Goal: Task Accomplishment & Management: Use online tool/utility

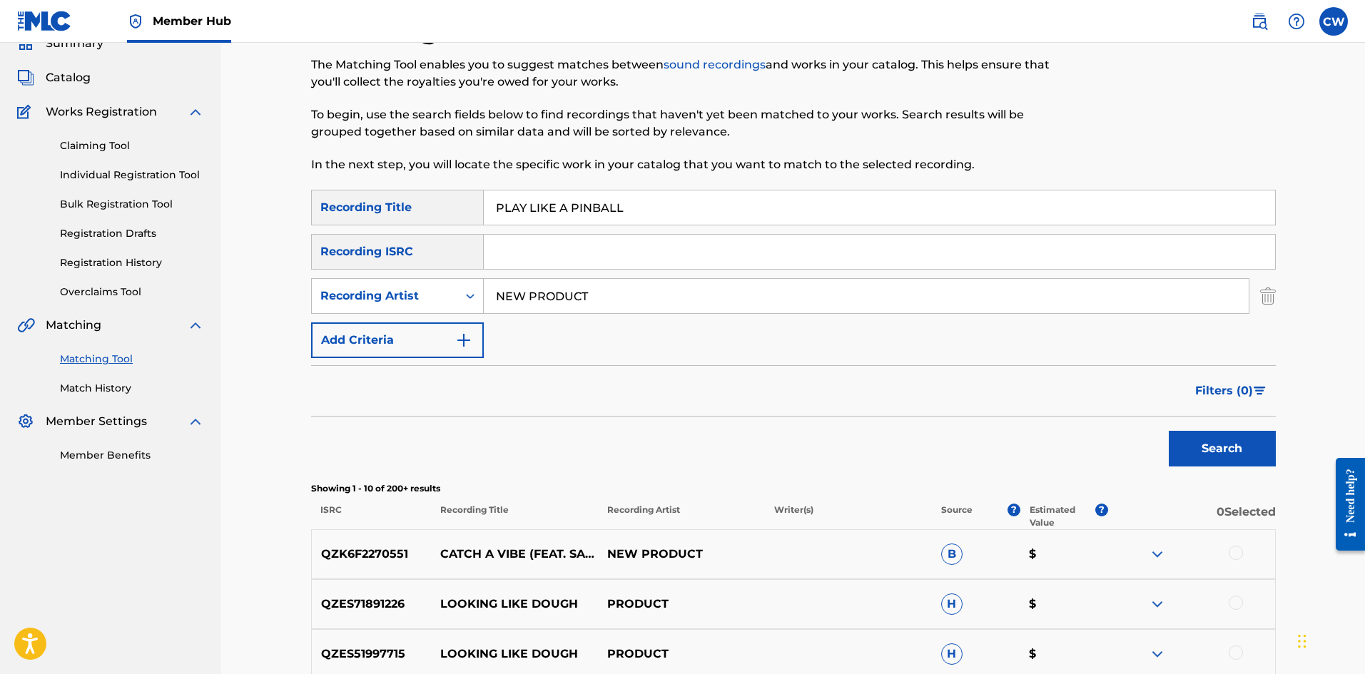
scroll to position [71, 0]
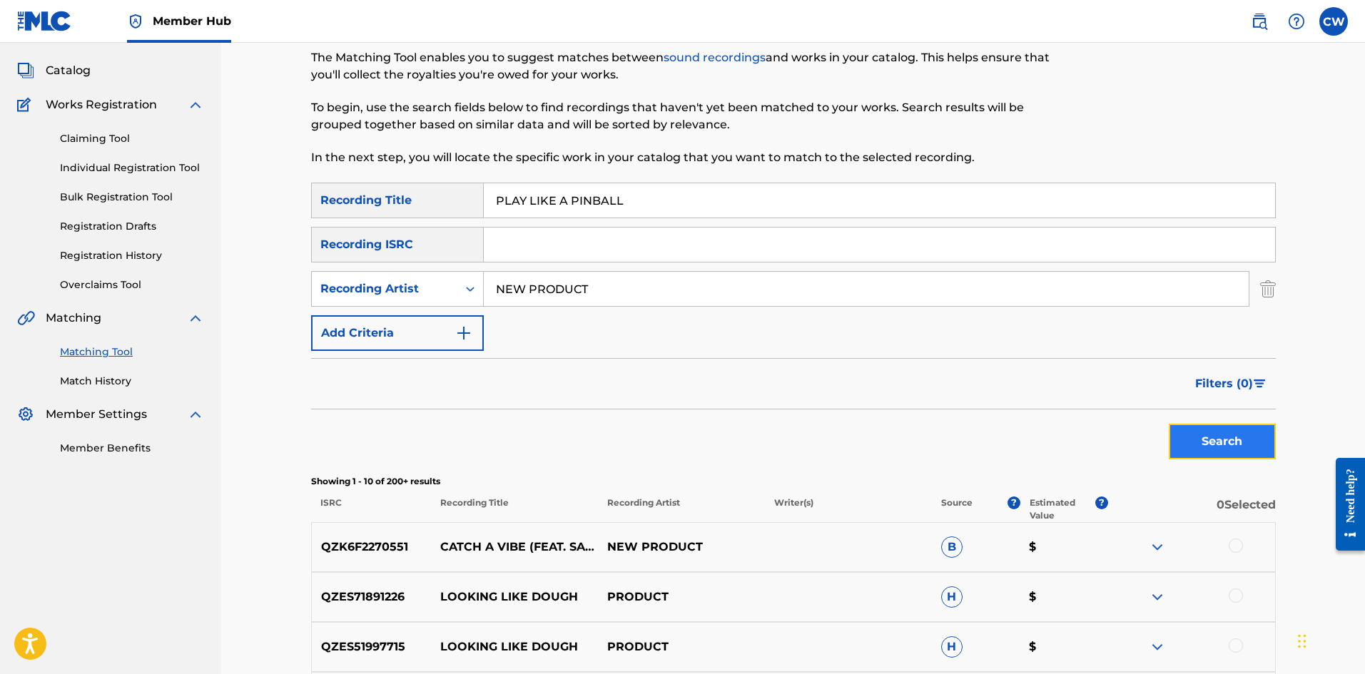
click at [1239, 446] on button "Search" at bounding box center [1221, 442] width 107 height 36
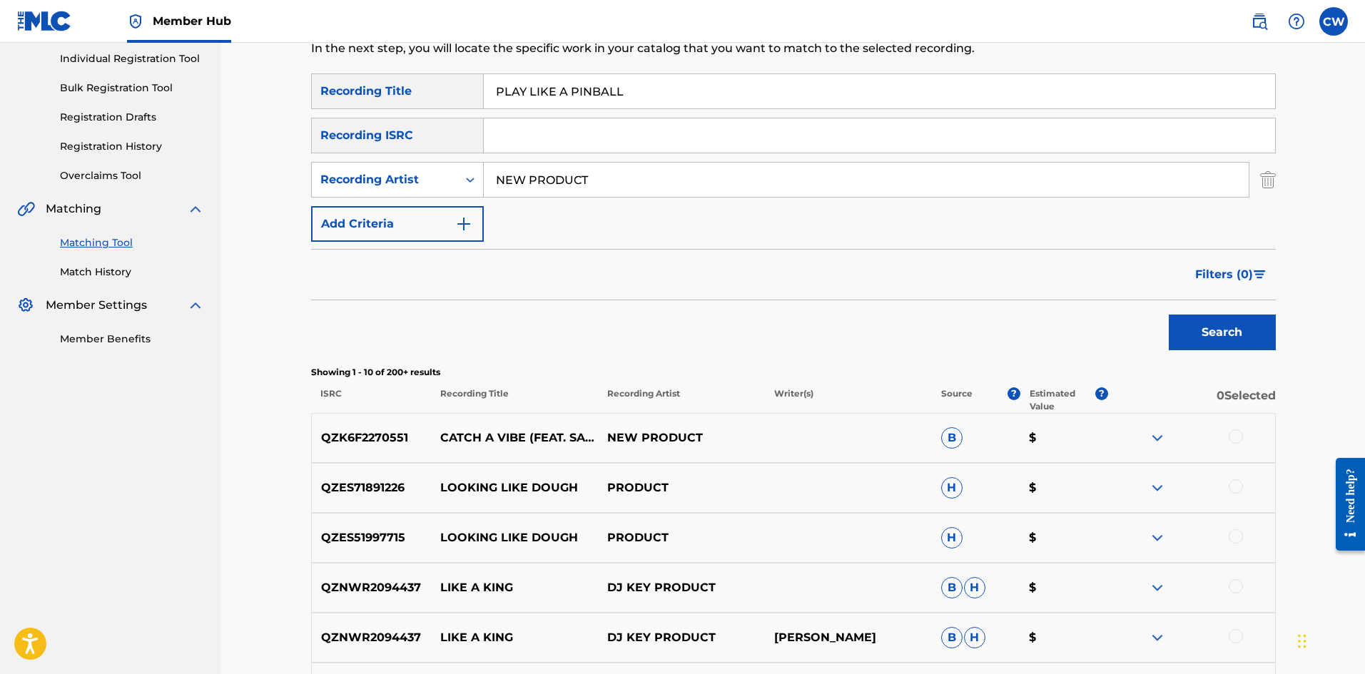
scroll to position [0, 0]
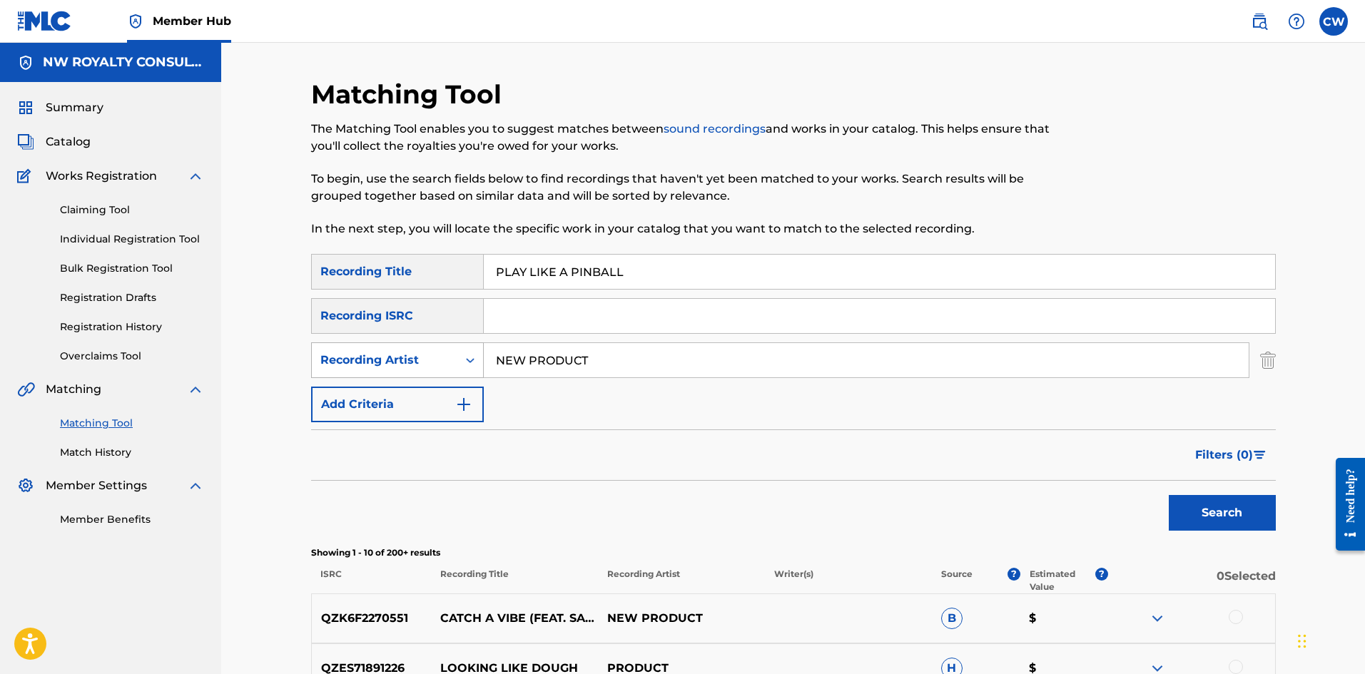
drag, startPoint x: 746, startPoint y: 368, endPoint x: 476, endPoint y: 365, distance: 269.7
click at [476, 365] on div "SearchWithCriteria60dcae9c-4d93-45de-9a79-2306564a0887 Recording Artist NEW PRO…" at bounding box center [793, 360] width 964 height 36
paste input "TUFF LIKE IRON"
type input "TUFF LIKE IRON"
drag, startPoint x: 716, startPoint y: 272, endPoint x: 533, endPoint y: 275, distance: 183.4
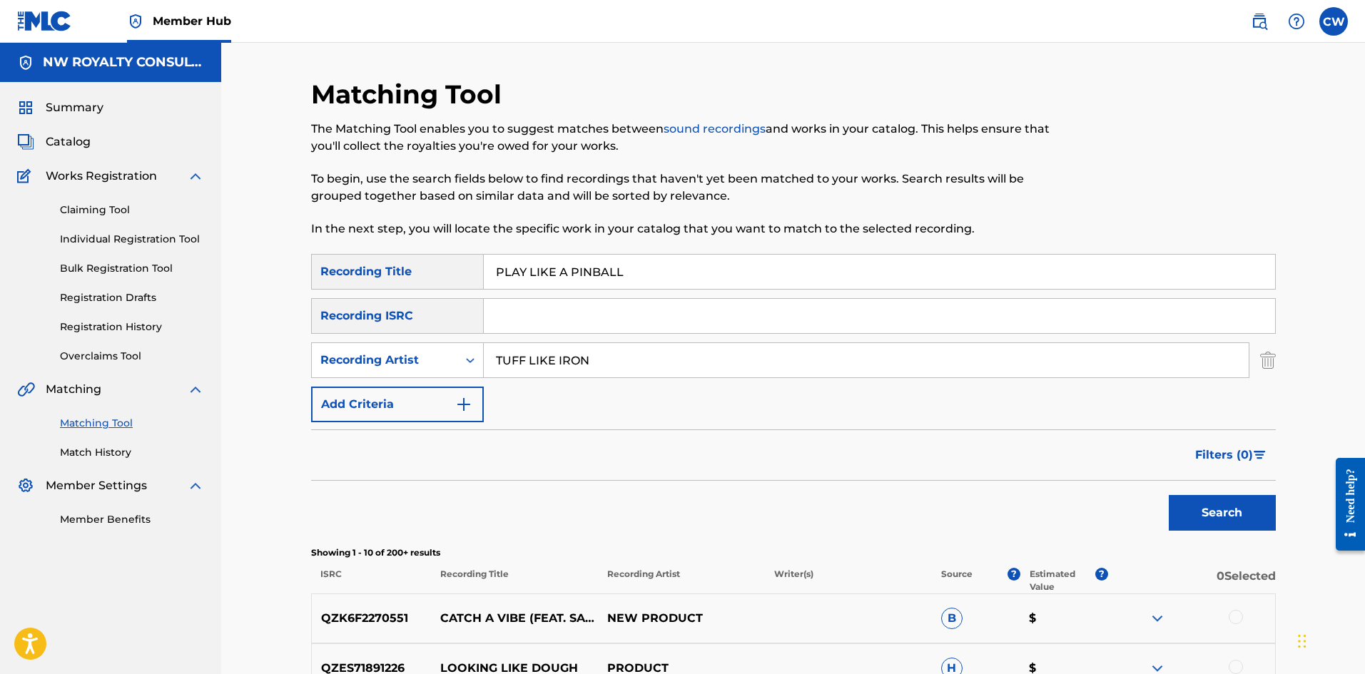
click at [442, 277] on div "SearchWithCriteria3933ab93-3744-470c-8a1e-93f51e3509fa Recording Title PLAY LIK…" at bounding box center [793, 272] width 964 height 36
paste input "LIST"
type input "PLAYLIST"
click at [1180, 524] on button "Search" at bounding box center [1221, 513] width 107 height 36
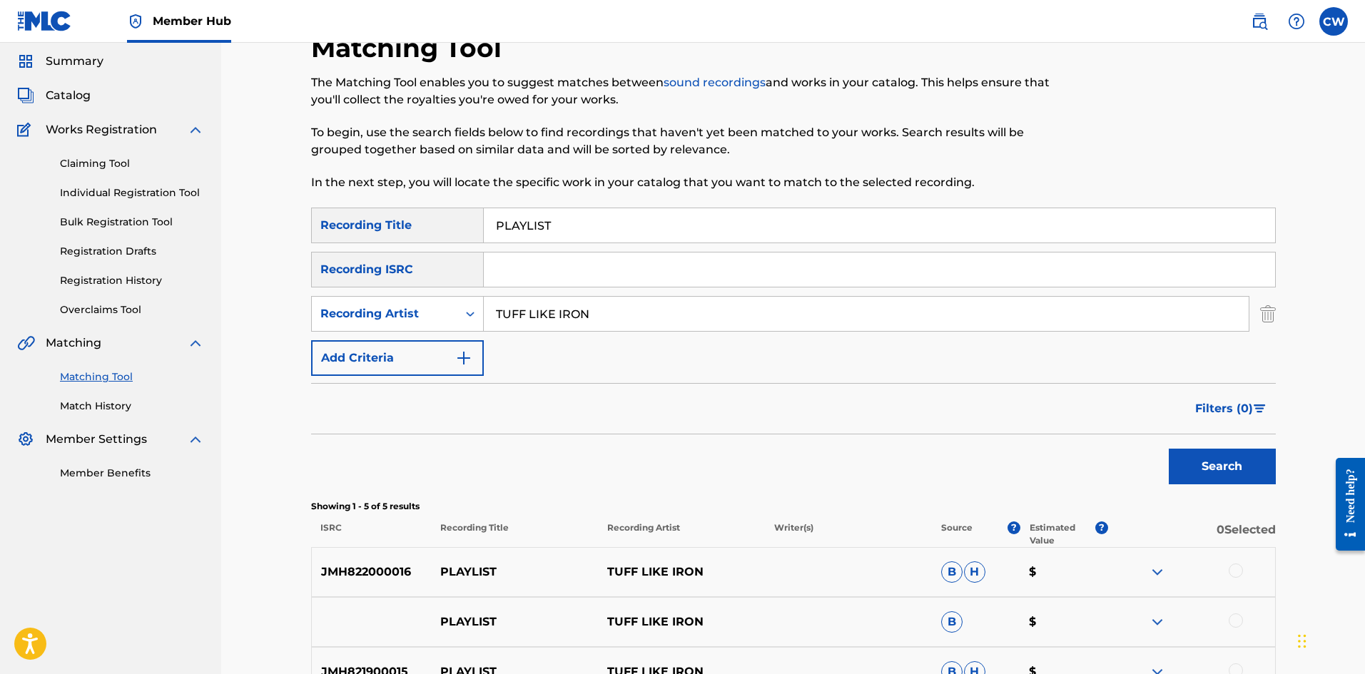
scroll to position [143, 0]
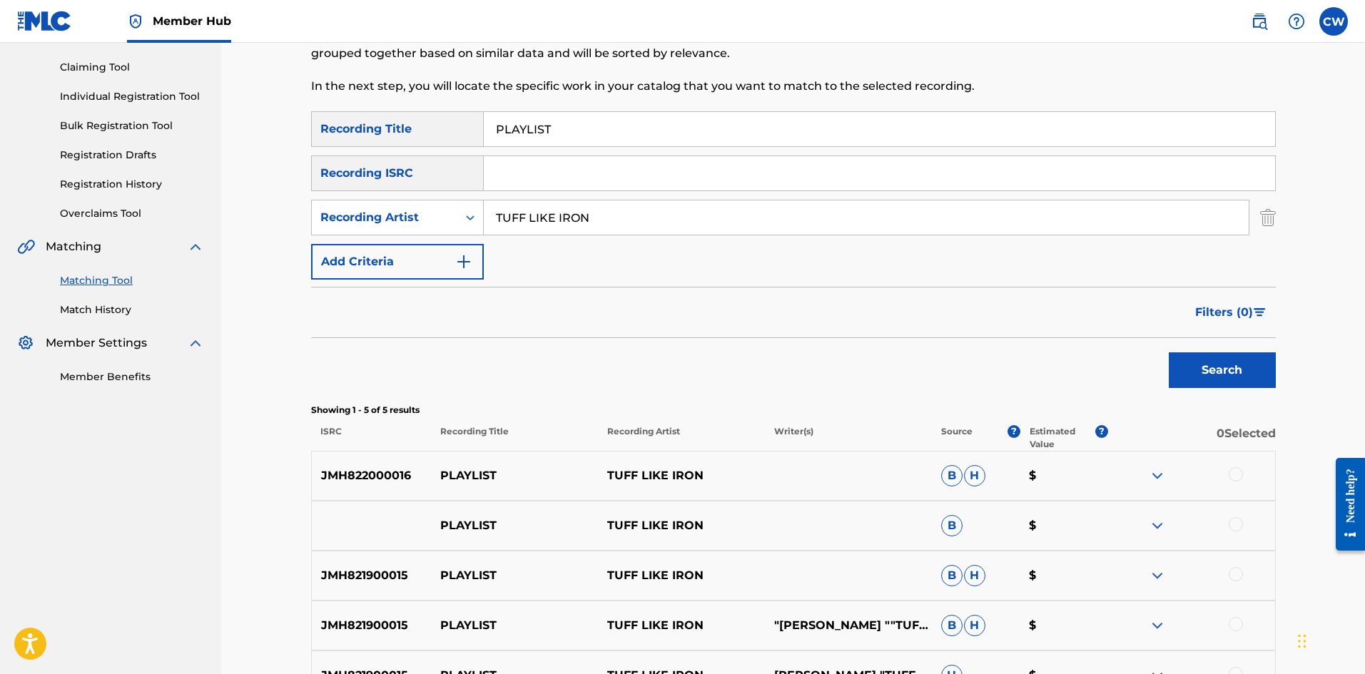
click at [1234, 467] on div at bounding box center [1235, 474] width 14 height 14
click at [1236, 520] on div at bounding box center [1235, 524] width 14 height 14
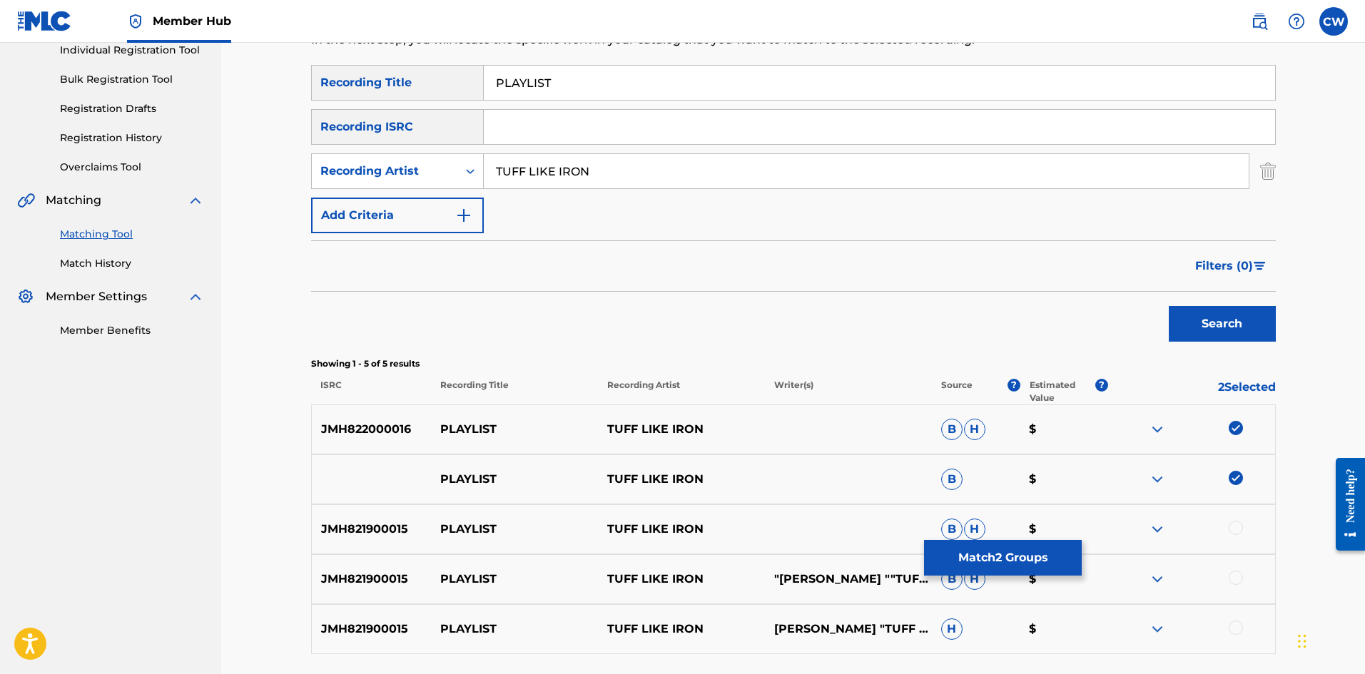
scroll to position [214, 0]
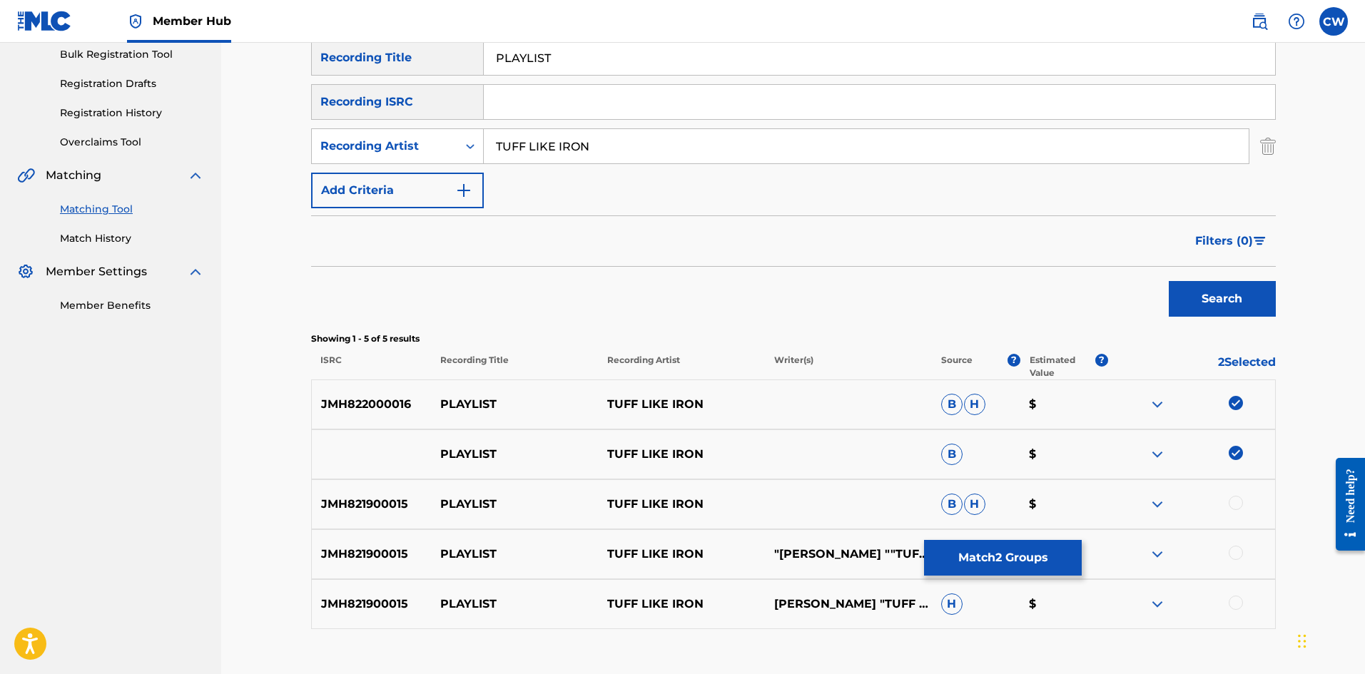
click at [1235, 505] on div at bounding box center [1235, 503] width 14 height 14
click at [1230, 538] on div "JMH821900015 PLAYLIST TUFF LIKE IRON "[PERSON_NAME] ""TUFF LIKE IRON"" [PERSON_…" at bounding box center [793, 554] width 964 height 50
click at [1234, 551] on div at bounding box center [1235, 553] width 14 height 14
click at [1242, 587] on div "JMH821900015 PLAYLIST TUFF LIKE IRON [PERSON_NAME] "TUFF LIKE IRON" [PERSON_NAM…" at bounding box center [793, 604] width 964 height 50
click at [1239, 611] on div at bounding box center [1191, 604] width 167 height 17
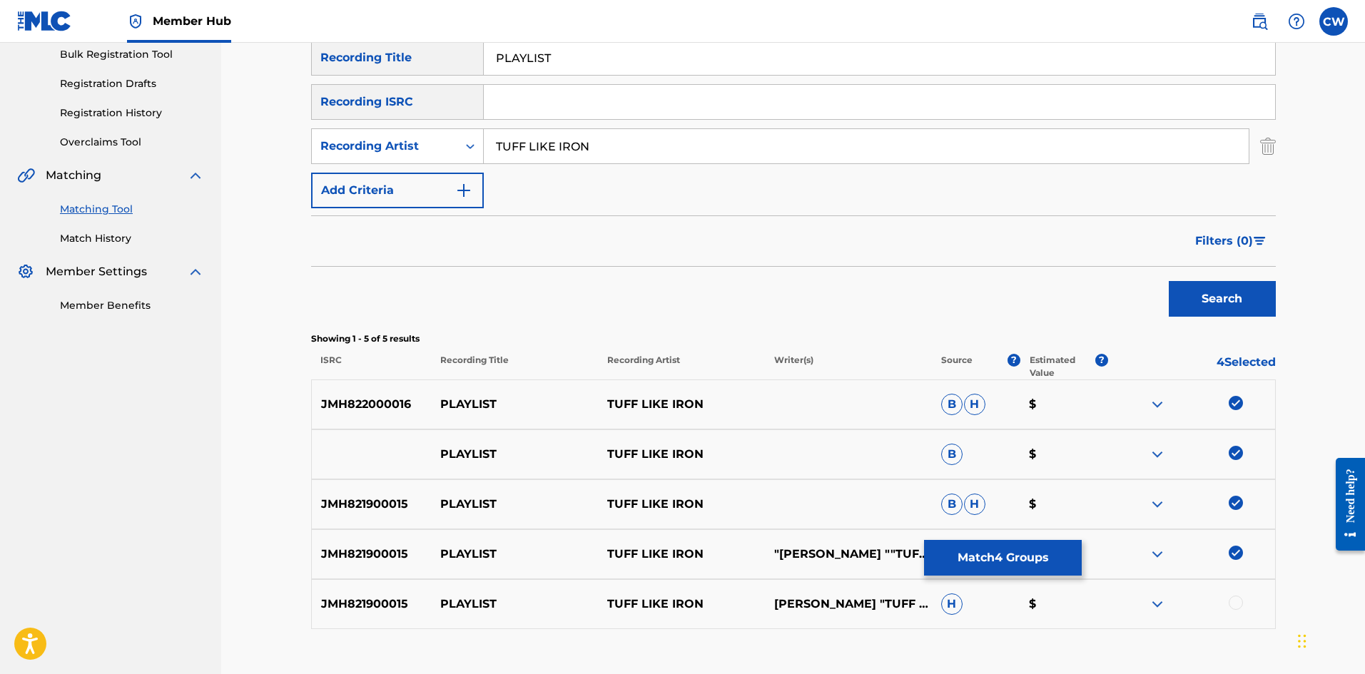
click at [1235, 602] on div at bounding box center [1235, 603] width 14 height 14
click at [1051, 559] on button "Match 5 Groups" at bounding box center [1003, 558] width 158 height 36
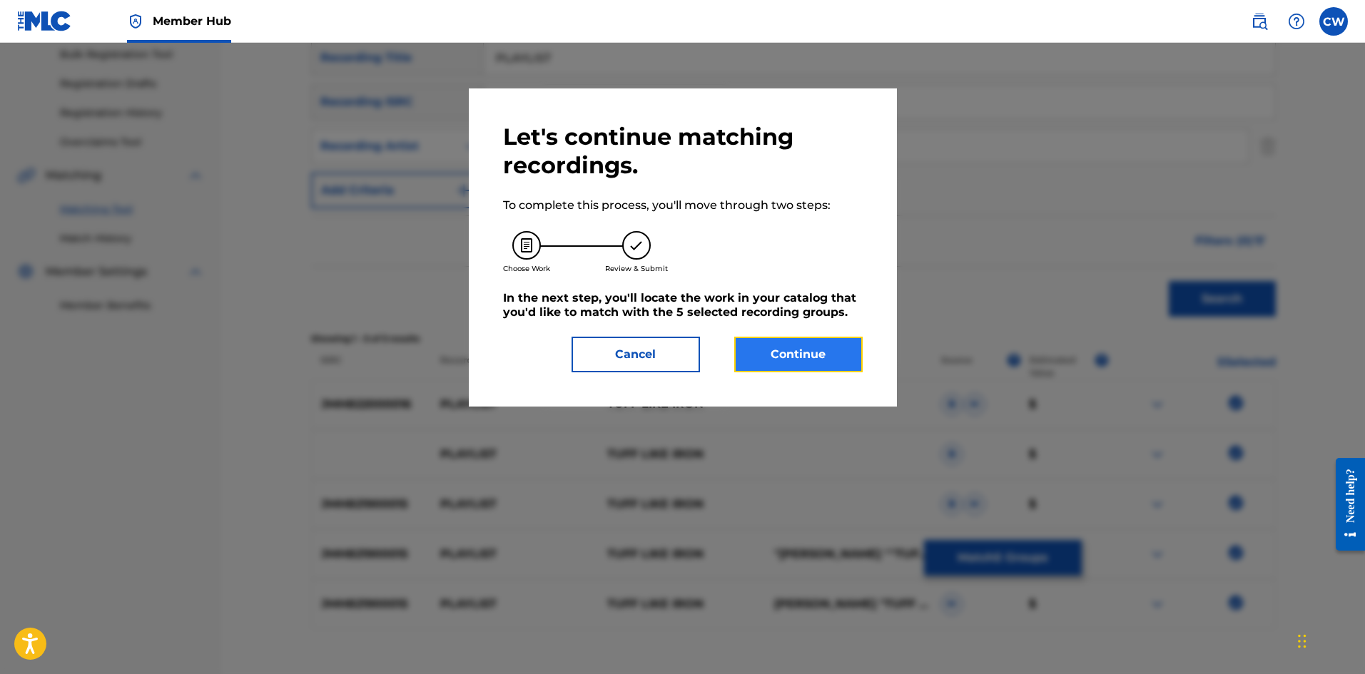
click at [810, 344] on button "Continue" at bounding box center [798, 355] width 128 height 36
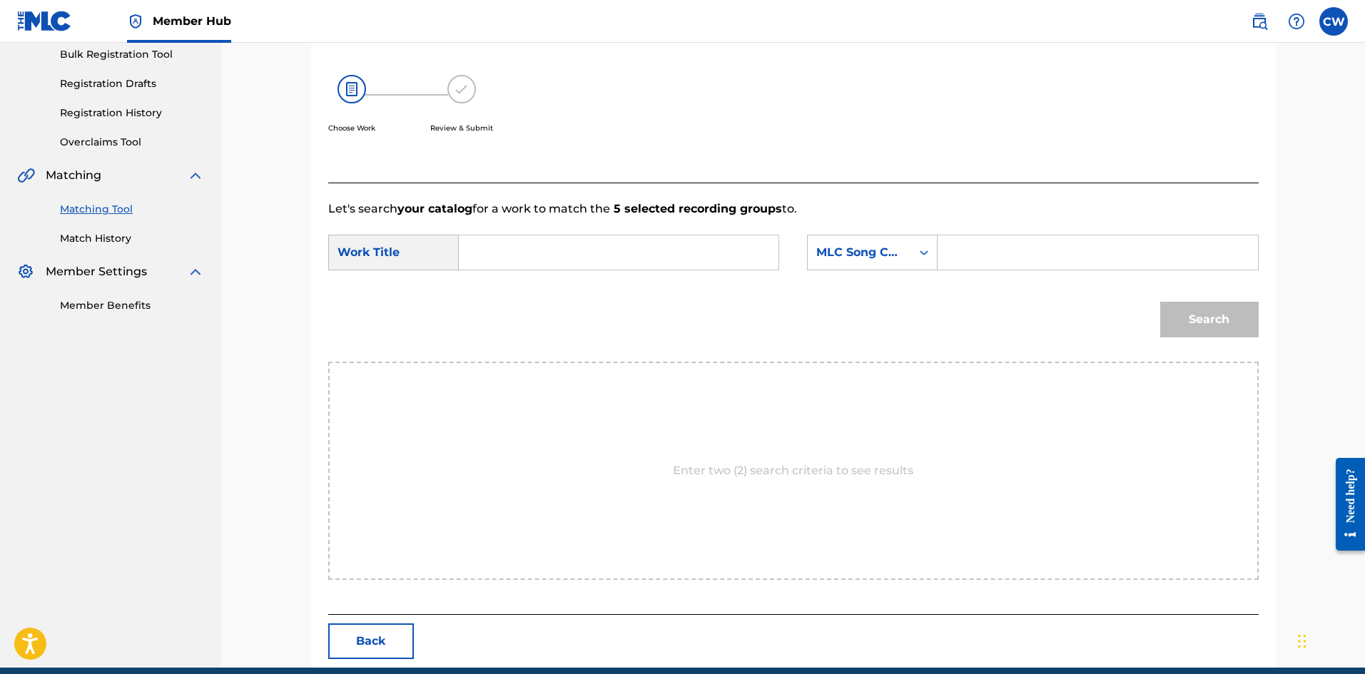
click at [647, 266] on input "Search Form" at bounding box center [618, 252] width 295 height 34
paste input "PLAYLIST"
type input "PLAYLIST"
click at [1056, 277] on div "SearchWithCriteria033428bb-a191-4be8-aebf-1f70f133bea0 Work Title PLAYLIST Sear…" at bounding box center [793, 257] width 930 height 44
click at [1056, 270] on div "SearchWithCriteria033428bb-a191-4be8-aebf-1f70f133bea0 Work Title PLAYLIST Sear…" at bounding box center [793, 257] width 930 height 44
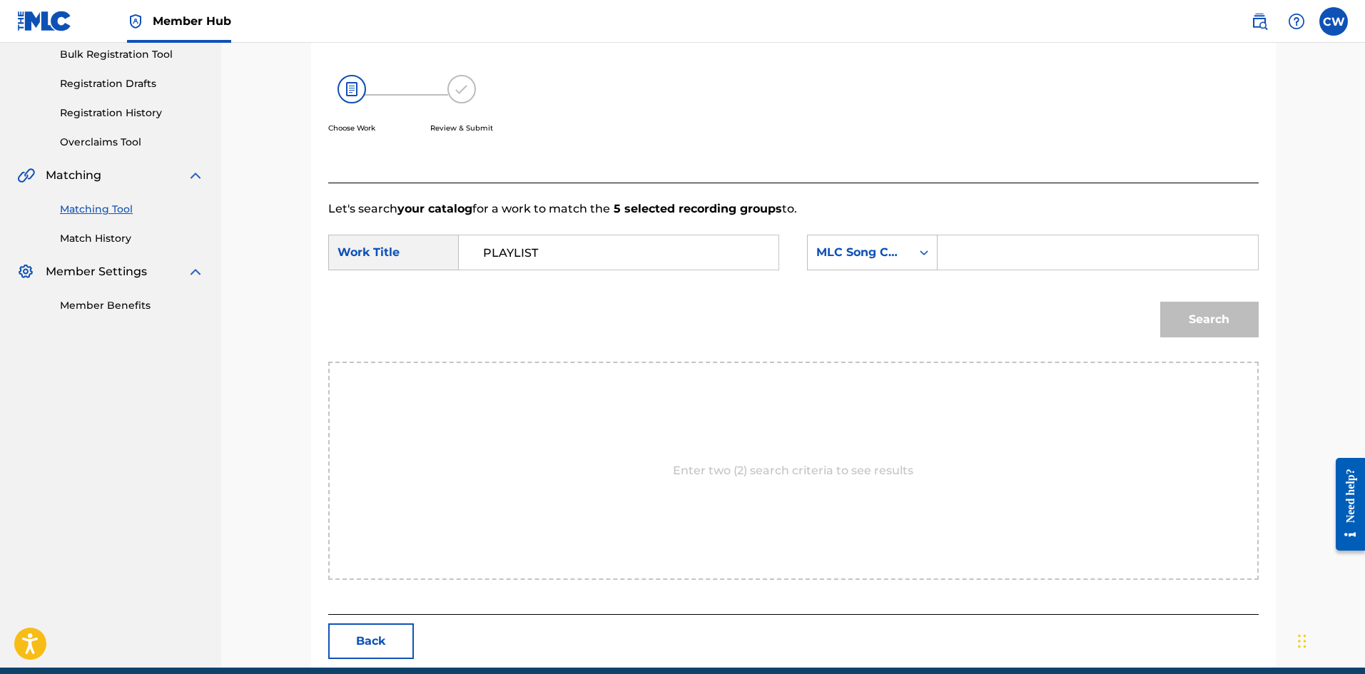
click at [1056, 265] on input "Search Form" at bounding box center [1096, 252] width 295 height 34
paste input "PA5QUN"
type input "PA5QUN"
click at [1184, 317] on button "Search" at bounding box center [1209, 320] width 98 height 36
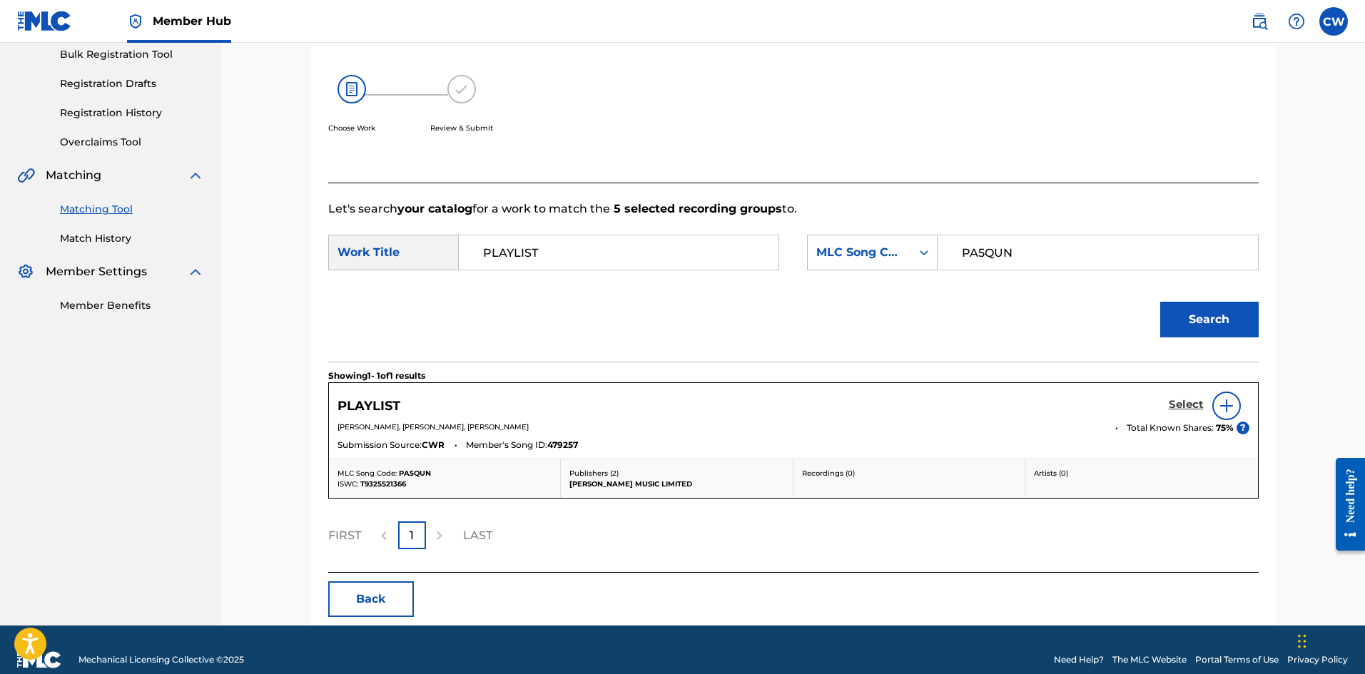
click at [1177, 408] on h5 "Select" at bounding box center [1185, 405] width 35 height 14
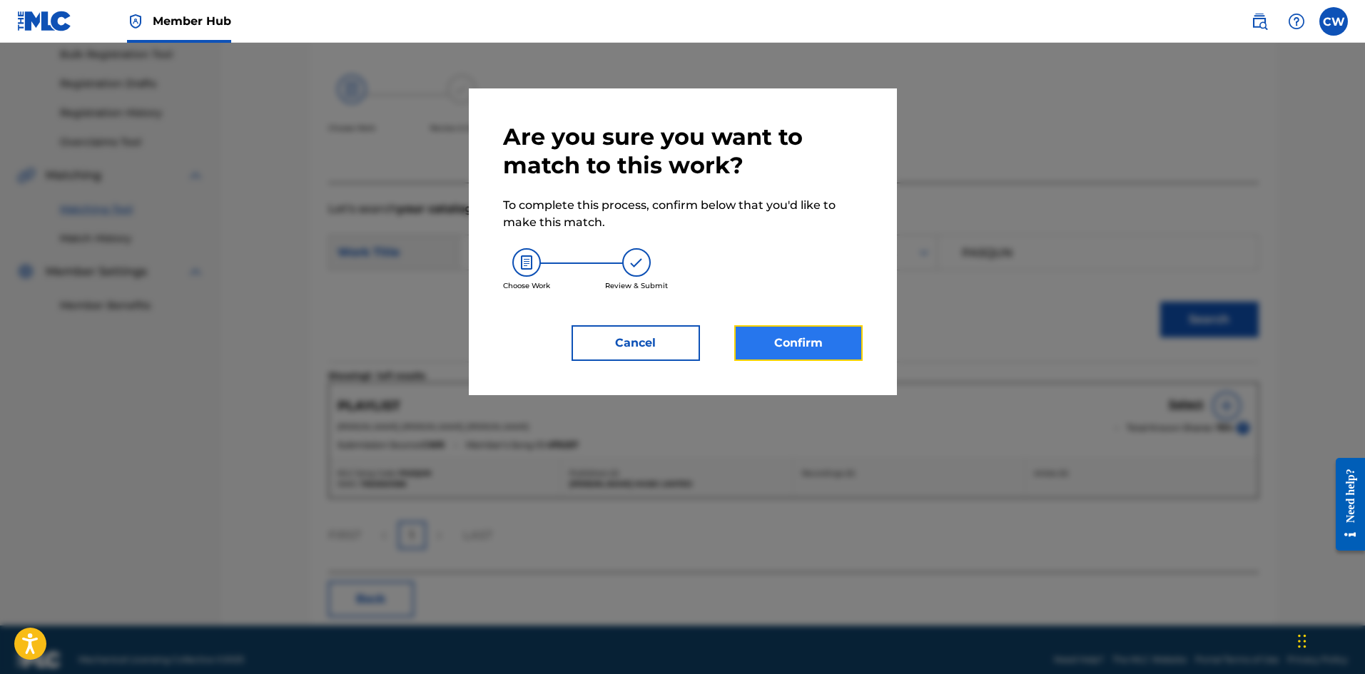
click at [827, 356] on button "Confirm" at bounding box center [798, 343] width 128 height 36
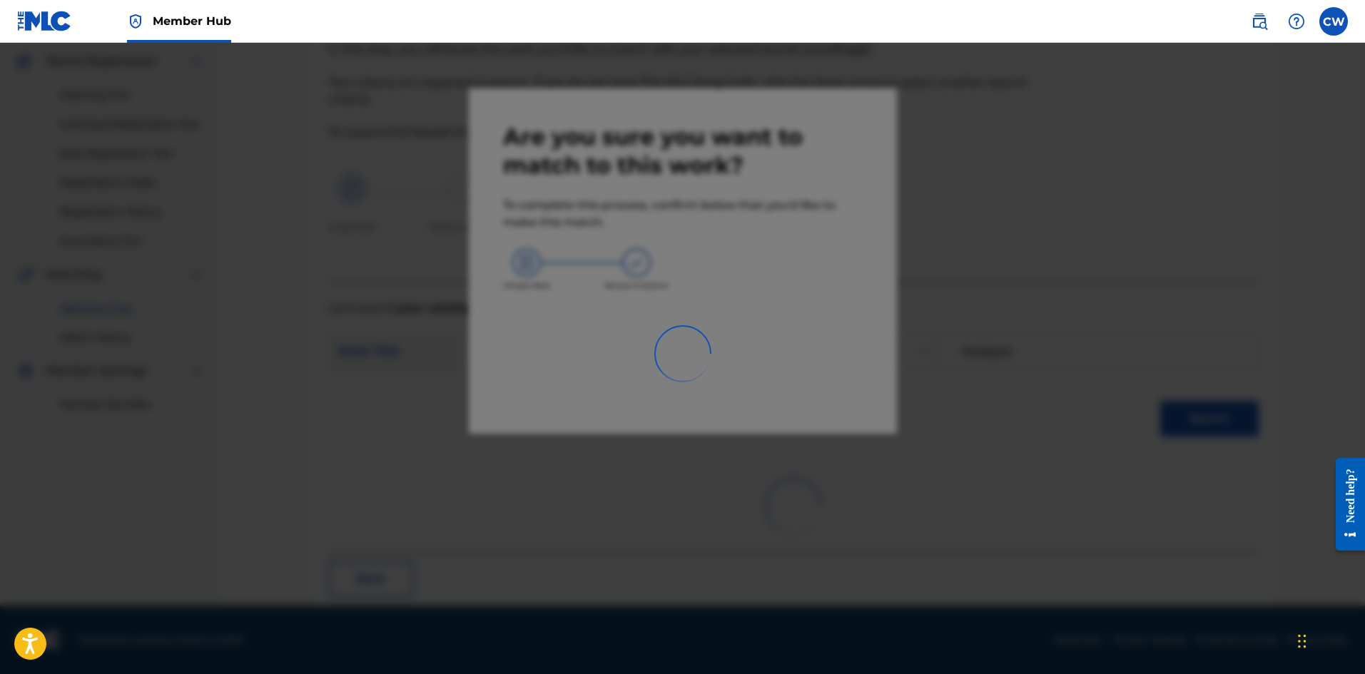
scroll to position [34, 0]
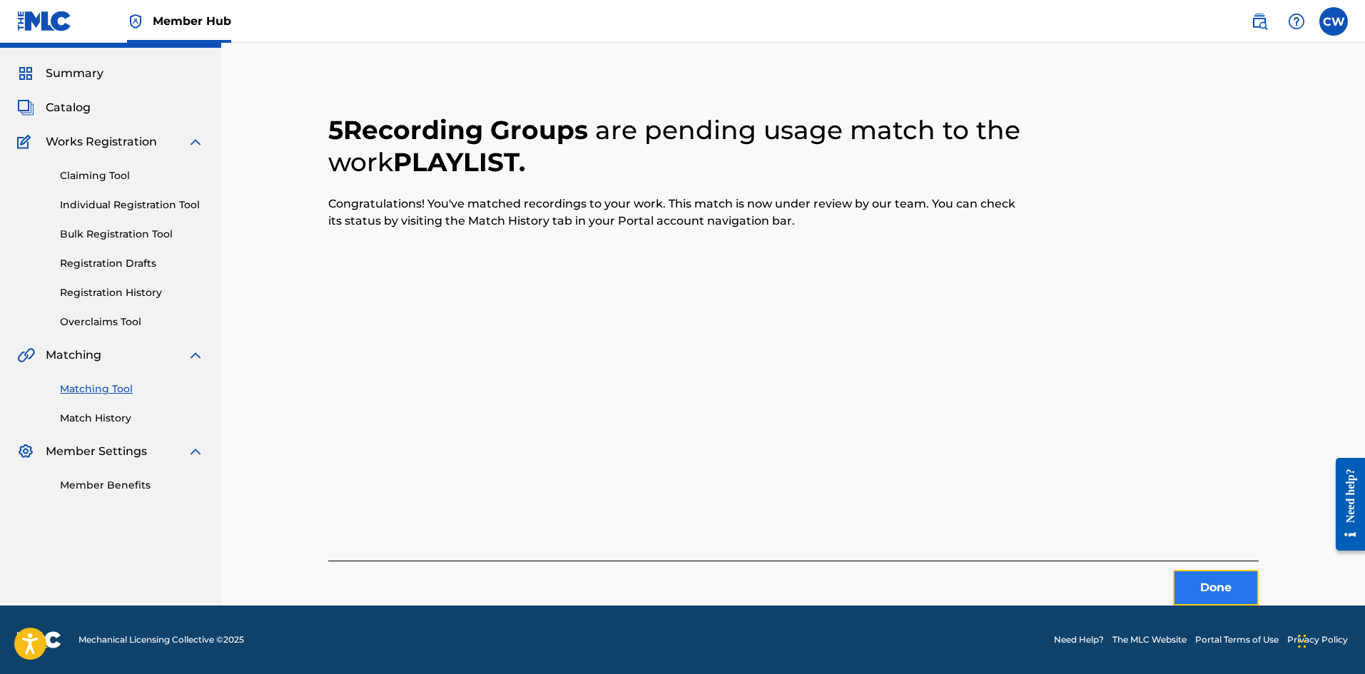
click at [1188, 576] on button "Done" at bounding box center [1216, 588] width 86 height 36
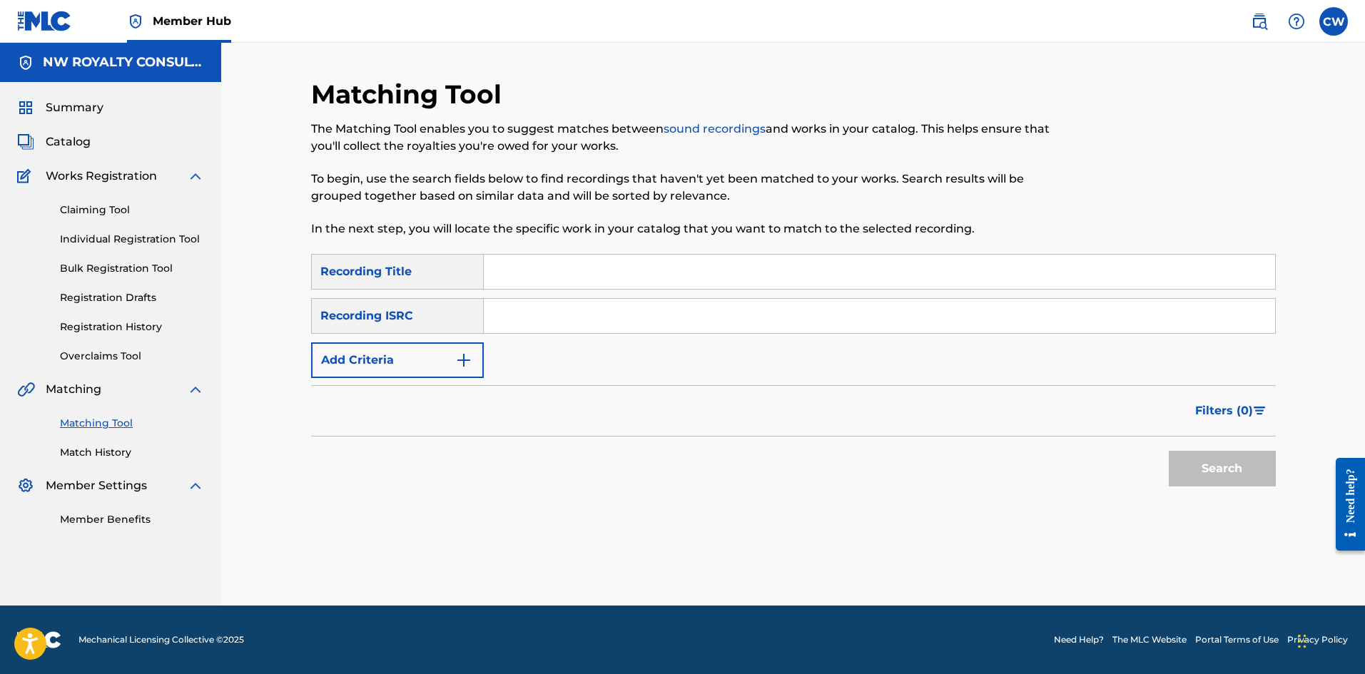
scroll to position [0, 0]
click at [388, 348] on button "Add Criteria" at bounding box center [397, 360] width 173 height 36
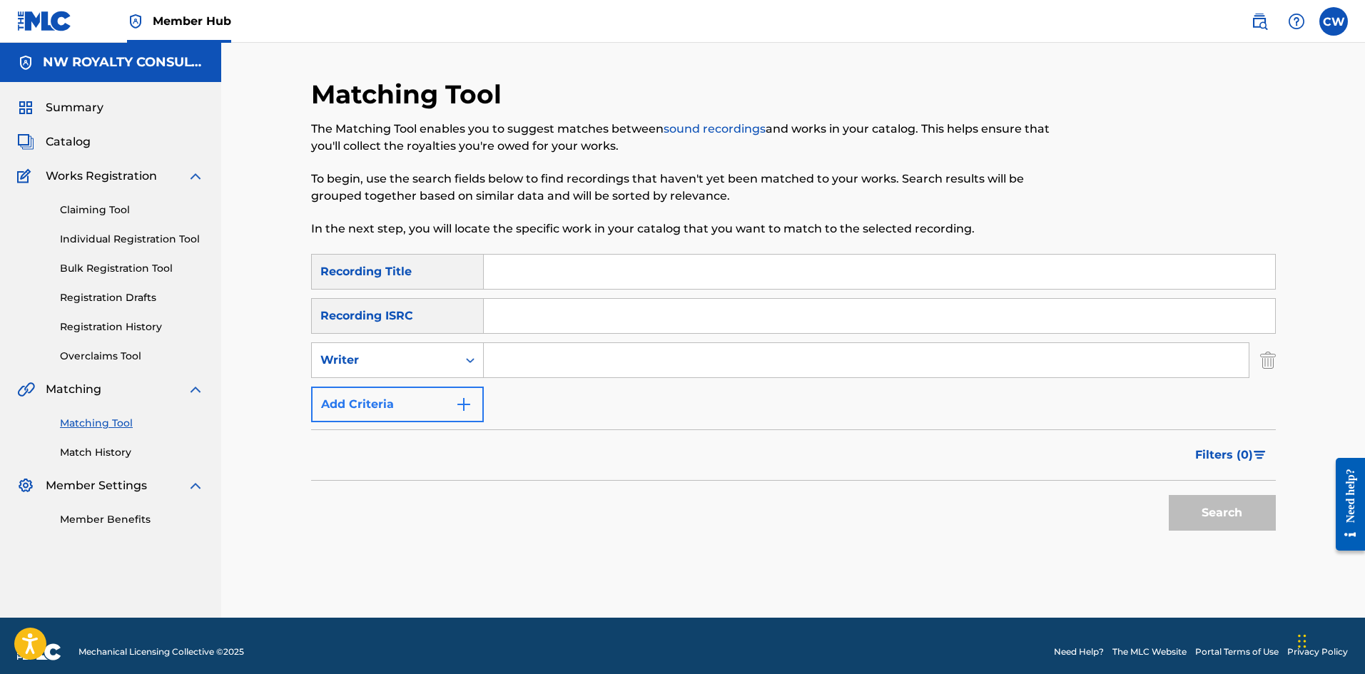
click at [388, 349] on div "Writer" at bounding box center [385, 360] width 146 height 27
click at [354, 381] on div "Recording Artist" at bounding box center [397, 396] width 171 height 36
click at [519, 376] on input "Search Form" at bounding box center [866, 360] width 765 height 34
paste input "INDESTRUCTIBLE NOISE COMMAND"
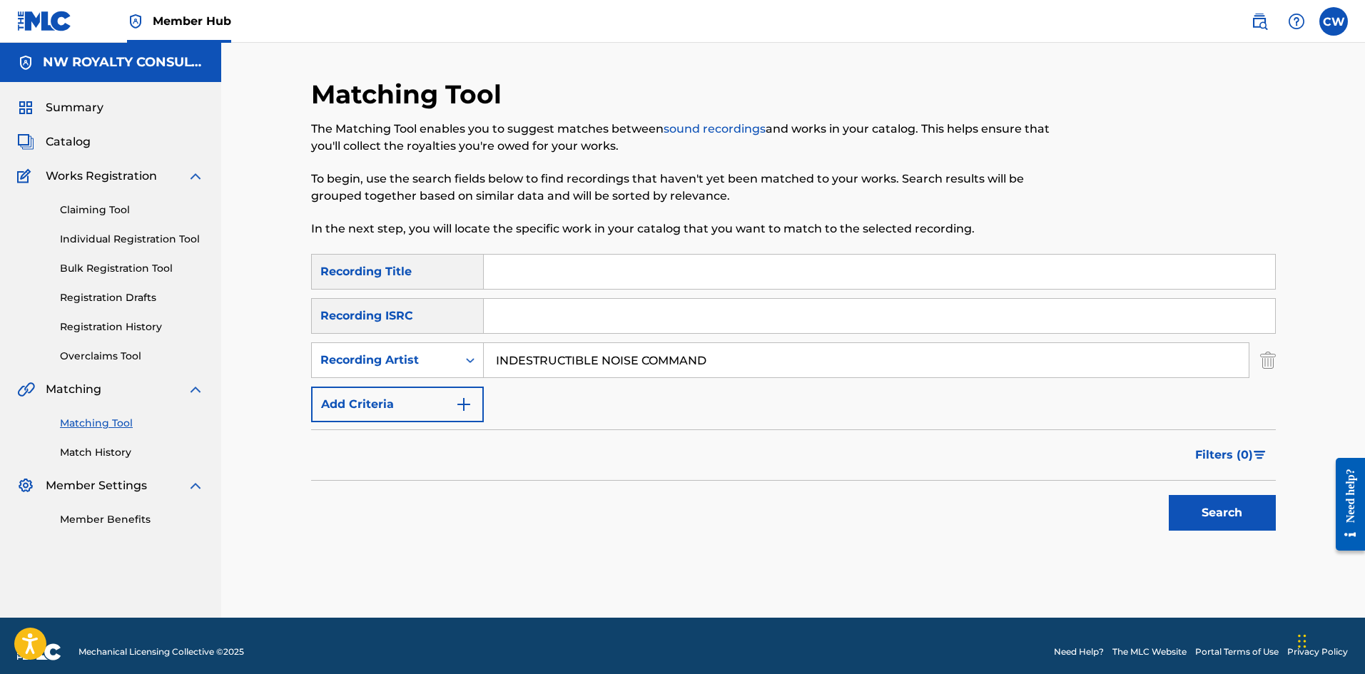
type input "INDESTRUCTIBLE NOISE COMMAND"
click at [748, 265] on input "Search Form" at bounding box center [879, 272] width 791 height 34
paste input "PLEDGE OF LEGIONS"
type input "PLEDGE OF LEGIONS"
click at [1227, 501] on button "Search" at bounding box center [1221, 513] width 107 height 36
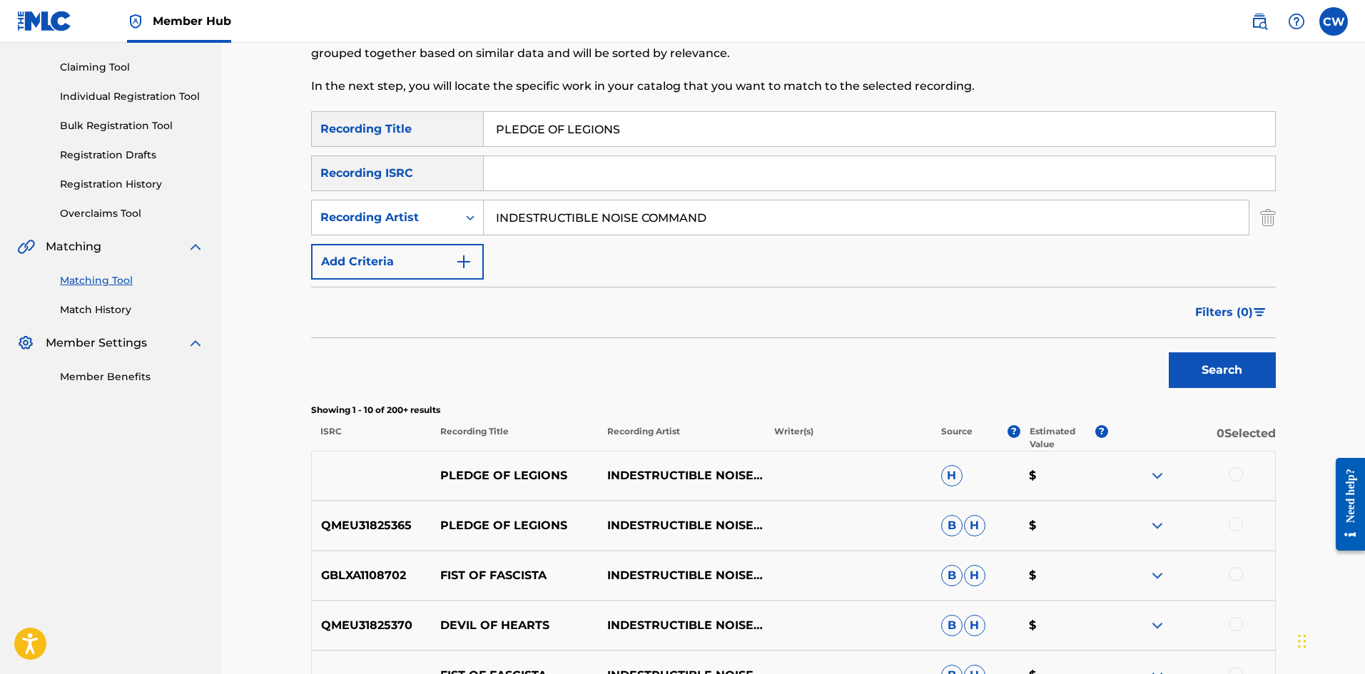
scroll to position [214, 0]
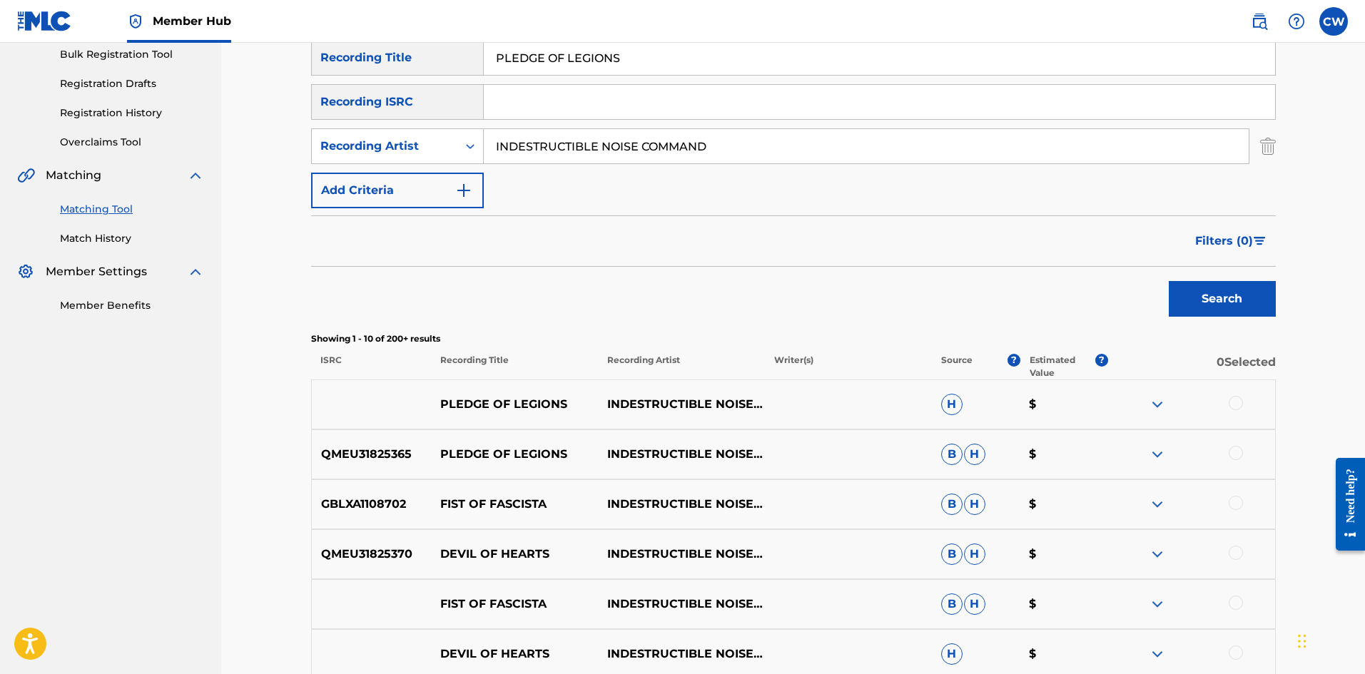
click at [1235, 404] on div at bounding box center [1235, 403] width 14 height 14
click at [1238, 454] on div at bounding box center [1235, 453] width 14 height 14
click at [1013, 559] on button "Match 2 Groups" at bounding box center [1003, 558] width 158 height 36
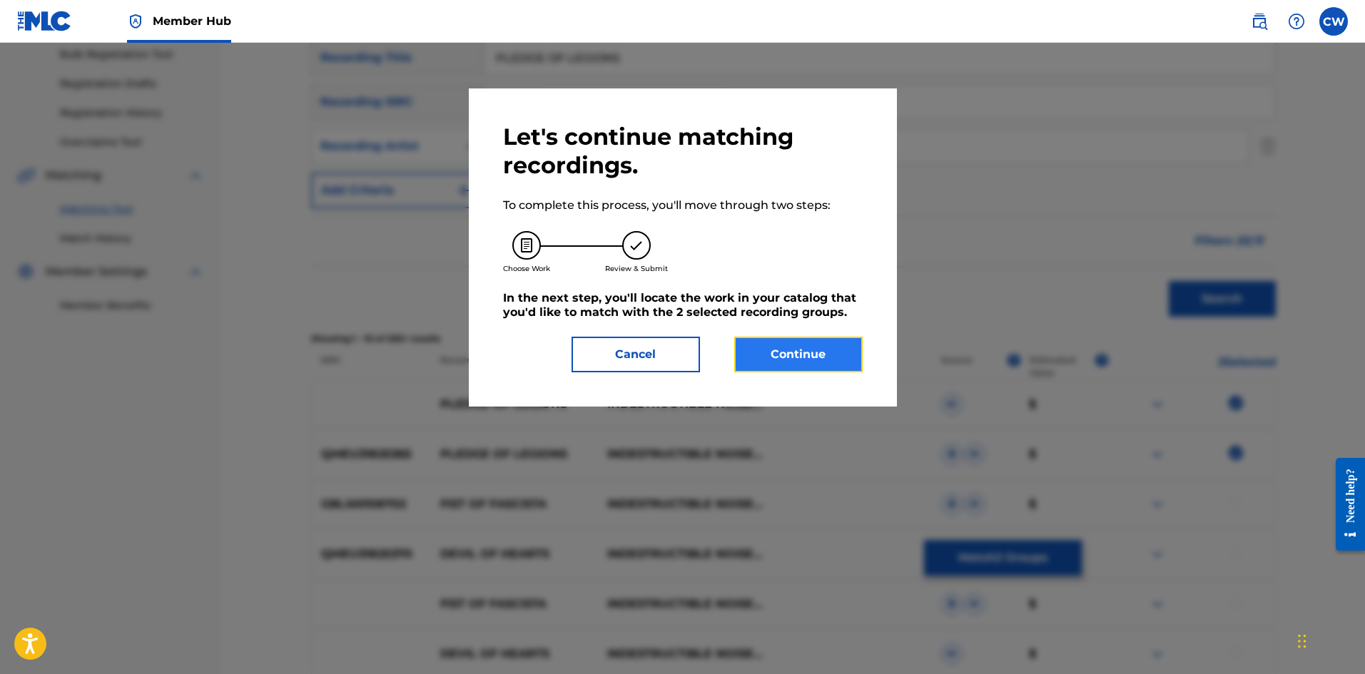
click at [820, 365] on button "Continue" at bounding box center [798, 355] width 128 height 36
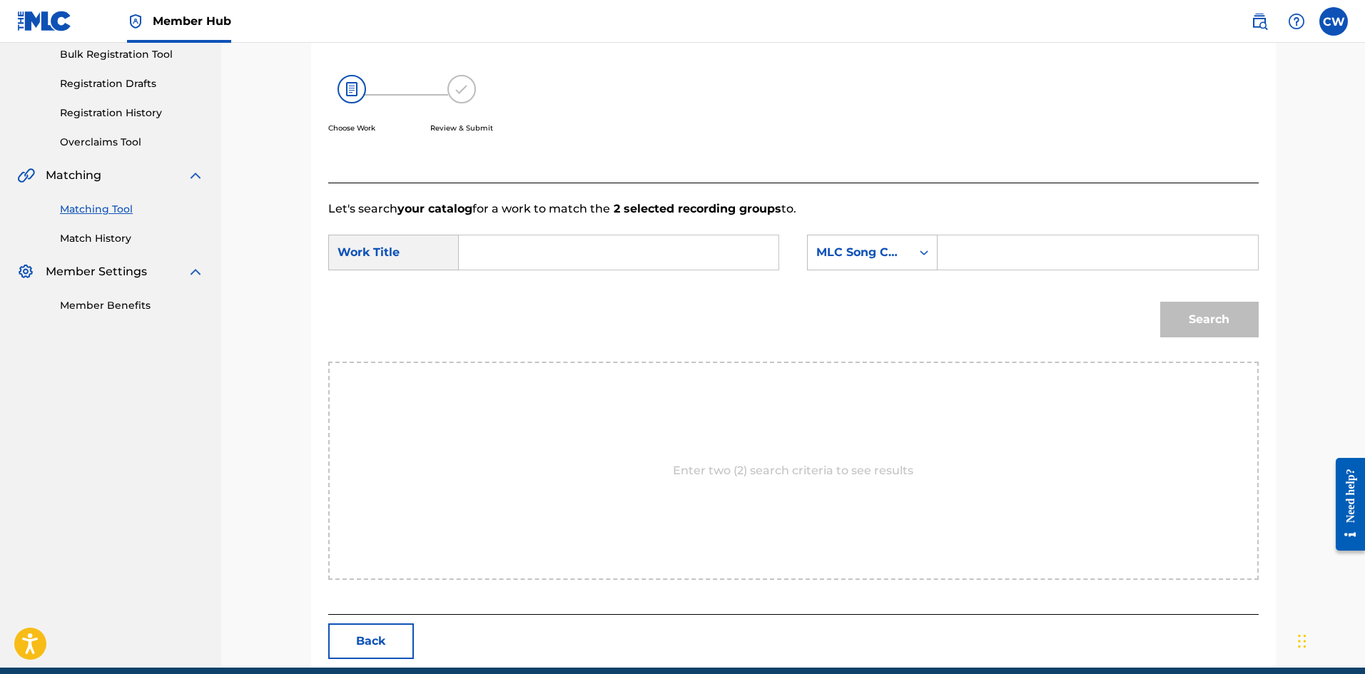
click at [613, 263] on input "Search Form" at bounding box center [618, 252] width 295 height 34
paste input "PLEDGE OF LEGIONS"
type input "PLEDGE OF LEGIONS"
click at [1091, 258] on input "Search Form" at bounding box center [1096, 252] width 295 height 34
paste input "MA3MJC"
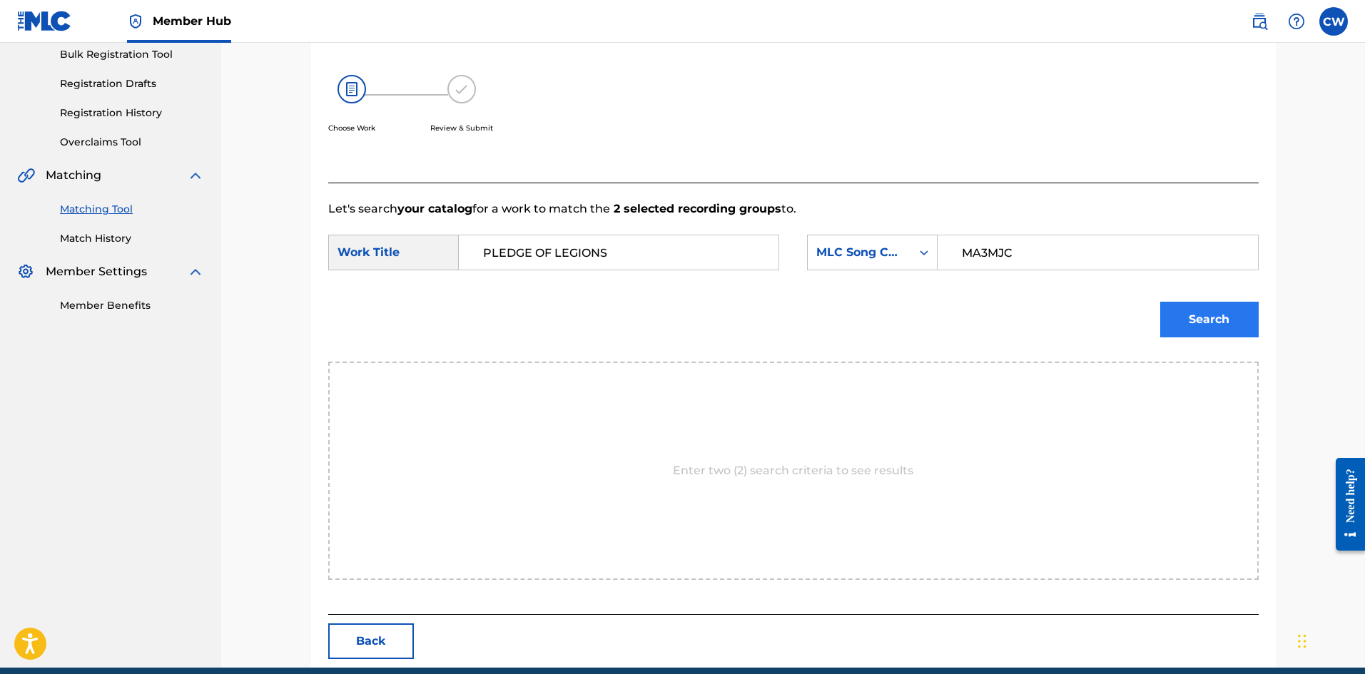
type input "MA3MJC"
click at [1233, 319] on button "Search" at bounding box center [1209, 320] width 98 height 36
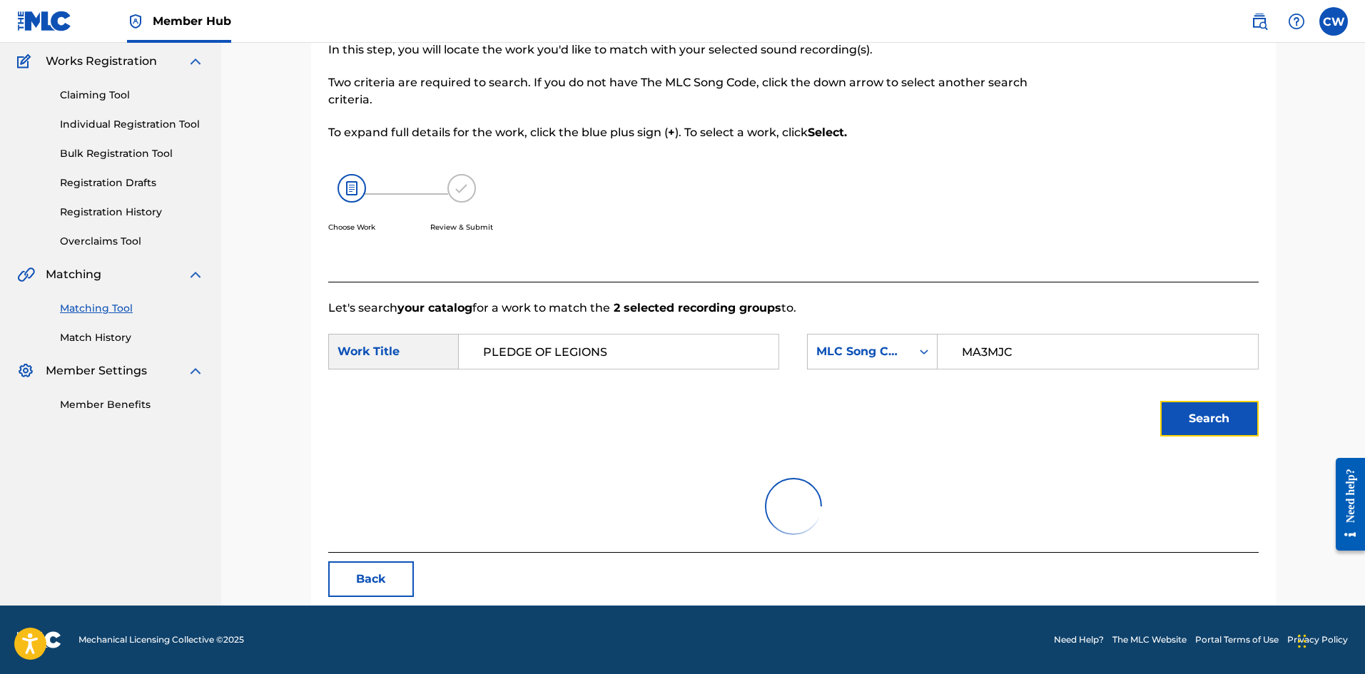
scroll to position [53, 0]
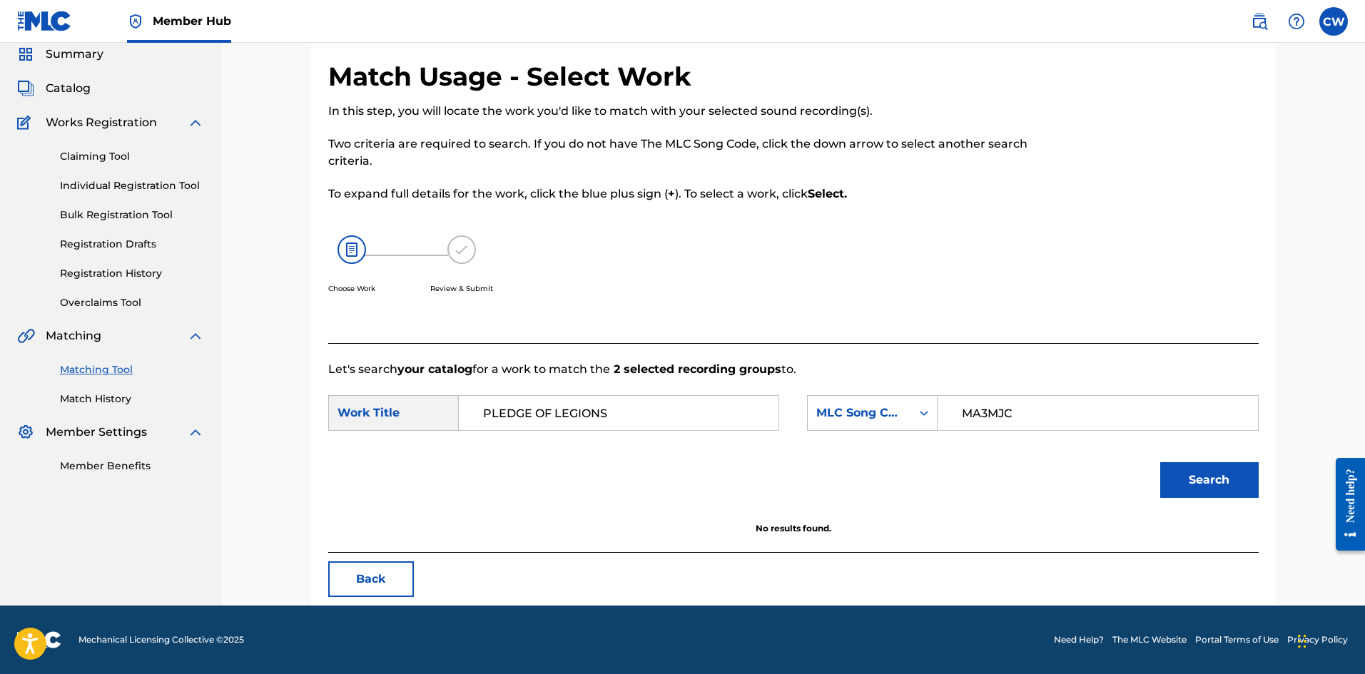
drag, startPoint x: 698, startPoint y: 421, endPoint x: 423, endPoint y: 407, distance: 275.0
click at [423, 407] on div "SearchWithCriteria033428bb-a191-4be8-aebf-1f70f133bea0 Work Title PLEDGE OF LEG…" at bounding box center [553, 413] width 451 height 36
paste input "MR [PERSON_NAME]"
type input "MR [PERSON_NAME]"
click at [1196, 474] on button "Search" at bounding box center [1209, 480] width 98 height 36
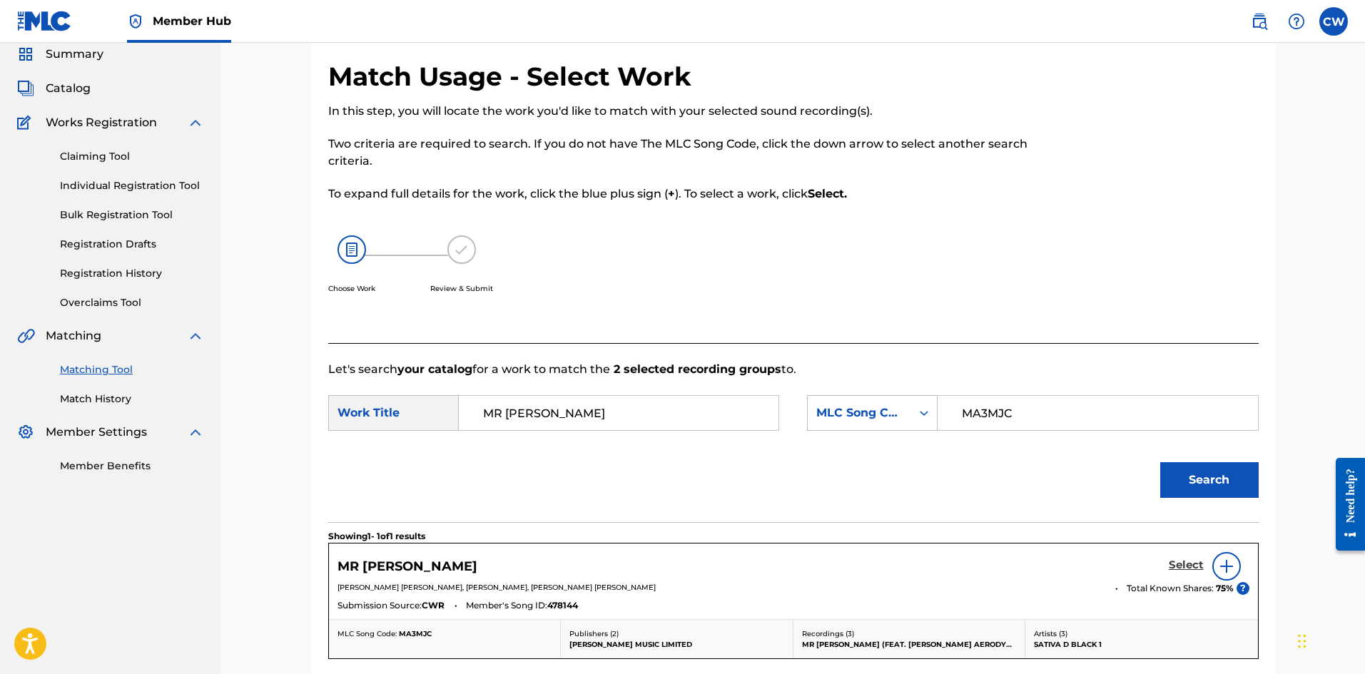
click at [1178, 568] on h5 "Select" at bounding box center [1185, 566] width 35 height 14
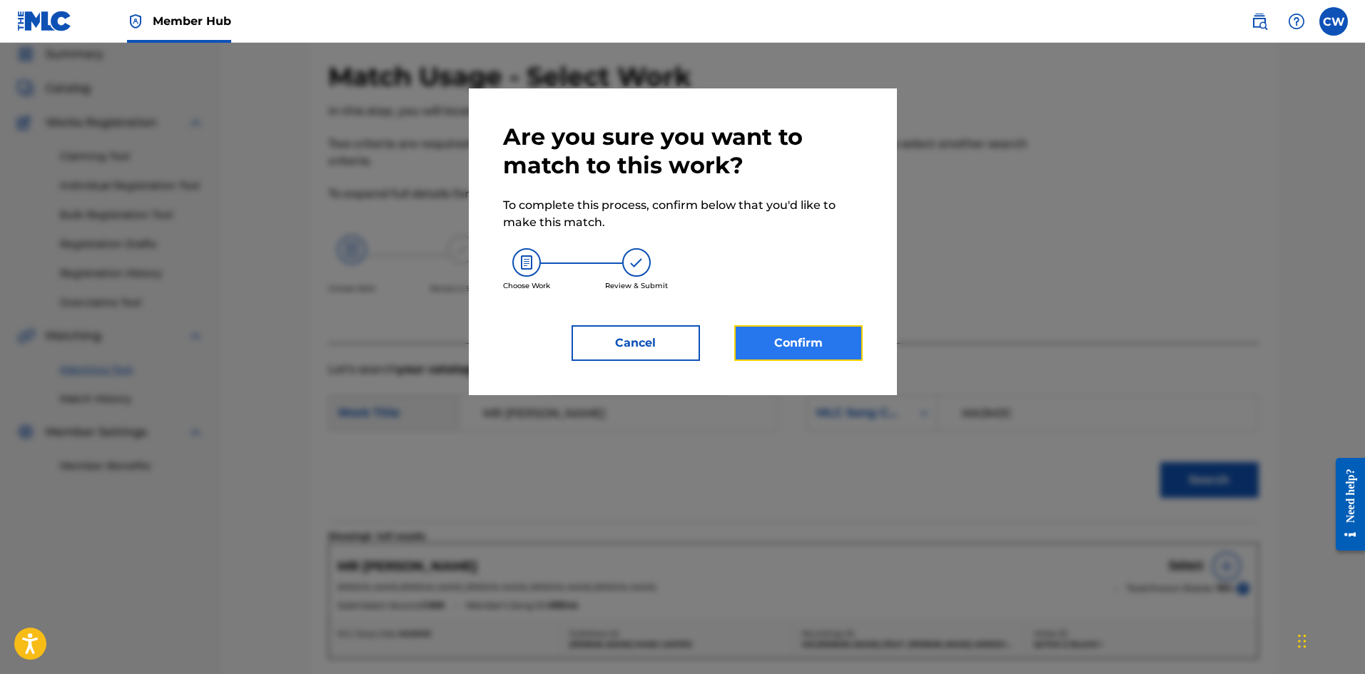
click at [774, 354] on button "Confirm" at bounding box center [798, 343] width 128 height 36
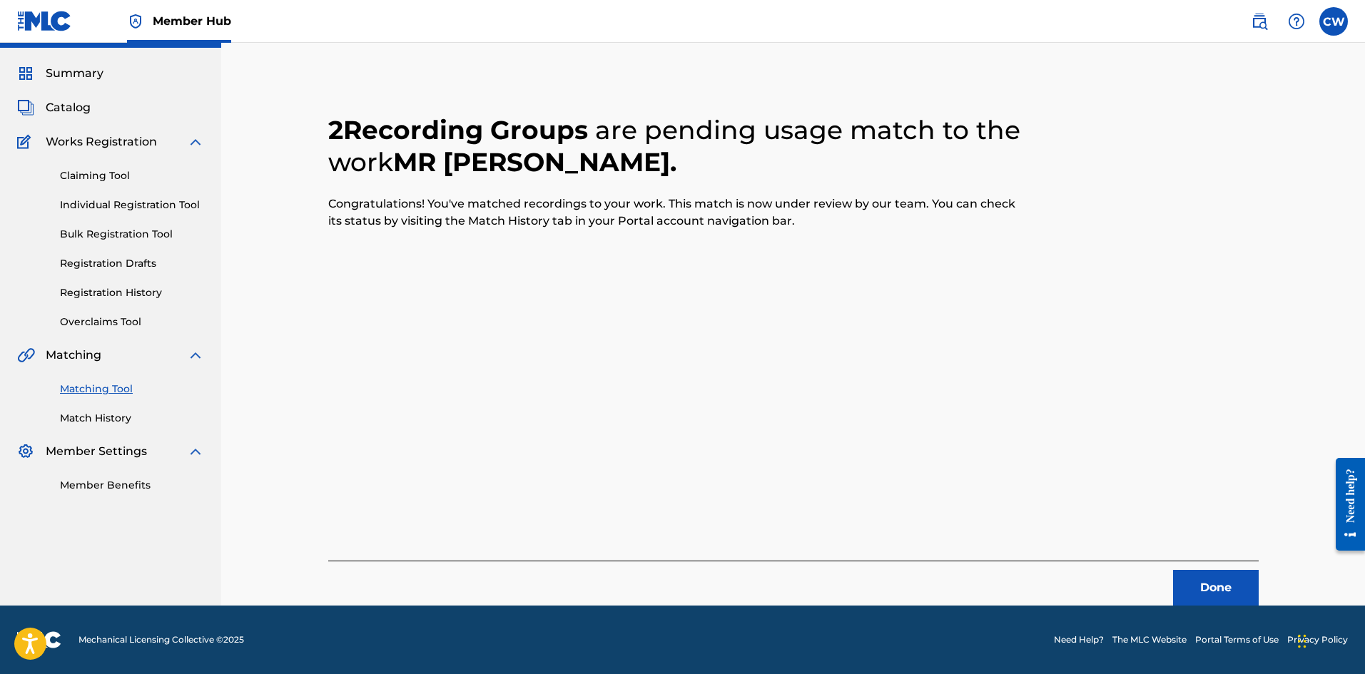
scroll to position [34, 0]
click at [1186, 605] on button "Done" at bounding box center [1216, 588] width 86 height 36
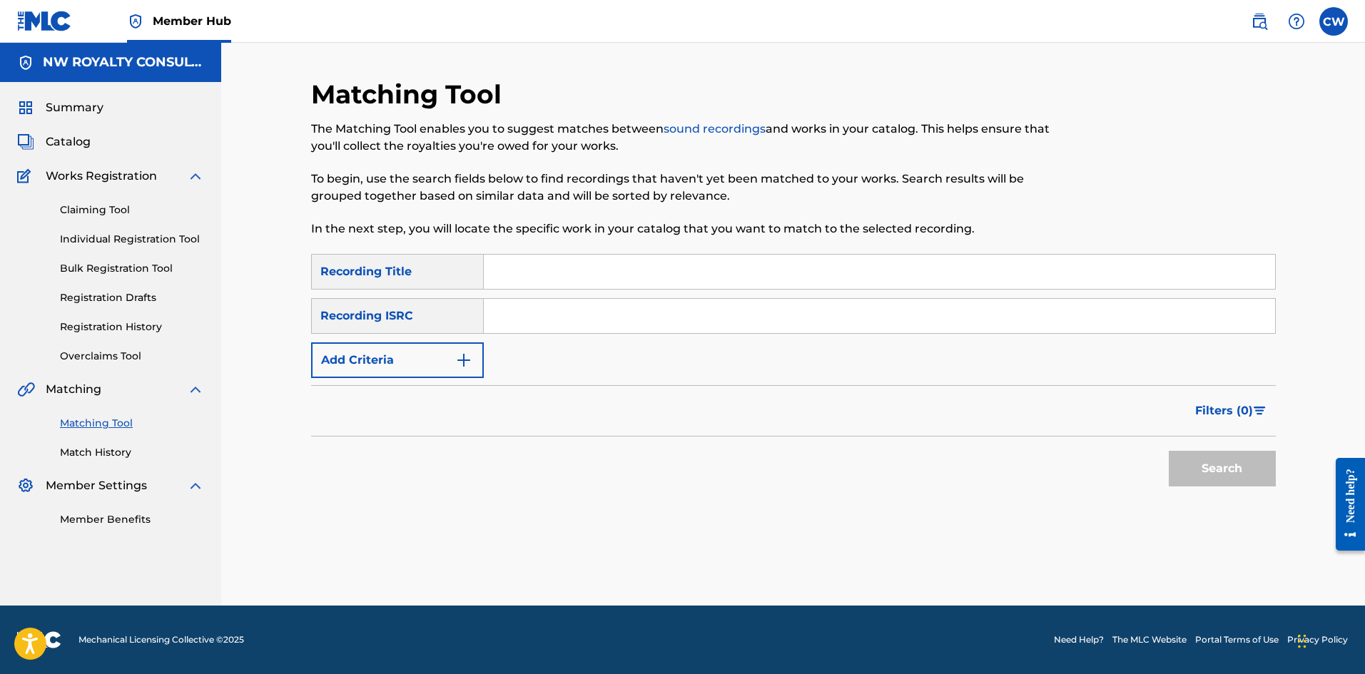
scroll to position [0, 0]
click at [404, 364] on button "Add Criteria" at bounding box center [397, 360] width 173 height 36
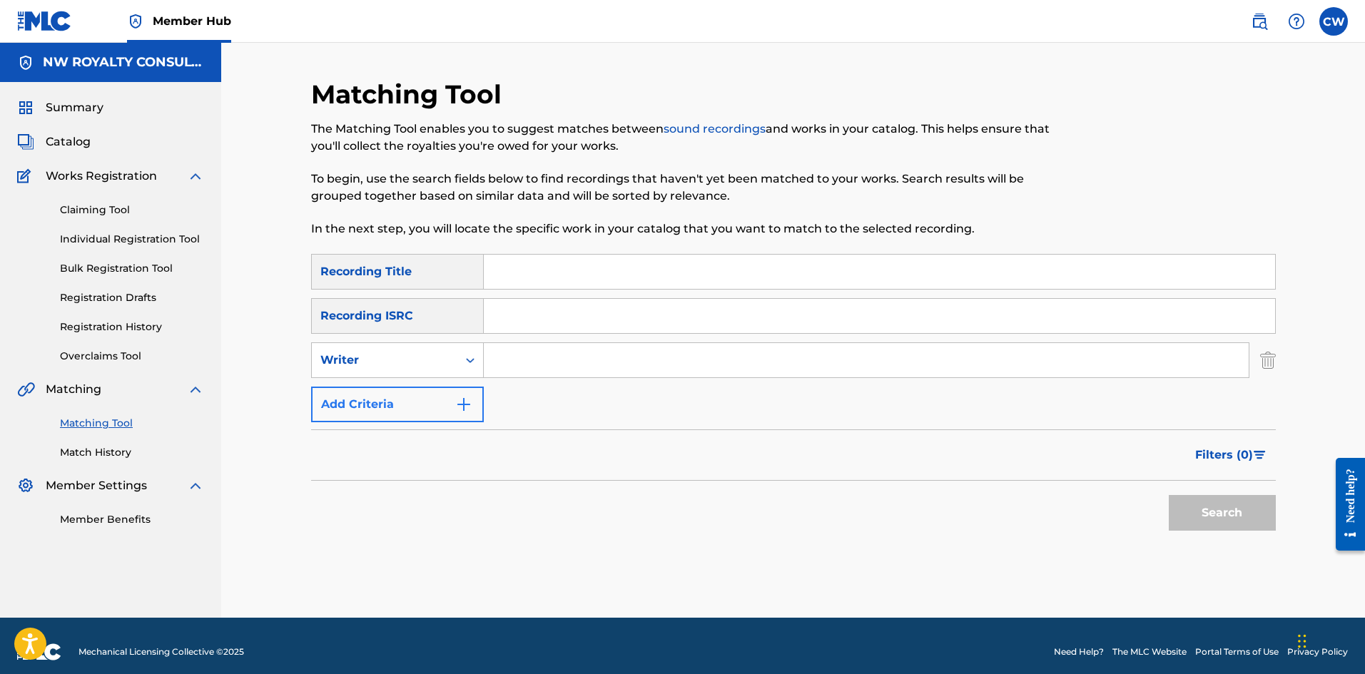
click at [404, 364] on div "Writer" at bounding box center [384, 360] width 128 height 17
click at [396, 389] on div "Recording Artist" at bounding box center [397, 396] width 171 height 36
click at [650, 348] on input "Search Form" at bounding box center [866, 360] width 765 height 34
paste input "[PERSON_NAME]"
type input "[PERSON_NAME]"
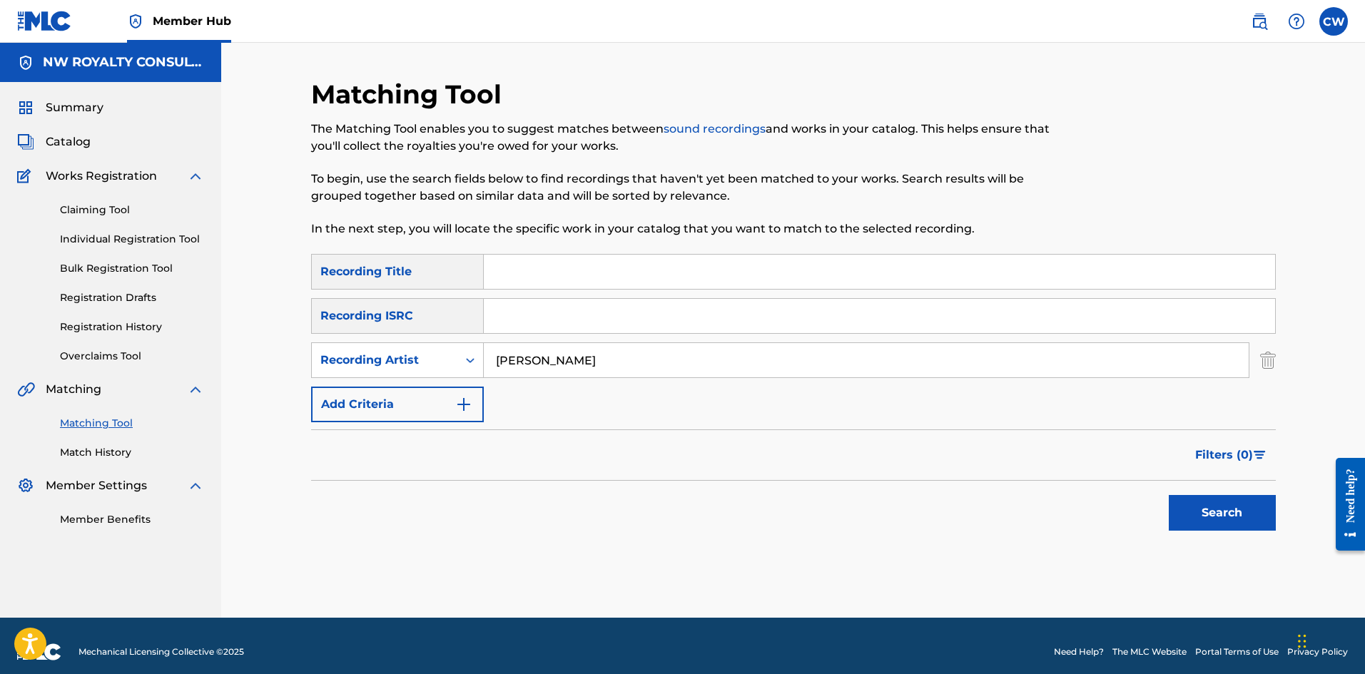
click at [548, 257] on input "Search Form" at bounding box center [879, 272] width 791 height 34
paste input "POLE POLE"
type input "POLE POLE"
click at [1218, 516] on button "Search" at bounding box center [1221, 513] width 107 height 36
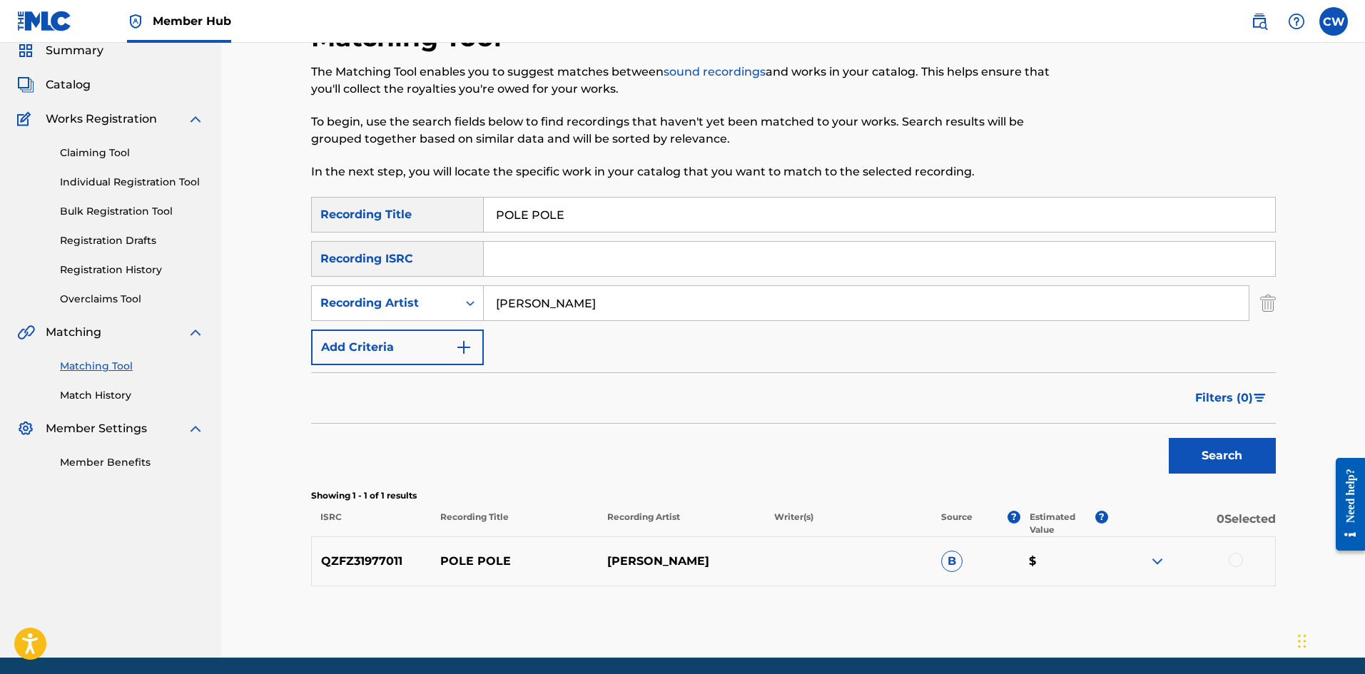
scroll to position [109, 0]
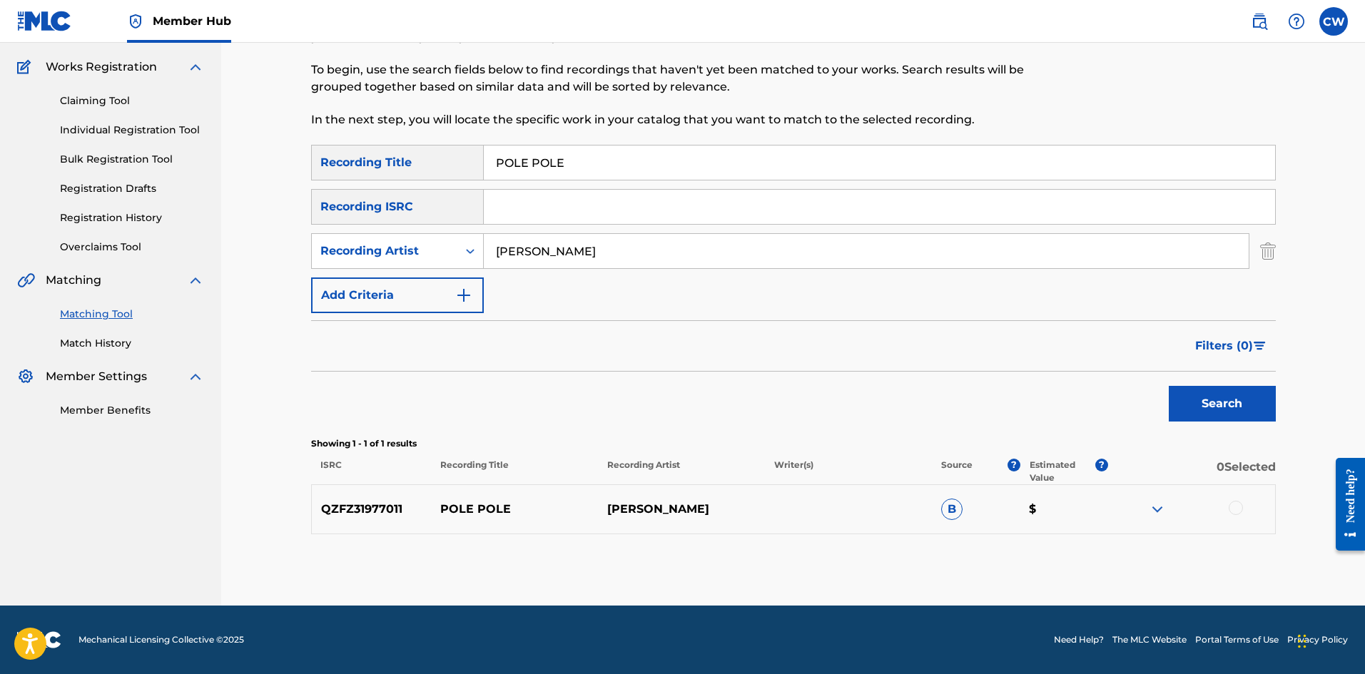
click at [1226, 509] on div at bounding box center [1191, 509] width 167 height 17
click at [1230, 509] on div at bounding box center [1235, 508] width 14 height 14
click at [1020, 567] on button "Match 1 Group" at bounding box center [1003, 558] width 158 height 36
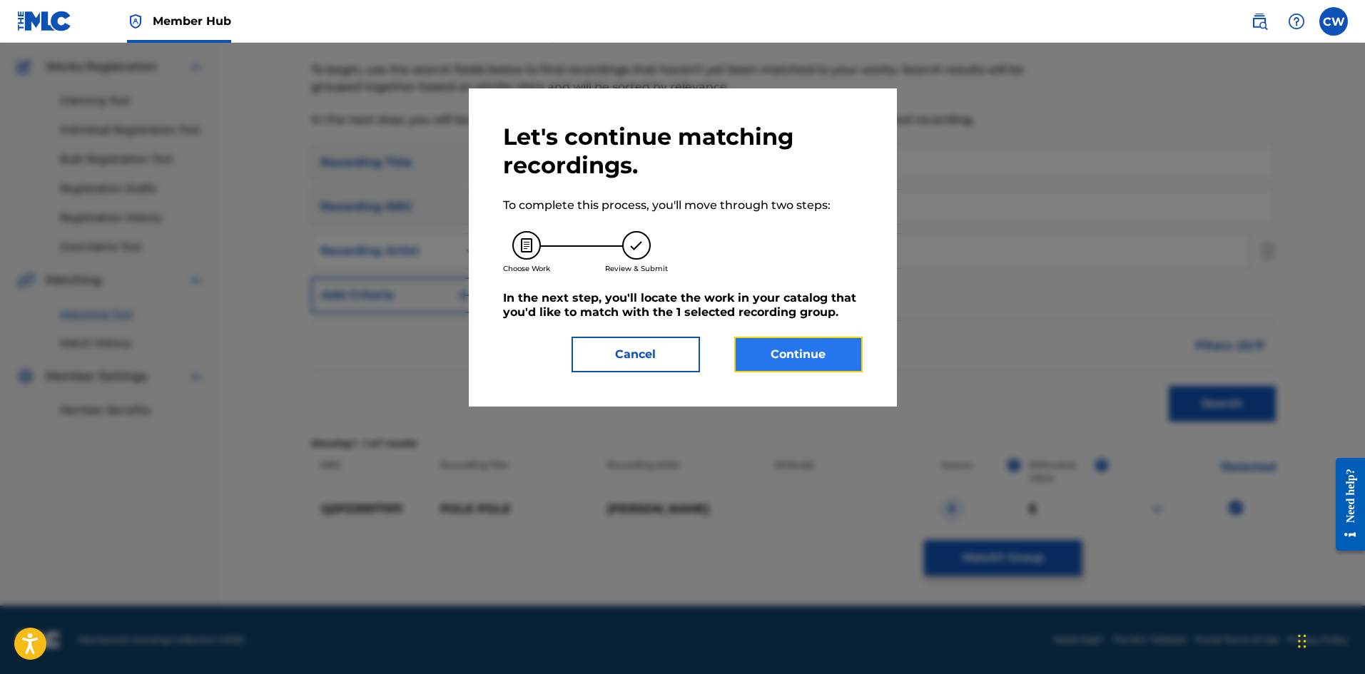
click at [830, 366] on button "Continue" at bounding box center [798, 355] width 128 height 36
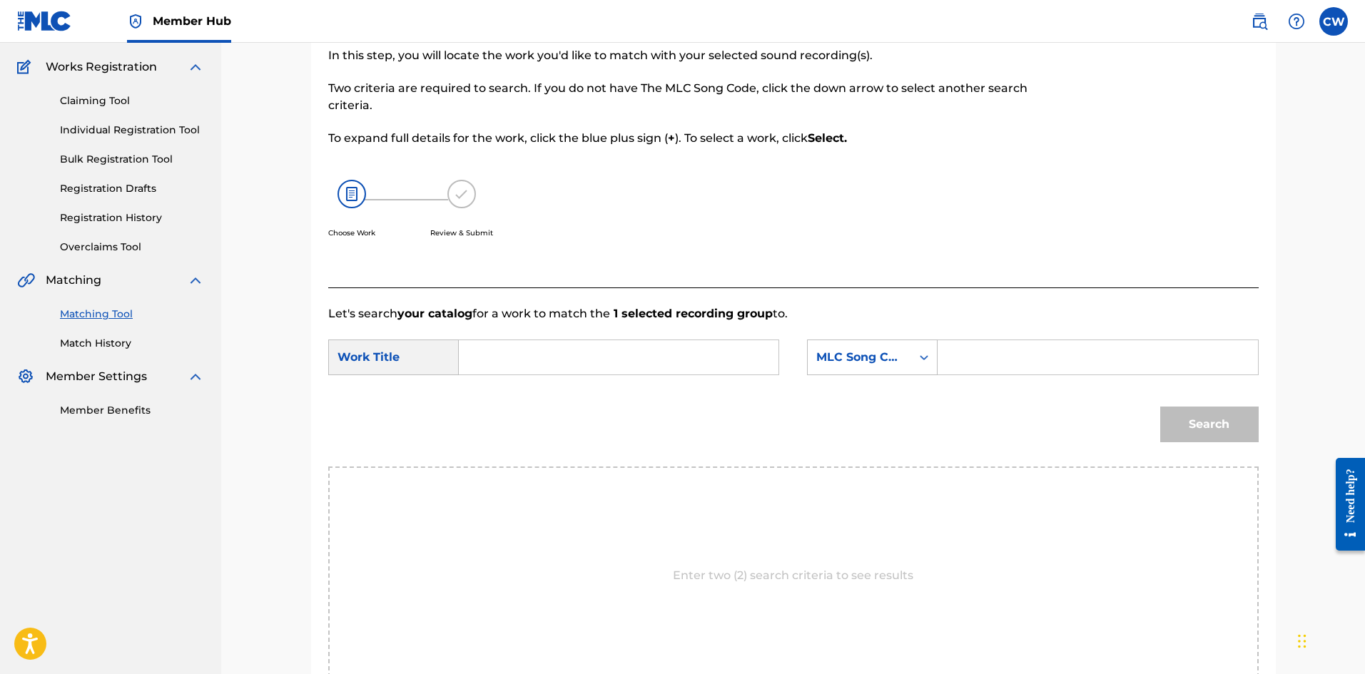
click at [641, 355] on input "Search Form" at bounding box center [618, 357] width 295 height 34
paste input "POLE POLE"
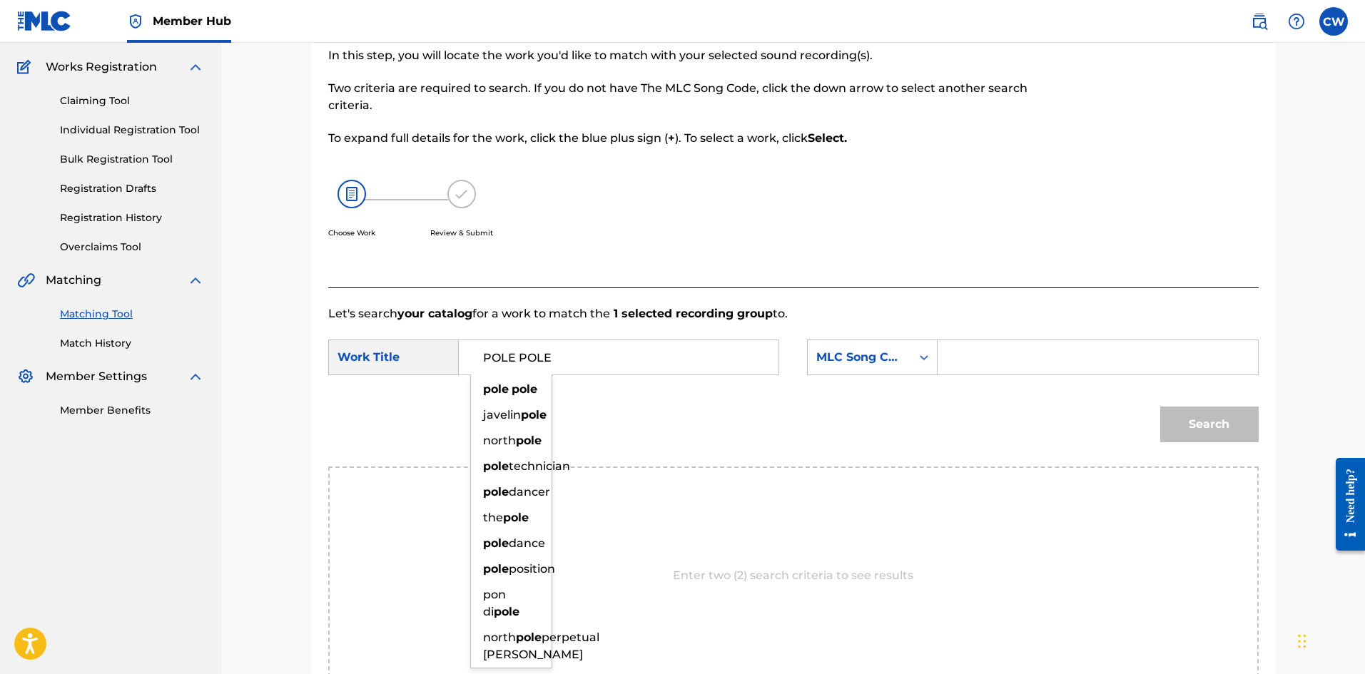
type input "POLE POLE"
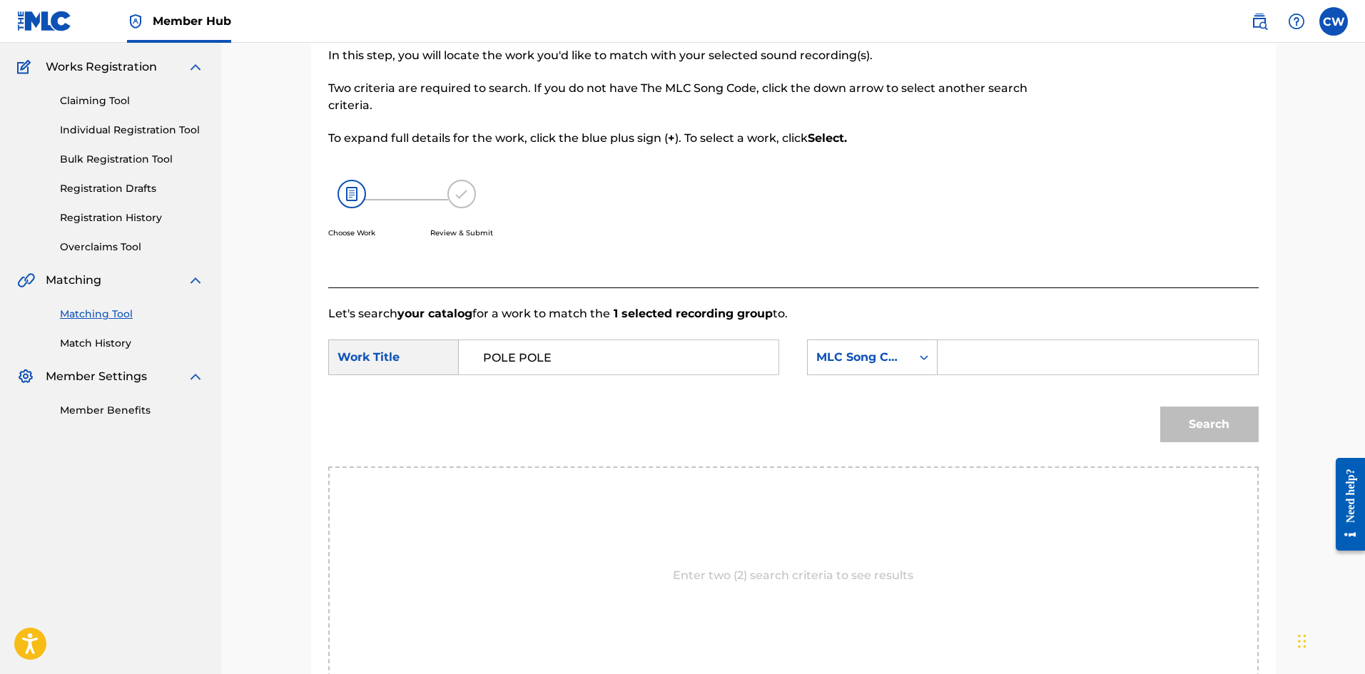
click at [1017, 352] on input "Search Form" at bounding box center [1096, 357] width 295 height 34
paste input "PA5NWP"
type input "PA5NWP"
click at [1204, 424] on button "Search" at bounding box center [1209, 425] width 98 height 36
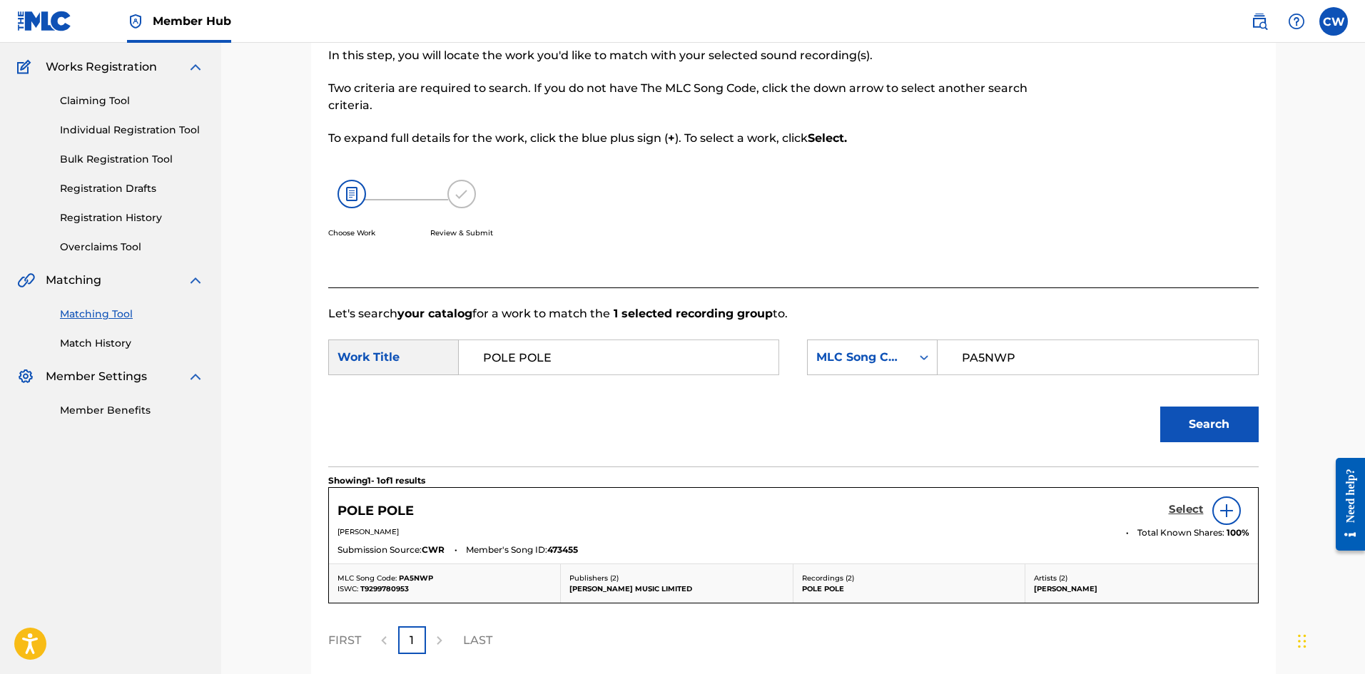
click at [1193, 507] on h5 "Select" at bounding box center [1185, 510] width 35 height 14
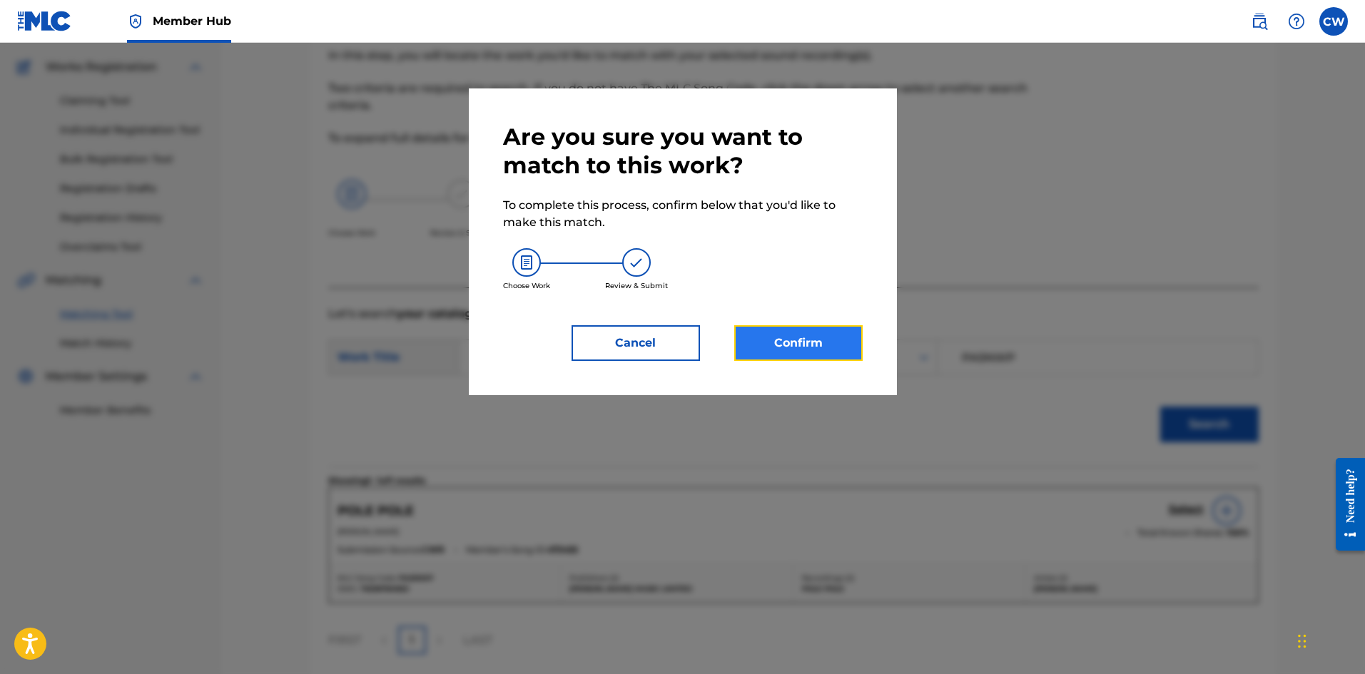
click at [836, 336] on button "Confirm" at bounding box center [798, 343] width 128 height 36
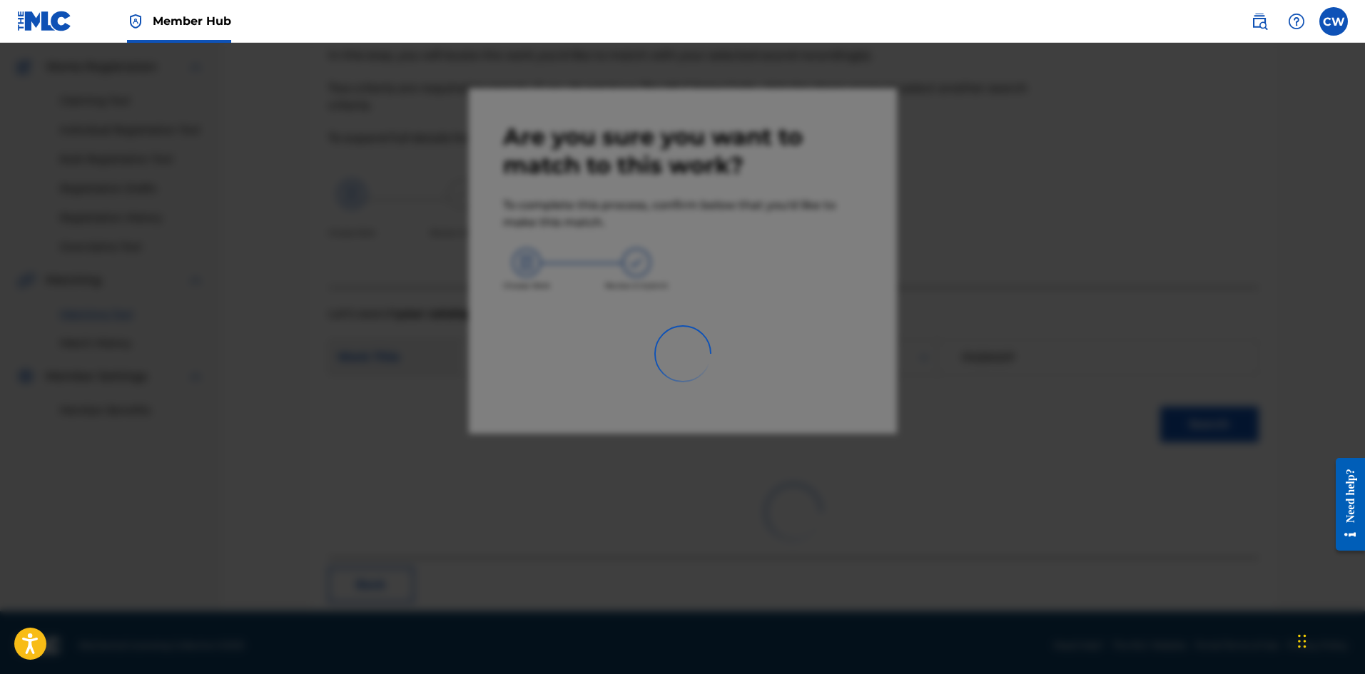
scroll to position [34, 0]
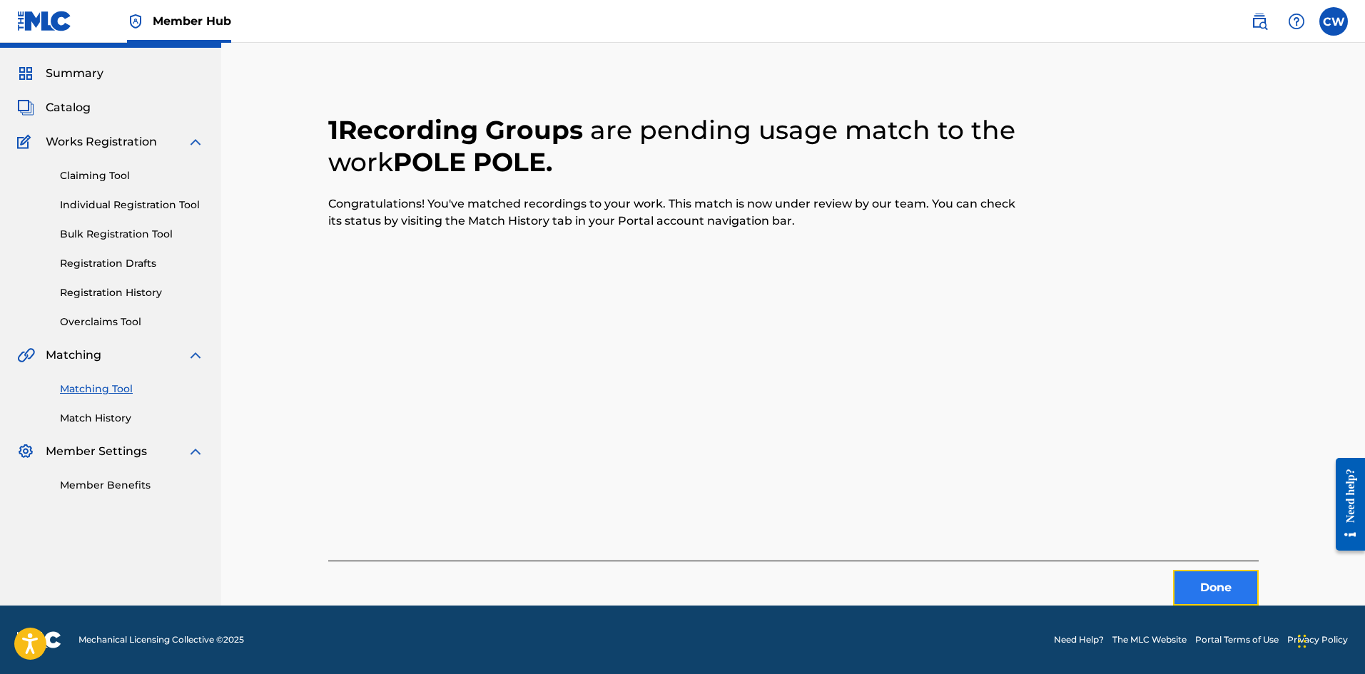
click at [1228, 588] on button "Done" at bounding box center [1216, 588] width 86 height 36
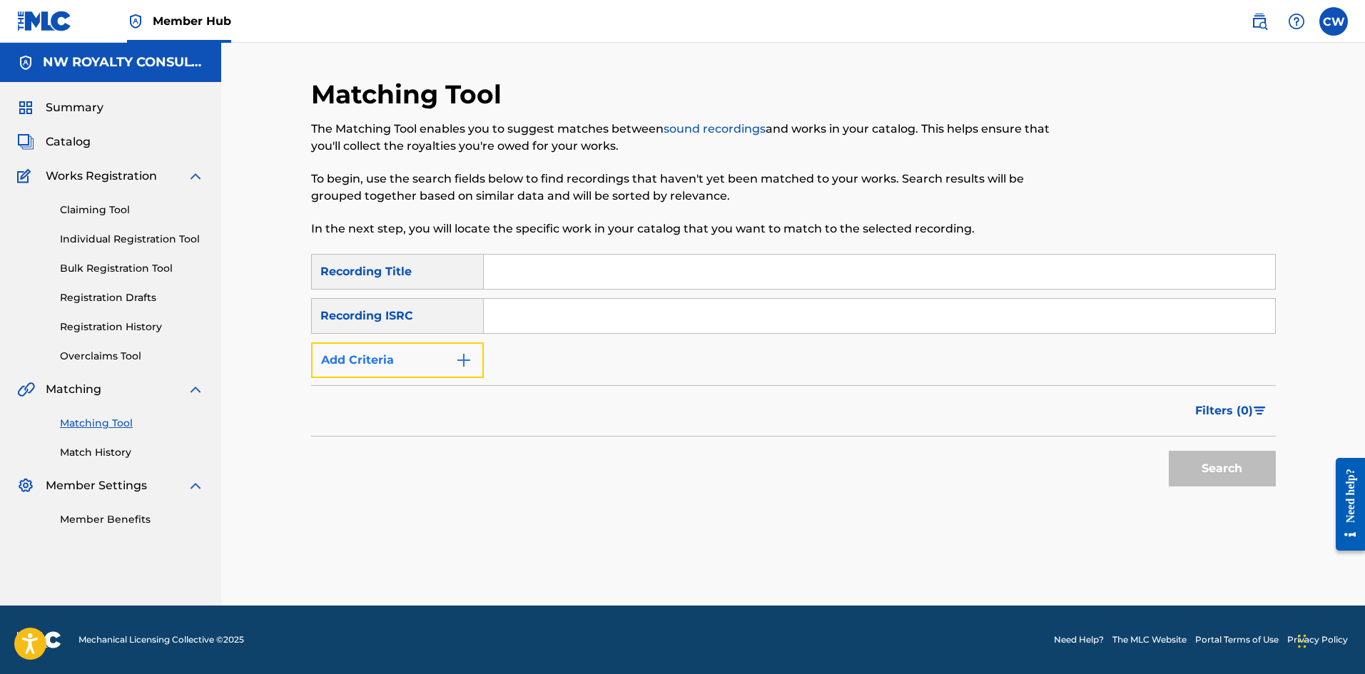
click at [402, 352] on button "Add Criteria" at bounding box center [397, 360] width 173 height 36
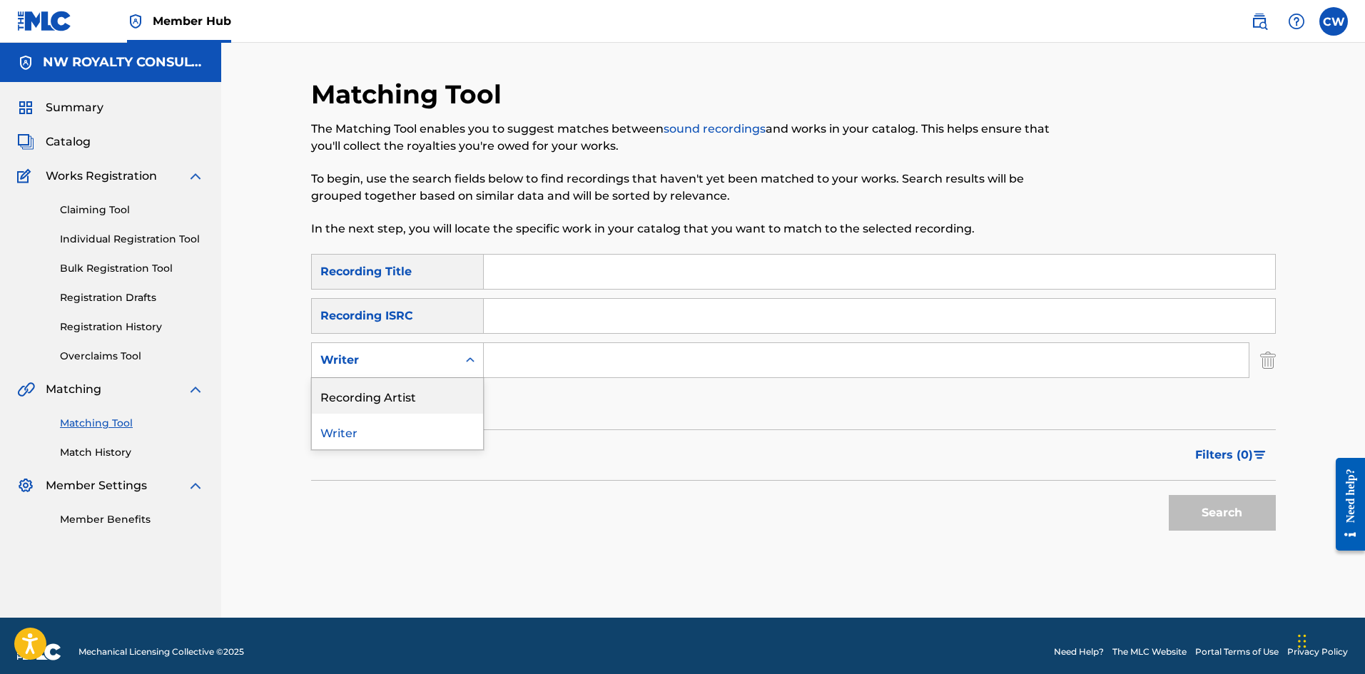
click at [399, 381] on div "Recording Artist" at bounding box center [397, 396] width 171 height 36
click at [507, 359] on input "Search Form" at bounding box center [866, 360] width 765 height 34
paste input "DEVIN DI DAKTA"
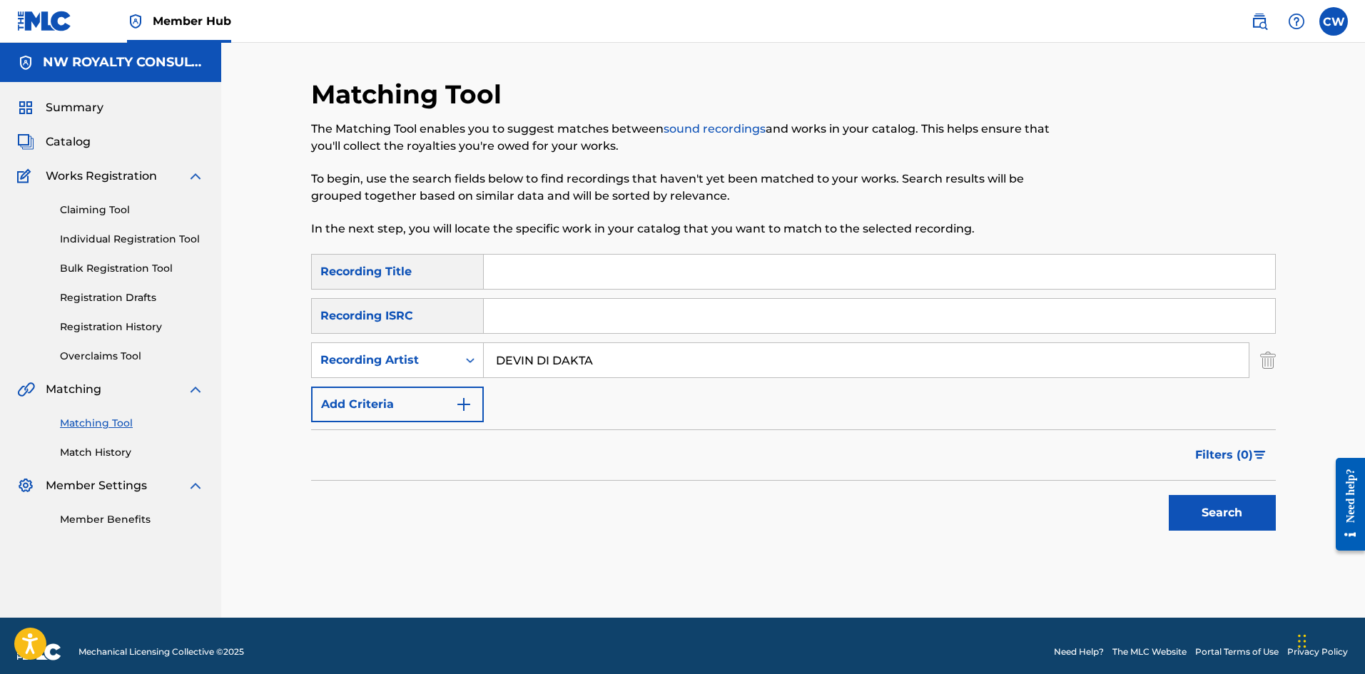
type input "DEVIN DI DAKTA"
click at [607, 273] on input "Search Form" at bounding box center [879, 272] width 791 height 34
paste input "POLITICS"
type input "POLITICS"
click at [1212, 515] on button "Search" at bounding box center [1221, 513] width 107 height 36
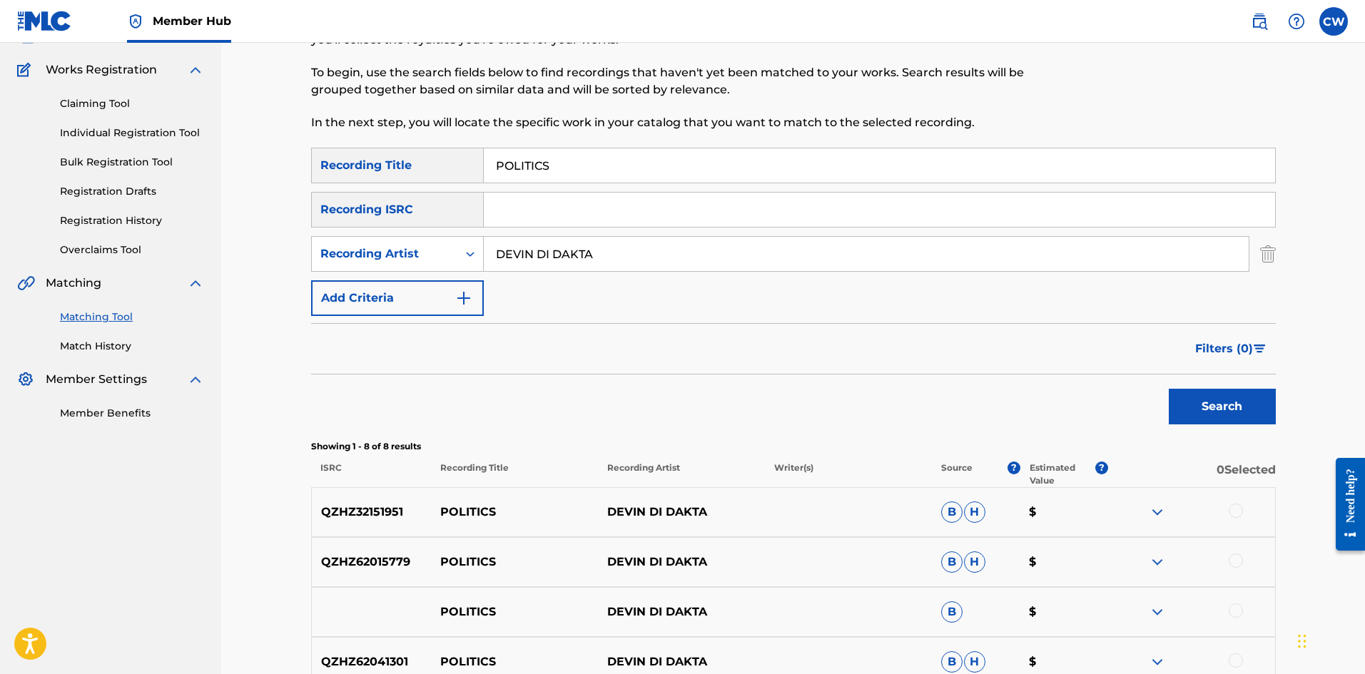
scroll to position [143, 0]
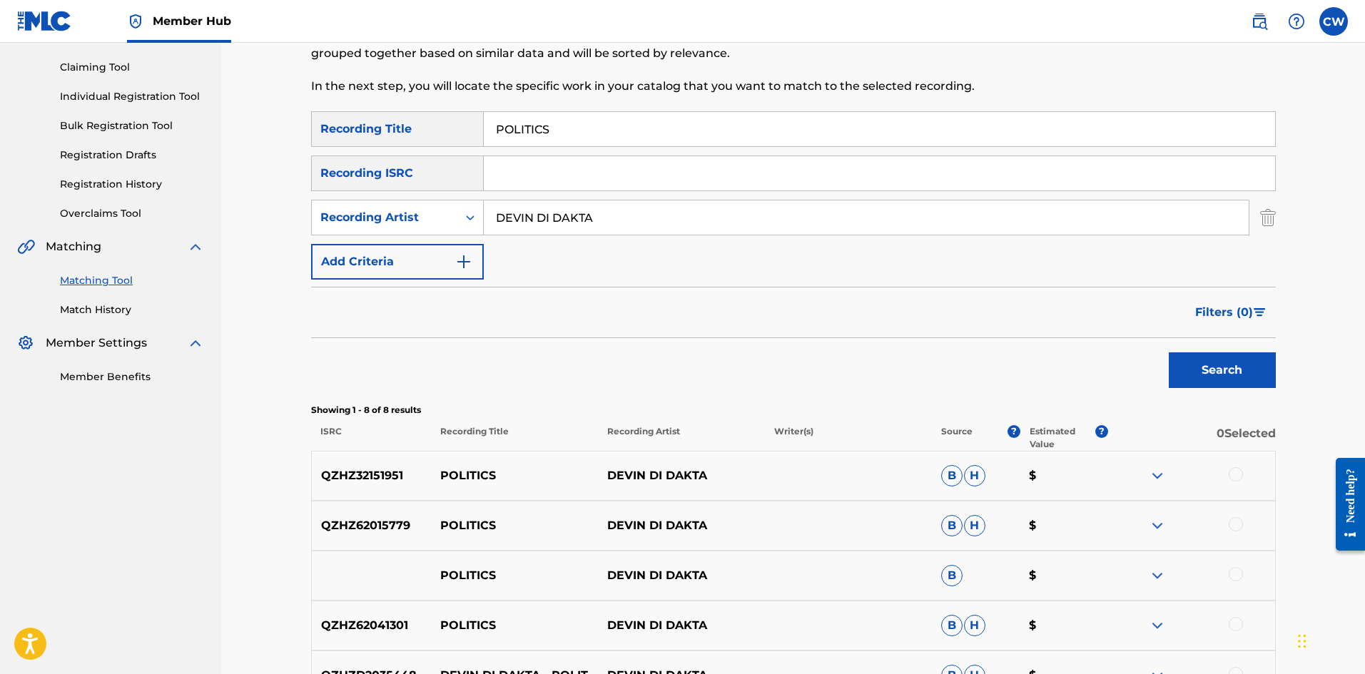
click at [1240, 479] on div at bounding box center [1235, 474] width 14 height 14
click at [1236, 519] on div at bounding box center [1235, 524] width 14 height 14
click at [1235, 546] on div "QZHZ62015779 POLITICS DEVIN DI DAKTA B H $" at bounding box center [793, 526] width 964 height 50
click at [1235, 561] on div "POLITICS DEVIN DI DAKTA B $" at bounding box center [793, 576] width 964 height 50
click at [1238, 579] on div at bounding box center [1235, 574] width 14 height 14
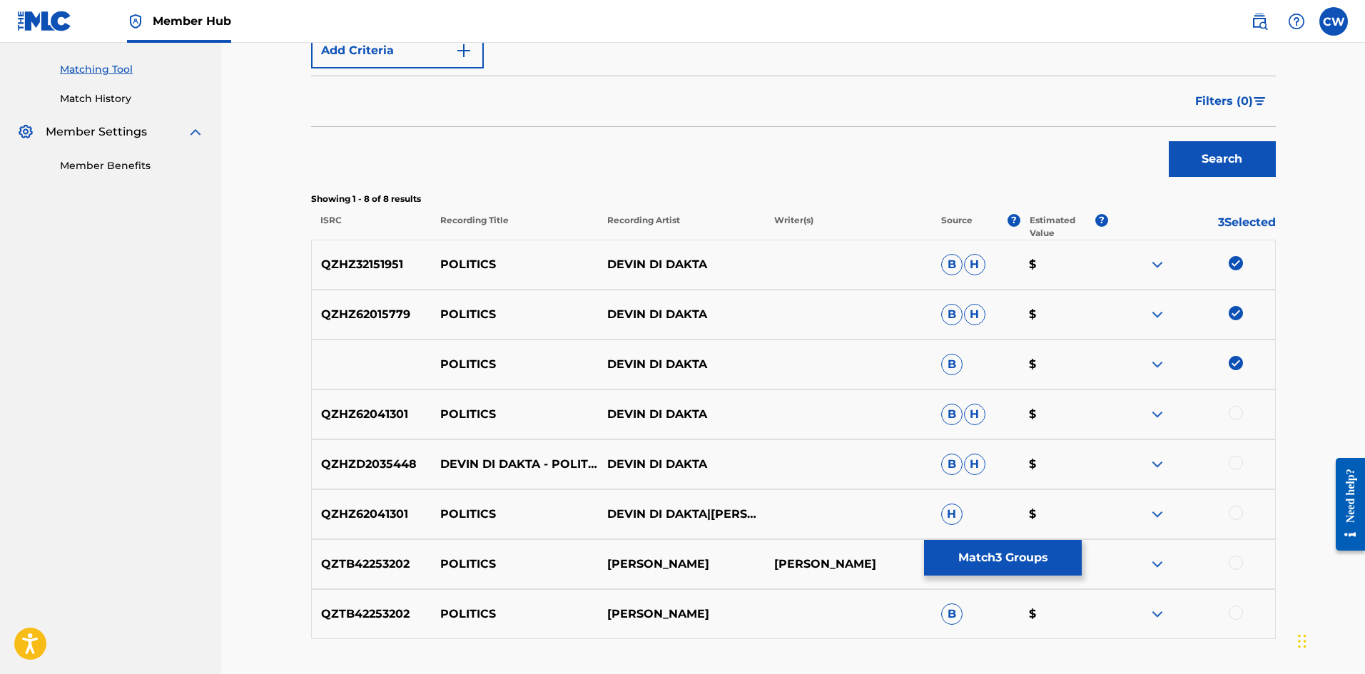
scroll to position [357, 0]
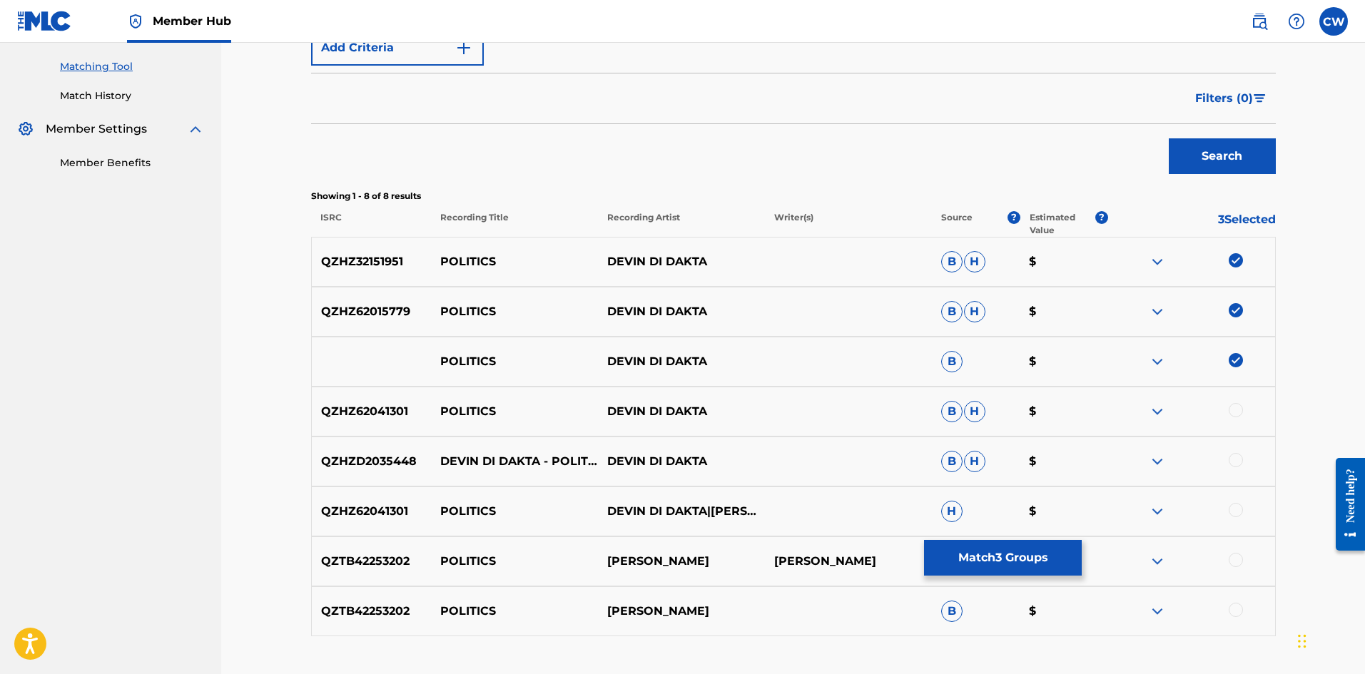
click at [1227, 418] on div at bounding box center [1191, 411] width 167 height 17
click at [1231, 413] on div at bounding box center [1235, 410] width 14 height 14
click at [1237, 460] on div at bounding box center [1235, 460] width 14 height 14
click at [1232, 502] on div "QZHZ62041301 POLITICS DEVIN DI DAKTA|[PERSON_NAME]|[PERSON_NAME]|[PERSON_NAME]|…" at bounding box center [793, 511] width 964 height 50
click at [1231, 509] on div at bounding box center [1235, 510] width 14 height 14
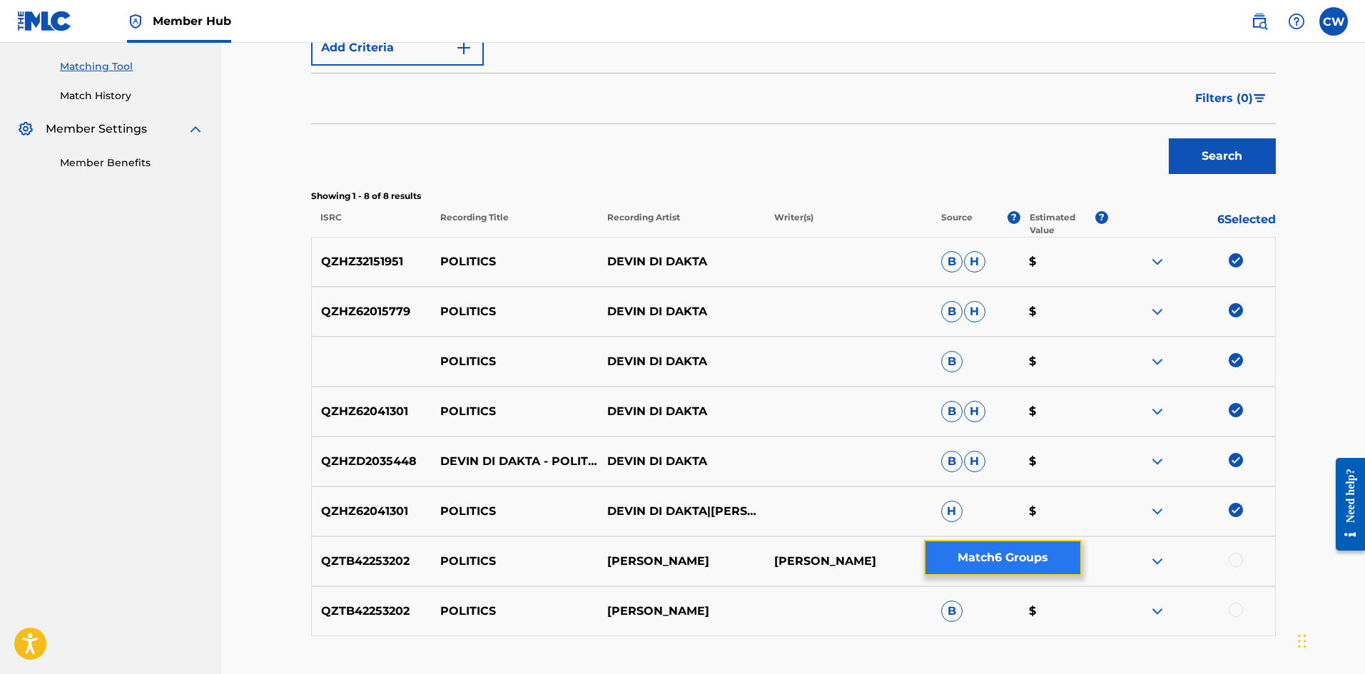
click at [1074, 548] on button "Match 6 Groups" at bounding box center [1003, 558] width 158 height 36
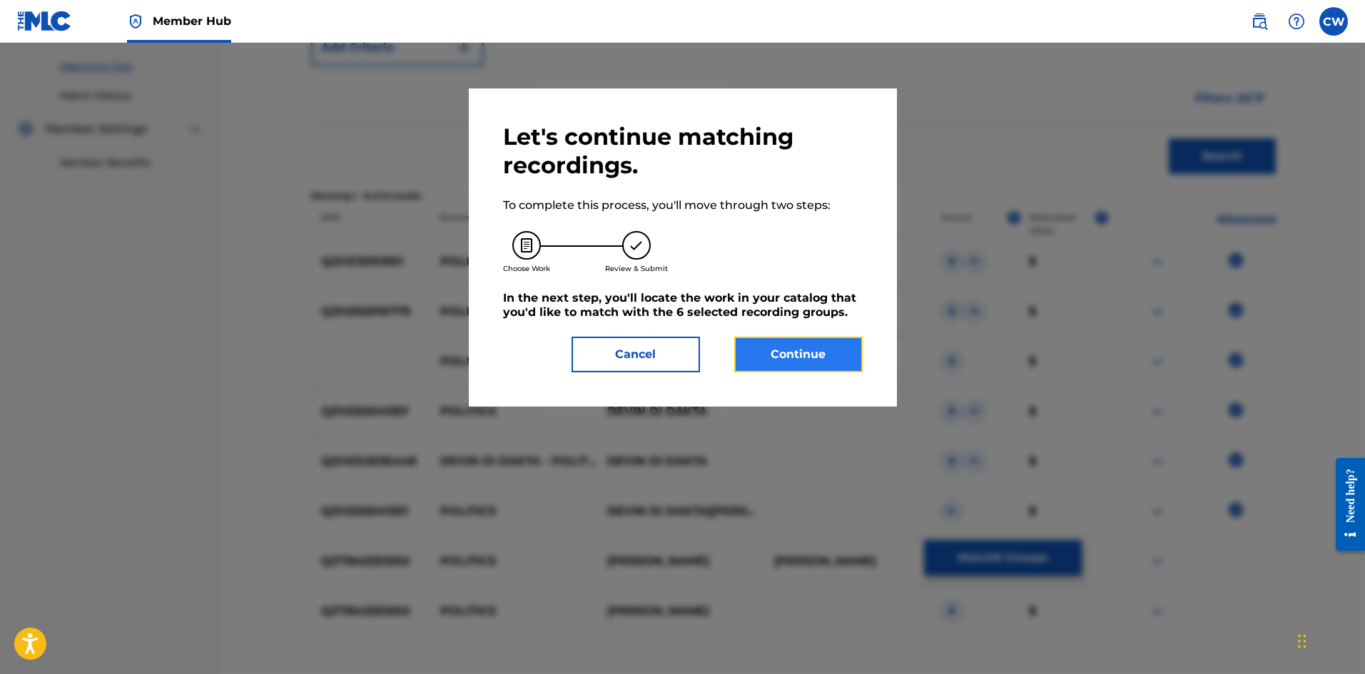
click at [842, 344] on button "Continue" at bounding box center [798, 355] width 128 height 36
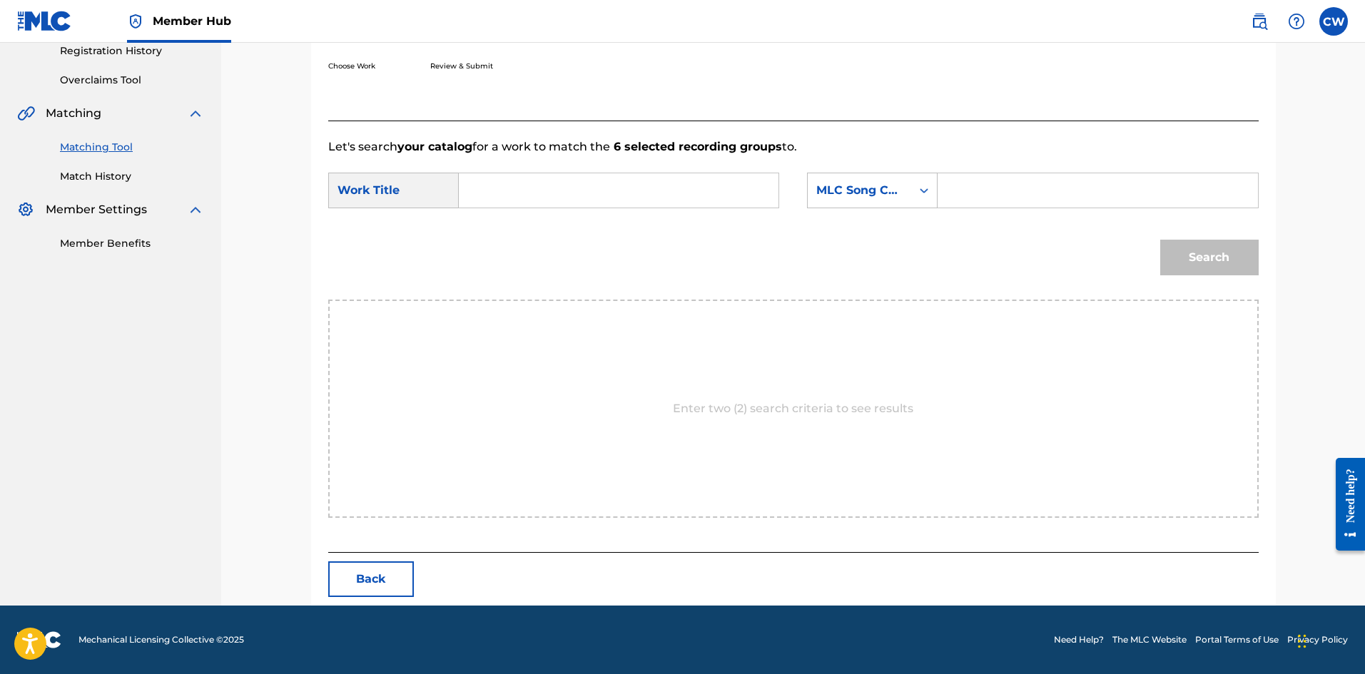
click at [553, 202] on input "Search Form" at bounding box center [618, 190] width 295 height 34
paste input "POLITICS"
type input "POLITICS"
click at [1044, 182] on input "Search Form" at bounding box center [1096, 190] width 295 height 34
paste input "PF02P8"
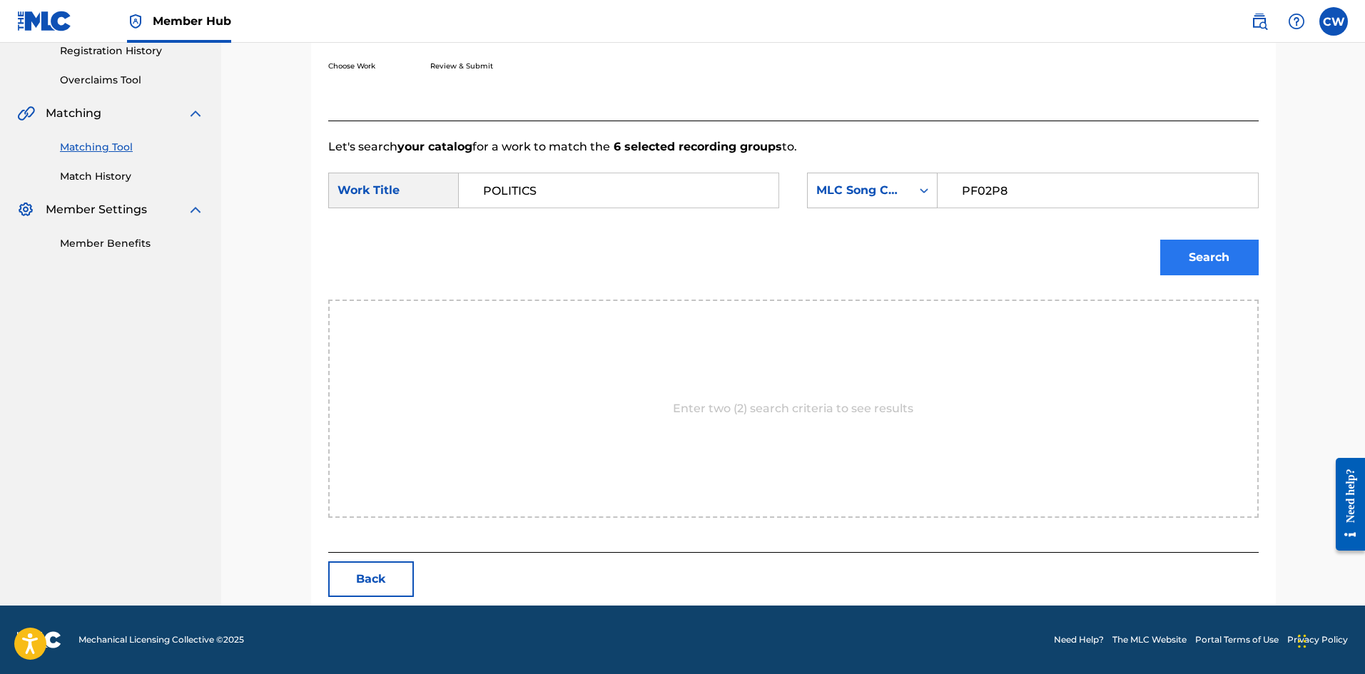
type input "PF02P8"
click at [1166, 249] on button "Search" at bounding box center [1209, 258] width 98 height 36
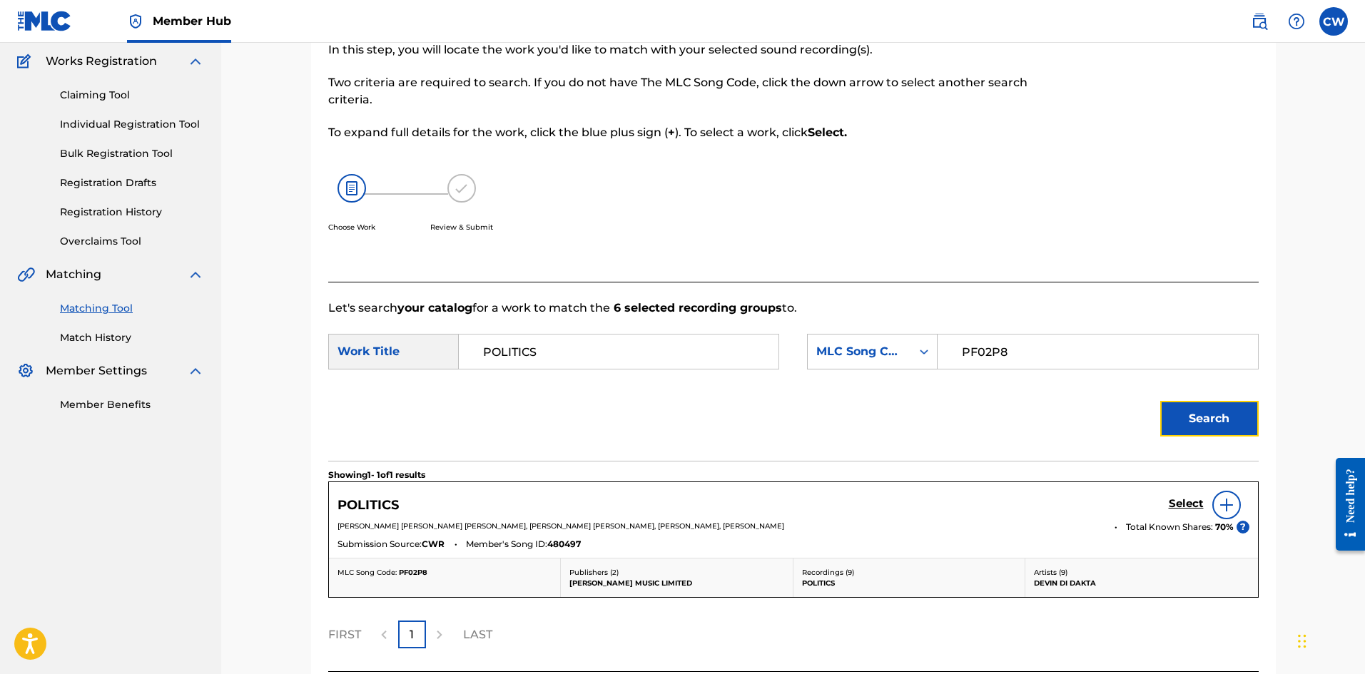
scroll to position [234, 0]
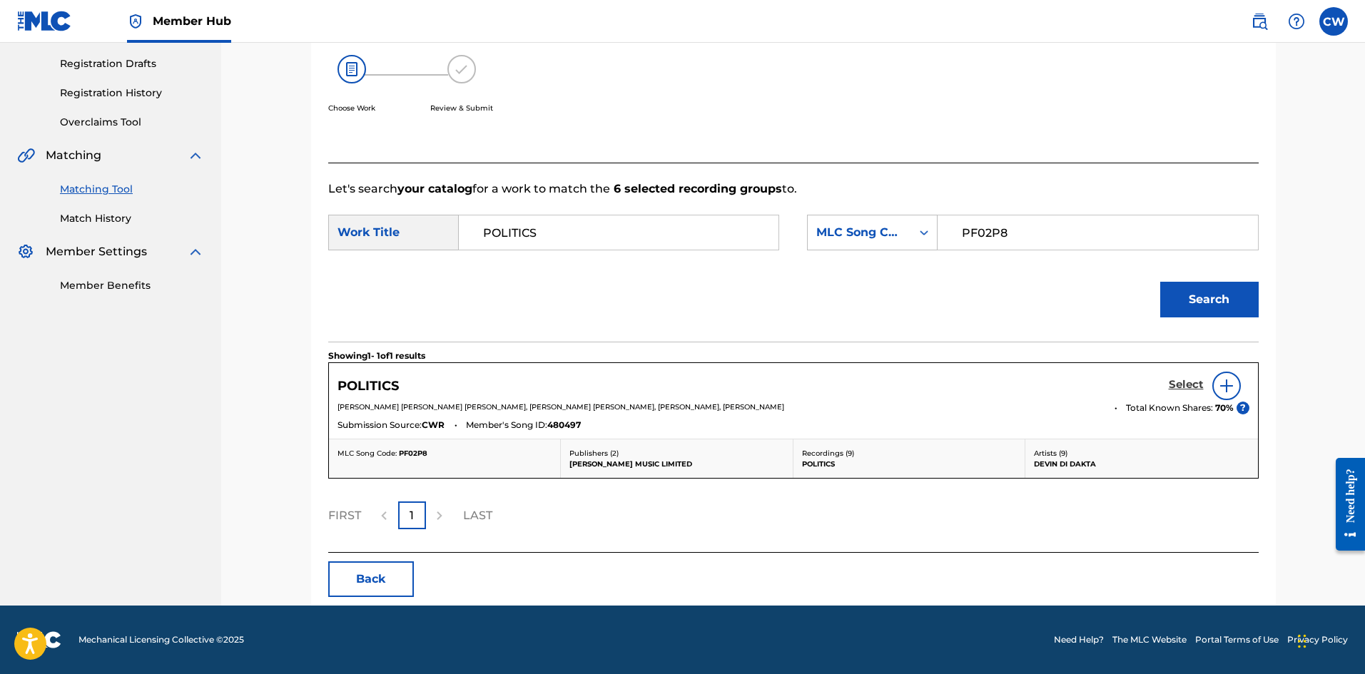
click at [1181, 381] on h5 "Select" at bounding box center [1185, 385] width 35 height 14
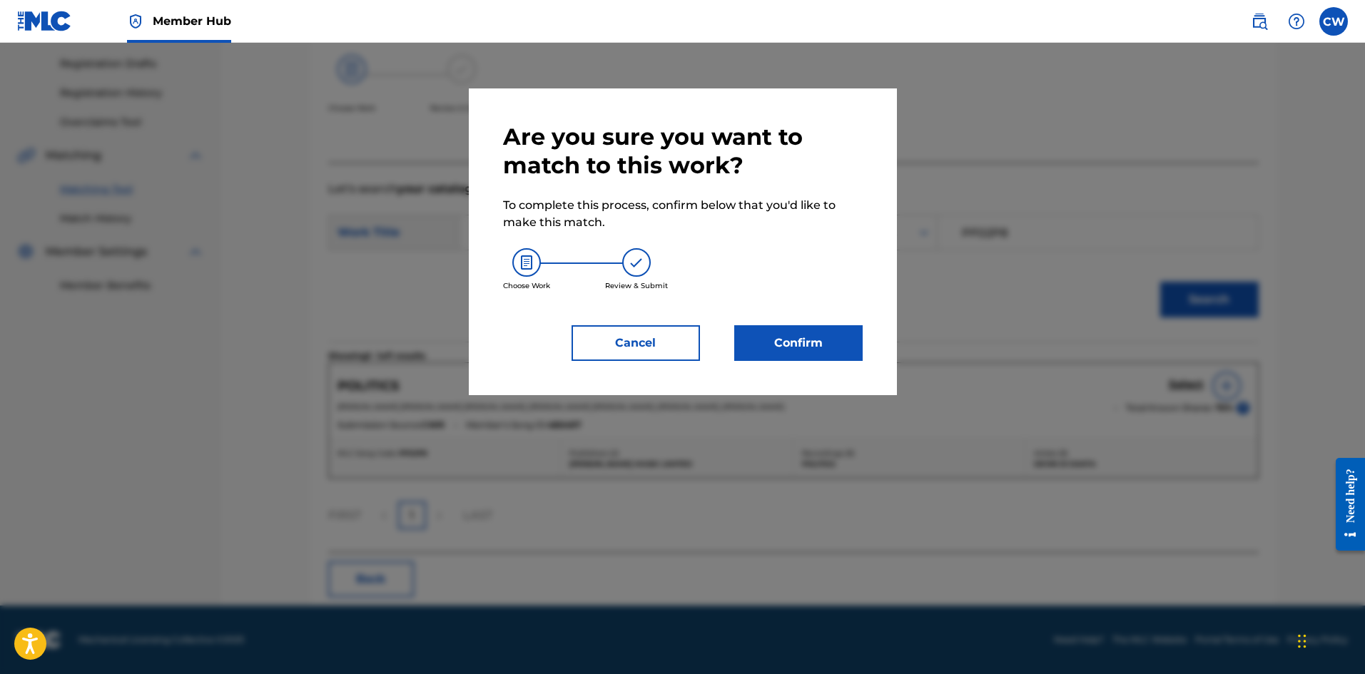
click at [864, 337] on div "Are you sure you want to match to this work? To complete this process, confirm …" at bounding box center [683, 241] width 428 height 307
click at [856, 341] on button "Confirm" at bounding box center [798, 343] width 128 height 36
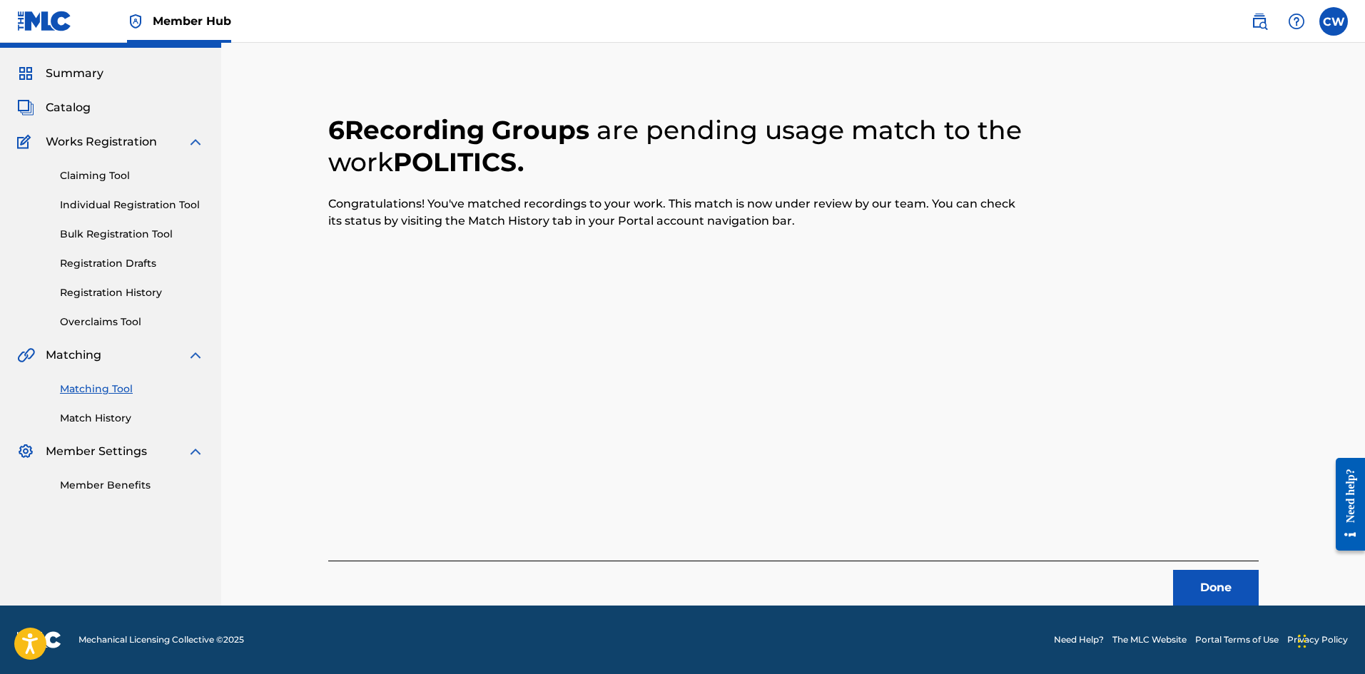
scroll to position [34, 0]
click at [1188, 576] on button "Done" at bounding box center [1216, 588] width 86 height 36
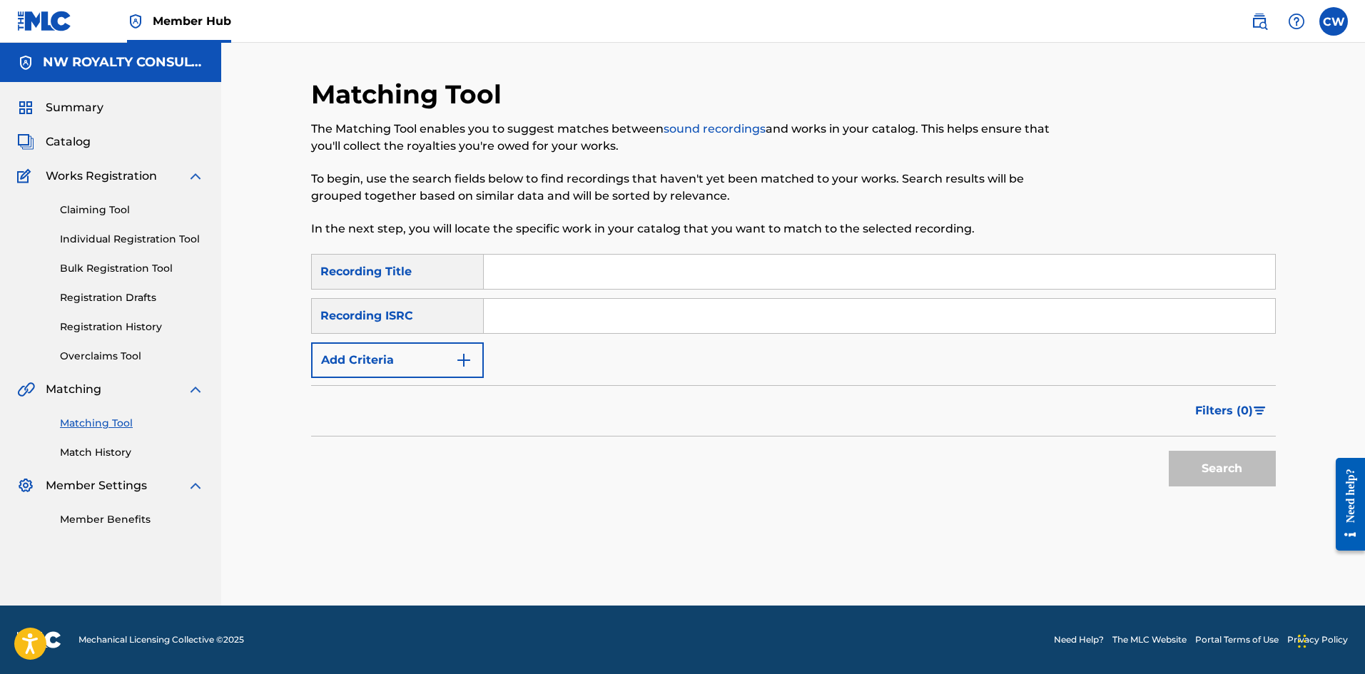
scroll to position [0, 0]
click at [447, 376] on button "Add Criteria" at bounding box center [397, 360] width 173 height 36
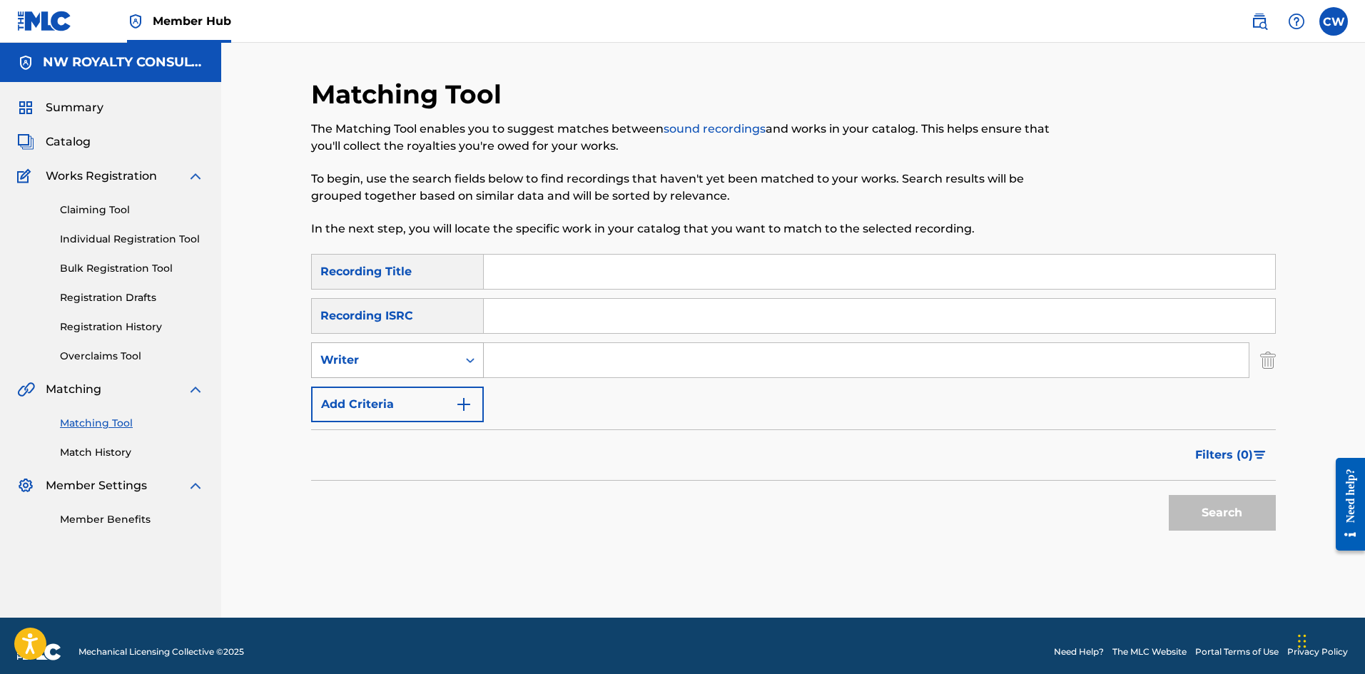
click at [444, 367] on div "Writer" at bounding box center [384, 360] width 128 height 17
click at [429, 389] on div "Recording Artist" at bounding box center [397, 396] width 171 height 36
click at [531, 366] on input "Search Form" at bounding box center [866, 360] width 765 height 34
paste input "MENTAL [PERSON_NAME]"
type input "MENTAL [PERSON_NAME]"
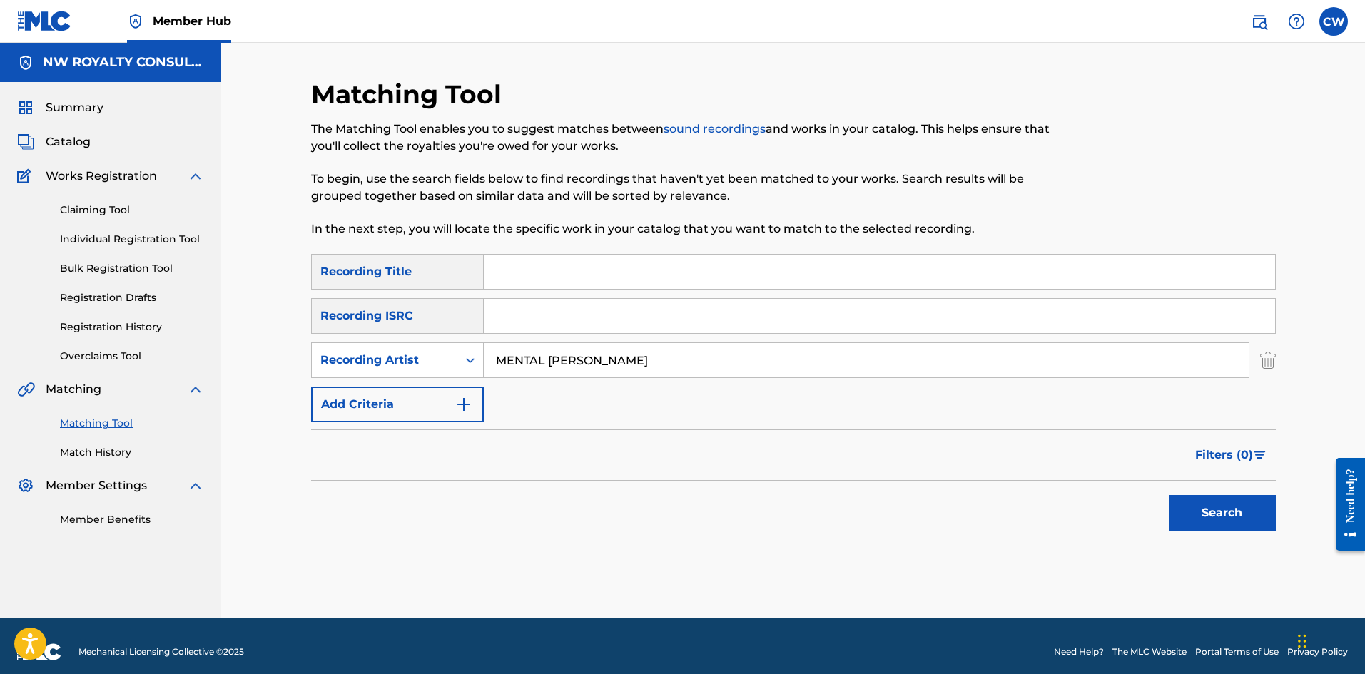
click at [615, 274] on input "Search Form" at bounding box center [879, 272] width 791 height 34
paste input "PON D BLOCK"
type input "PON D BLOCK"
click at [1221, 519] on button "Search" at bounding box center [1221, 513] width 107 height 36
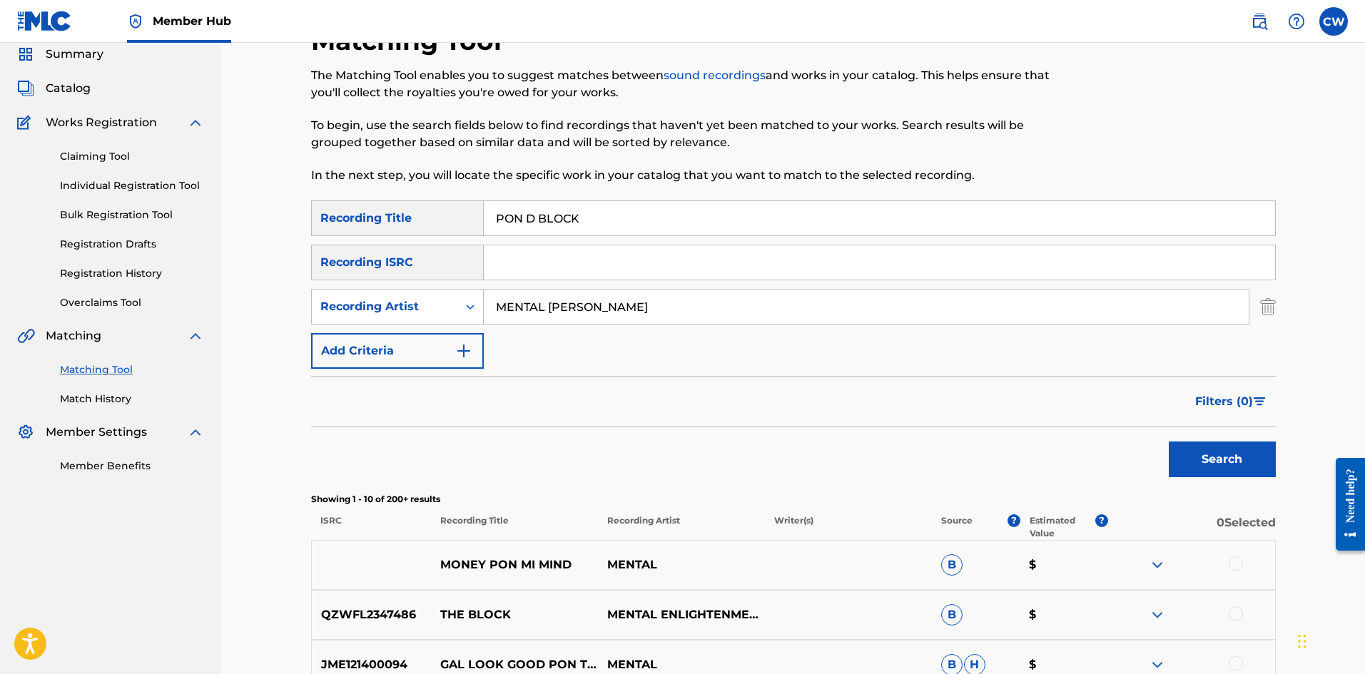
scroll to position [143, 0]
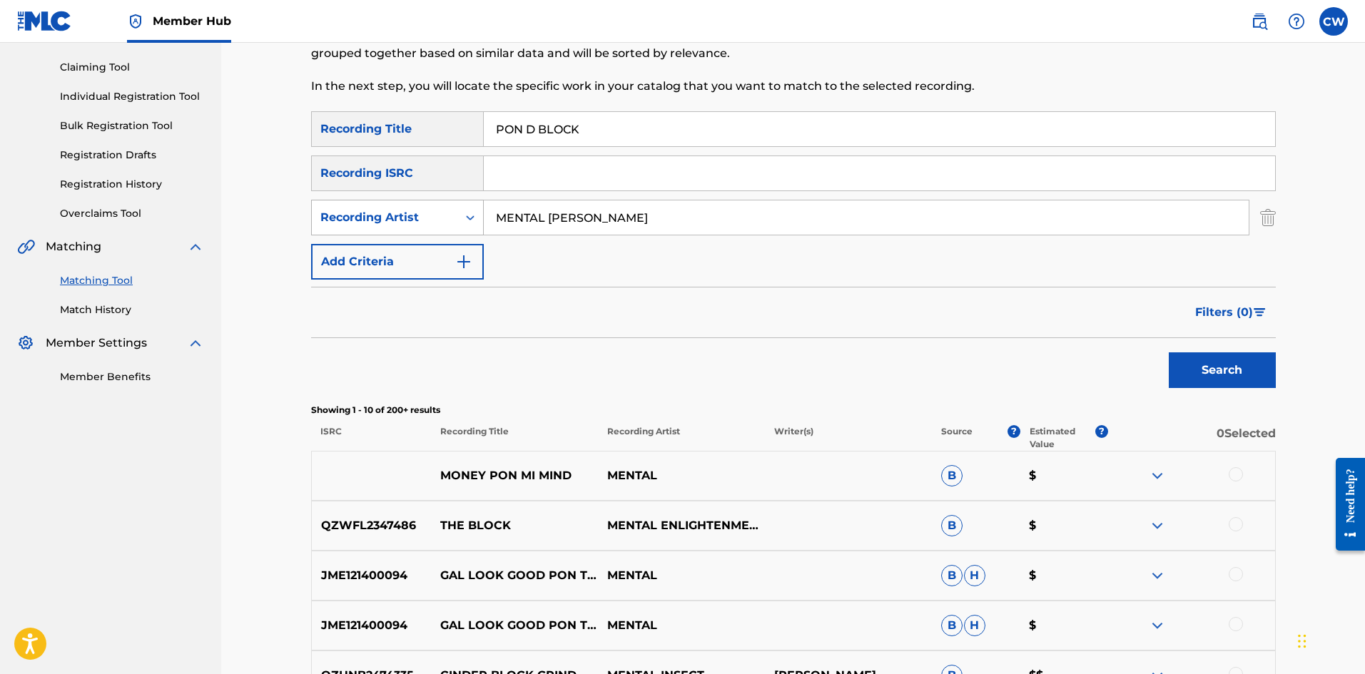
drag, startPoint x: 666, startPoint y: 223, endPoint x: 469, endPoint y: 224, distance: 196.2
click at [440, 224] on div "SearchWithCriteria2784c87e-4f92-4ea1-aa2c-d2c72fd84bf8 Recording Artist MENTAL …" at bounding box center [793, 218] width 964 height 36
paste input "JIGSY KI"
type input "JIGSY KING"
drag, startPoint x: 613, startPoint y: 157, endPoint x: 424, endPoint y: 158, distance: 188.3
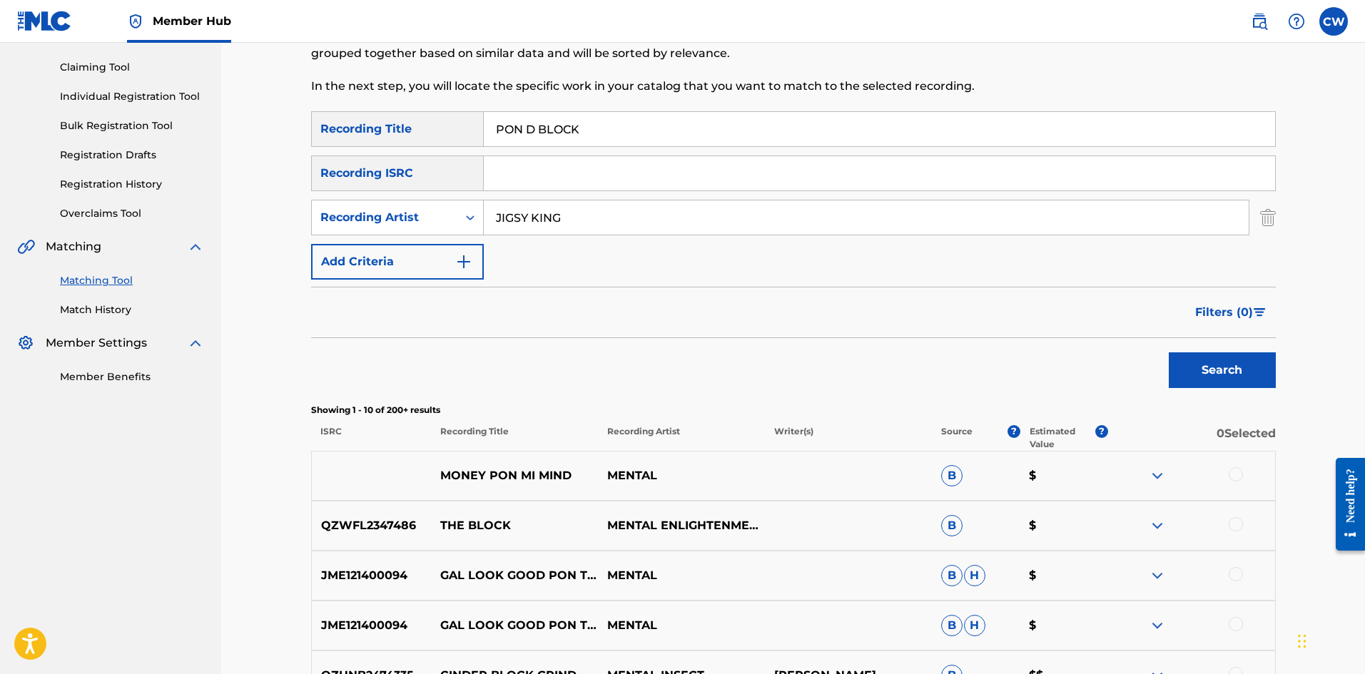
click at [422, 162] on div "SearchWithCriteria3933ab93-3744-470c-8a1e-93f51e3509fa Recording Title PON D BL…" at bounding box center [793, 195] width 964 height 168
paste input "I ENDZ"
type input "PON DI ENDZ"
click at [1193, 360] on button "Search" at bounding box center [1221, 370] width 107 height 36
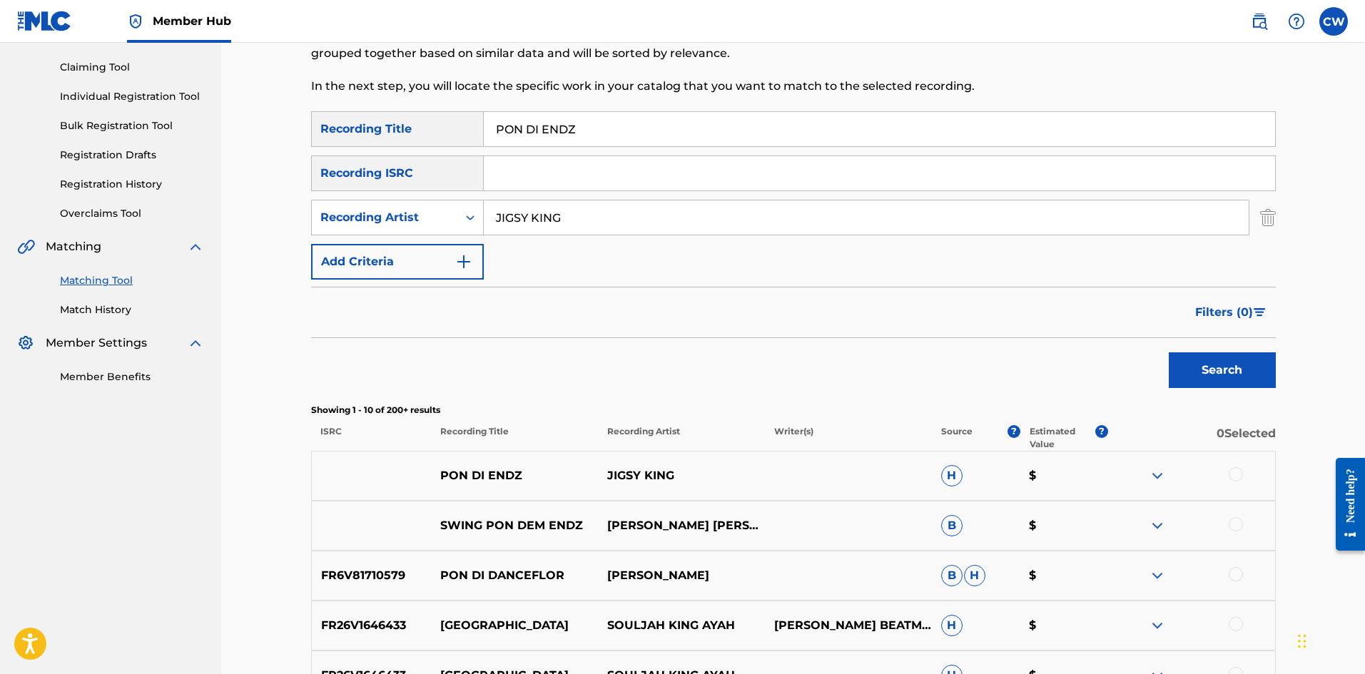
click at [1237, 474] on div at bounding box center [1235, 474] width 14 height 14
click at [1044, 544] on button "Match 1 Group" at bounding box center [1003, 558] width 158 height 36
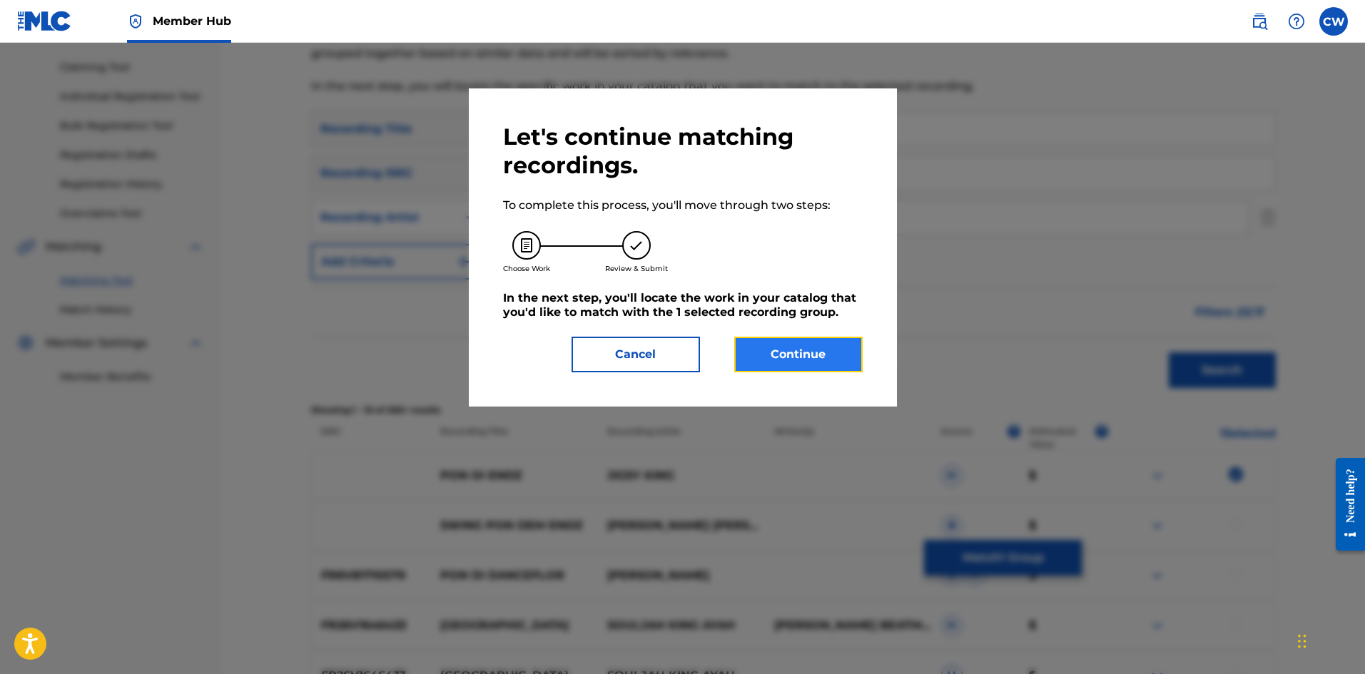
click at [802, 341] on button "Continue" at bounding box center [798, 355] width 128 height 36
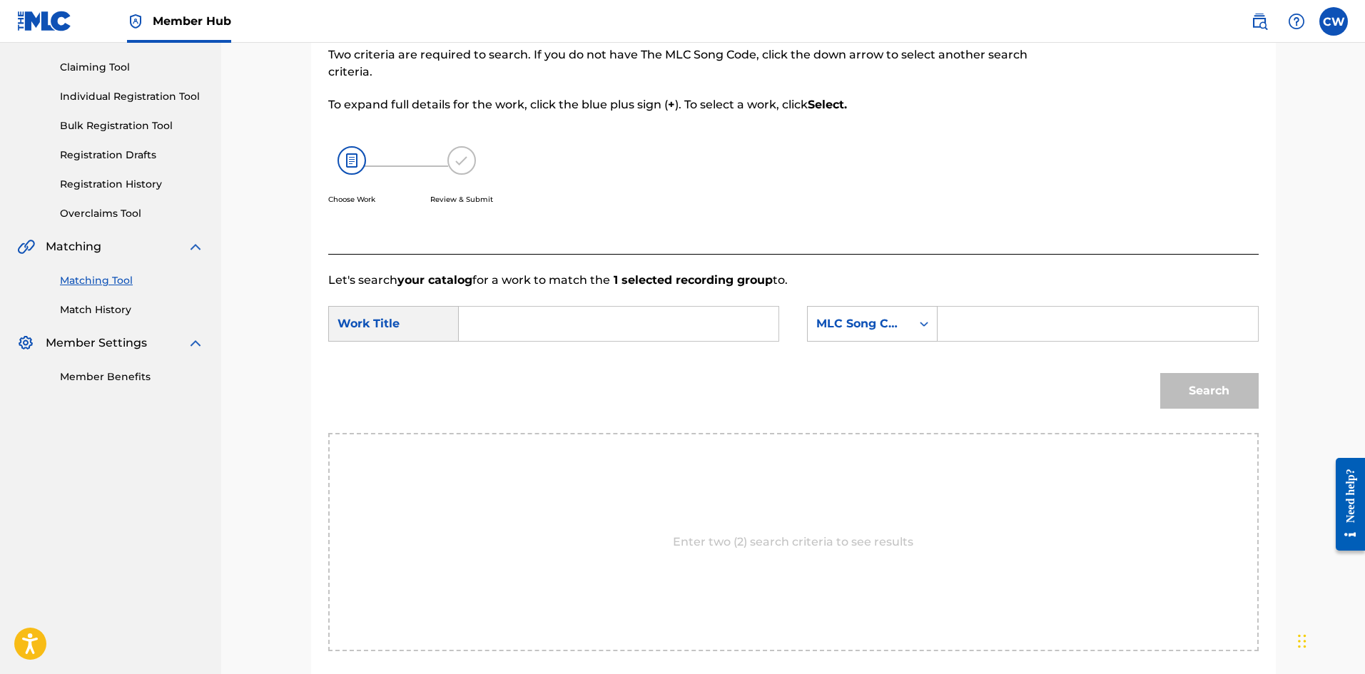
click at [715, 319] on input "Search Form" at bounding box center [618, 324] width 295 height 34
paste input "PON DI ENDZ"
type input "PON DI ENDZ"
click at [1105, 335] on input "Search Form" at bounding box center [1096, 324] width 295 height 34
paste input "PV7E1D"
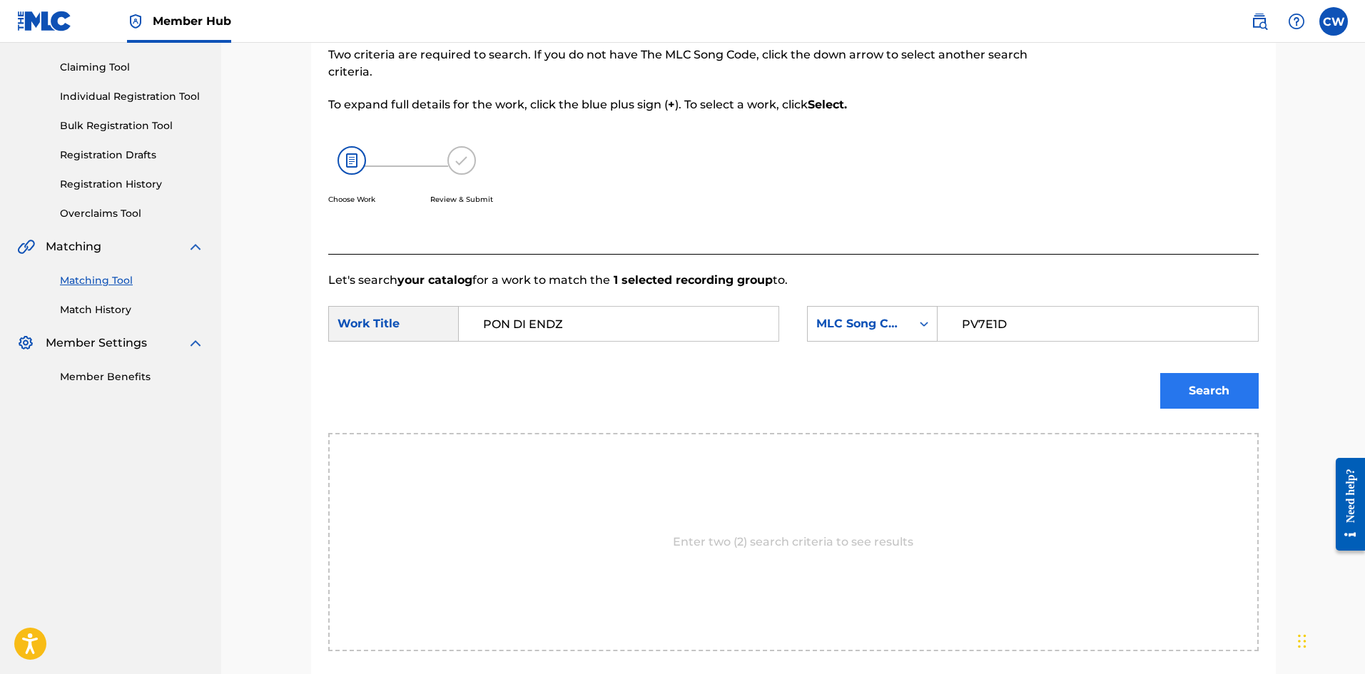
type input "PV7E1D"
drag, startPoint x: 1213, startPoint y: 404, endPoint x: 1206, endPoint y: 398, distance: 8.6
click at [1210, 402] on button "Search" at bounding box center [1209, 391] width 98 height 36
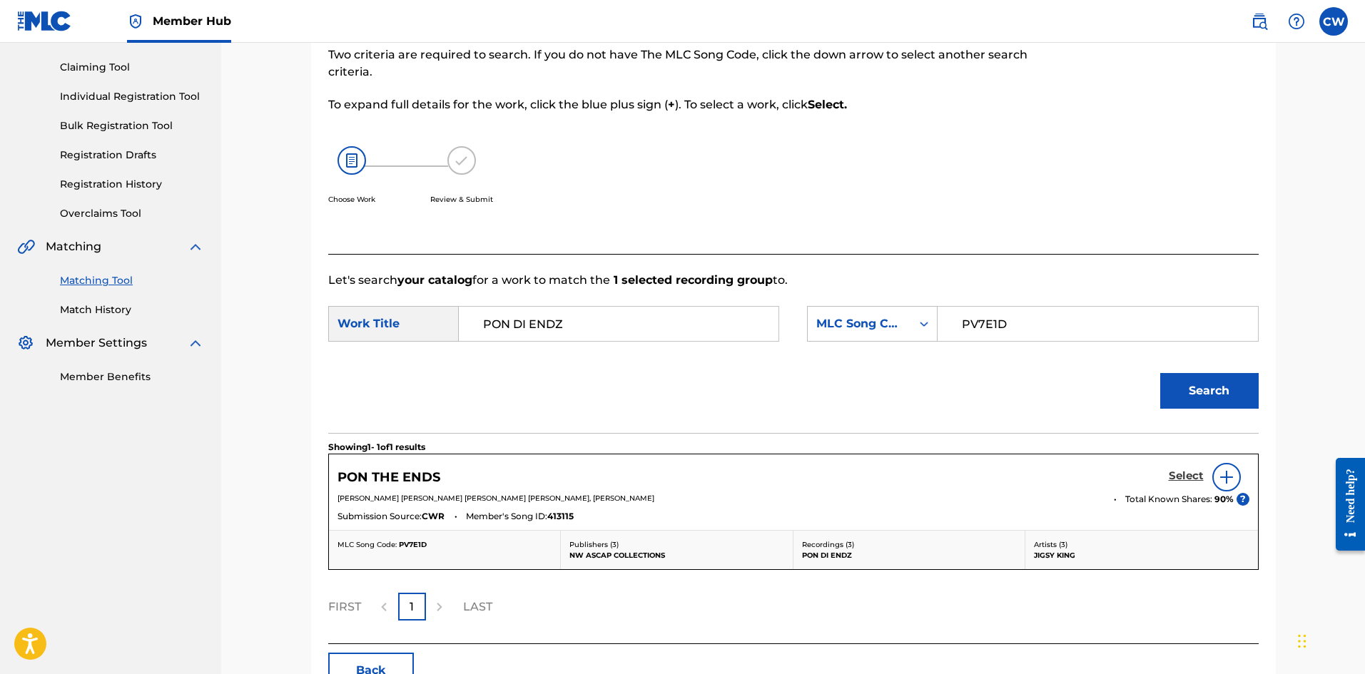
click at [1173, 481] on h5 "Select" at bounding box center [1185, 476] width 35 height 14
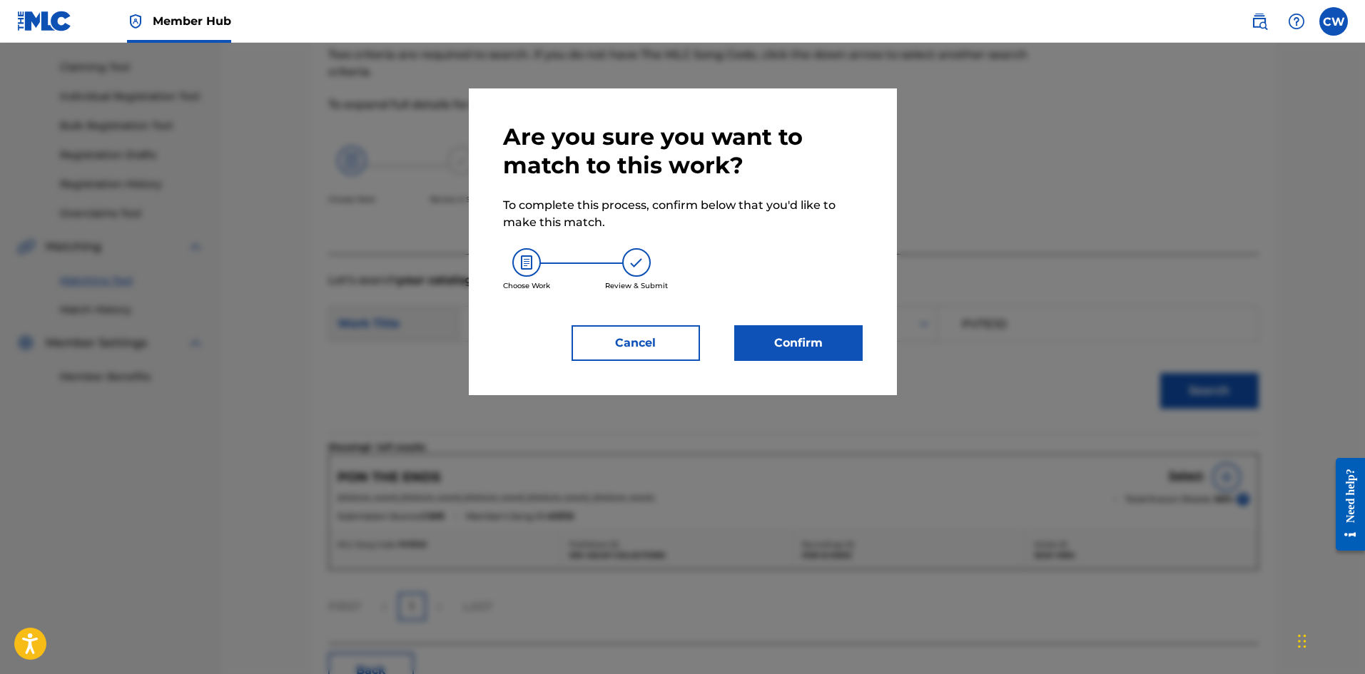
click at [792, 369] on div "Are you sure you want to match to this work? To complete this process, confirm …" at bounding box center [683, 241] width 428 height 307
click at [780, 353] on button "Confirm" at bounding box center [798, 343] width 128 height 36
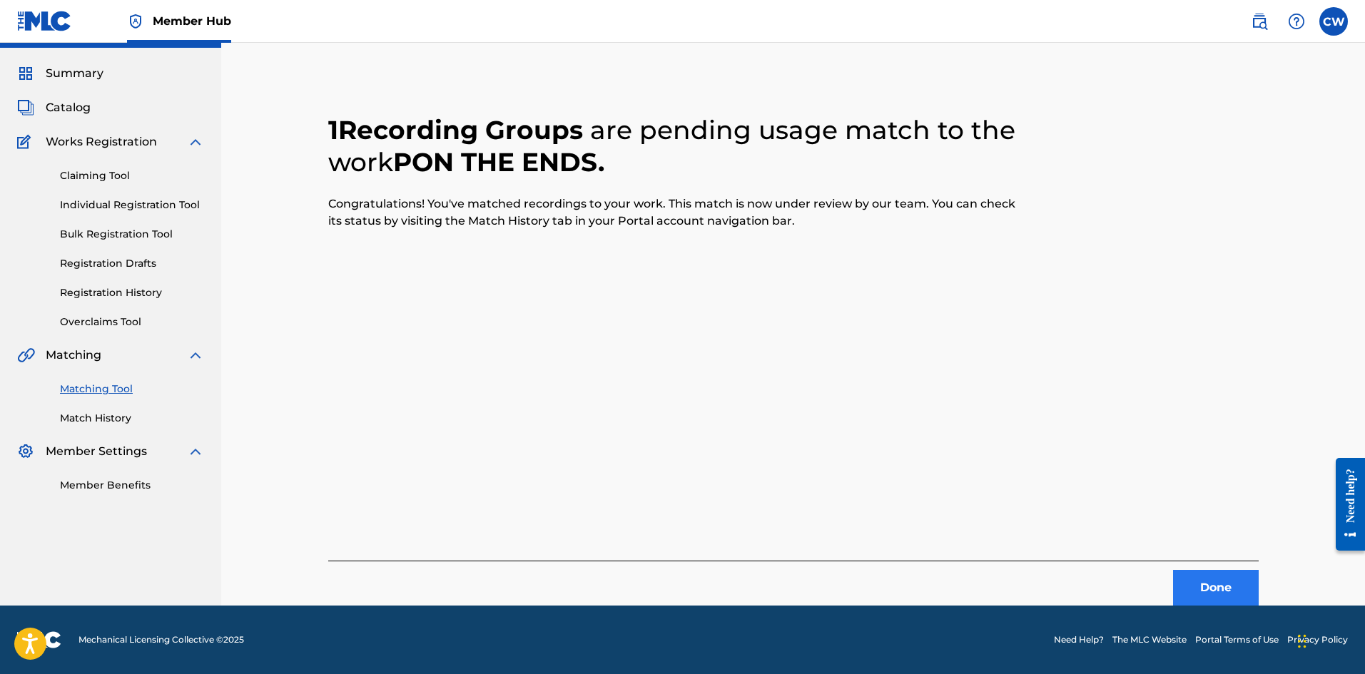
scroll to position [34, 0]
click at [1179, 586] on button "Done" at bounding box center [1216, 588] width 86 height 36
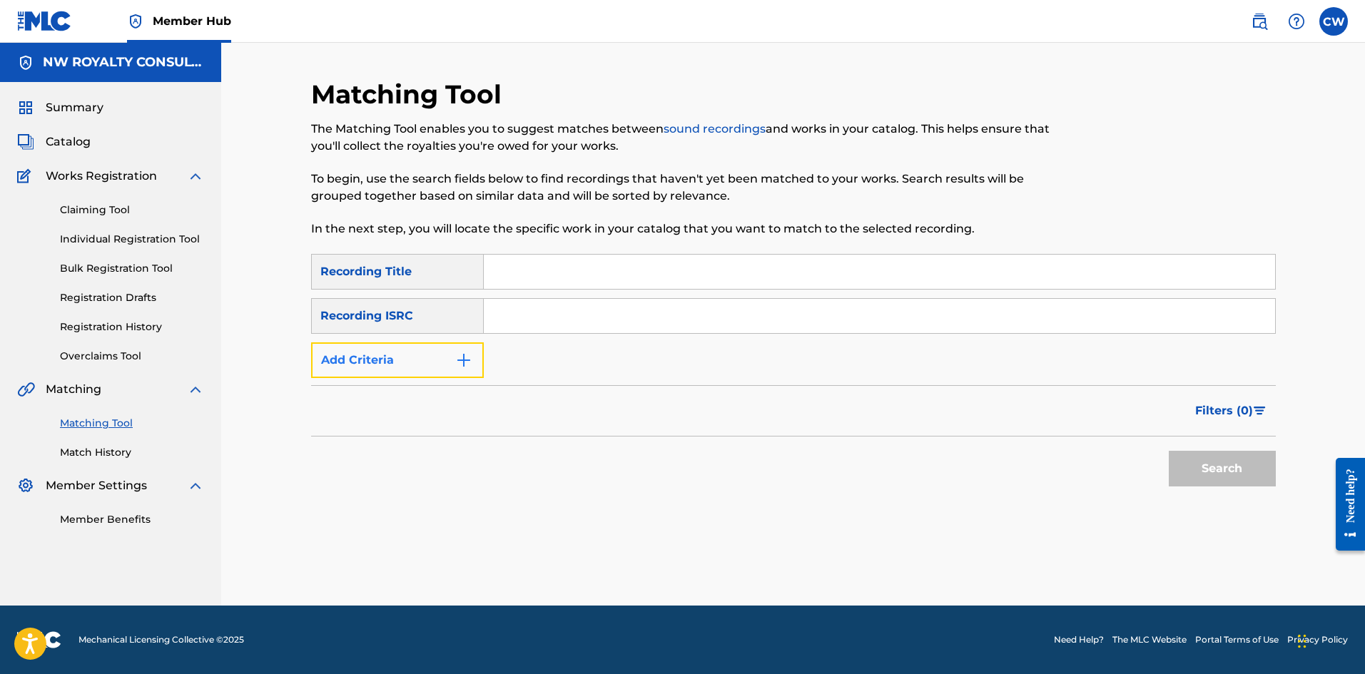
click at [384, 370] on button "Add Criteria" at bounding box center [397, 360] width 173 height 36
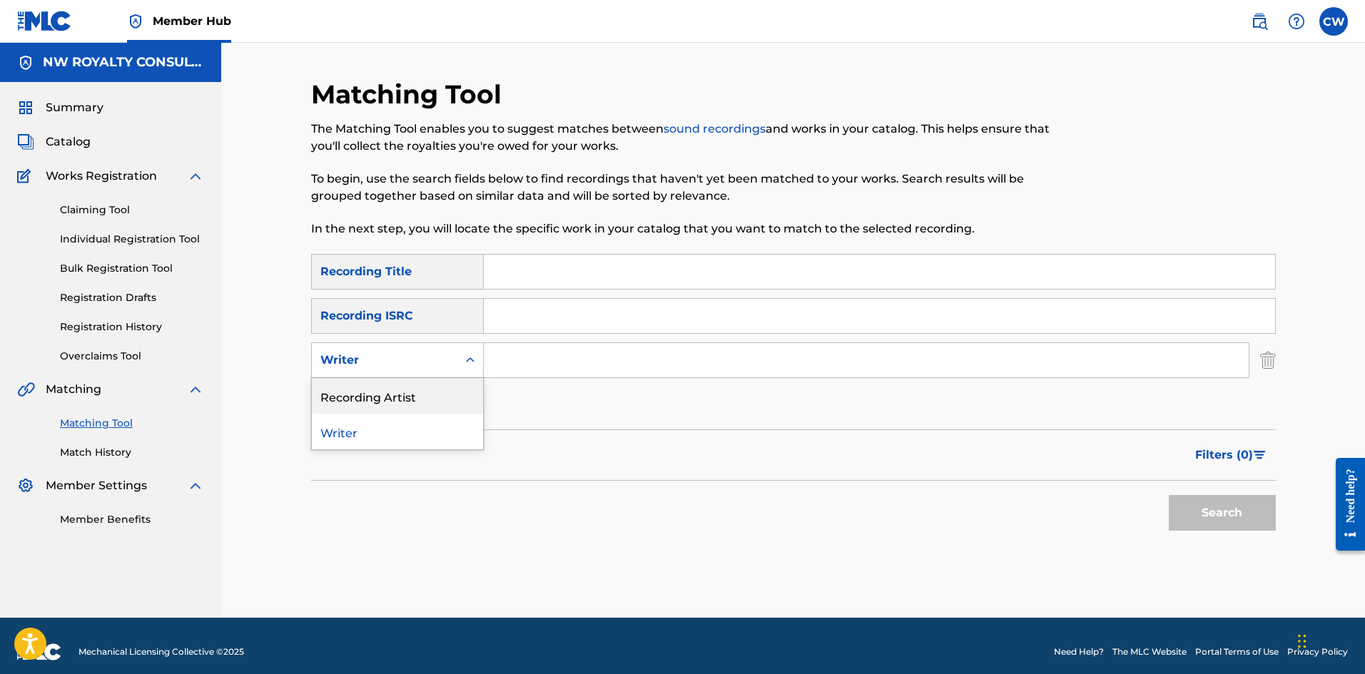
click at [385, 388] on div "Recording Artist" at bounding box center [397, 396] width 171 height 36
click at [531, 365] on input "Search Form" at bounding box center [866, 360] width 765 height 34
paste input "D LADI SHAN"
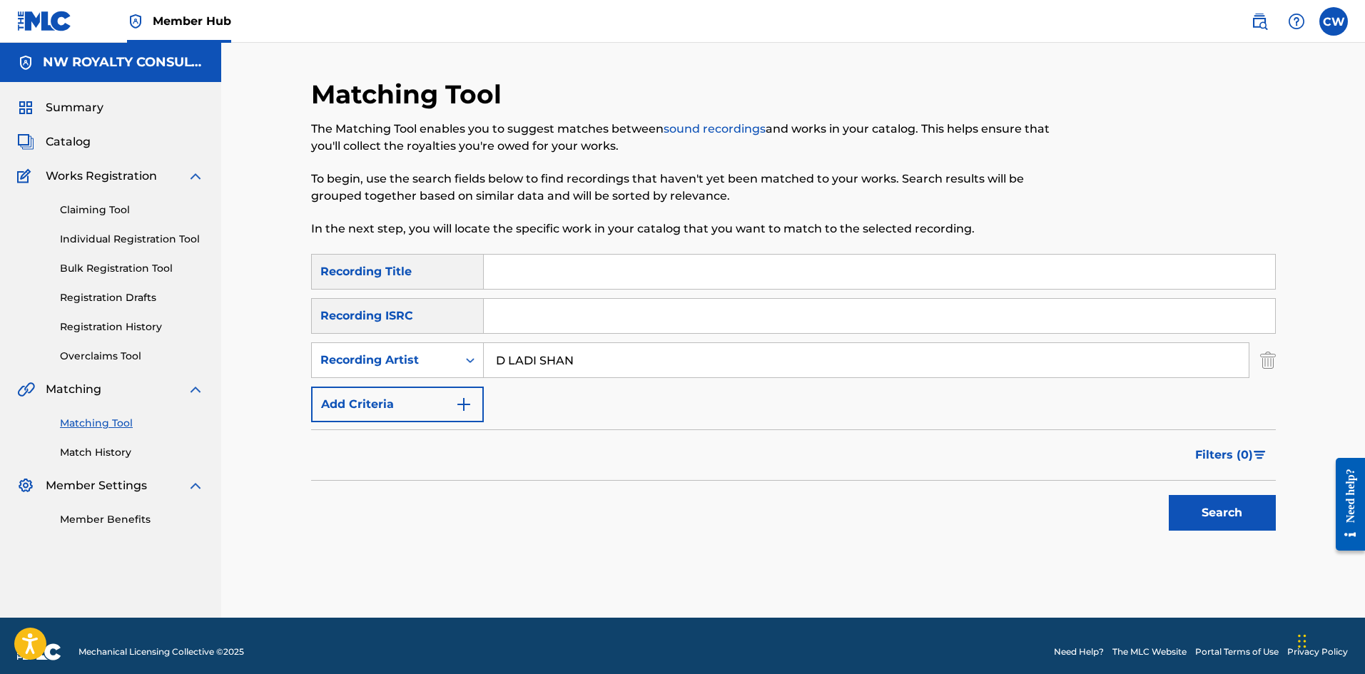
type input "D LADI SHAN"
click at [586, 283] on input "Search Form" at bounding box center [879, 272] width 791 height 34
paste input "PON MI"
type input "PON MI"
click at [1218, 512] on button "Search" at bounding box center [1221, 513] width 107 height 36
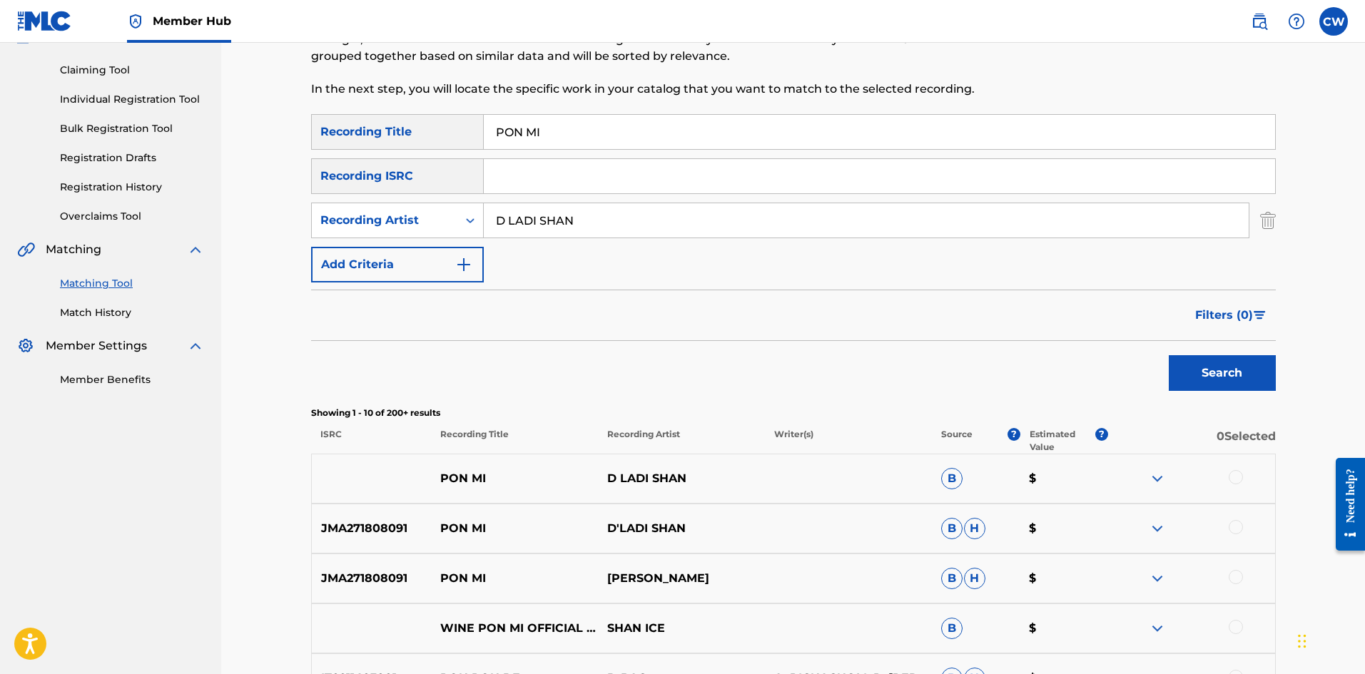
scroll to position [143, 0]
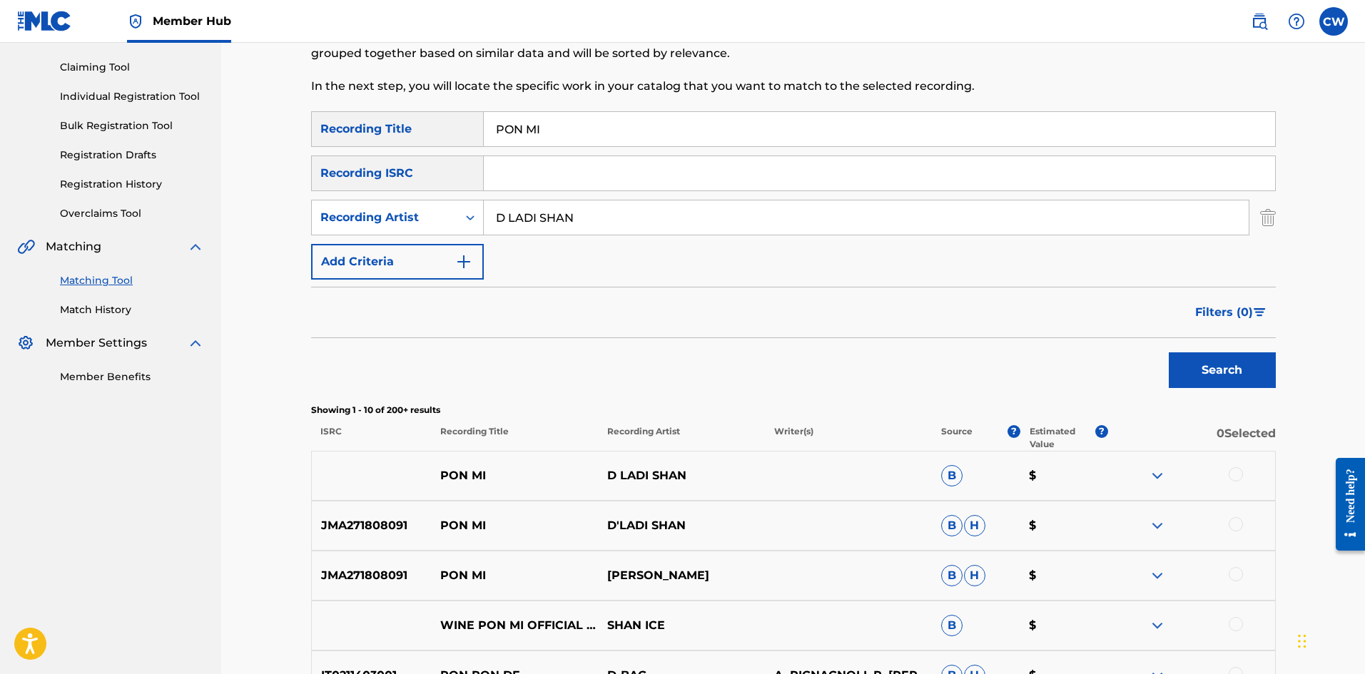
click at [1239, 471] on div at bounding box center [1235, 474] width 14 height 14
drag, startPoint x: 1239, startPoint y: 509, endPoint x: 1234, endPoint y: 516, distance: 8.7
click at [1238, 510] on div "JMA271808091 PON MI D'LADI SHAN B H $" at bounding box center [793, 526] width 964 height 50
click at [1233, 519] on div at bounding box center [1235, 524] width 14 height 14
click at [1229, 566] on div "JMA271808091 PON MI DLADI SHAN B H $" at bounding box center [793, 576] width 964 height 50
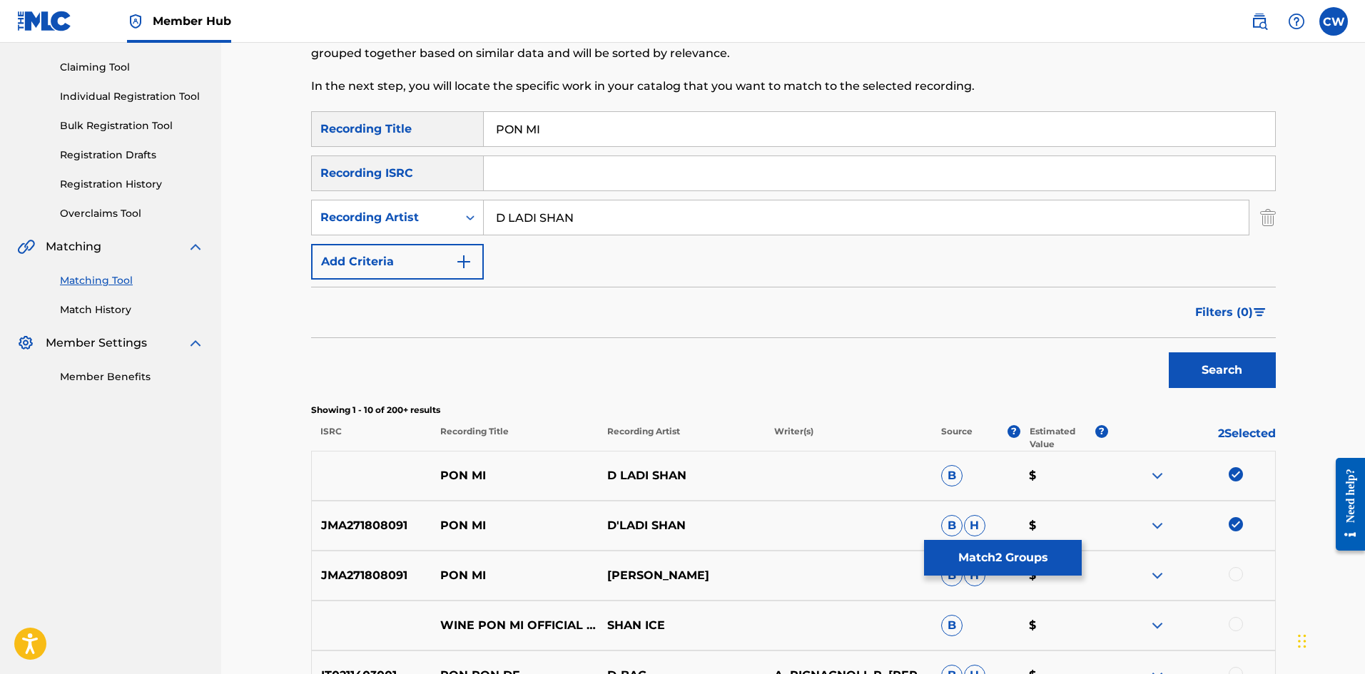
click at [1235, 566] on div "JMA271808091 PON MI DLADI SHAN B H $" at bounding box center [793, 576] width 964 height 50
click at [1238, 578] on div at bounding box center [1235, 574] width 14 height 14
click at [1046, 557] on button "Match 3 Groups" at bounding box center [1003, 558] width 158 height 36
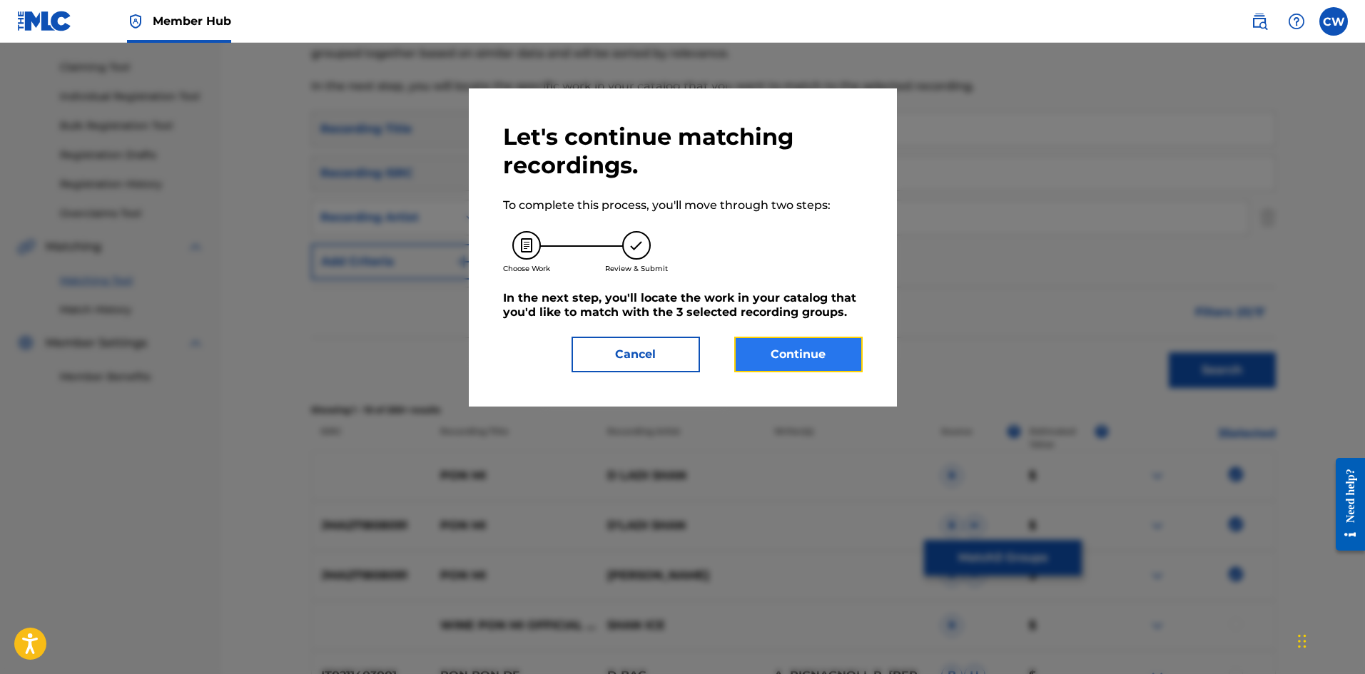
click at [854, 355] on button "Continue" at bounding box center [798, 355] width 128 height 36
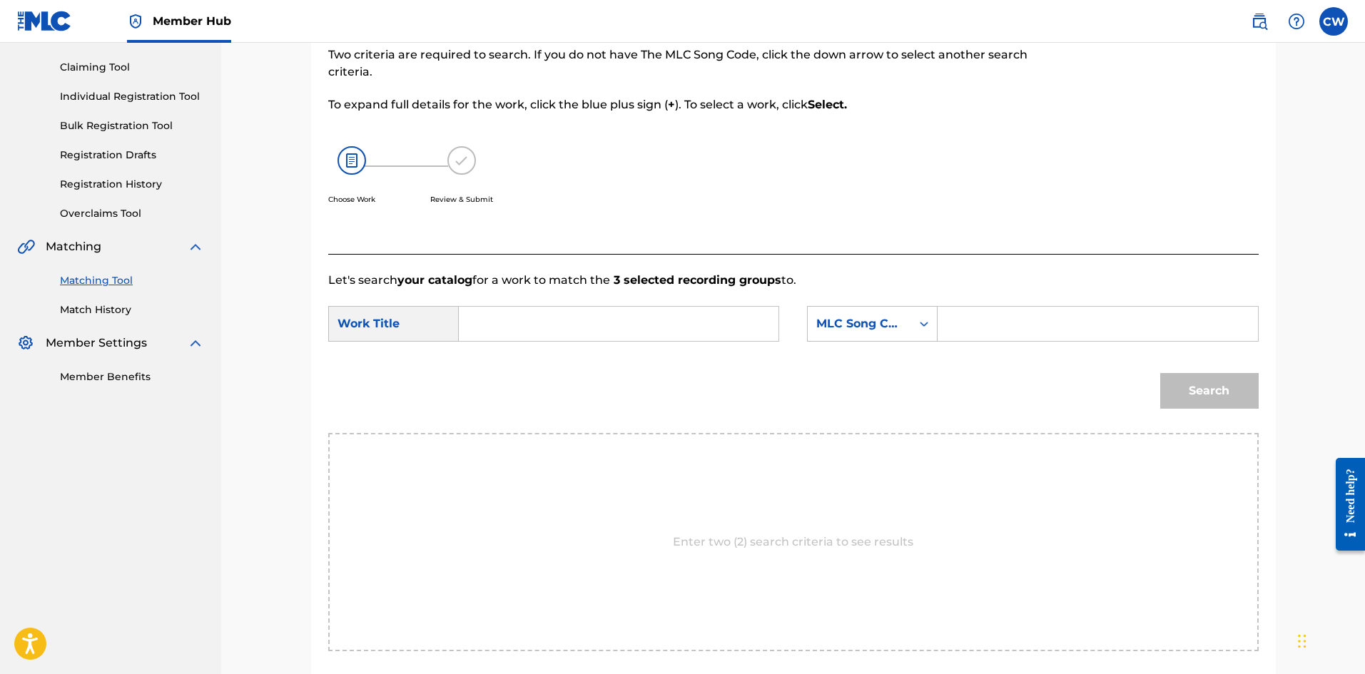
click at [657, 320] on input "Search Form" at bounding box center [618, 324] width 295 height 34
paste input "PON MI"
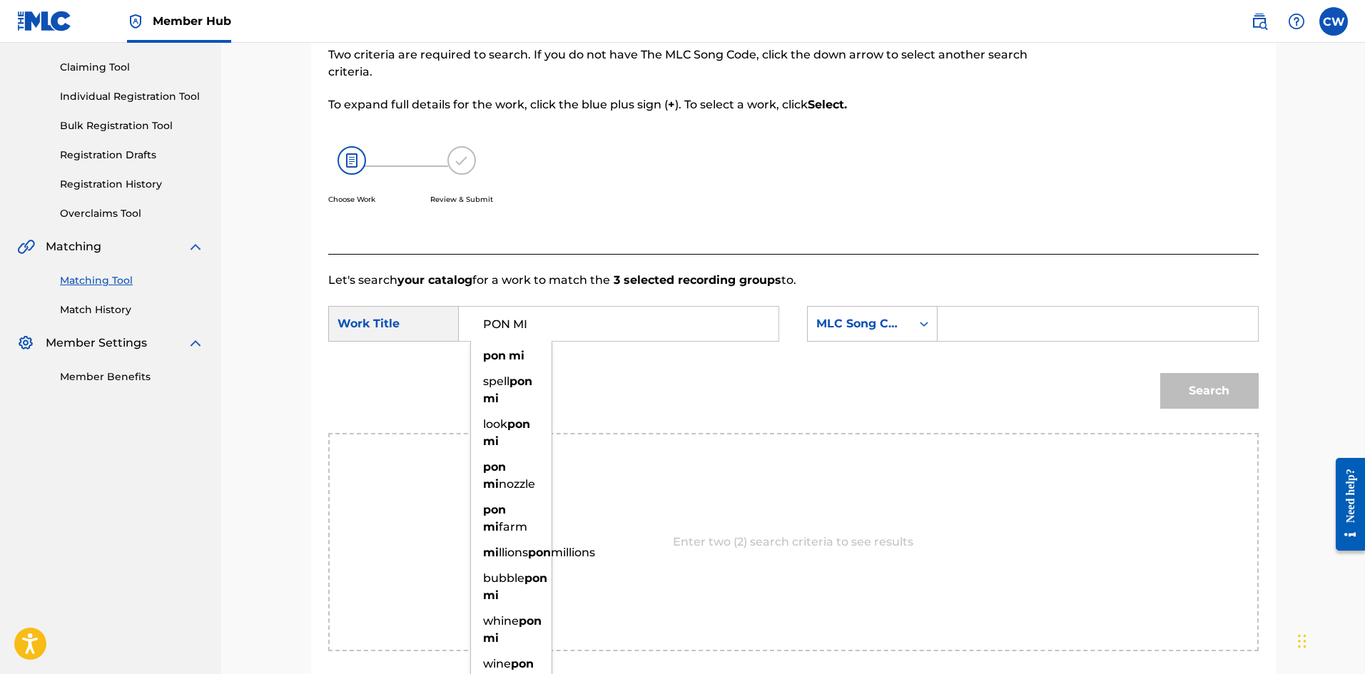
type input "PON MI"
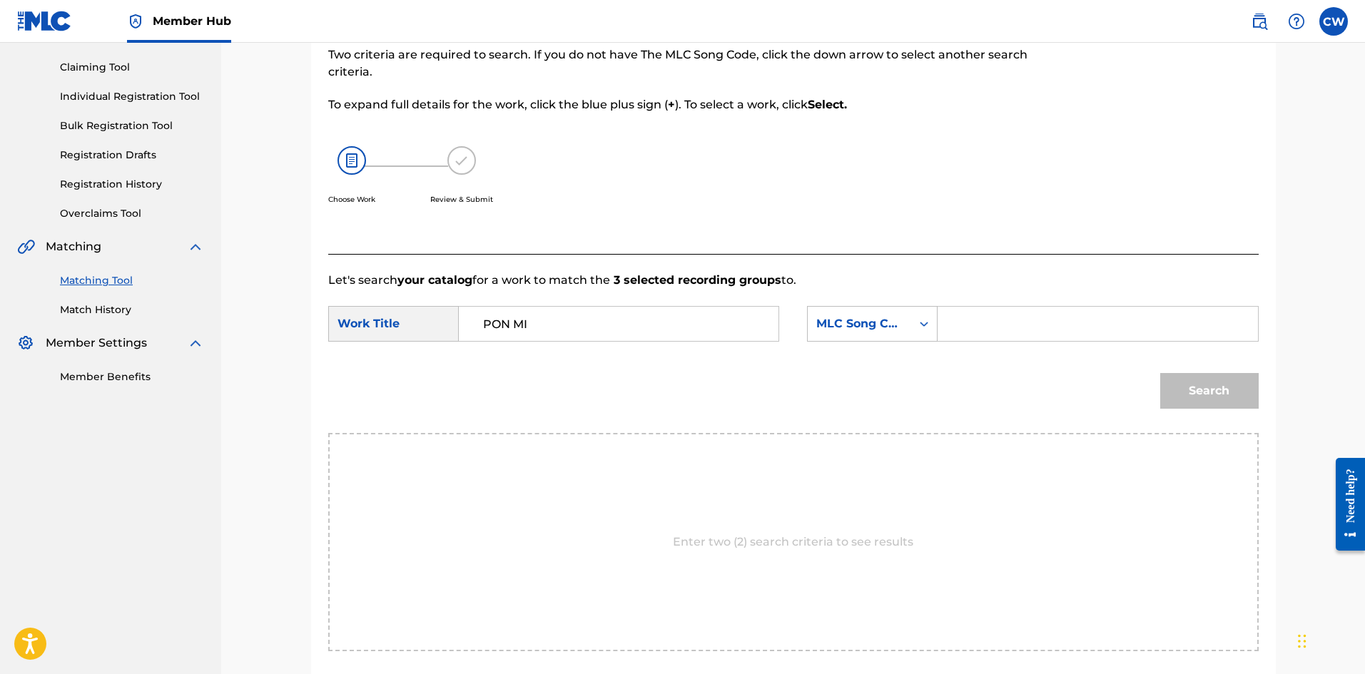
click at [1085, 325] on input "Search Form" at bounding box center [1096, 324] width 295 height 34
paste input "PA2U37"
type input "PA2U37"
click at [1186, 404] on button "Search" at bounding box center [1209, 391] width 98 height 36
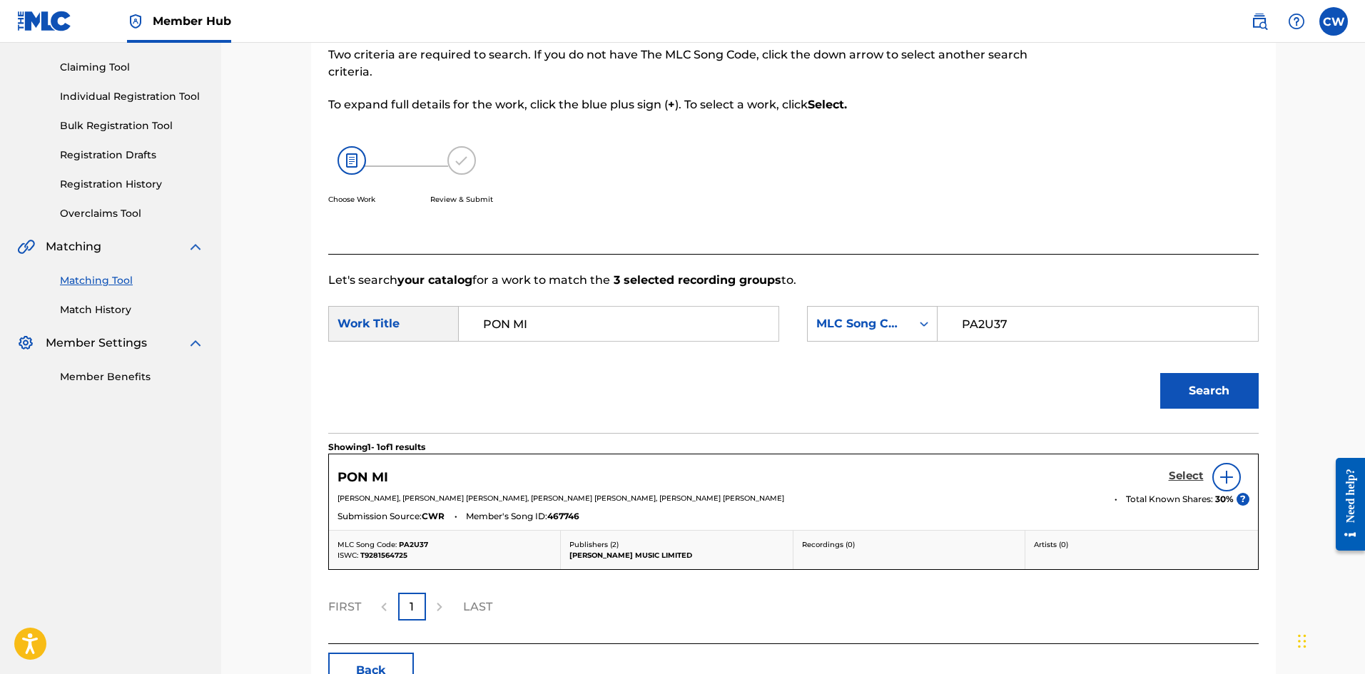
click at [1188, 479] on h5 "Select" at bounding box center [1185, 476] width 35 height 14
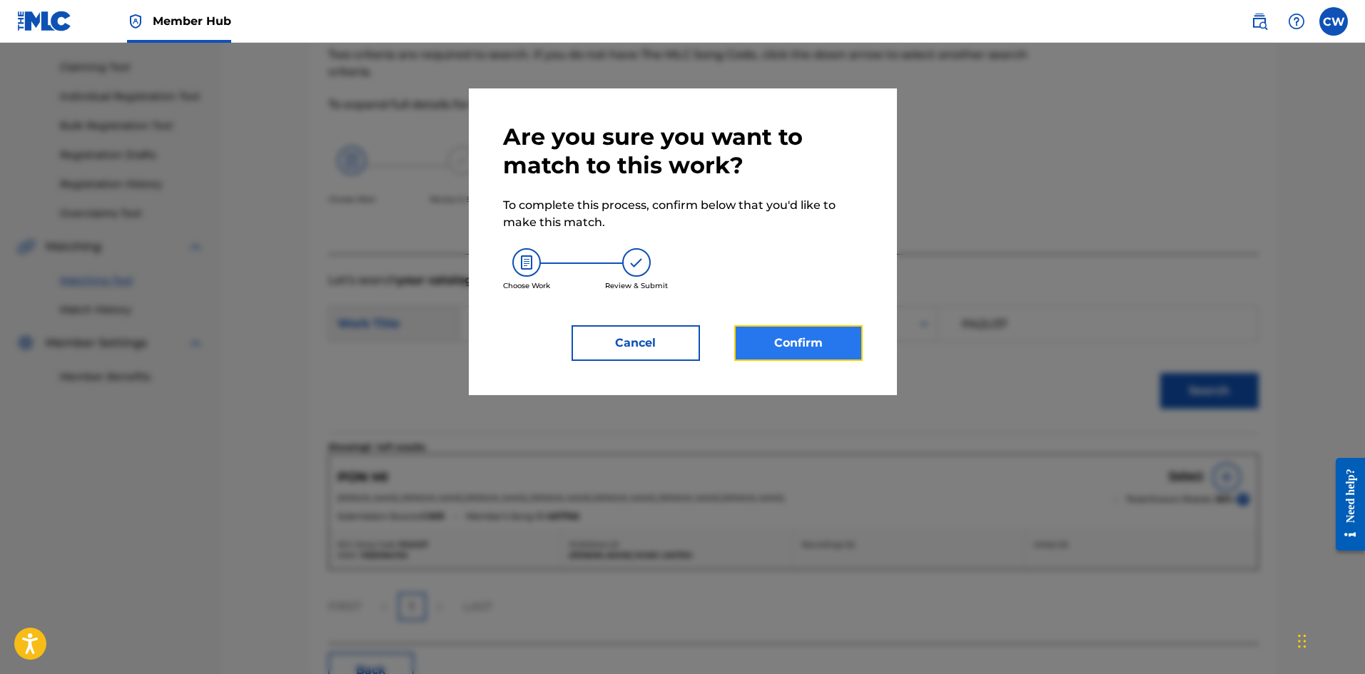
click at [817, 342] on button "Confirm" at bounding box center [798, 343] width 128 height 36
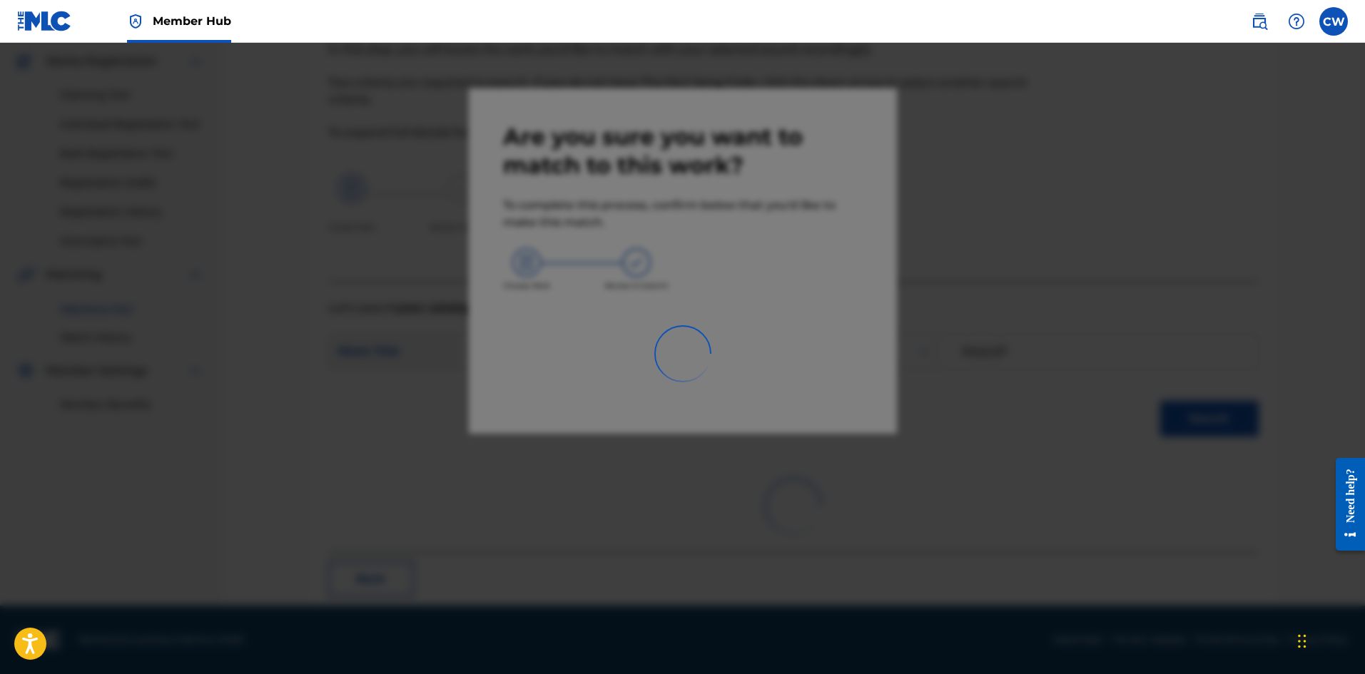
scroll to position [34, 0]
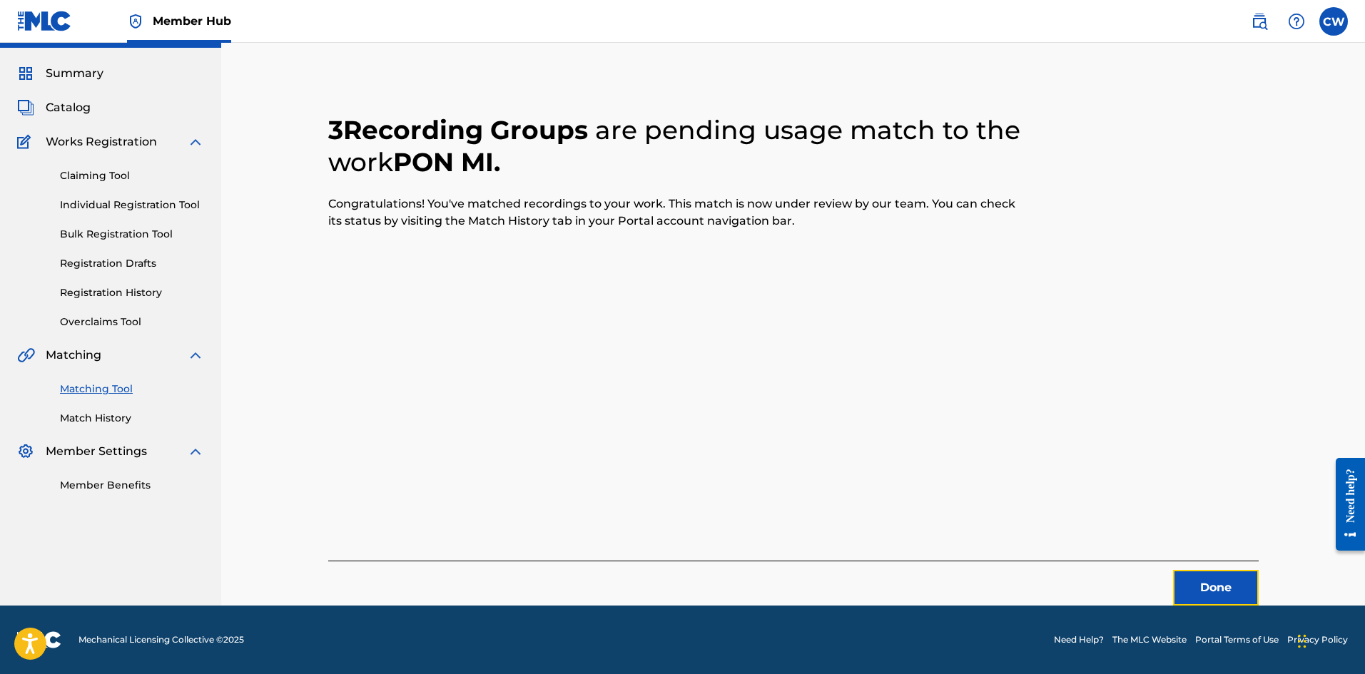
click at [1228, 581] on button "Done" at bounding box center [1216, 588] width 86 height 36
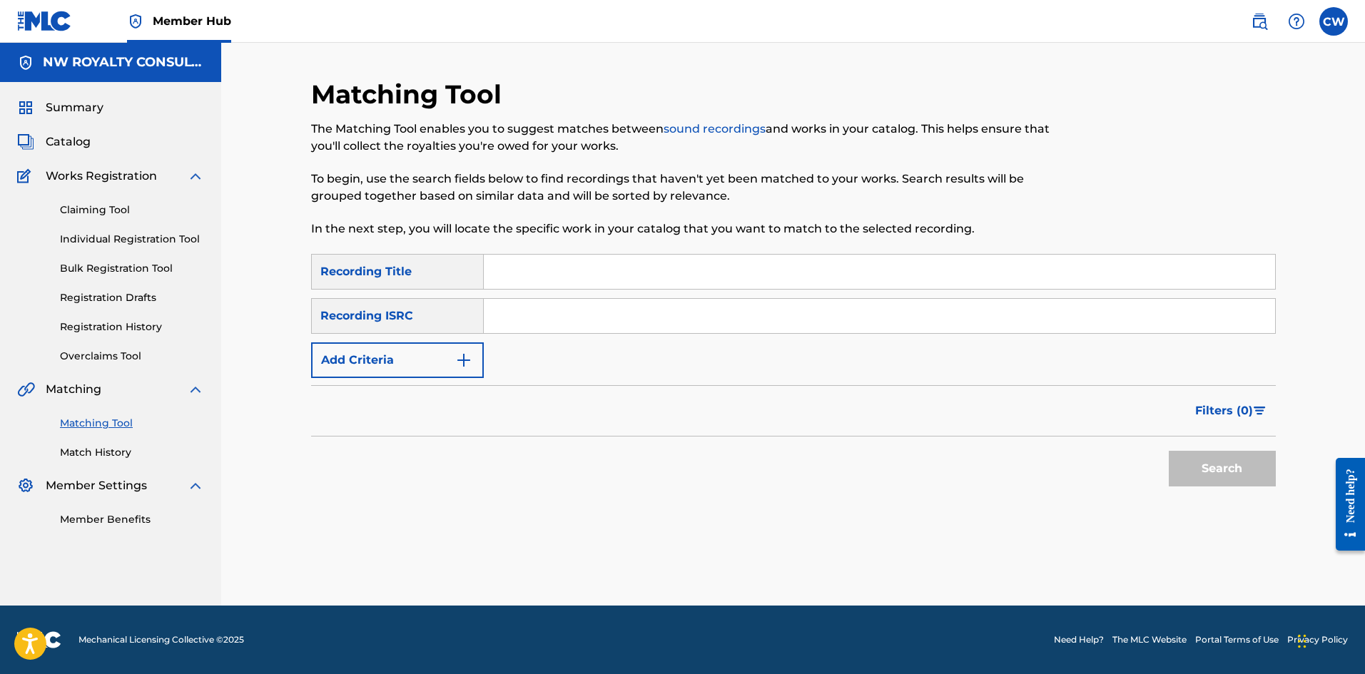
scroll to position [0, 0]
click at [418, 379] on form "SearchWithCriteria3933ab93-3744-470c-8a1e-93f51e3509fa Recording Title SearchWi…" at bounding box center [793, 374] width 964 height 240
click at [418, 375] on button "Add Criteria" at bounding box center [397, 360] width 173 height 36
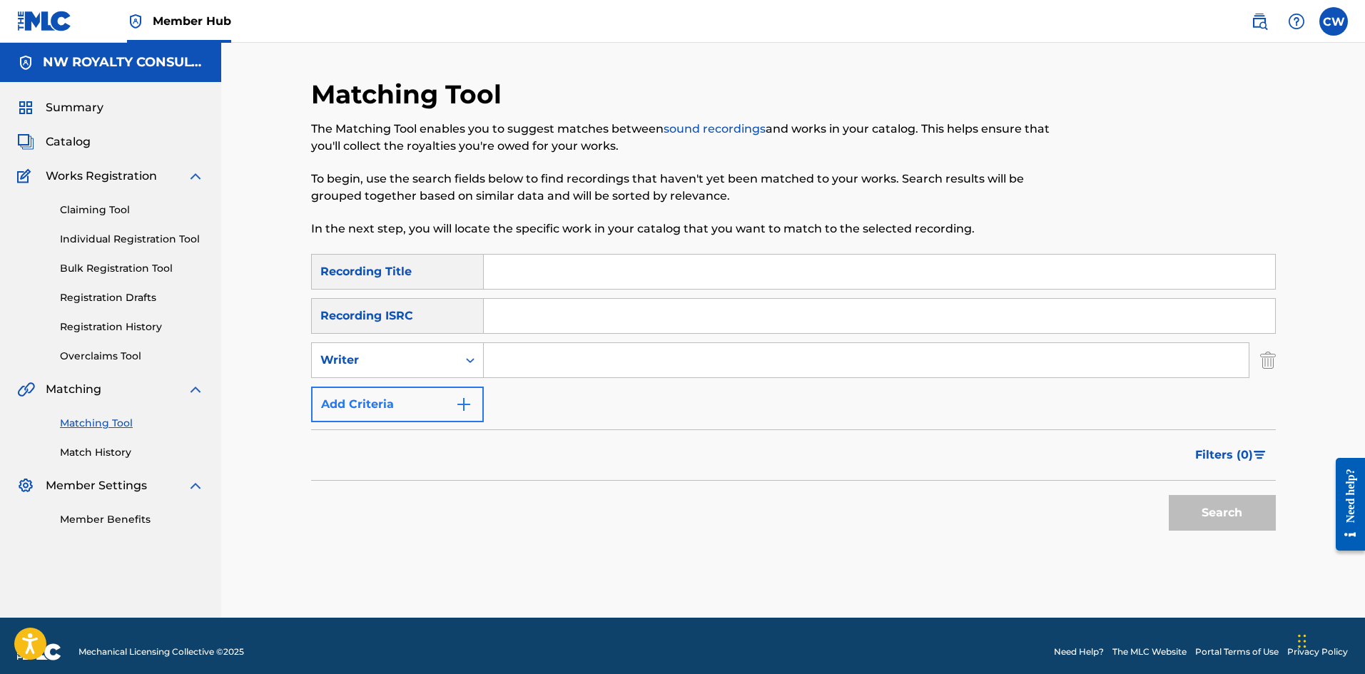
click at [418, 375] on div "Writer" at bounding box center [397, 360] width 173 height 36
click at [406, 403] on div "Recording Artist" at bounding box center [397, 396] width 171 height 36
click at [534, 353] on input "Search Form" at bounding box center [866, 360] width 765 height 34
paste input "ZJ LIQUID"
type input "ZJ LIQUID"
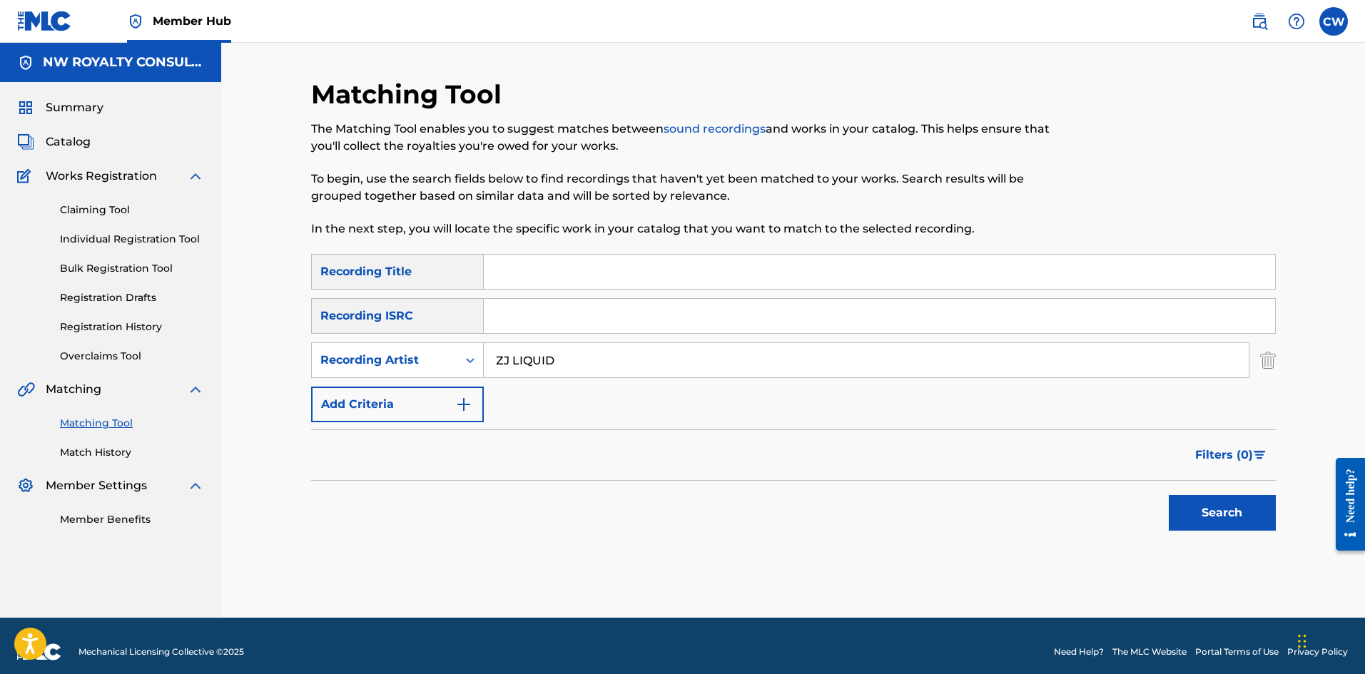
drag, startPoint x: 564, startPoint y: 265, endPoint x: 603, endPoint y: 275, distance: 41.0
click at [564, 265] on input "Search Form" at bounding box center [879, 272] width 791 height 34
paste input "POOR PEOPLE A FEEL IT"
type input "POOR PEOPLE A FEEL IT"
click at [1242, 524] on button "Search" at bounding box center [1221, 513] width 107 height 36
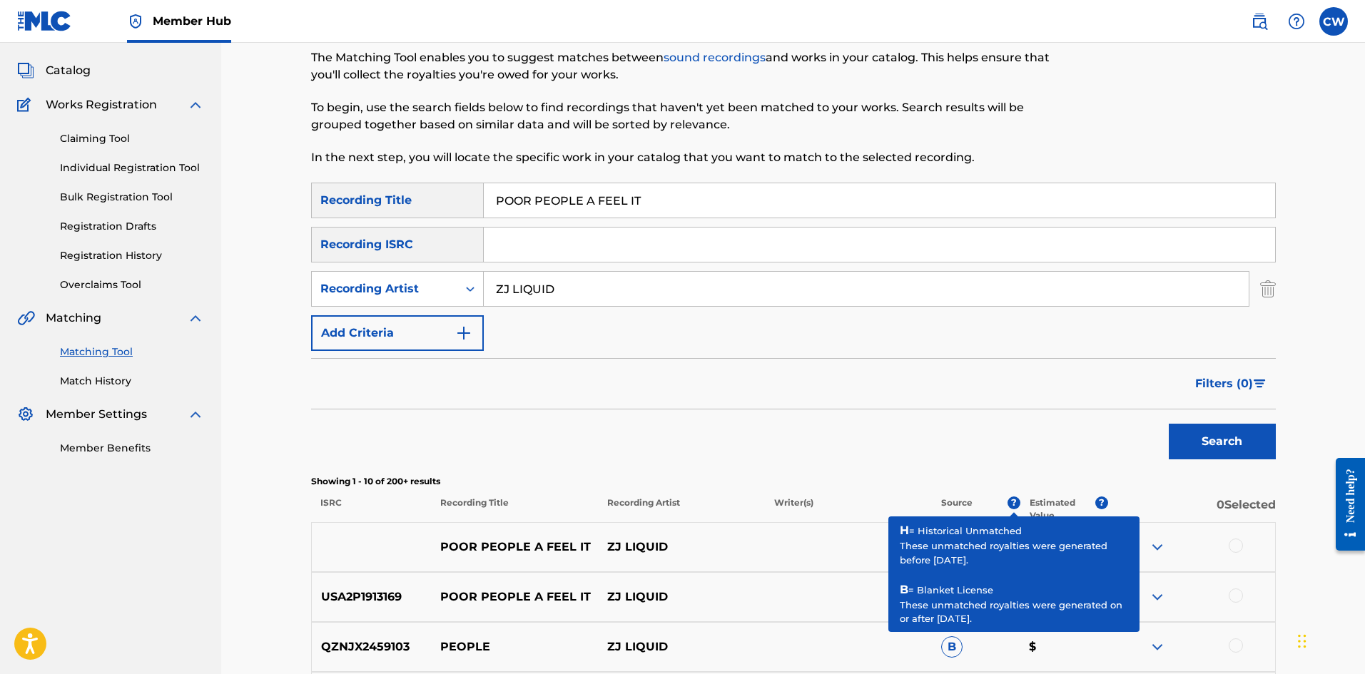
scroll to position [143, 0]
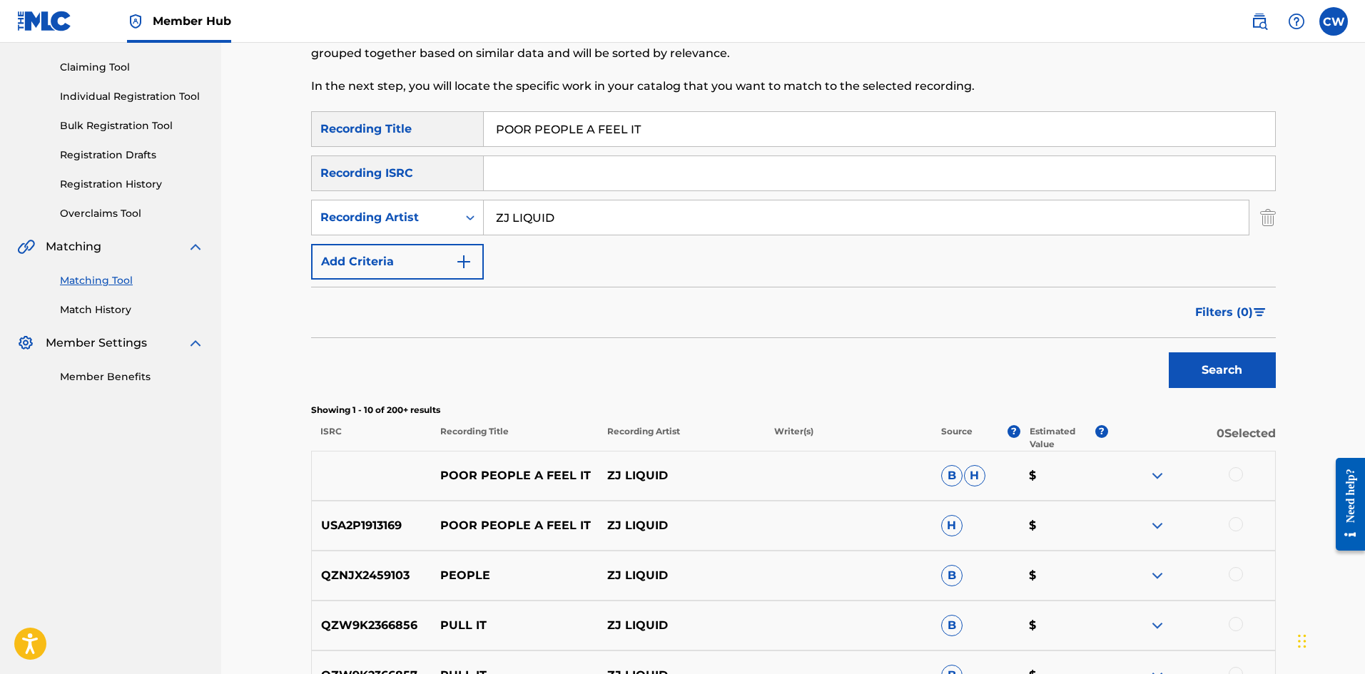
click at [1234, 474] on div at bounding box center [1235, 474] width 14 height 14
click at [1243, 523] on div at bounding box center [1191, 525] width 167 height 17
click at [1238, 524] on div at bounding box center [1235, 524] width 14 height 14
click at [1004, 561] on button "Match 2 Groups" at bounding box center [1003, 558] width 158 height 36
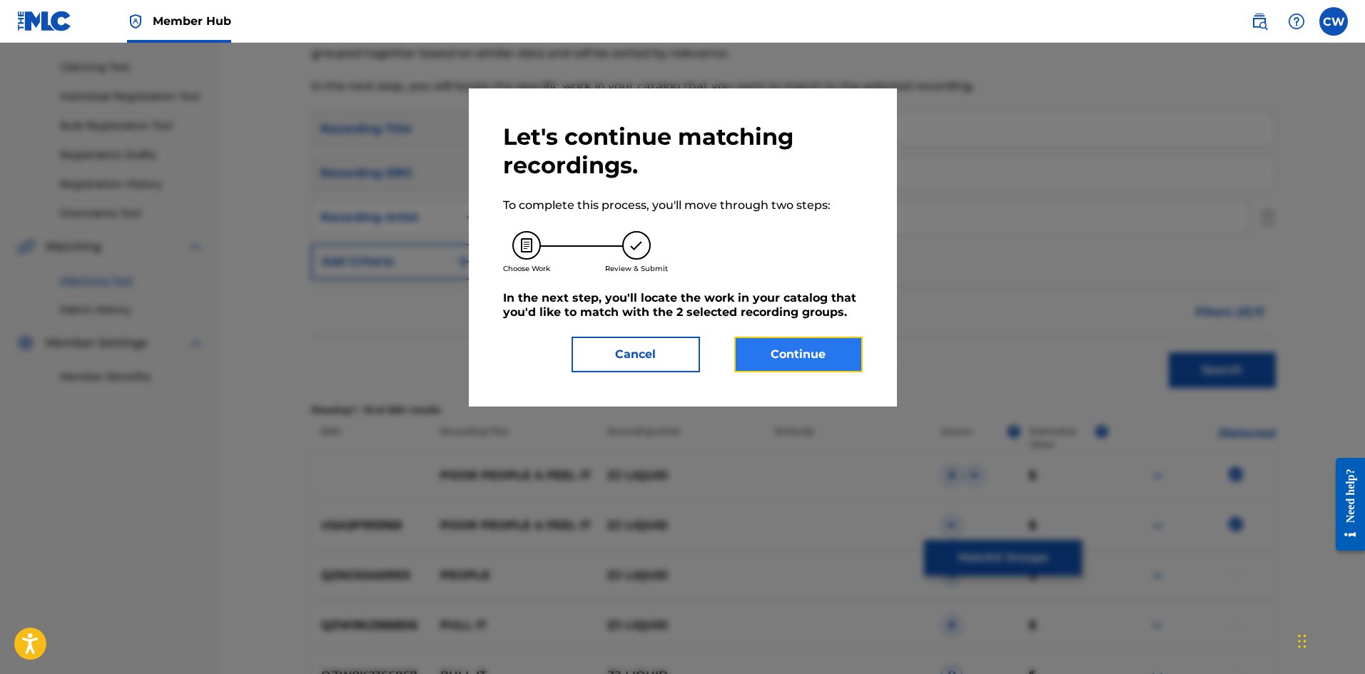
click at [824, 360] on button "Continue" at bounding box center [798, 355] width 128 height 36
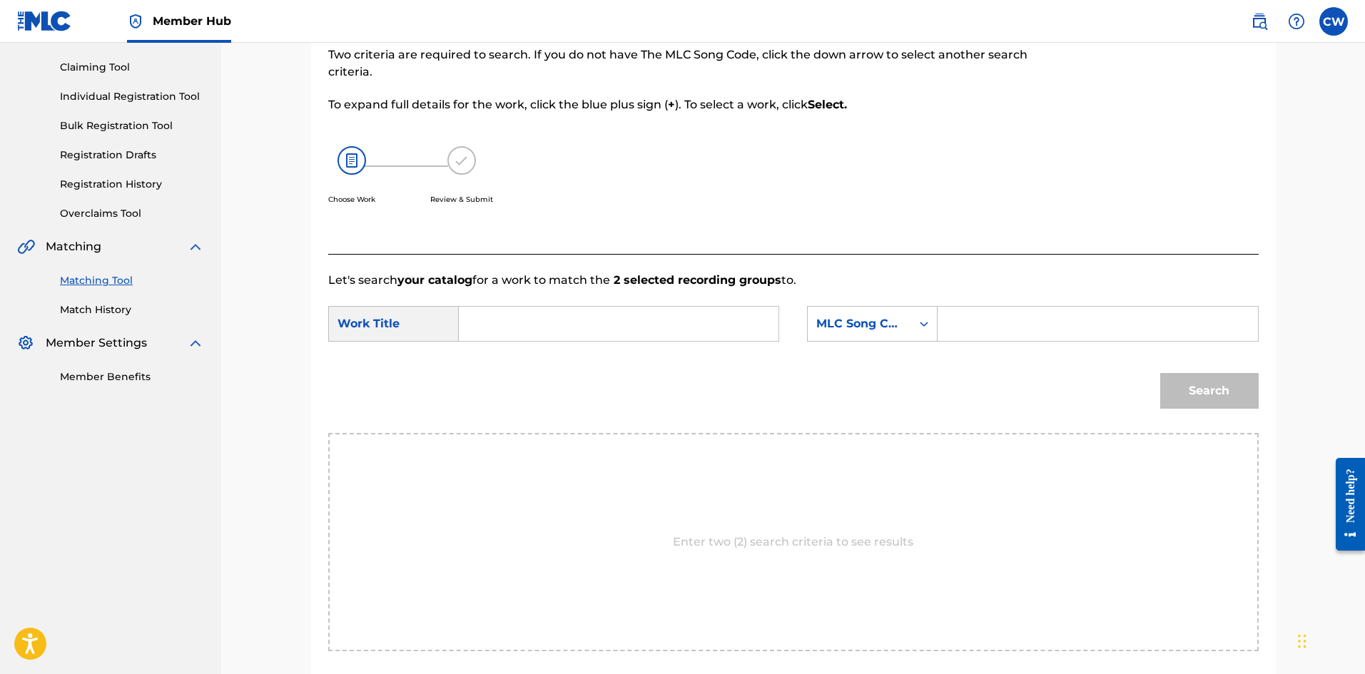
click at [667, 315] on input "Search Form" at bounding box center [618, 324] width 295 height 34
paste input "POOR PEOPLE A FEEL IT"
type input "POOR PEOPLE A FEEL IT"
click at [1146, 341] on div "Search Form" at bounding box center [1097, 324] width 320 height 36
click at [1142, 332] on input "Search Form" at bounding box center [1096, 324] width 295 height 34
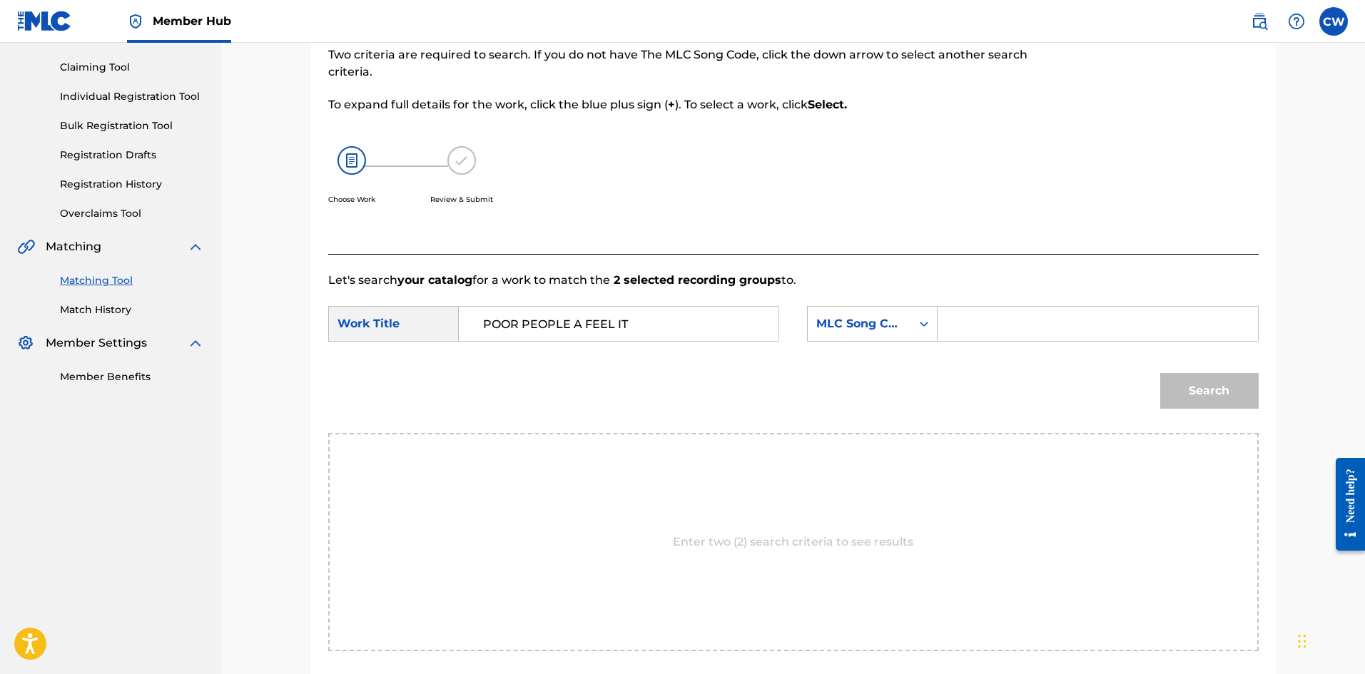
paste input "PA3NAL"
type input "PA3NAL"
click at [1208, 376] on button "Search" at bounding box center [1209, 391] width 98 height 36
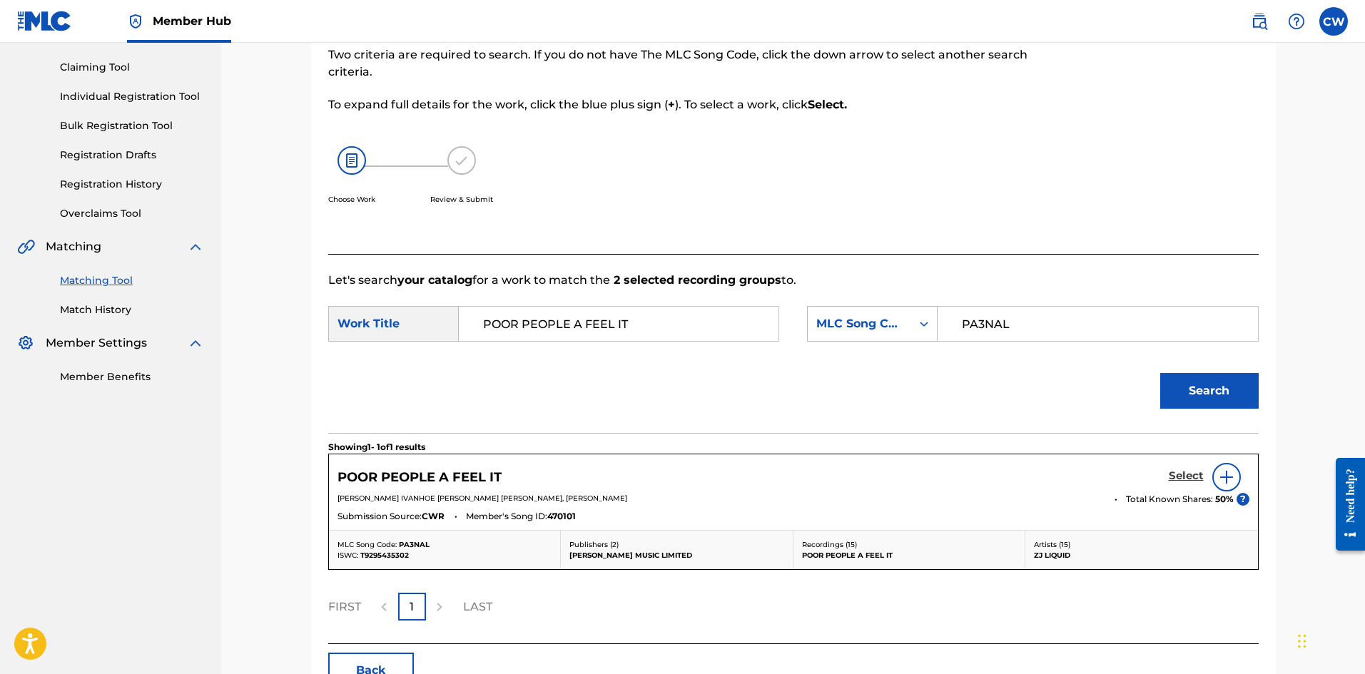
click at [1183, 474] on h5 "Select" at bounding box center [1185, 476] width 35 height 14
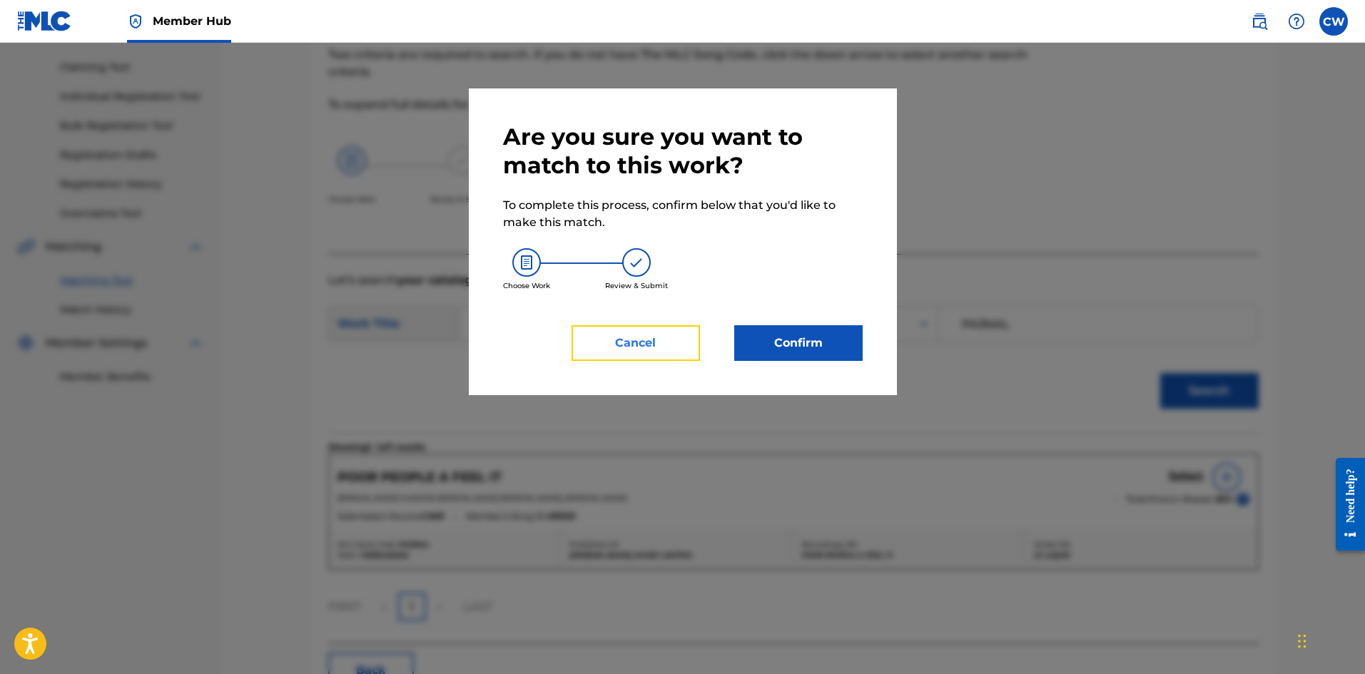
click at [639, 347] on button "Cancel" at bounding box center [635, 343] width 128 height 36
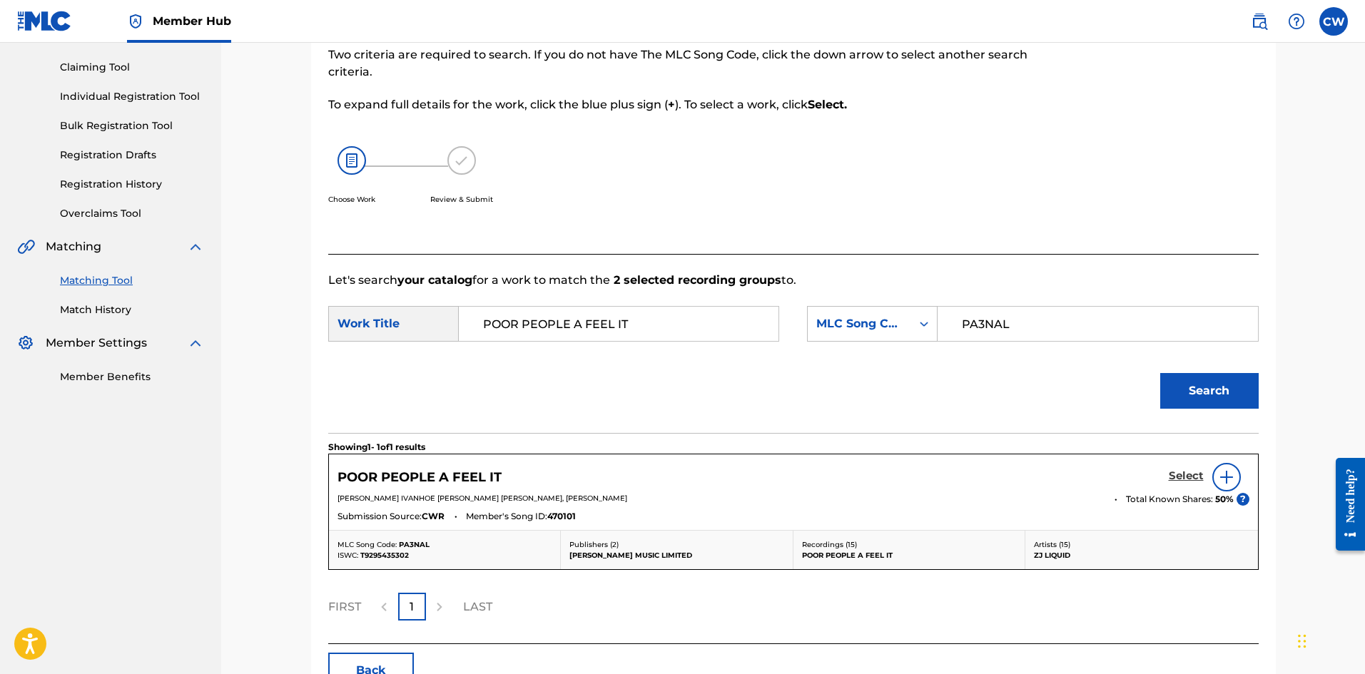
click at [1178, 476] on h5 "Select" at bounding box center [1185, 476] width 35 height 14
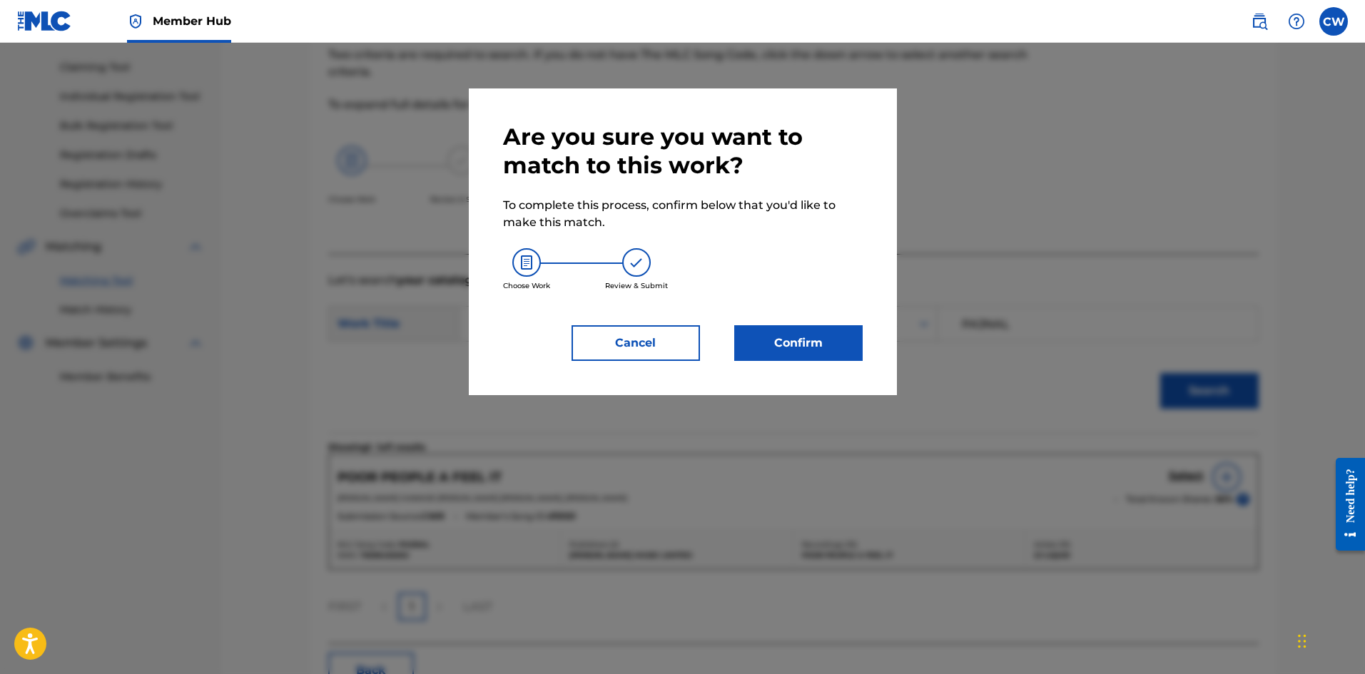
click at [816, 376] on div "Are you sure you want to match to this work? To complete this process, confirm …" at bounding box center [683, 241] width 428 height 307
click at [809, 352] on button "Confirm" at bounding box center [798, 343] width 128 height 36
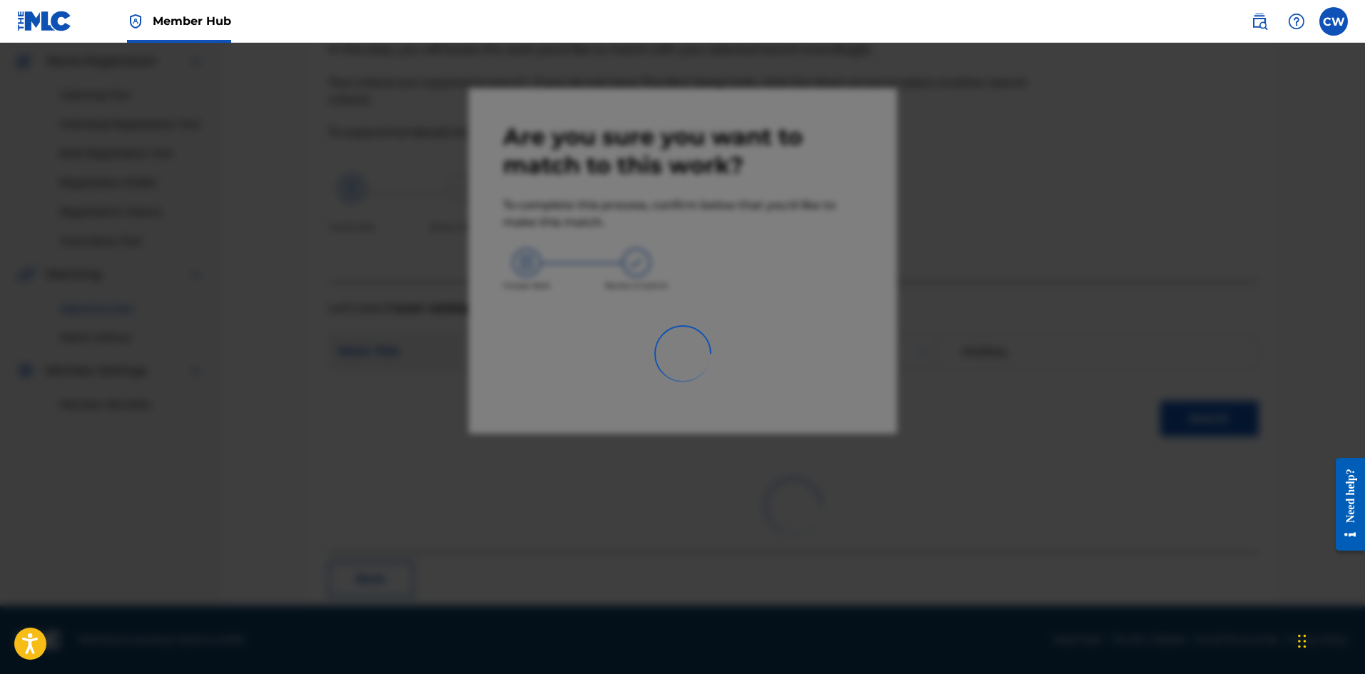
scroll to position [34, 0]
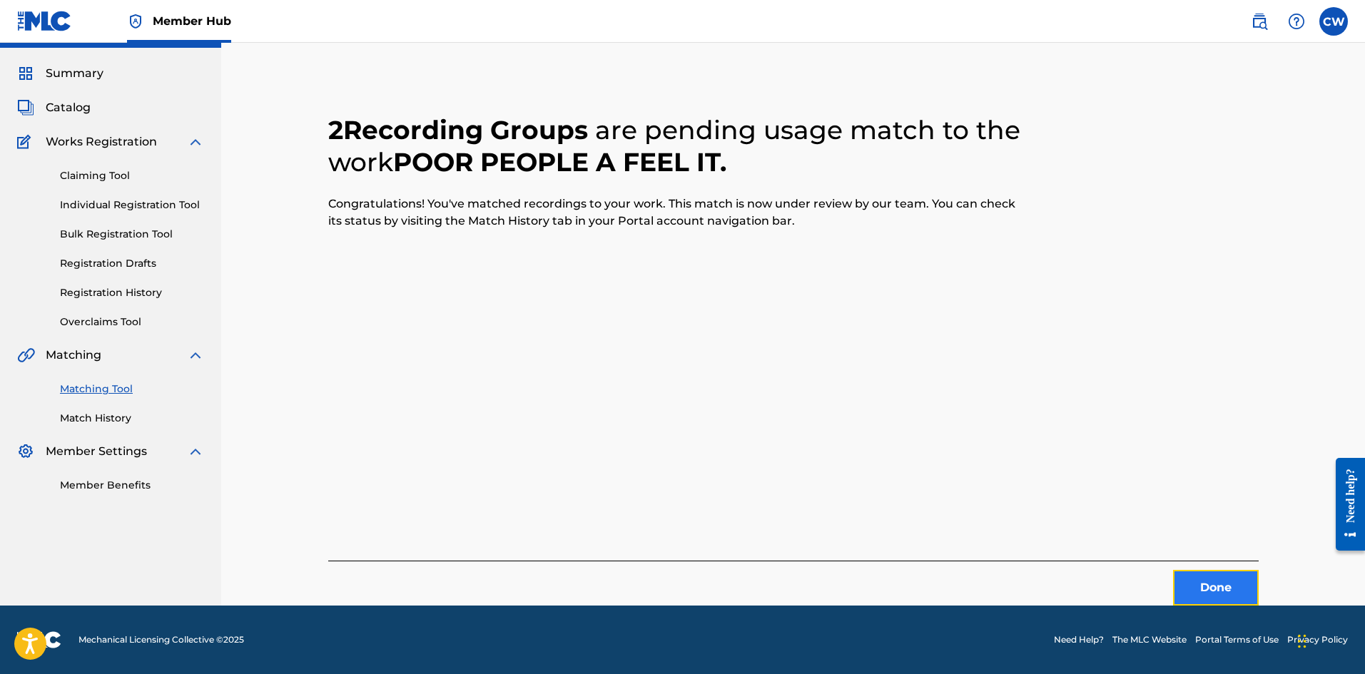
click at [1210, 593] on button "Done" at bounding box center [1216, 588] width 86 height 36
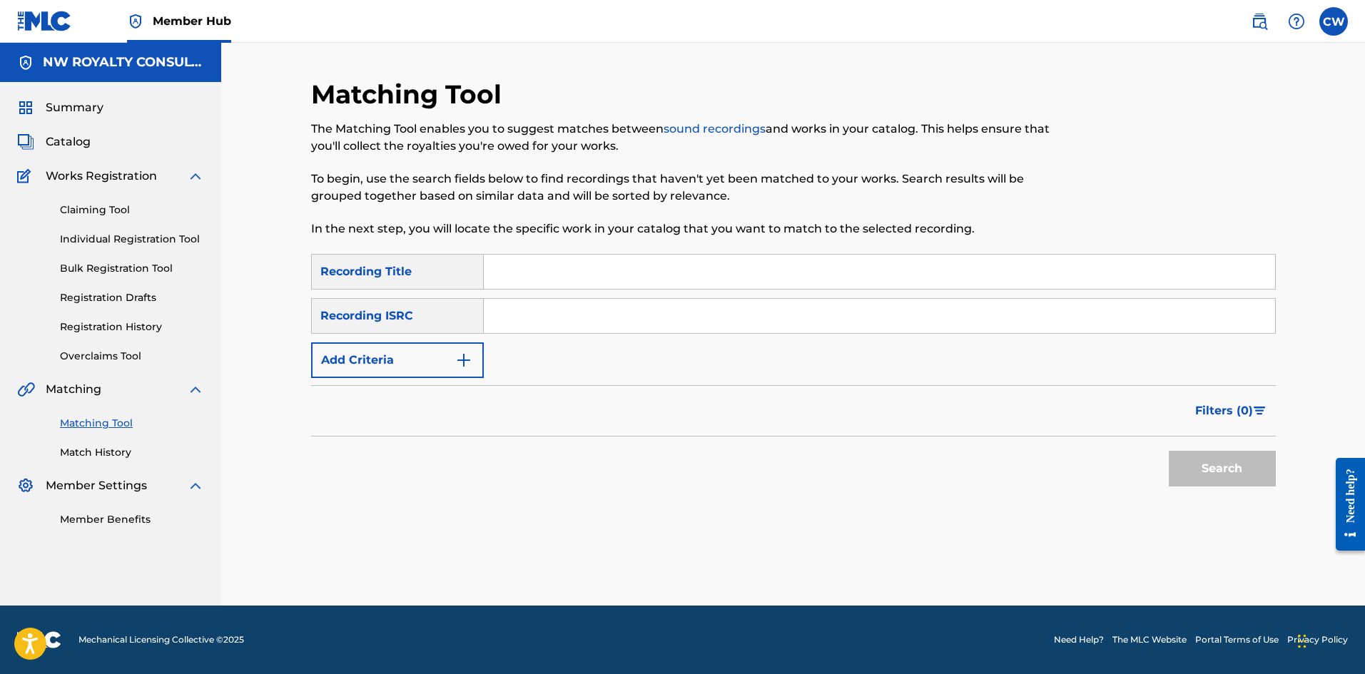
scroll to position [0, 0]
click at [427, 364] on button "Add Criteria" at bounding box center [397, 360] width 173 height 36
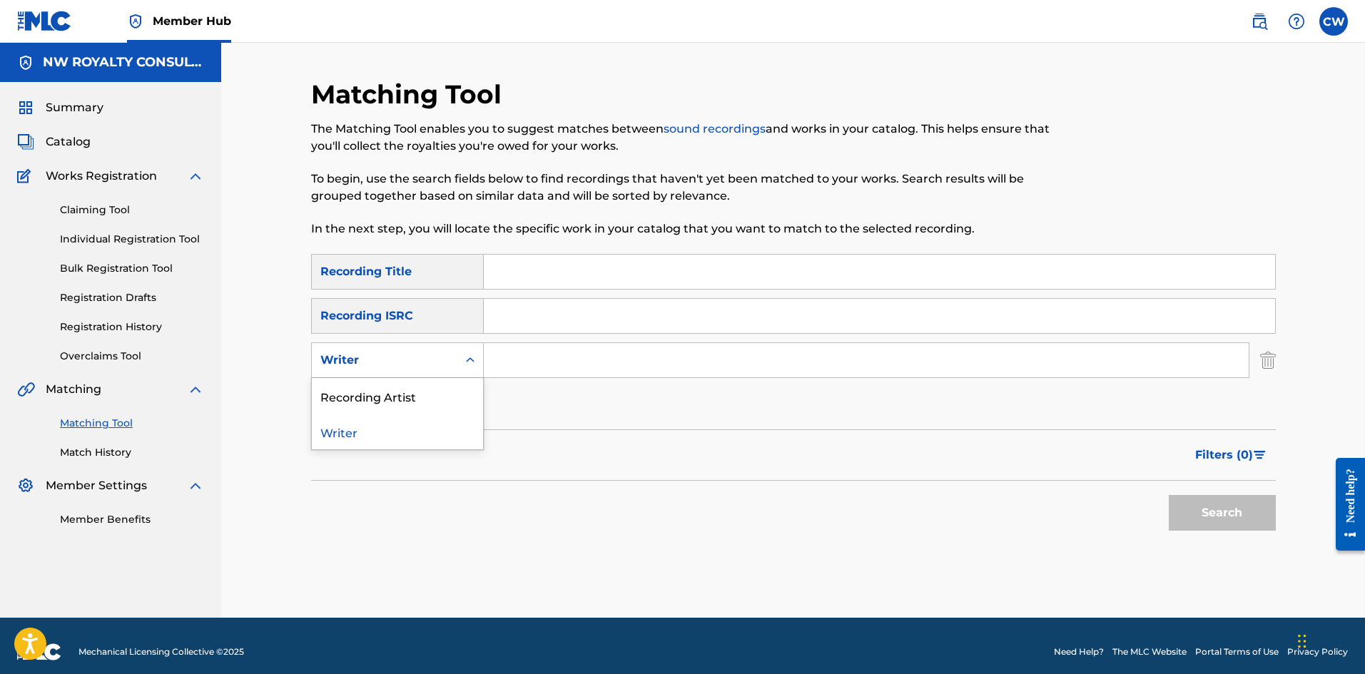
click at [427, 364] on div "Writer" at bounding box center [384, 360] width 128 height 17
click at [414, 409] on div "Recording Artist" at bounding box center [397, 396] width 171 height 36
click at [493, 362] on input "Search Form" at bounding box center [866, 360] width 765 height 34
paste input "MAESTRO [PERSON_NAME]"
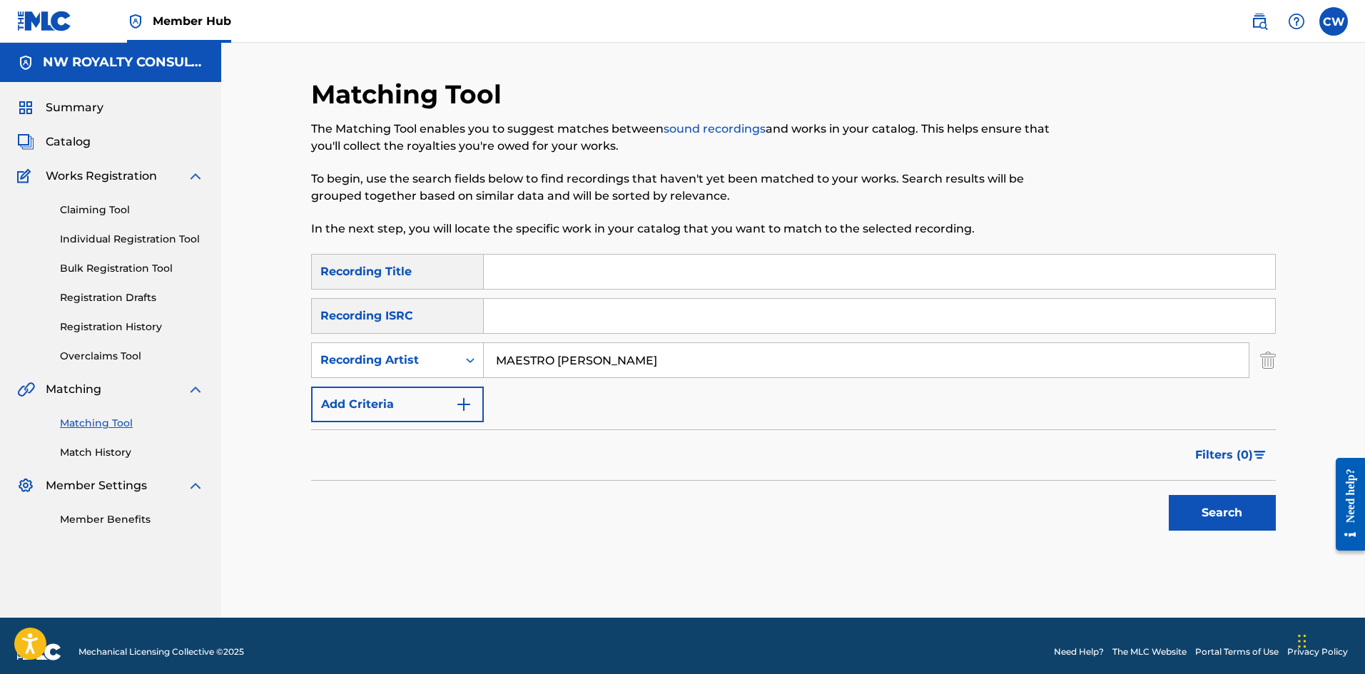
type input "MAESTRO [PERSON_NAME]"
click at [752, 279] on input "Search Form" at bounding box center [879, 272] width 791 height 34
paste input "POP 2 PILL"
type input "POP 2 PILL"
drag, startPoint x: 1193, startPoint y: 527, endPoint x: 1206, endPoint y: 519, distance: 15.4
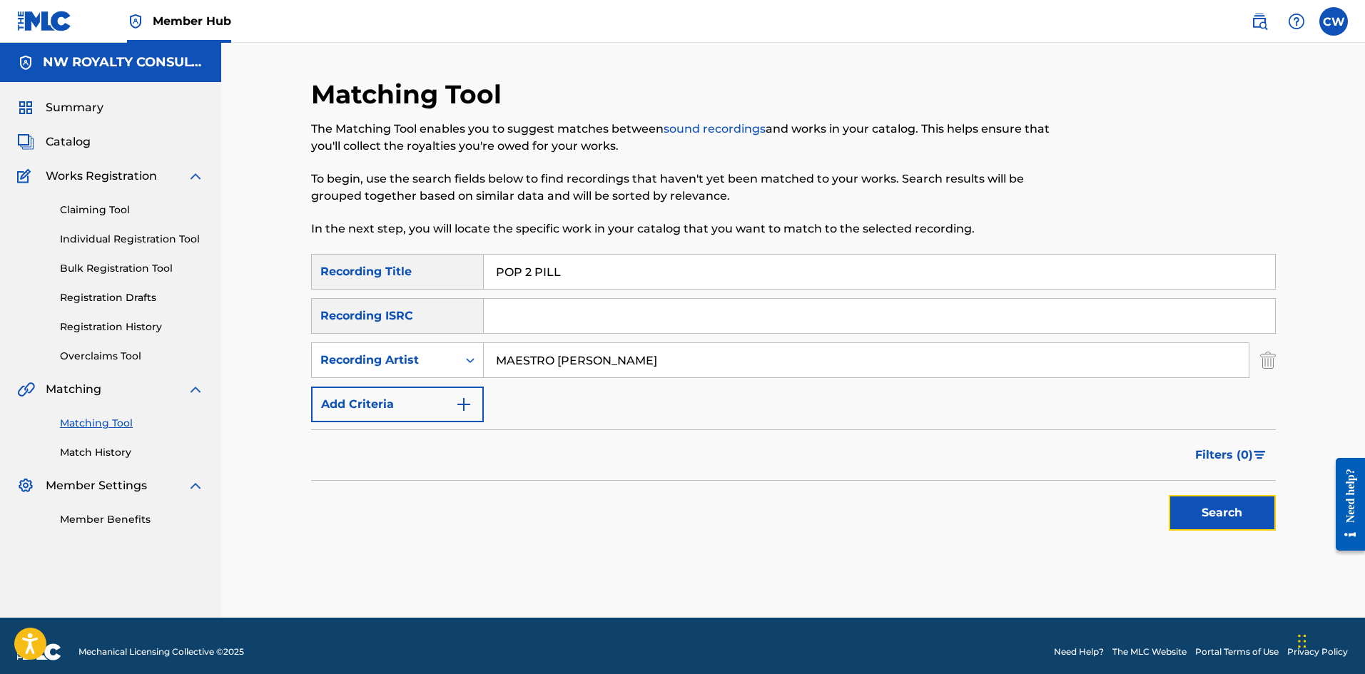
click at [1196, 524] on button "Search" at bounding box center [1221, 513] width 107 height 36
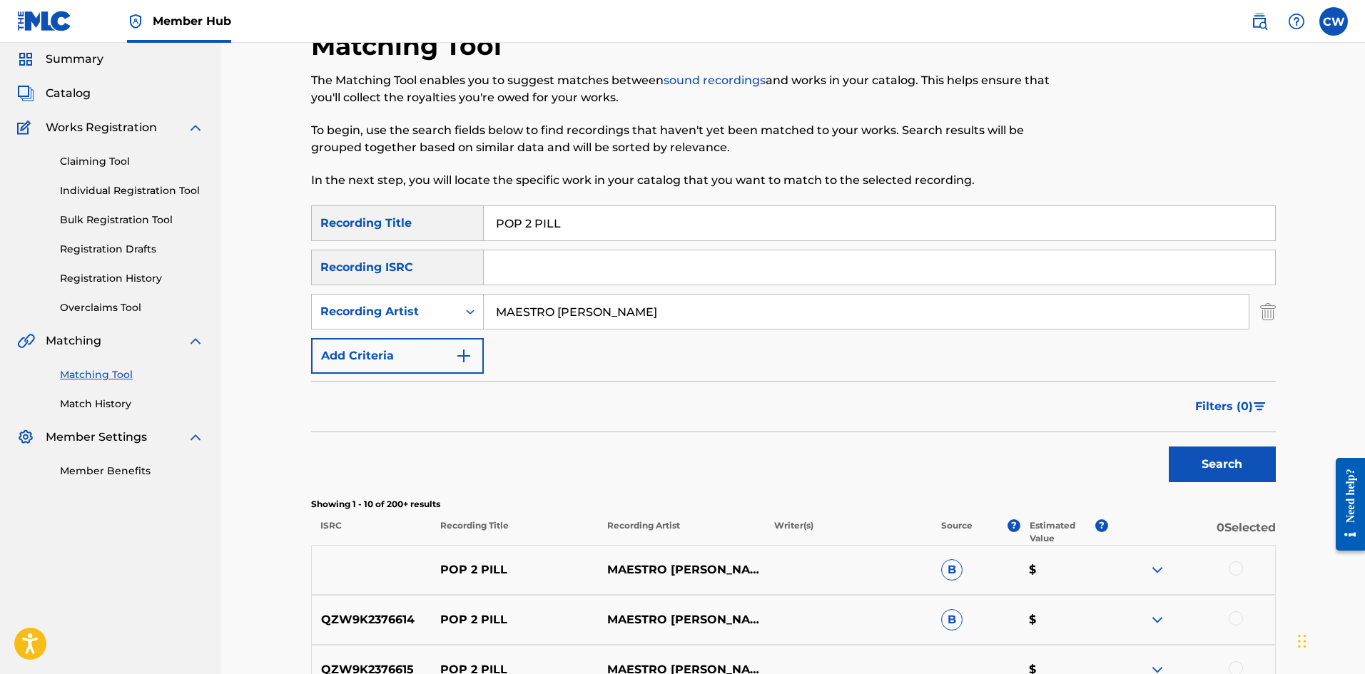
scroll to position [143, 0]
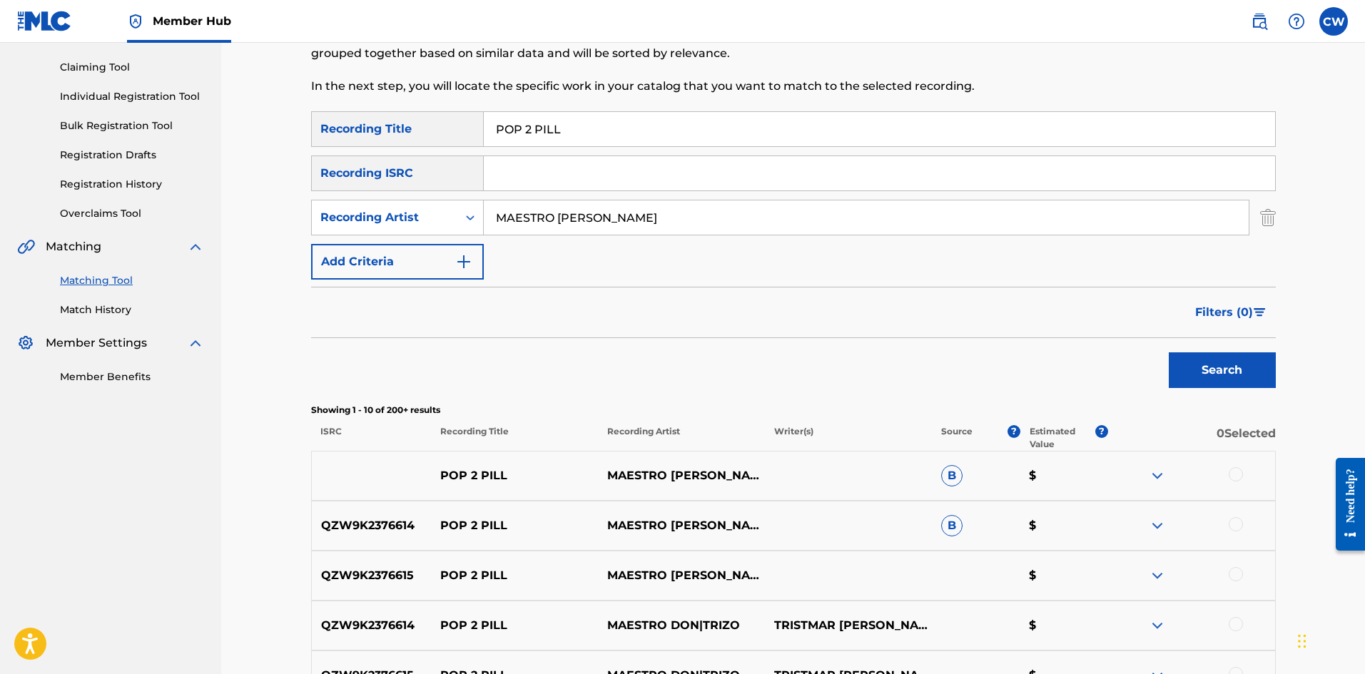
click at [1230, 472] on div at bounding box center [1235, 474] width 14 height 14
click at [1228, 516] on div "QZW9K2376614 POP 2 PILL MAESTRO [PERSON_NAME] $" at bounding box center [793, 526] width 964 height 50
click at [1233, 524] on div at bounding box center [1235, 524] width 14 height 14
click at [1230, 562] on div "QZW9K2376615 POP 2 PILL MAESTRO DON $" at bounding box center [793, 576] width 964 height 50
click at [1230, 564] on div "QZW9K2376615 POP 2 PILL MAESTRO DON $" at bounding box center [793, 576] width 964 height 50
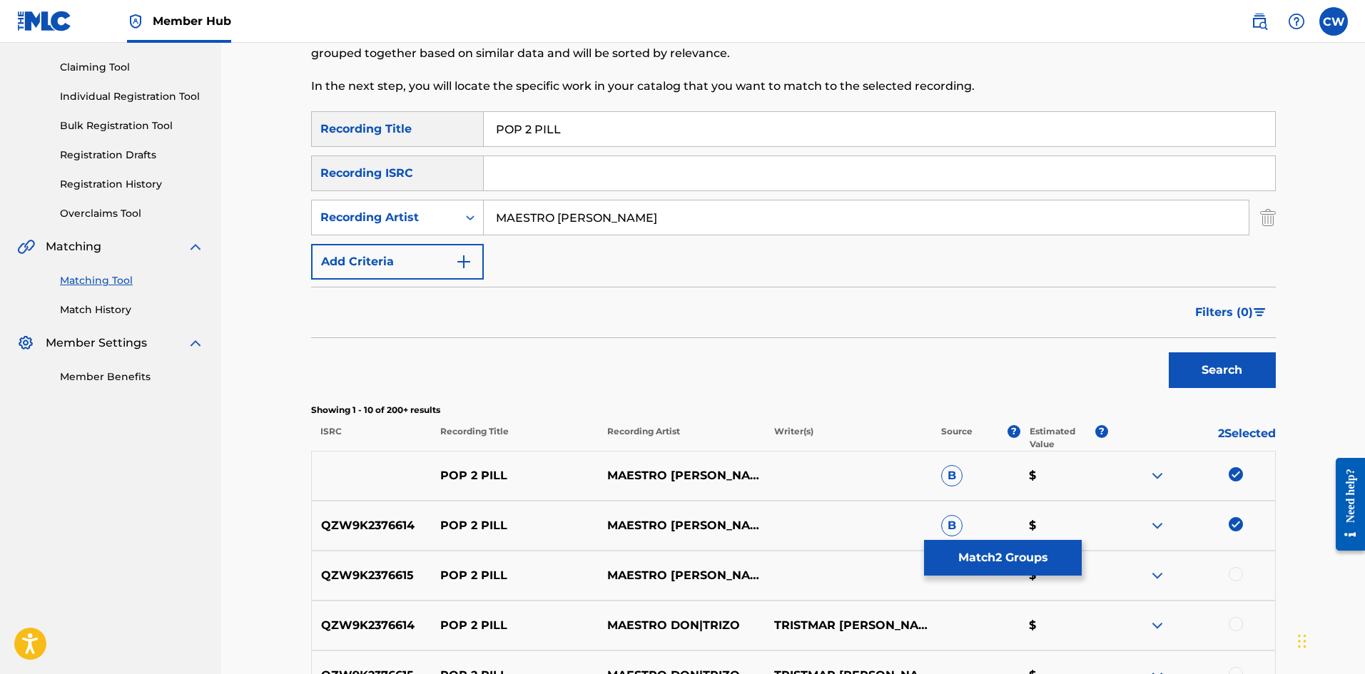
click at [1230, 571] on div at bounding box center [1235, 574] width 14 height 14
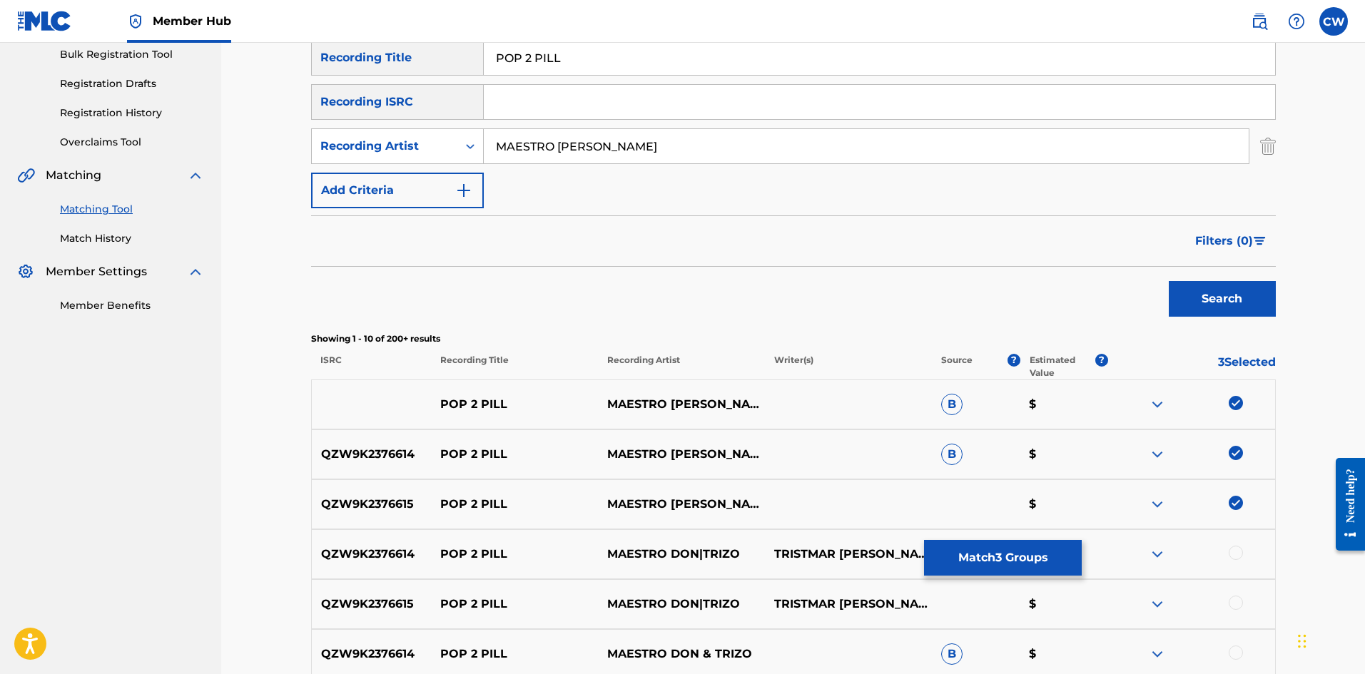
click at [1230, 562] on div "QZW9K2376614 POP 2 PILL MAESTRO DON|[PERSON_NAME] $" at bounding box center [793, 554] width 964 height 50
click at [1230, 547] on div at bounding box center [1235, 553] width 14 height 14
click at [1234, 596] on div at bounding box center [1235, 603] width 14 height 14
click at [1241, 658] on div at bounding box center [1191, 654] width 167 height 17
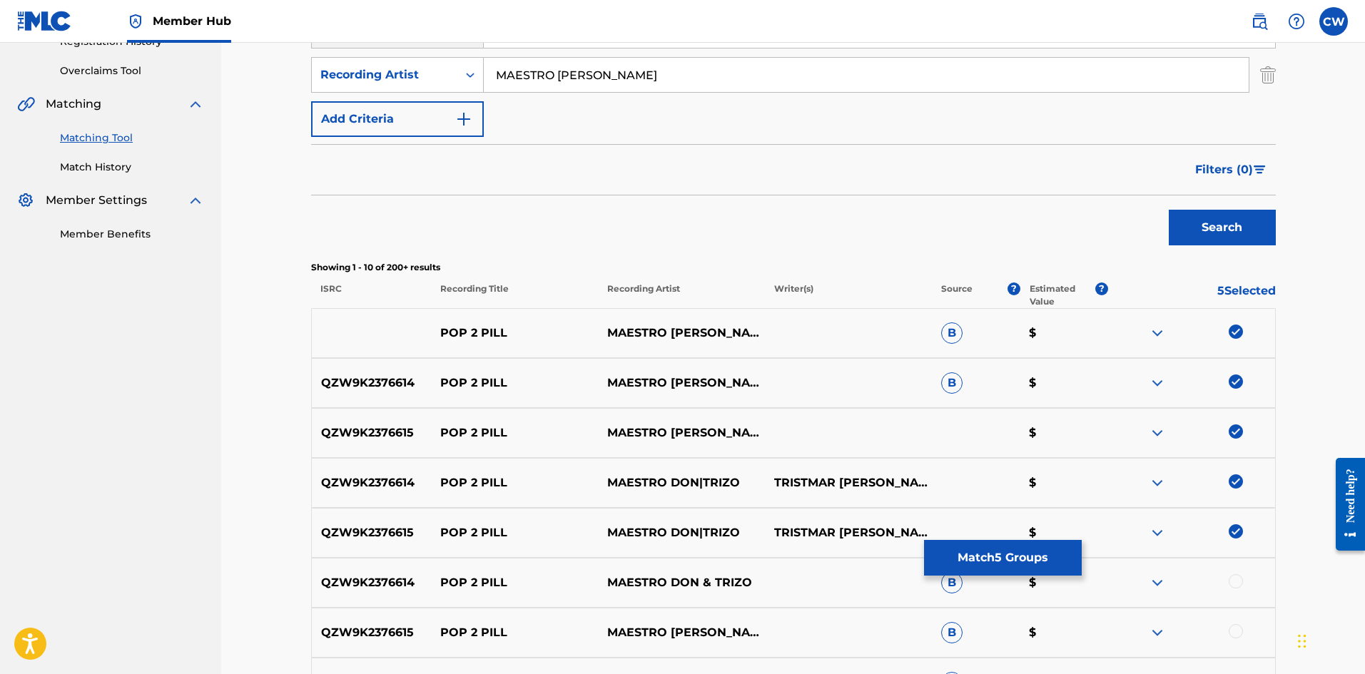
scroll to position [357, 0]
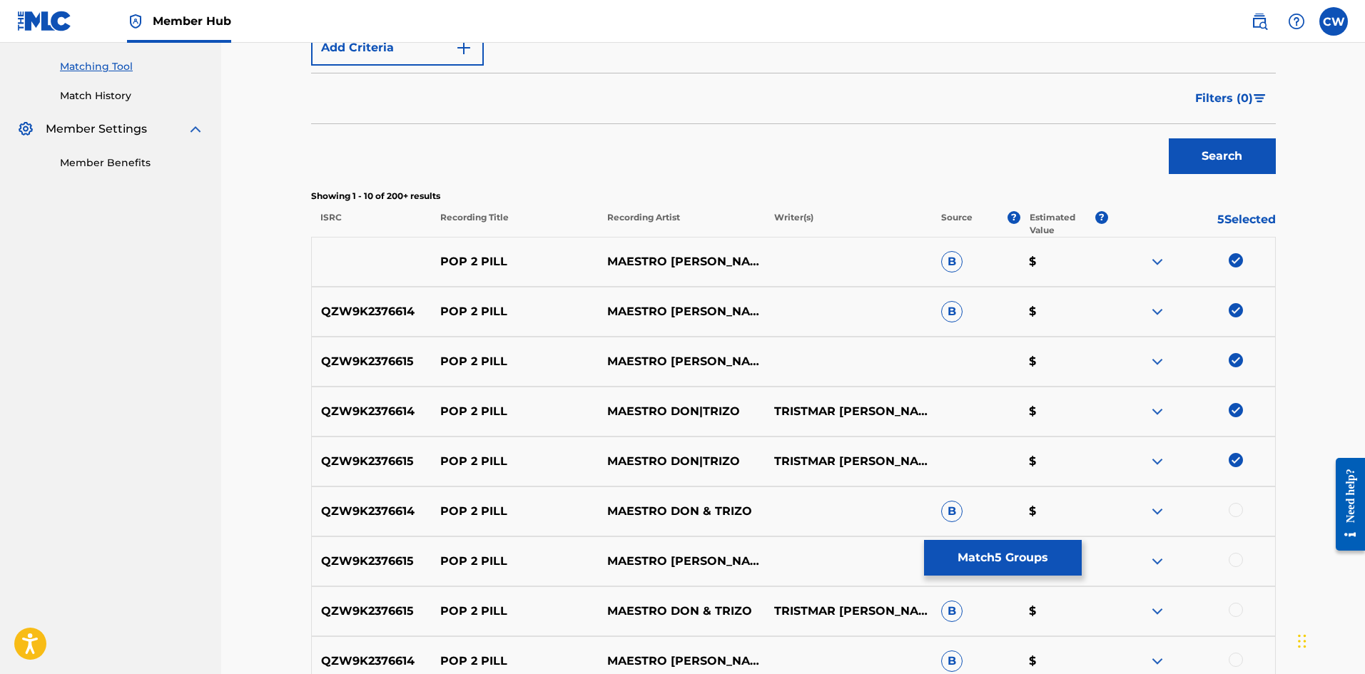
click at [1238, 516] on div at bounding box center [1235, 510] width 14 height 14
click at [1230, 560] on div at bounding box center [1235, 560] width 14 height 14
click at [1230, 614] on div at bounding box center [1235, 610] width 14 height 14
click at [1232, 651] on div "QZW9K2376614 POP 2 PILL MAESTRO [PERSON_NAME] $" at bounding box center [793, 661] width 964 height 50
click at [1235, 660] on div at bounding box center [1235, 660] width 14 height 14
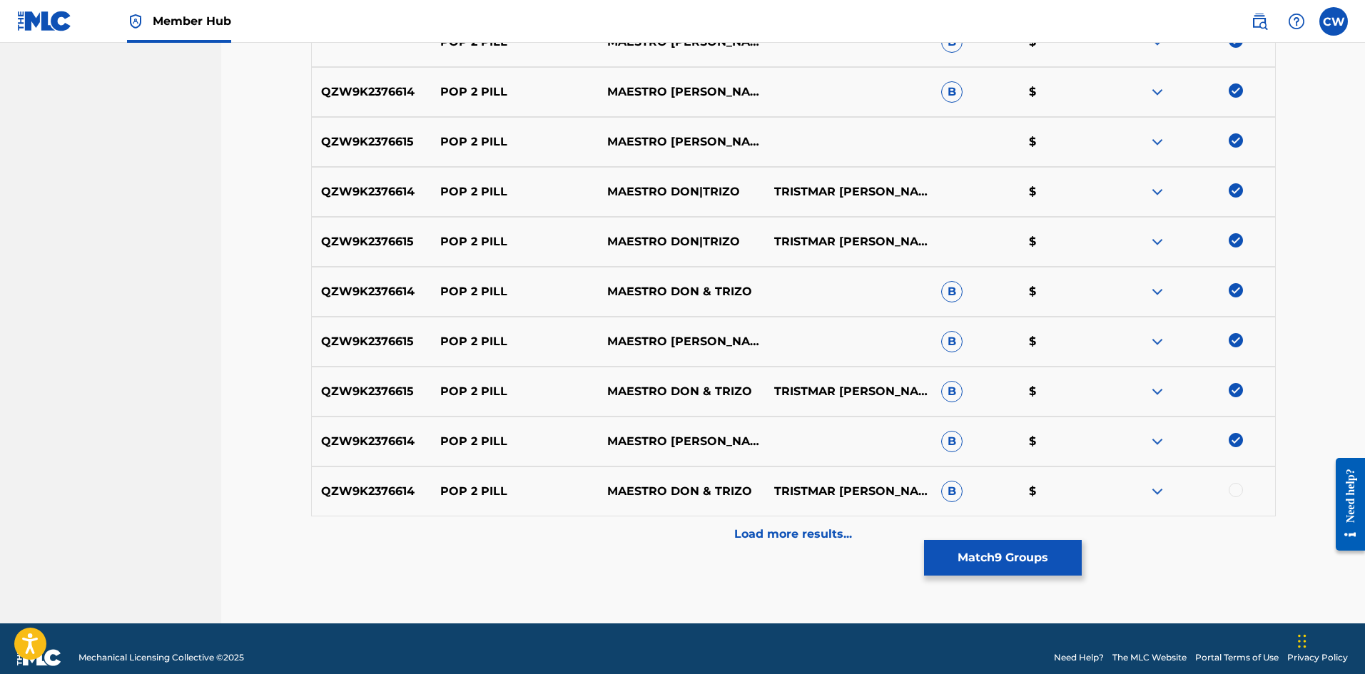
scroll to position [594, 0]
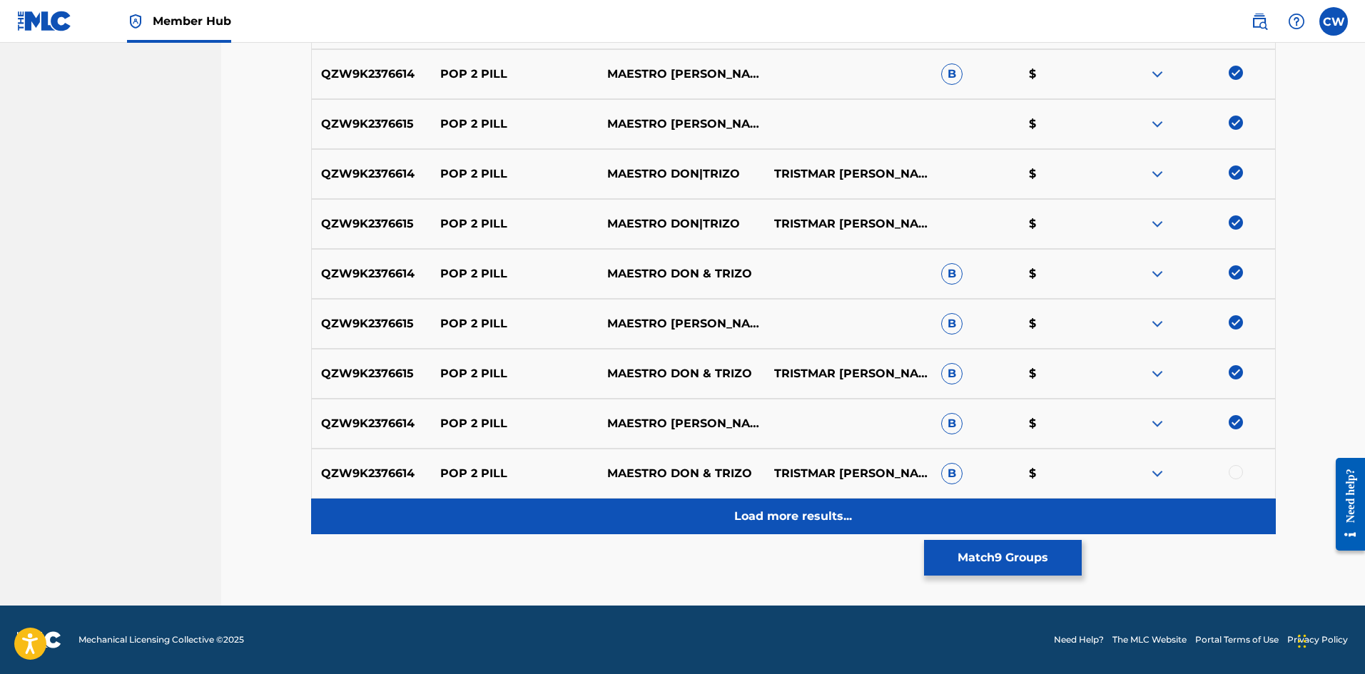
click at [1086, 526] on div "Load more results..." at bounding box center [793, 517] width 964 height 36
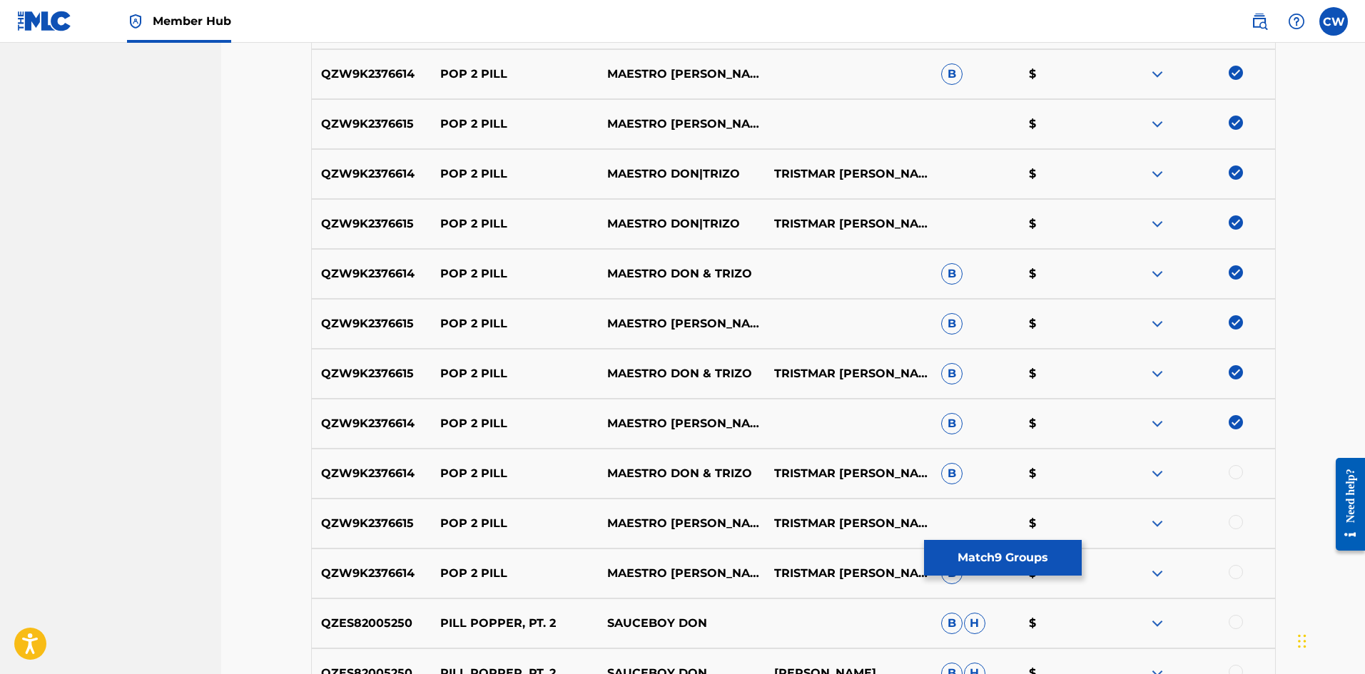
scroll to position [666, 0]
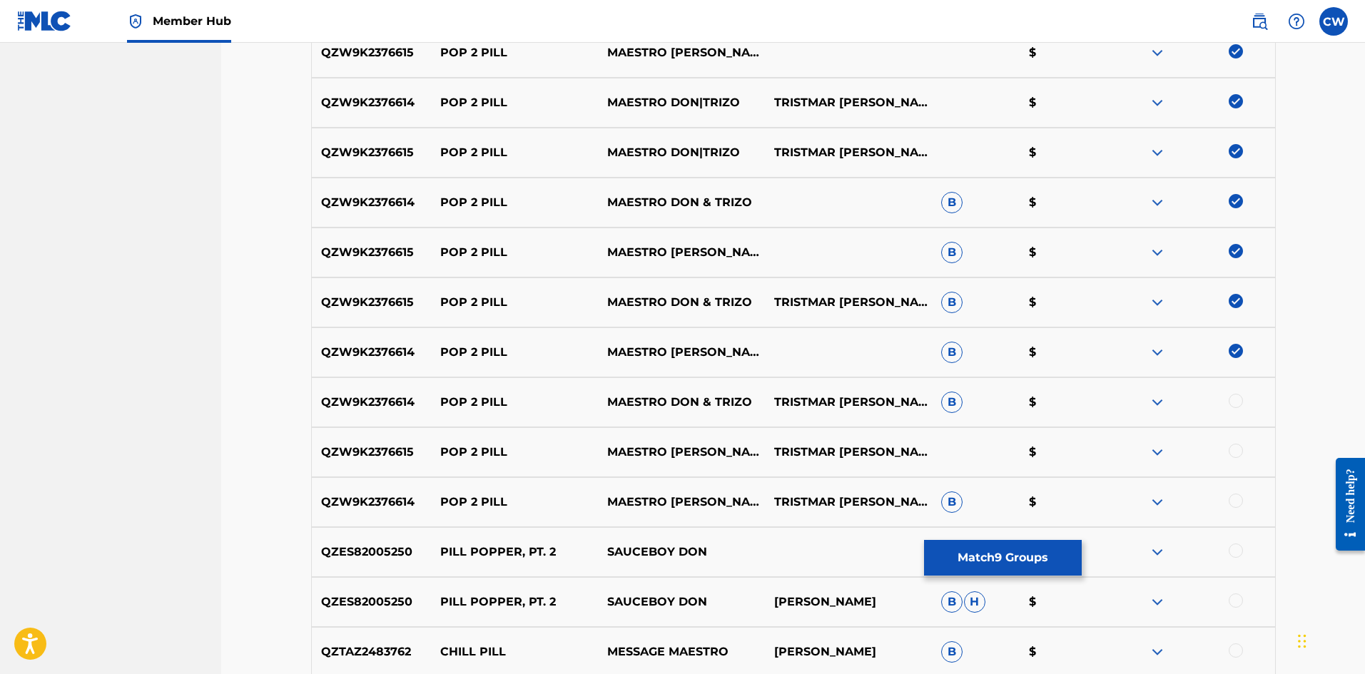
click at [1233, 393] on div "QZW9K2376614 POP 2 PILL MAESTRO [PERSON_NAME] & [PERSON_NAME] [PERSON_NAME] B $" at bounding box center [793, 402] width 964 height 50
click at [1235, 398] on div at bounding box center [1235, 401] width 14 height 14
click at [1231, 454] on div at bounding box center [1235, 451] width 14 height 14
click at [1240, 508] on div at bounding box center [1191, 502] width 167 height 17
click at [1242, 502] on div at bounding box center [1235, 501] width 14 height 14
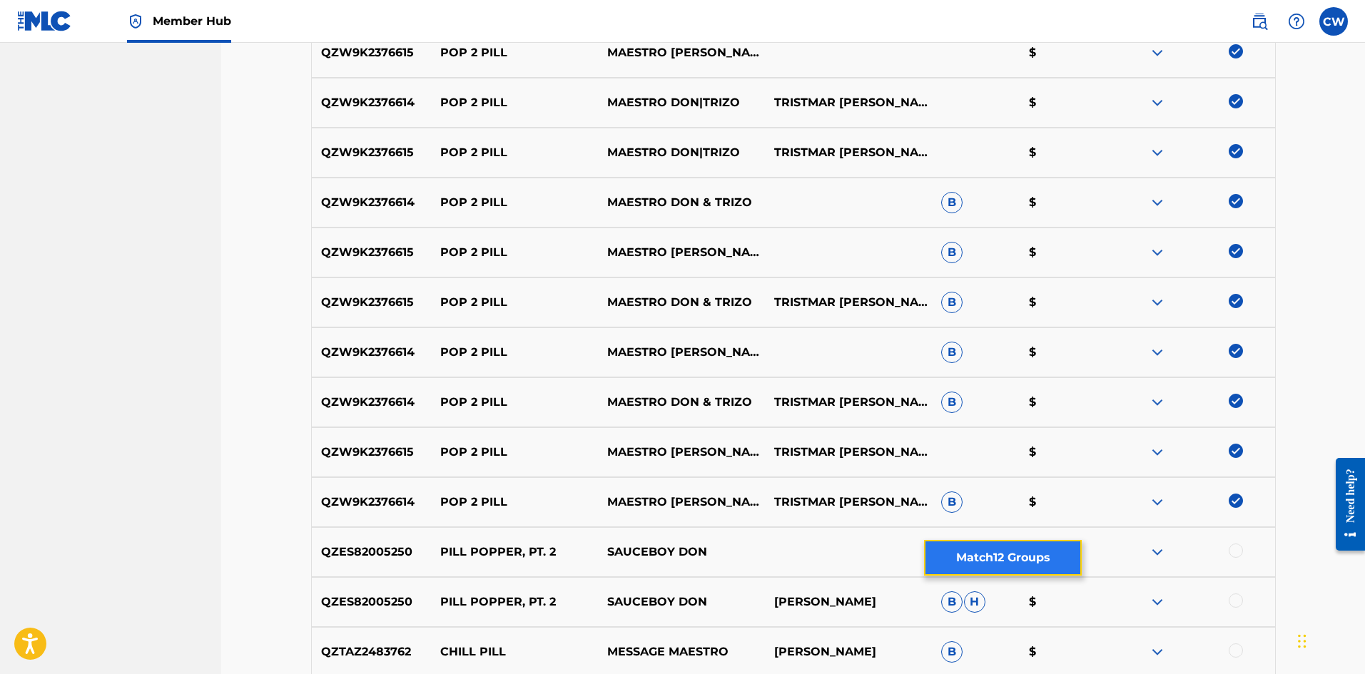
click at [1055, 560] on button "Match 12 Groups" at bounding box center [1003, 558] width 158 height 36
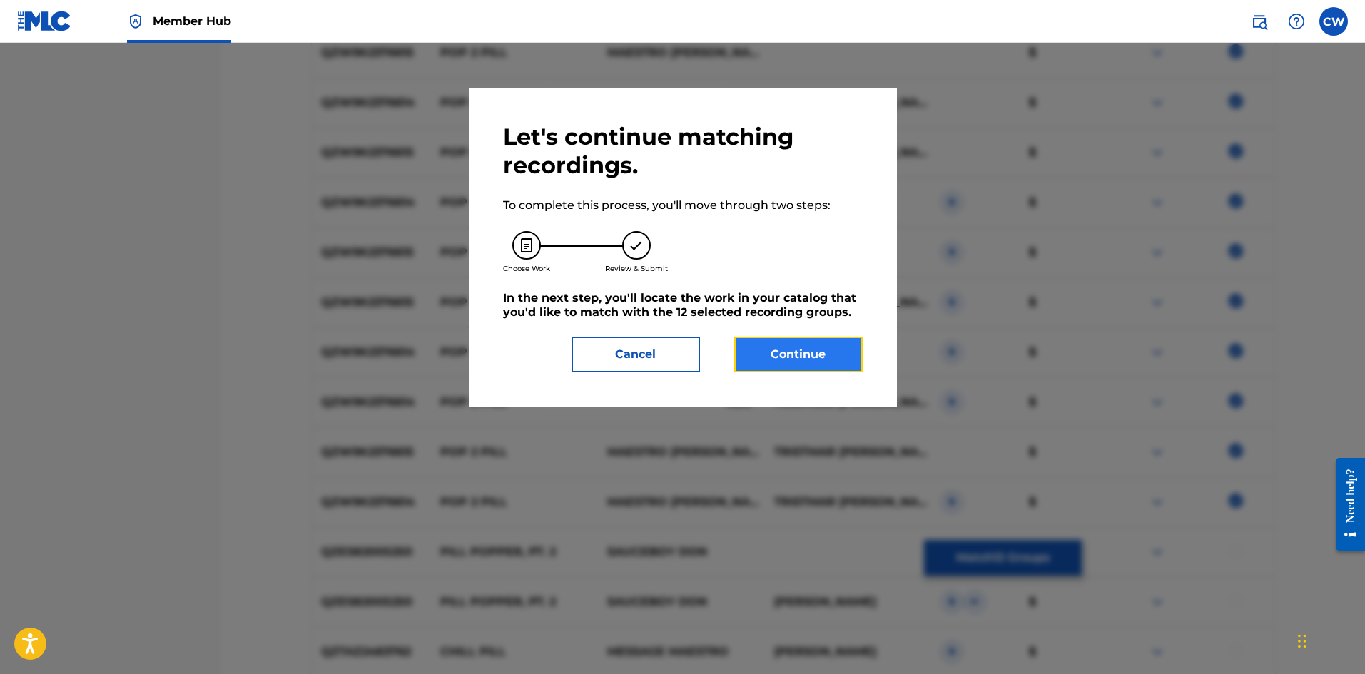
click at [797, 365] on button "Continue" at bounding box center [798, 355] width 128 height 36
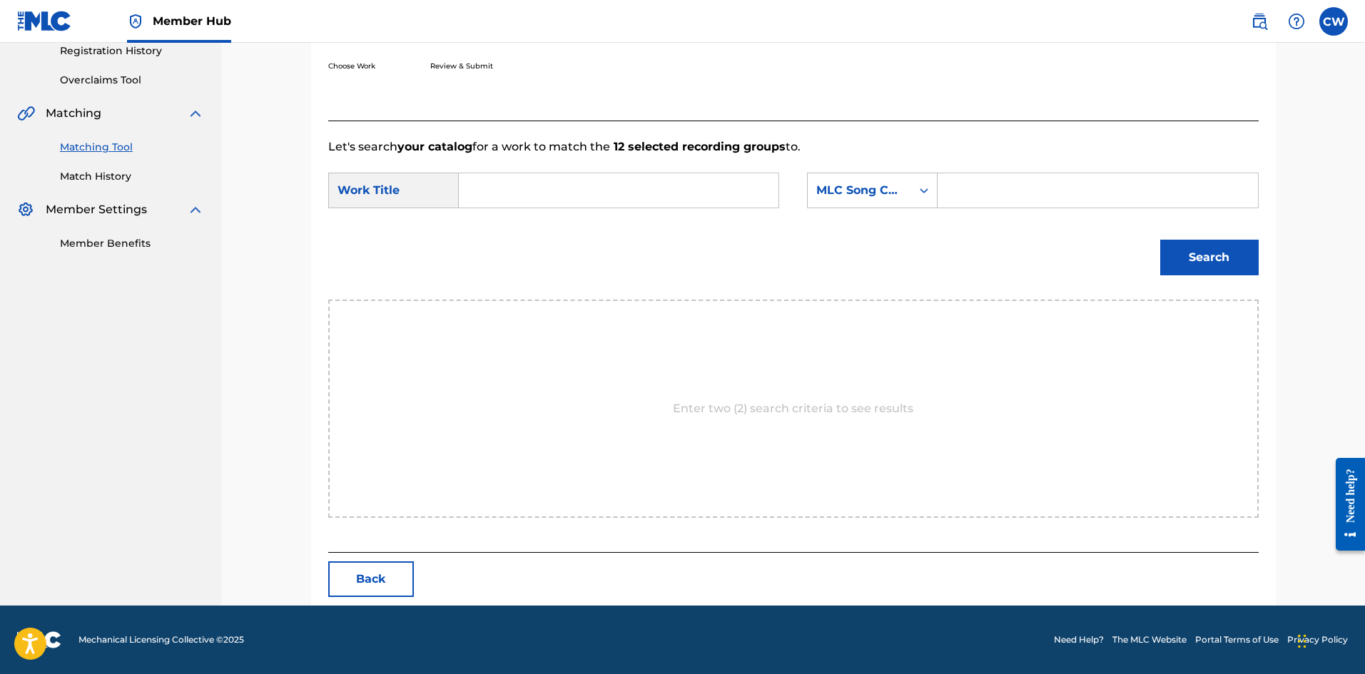
scroll to position [276, 0]
click at [617, 198] on input "Search Form" at bounding box center [618, 190] width 295 height 34
paste input "POP 2 PILL"
type input "POP 2 PILL"
drag, startPoint x: 1089, startPoint y: 197, endPoint x: 1081, endPoint y: 205, distance: 11.1
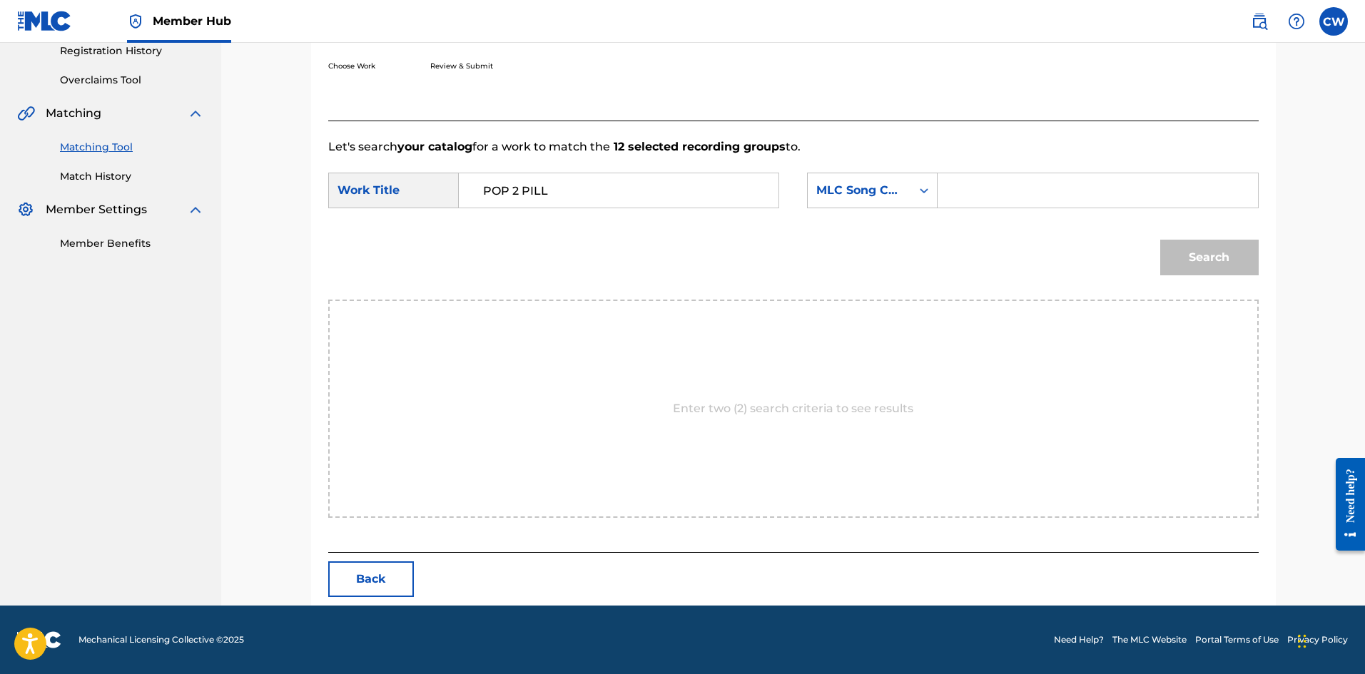
click at [1086, 197] on input "Search Form" at bounding box center [1096, 190] width 295 height 34
paste input "PN62QG"
type input "PN62QG"
click at [1168, 255] on button "Search" at bounding box center [1209, 258] width 98 height 36
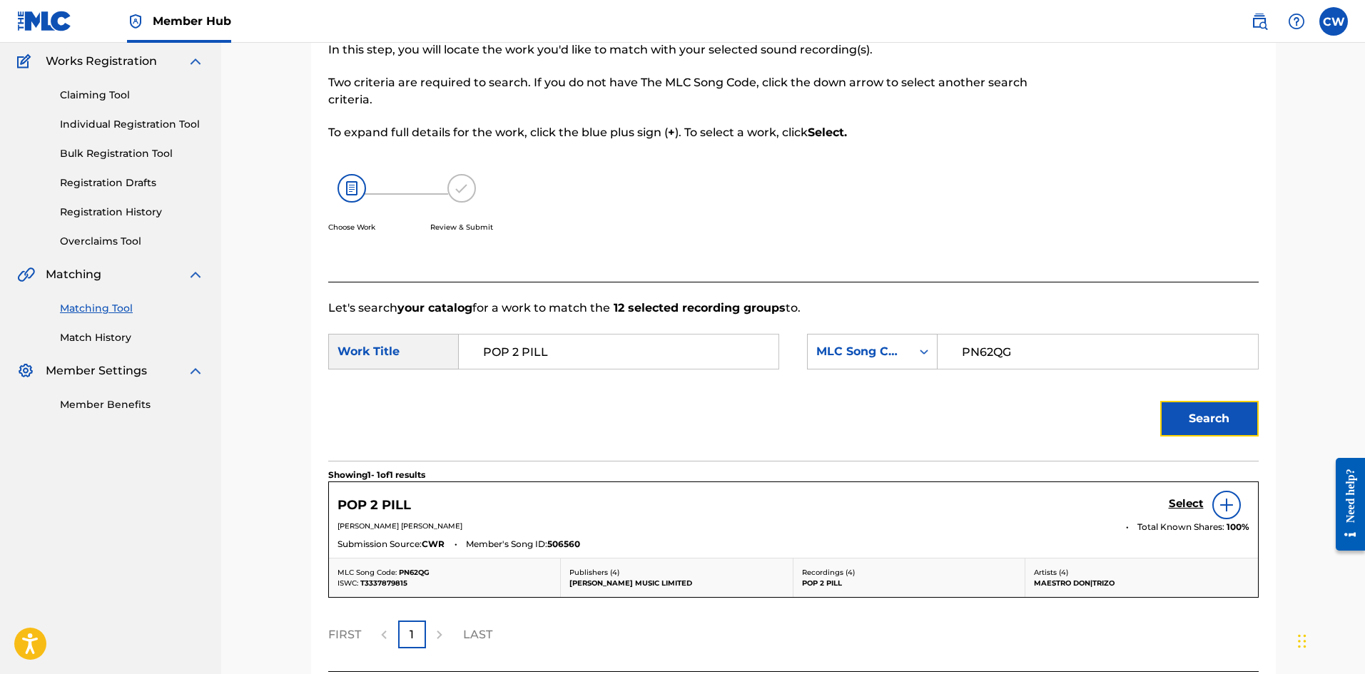
scroll to position [234, 0]
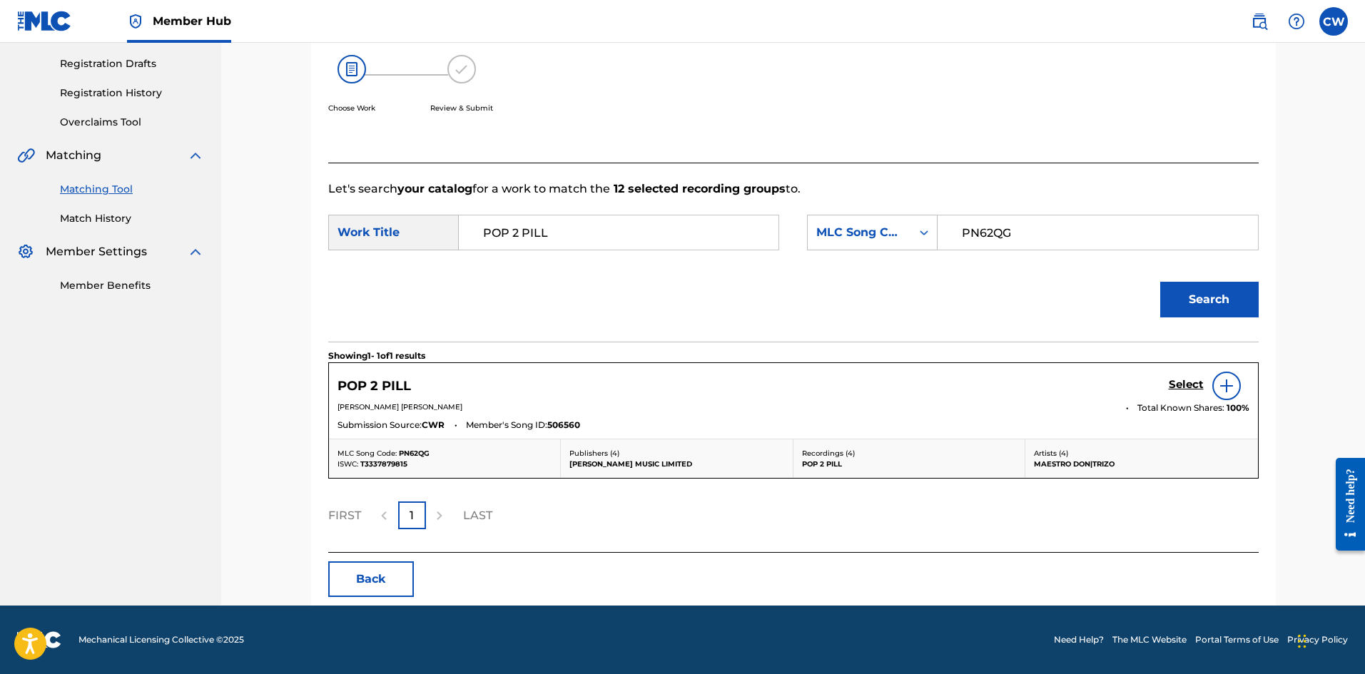
click at [1183, 394] on div "Select" at bounding box center [1208, 386] width 81 height 29
click at [1183, 387] on h5 "Select" at bounding box center [1185, 385] width 35 height 14
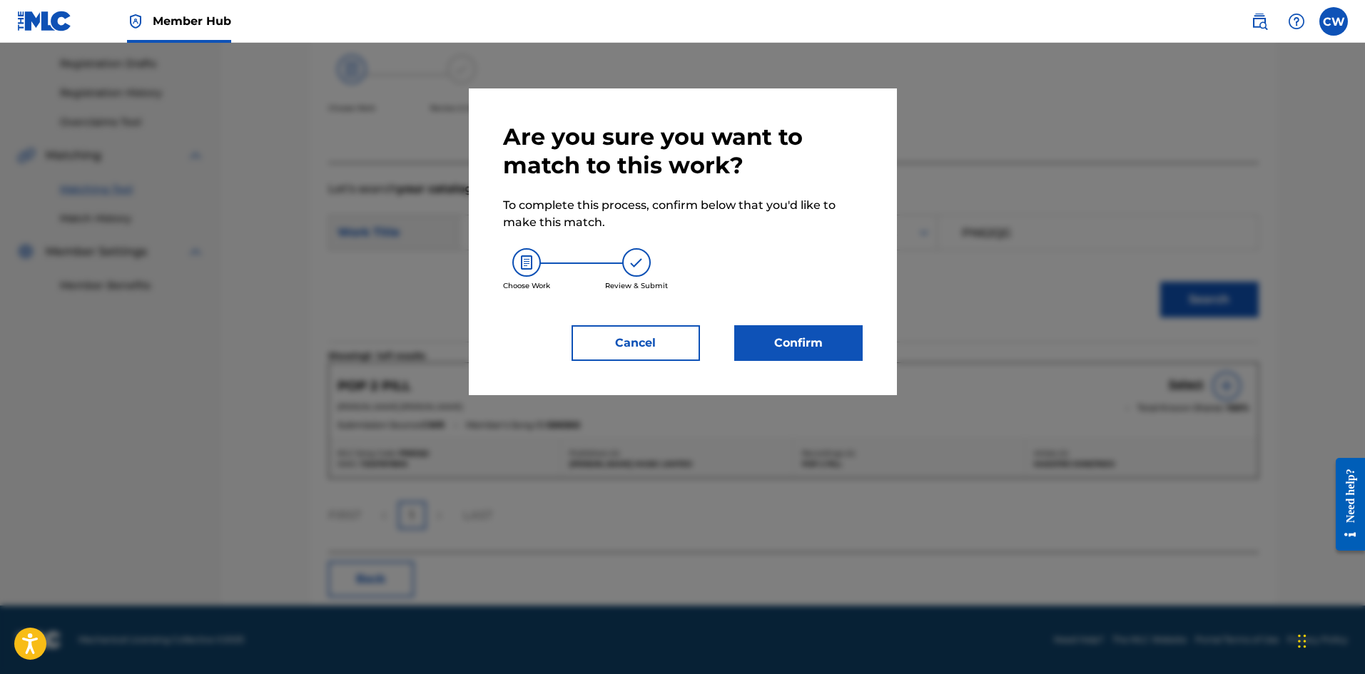
click at [798, 361] on div "Are you sure you want to match to this work? To complete this process, confirm …" at bounding box center [683, 241] width 428 height 307
click at [797, 356] on button "Confirm" at bounding box center [798, 343] width 128 height 36
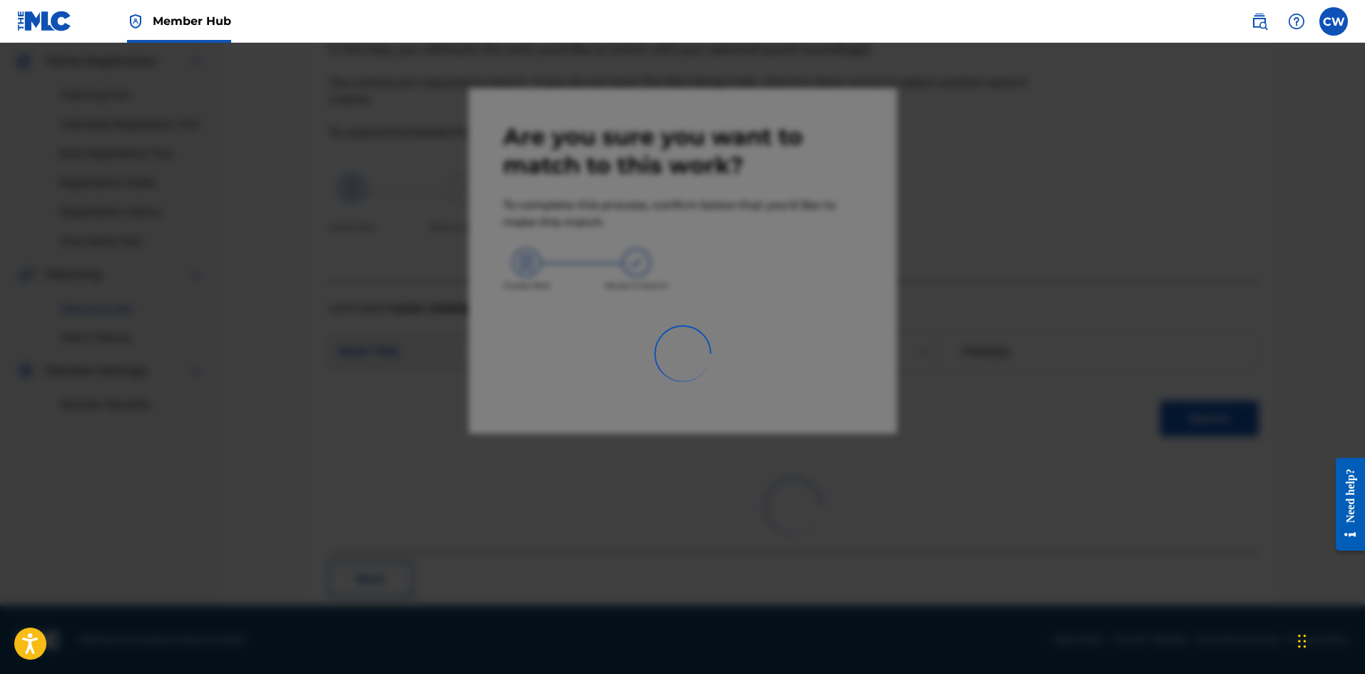
scroll to position [34, 0]
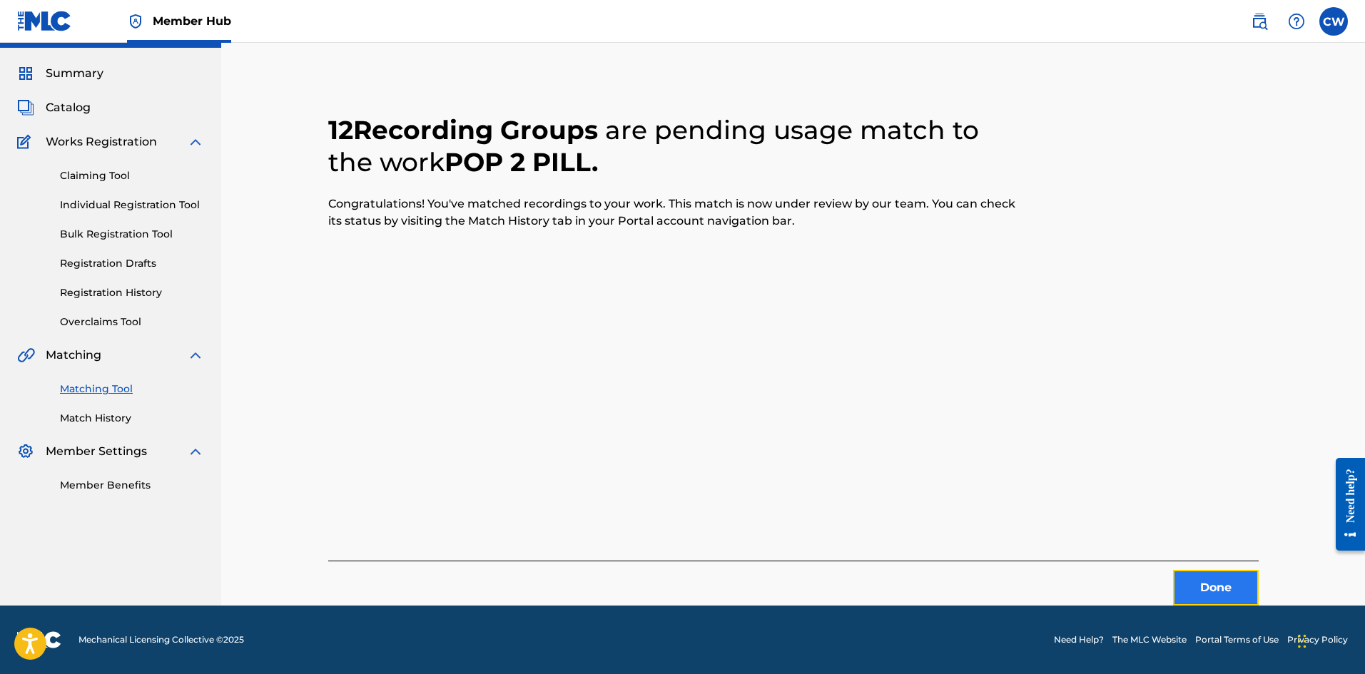
click at [1217, 571] on button "Done" at bounding box center [1216, 588] width 86 height 36
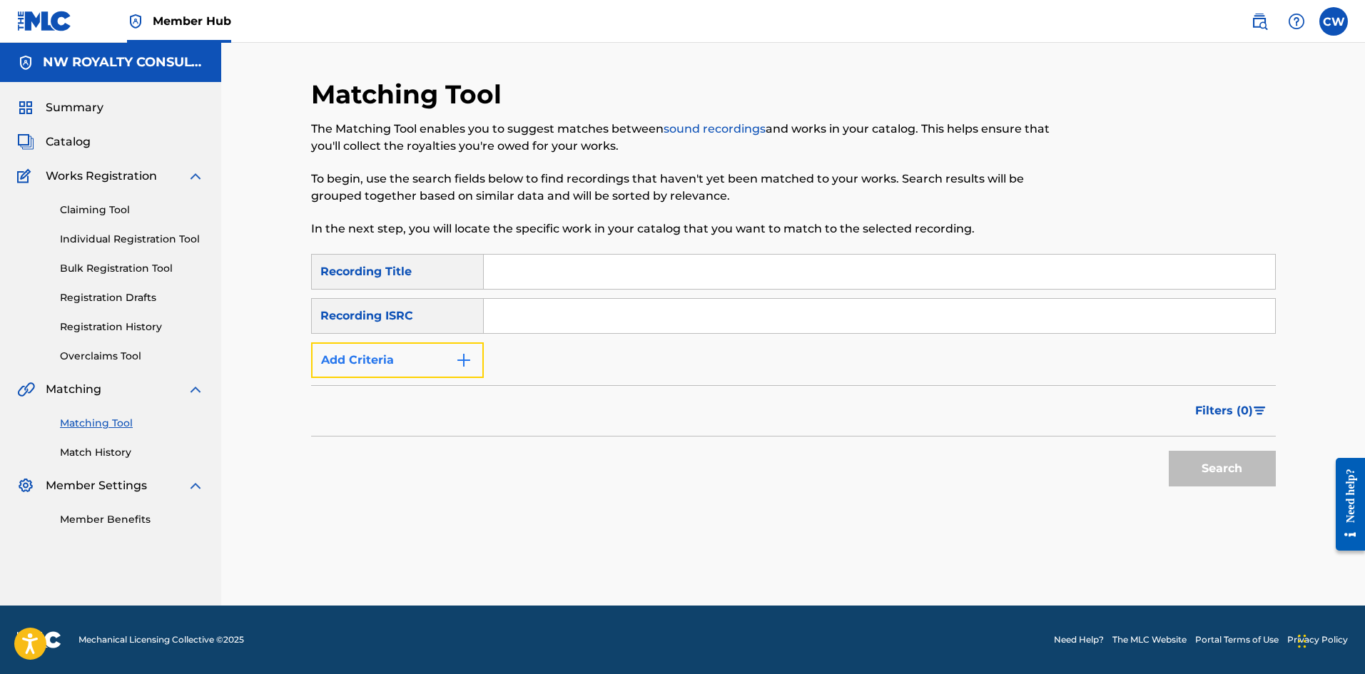
click at [404, 369] on button "Add Criteria" at bounding box center [397, 360] width 173 height 36
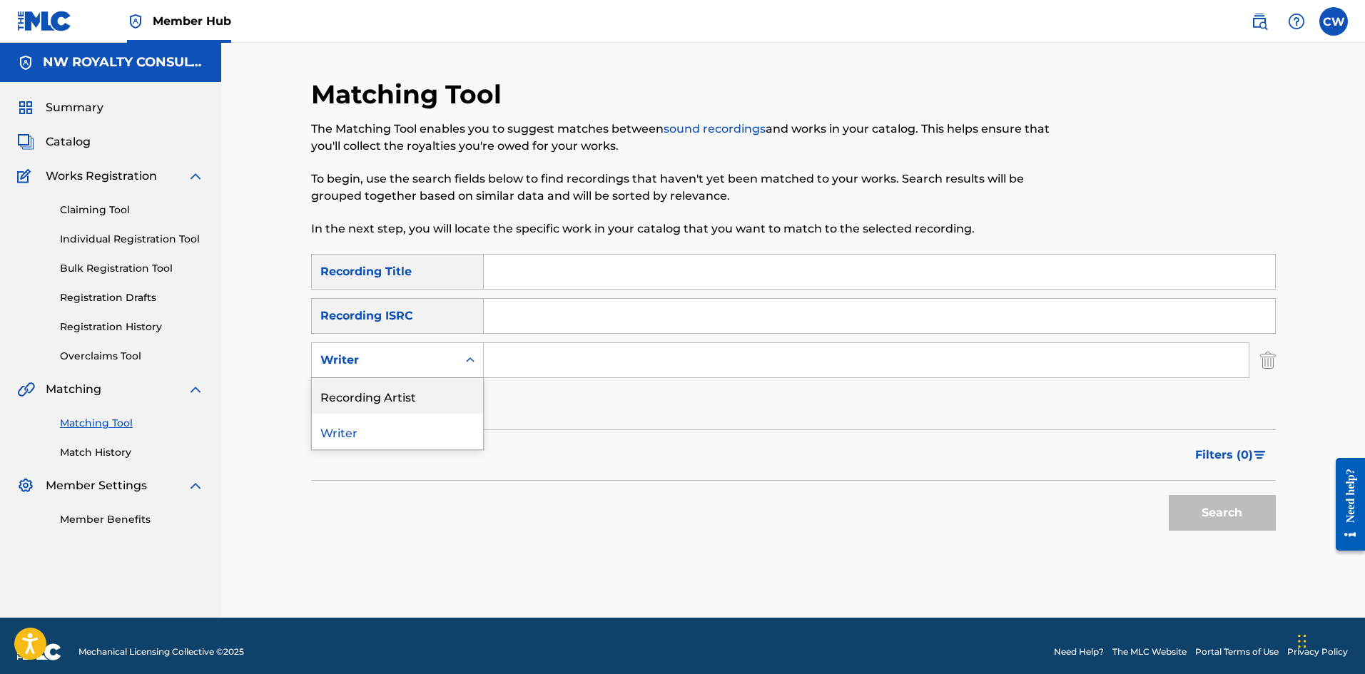
click at [395, 389] on div "Recording Artist" at bounding box center [397, 396] width 171 height 36
click at [583, 360] on input "Search Form" at bounding box center [866, 360] width 765 height 34
paste input "NAVAZ"
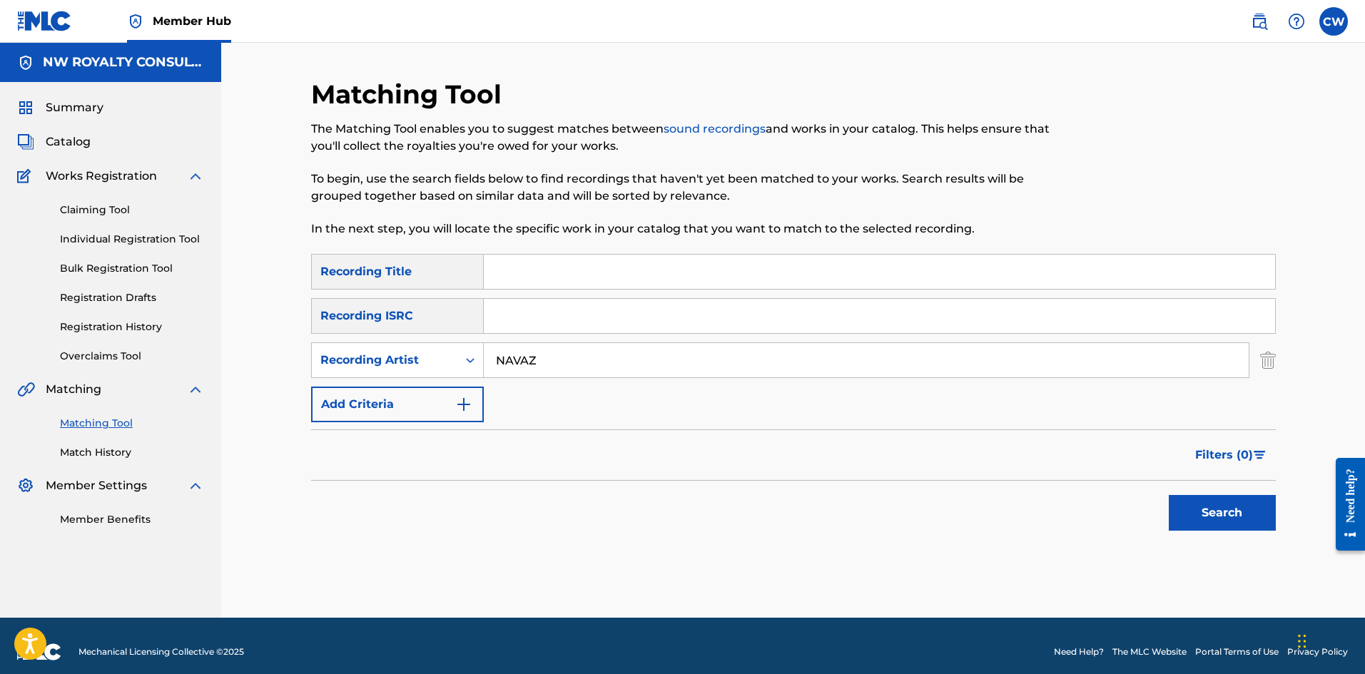
type input "NAVAZ"
click at [572, 293] on div "SearchWithCriteria3933ab93-3744-470c-8a1e-93f51e3509fa Recording Title SearchWi…" at bounding box center [793, 338] width 964 height 168
click at [573, 289] on div "Search Form" at bounding box center [880, 272] width 792 height 36
click at [594, 275] on input "Search Form" at bounding box center [879, 272] width 791 height 34
paste input "POP [PERSON_NAME]"
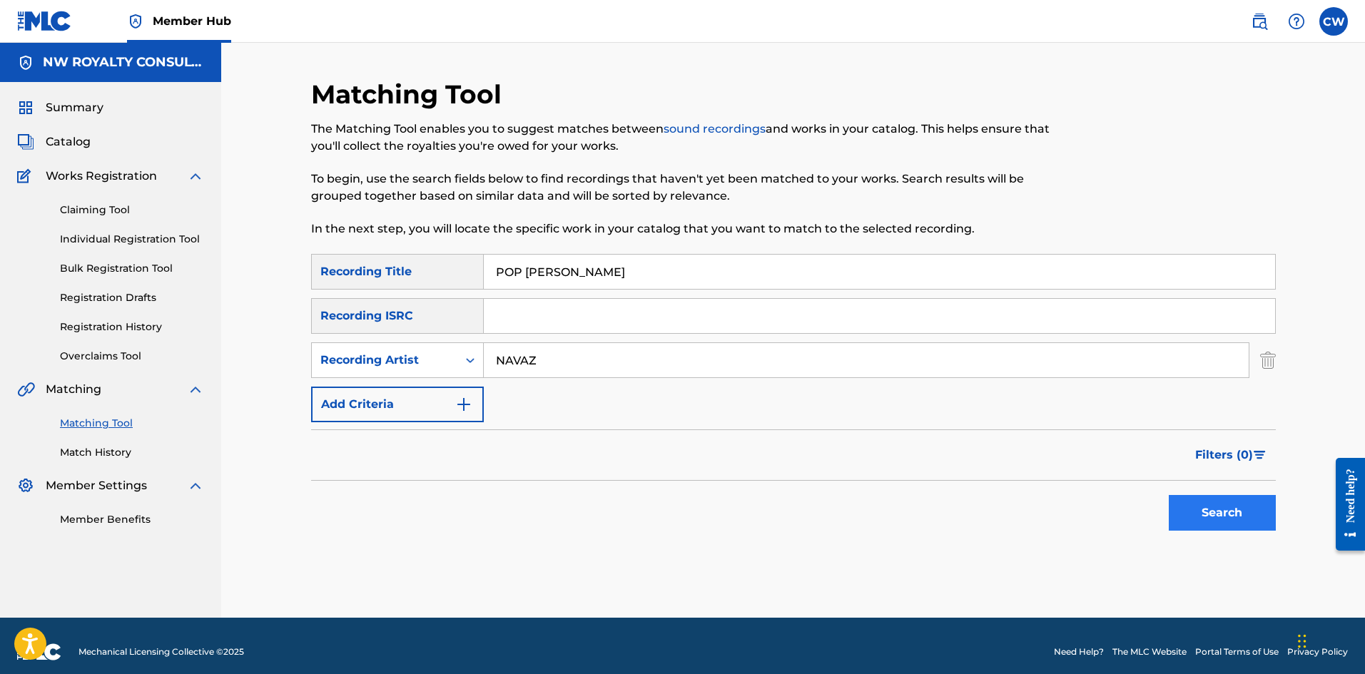
type input "POP [PERSON_NAME]"
click at [1220, 500] on button "Search" at bounding box center [1221, 513] width 107 height 36
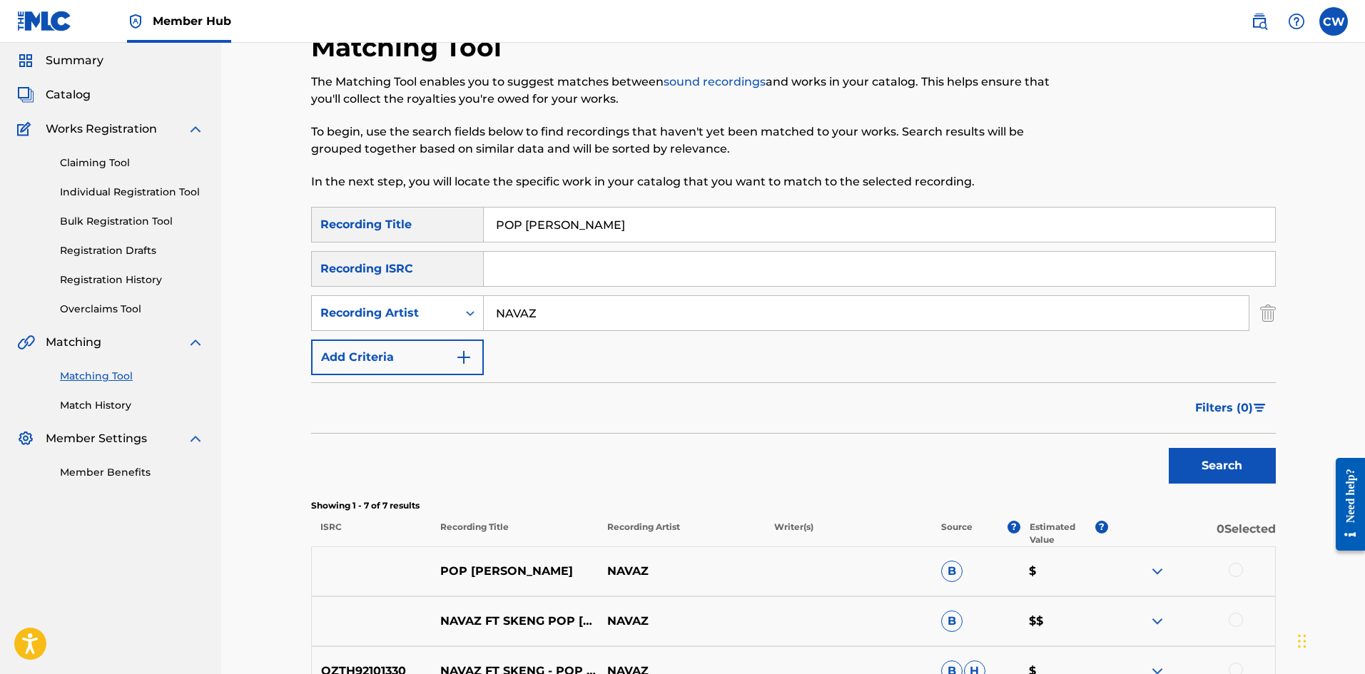
scroll to position [71, 0]
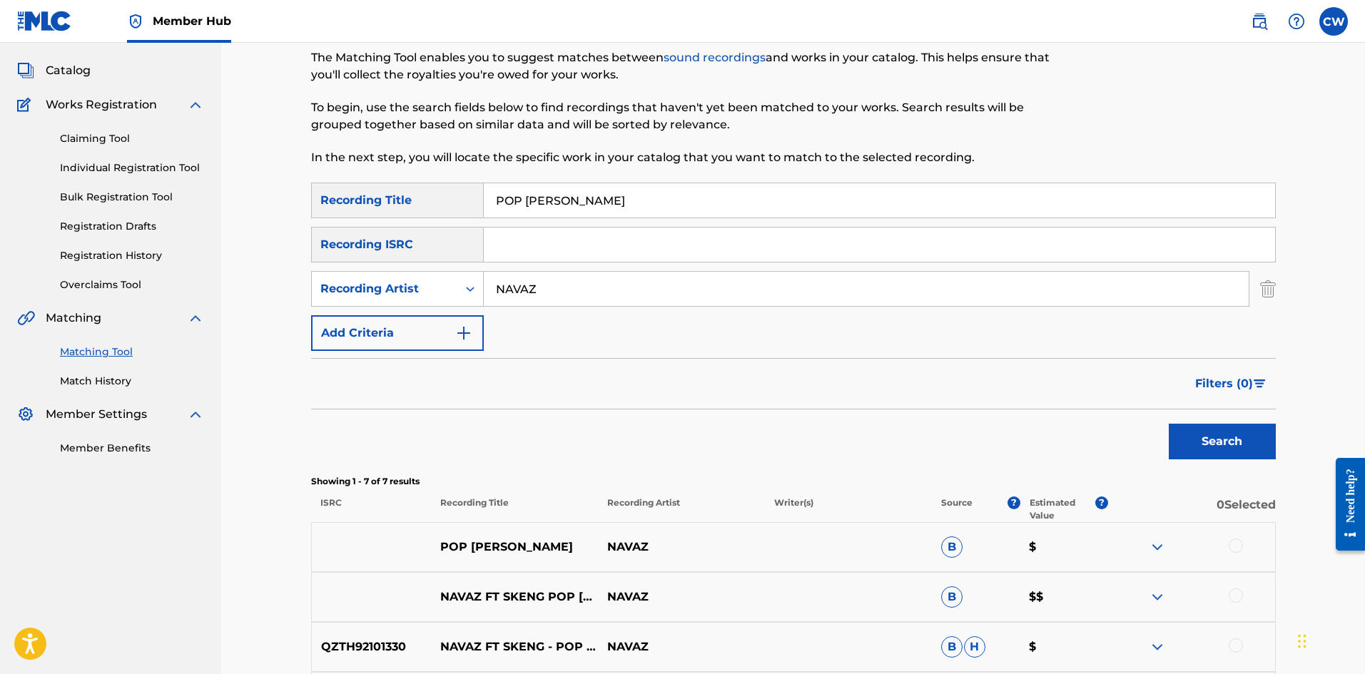
click at [1235, 545] on div at bounding box center [1235, 546] width 14 height 14
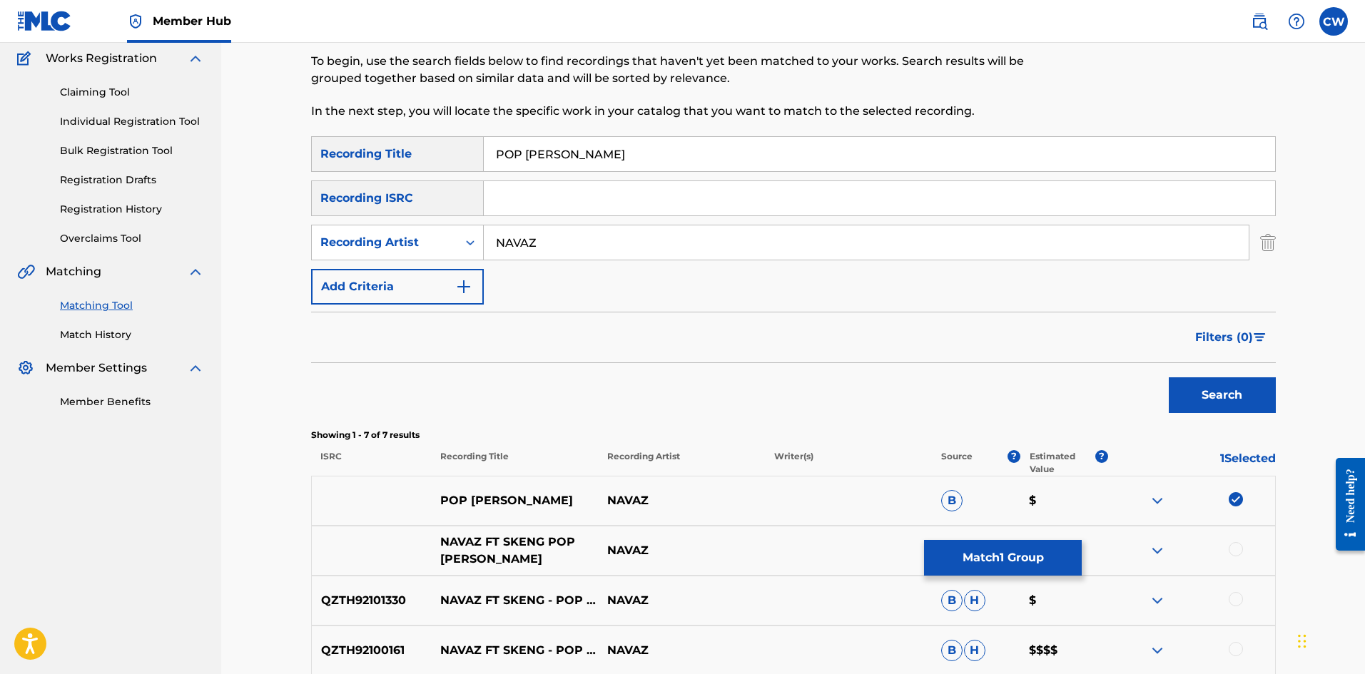
scroll to position [143, 0]
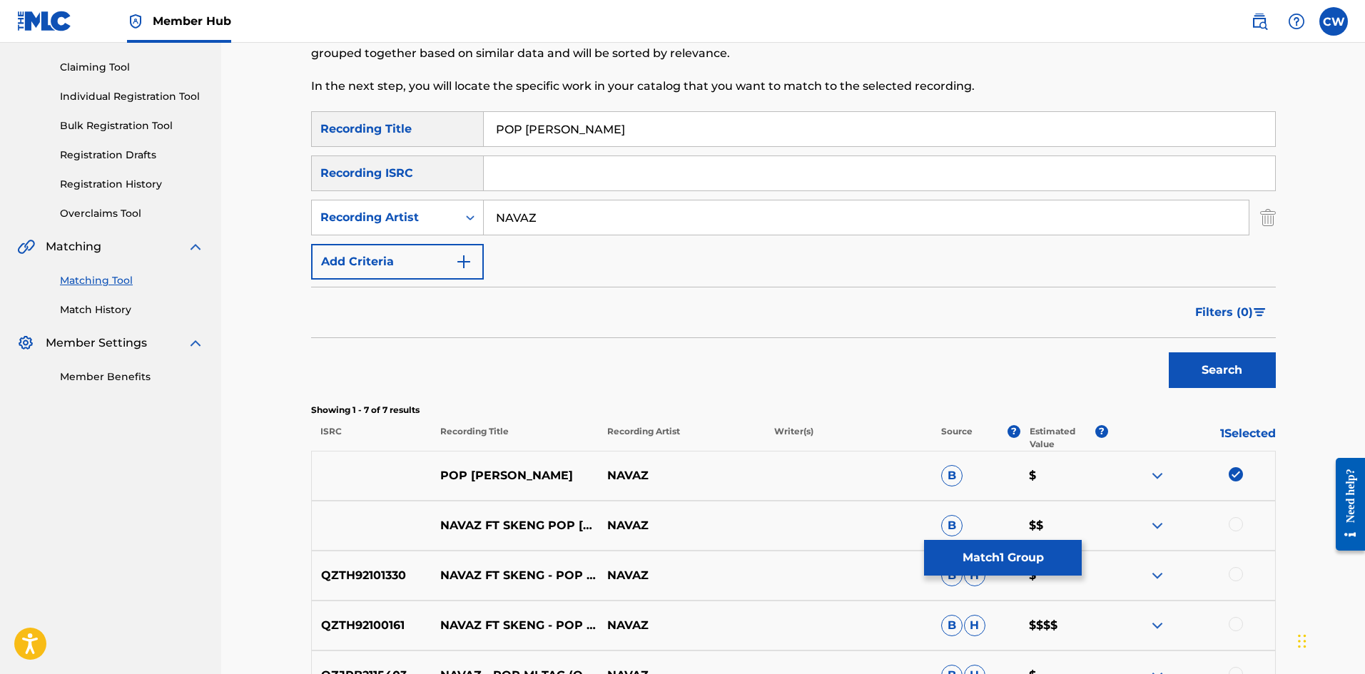
click at [1240, 529] on div at bounding box center [1235, 524] width 14 height 14
click at [1239, 572] on div at bounding box center [1235, 574] width 14 height 14
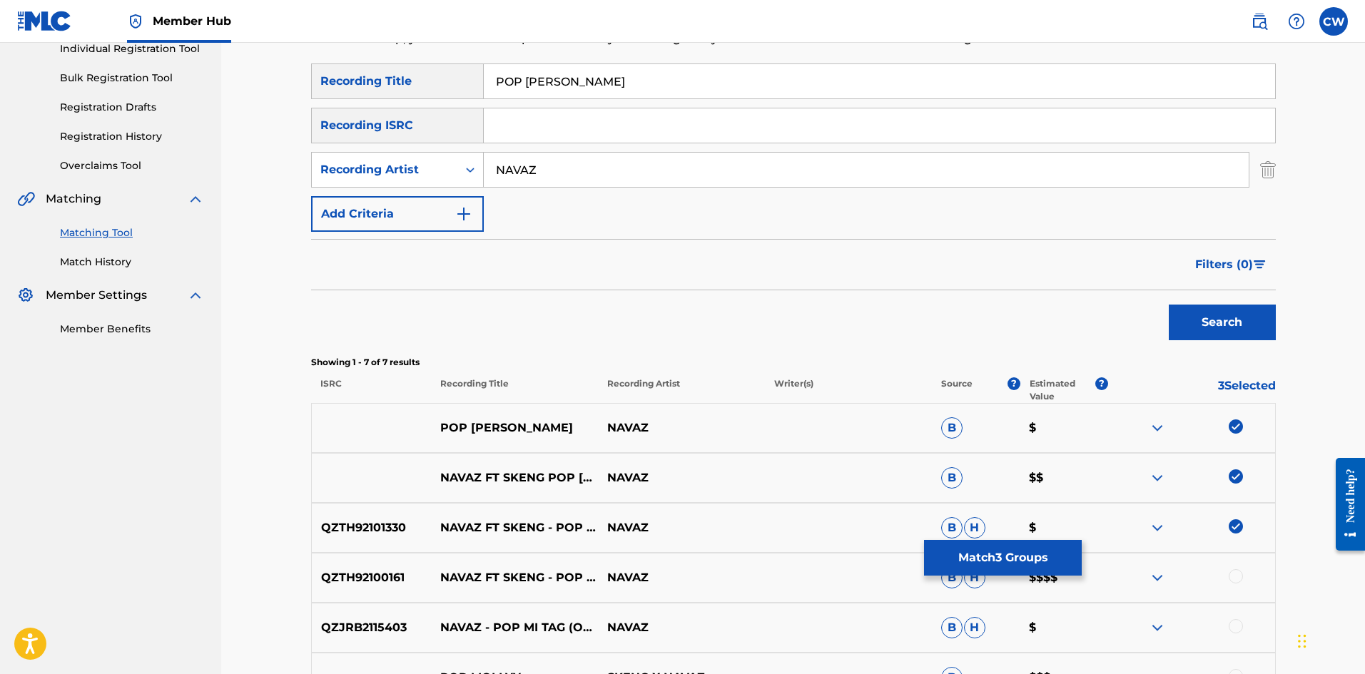
scroll to position [214, 0]
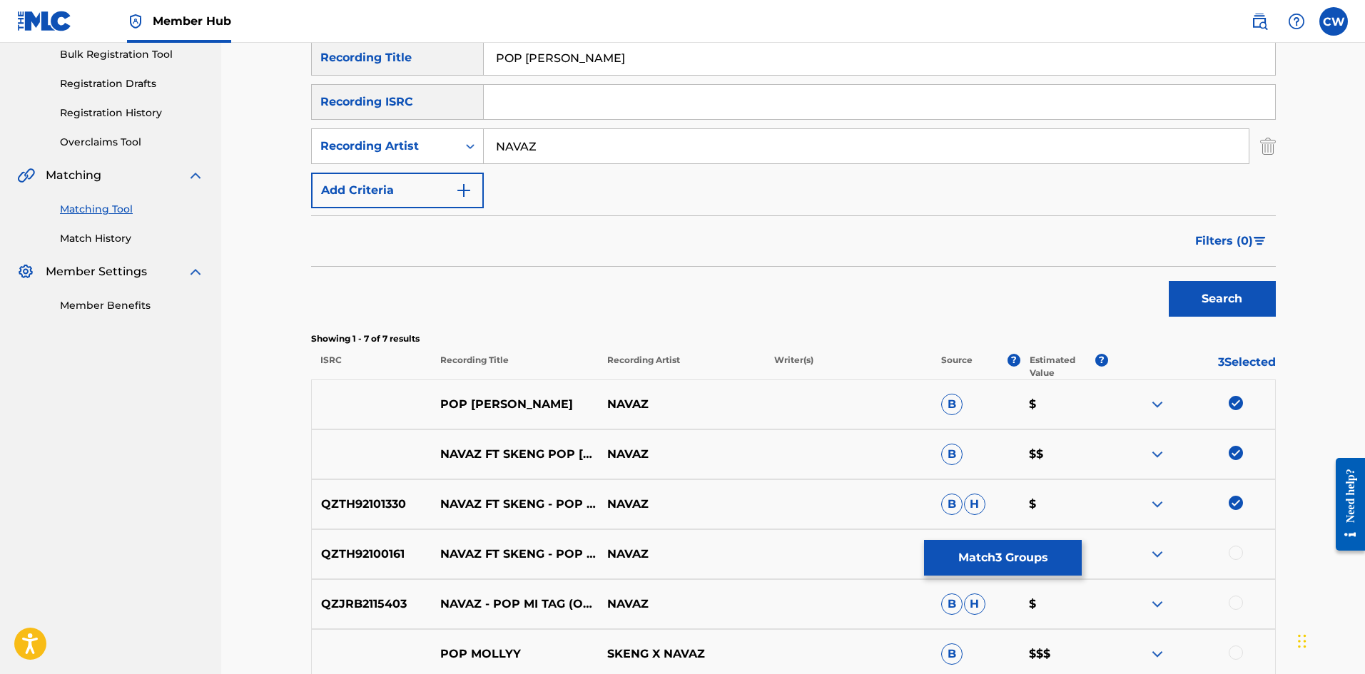
click at [1235, 554] on div at bounding box center [1235, 553] width 14 height 14
click at [962, 554] on button "Match 4 Groups" at bounding box center [1003, 558] width 158 height 36
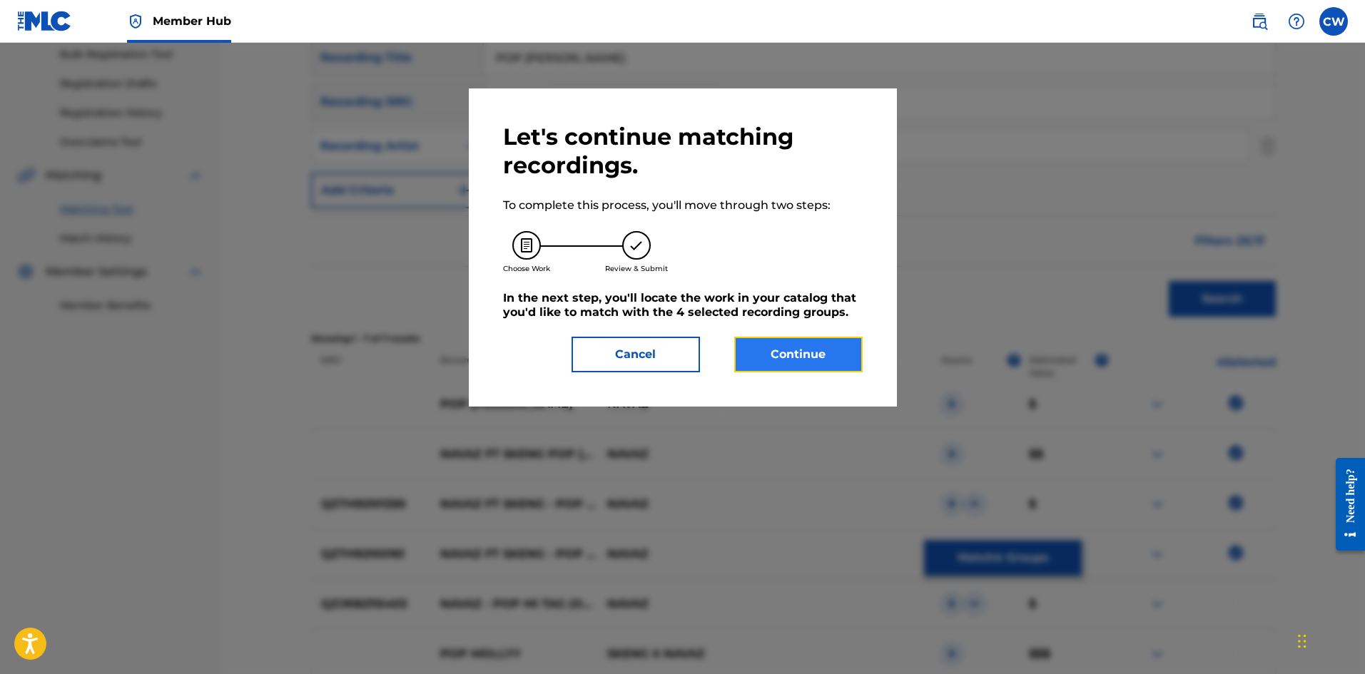
click at [764, 367] on button "Continue" at bounding box center [798, 355] width 128 height 36
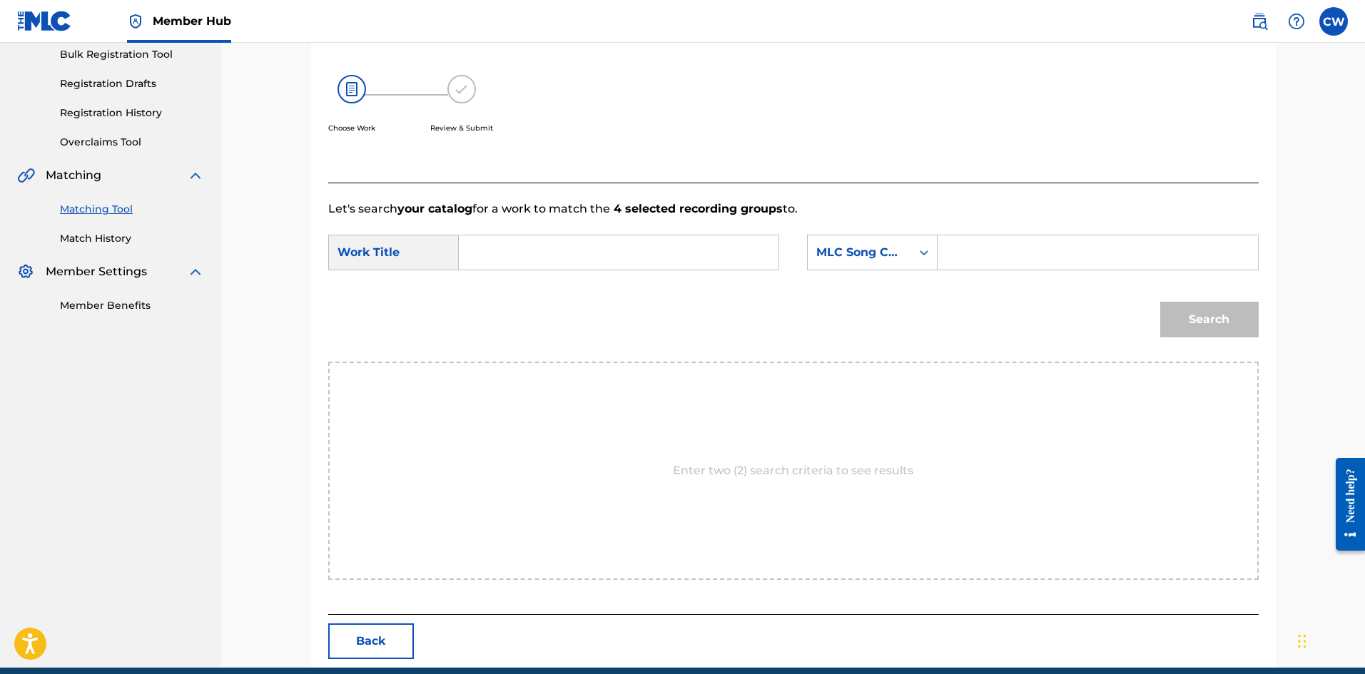
click at [620, 260] on input "Search Form" at bounding box center [618, 252] width 295 height 34
paste input "POP [PERSON_NAME]"
type input "POP [PERSON_NAME]"
drag, startPoint x: 1088, startPoint y: 258, endPoint x: 1083, endPoint y: 268, distance: 11.2
click at [1087, 258] on input "Search Form" at bounding box center [1096, 252] width 295 height 34
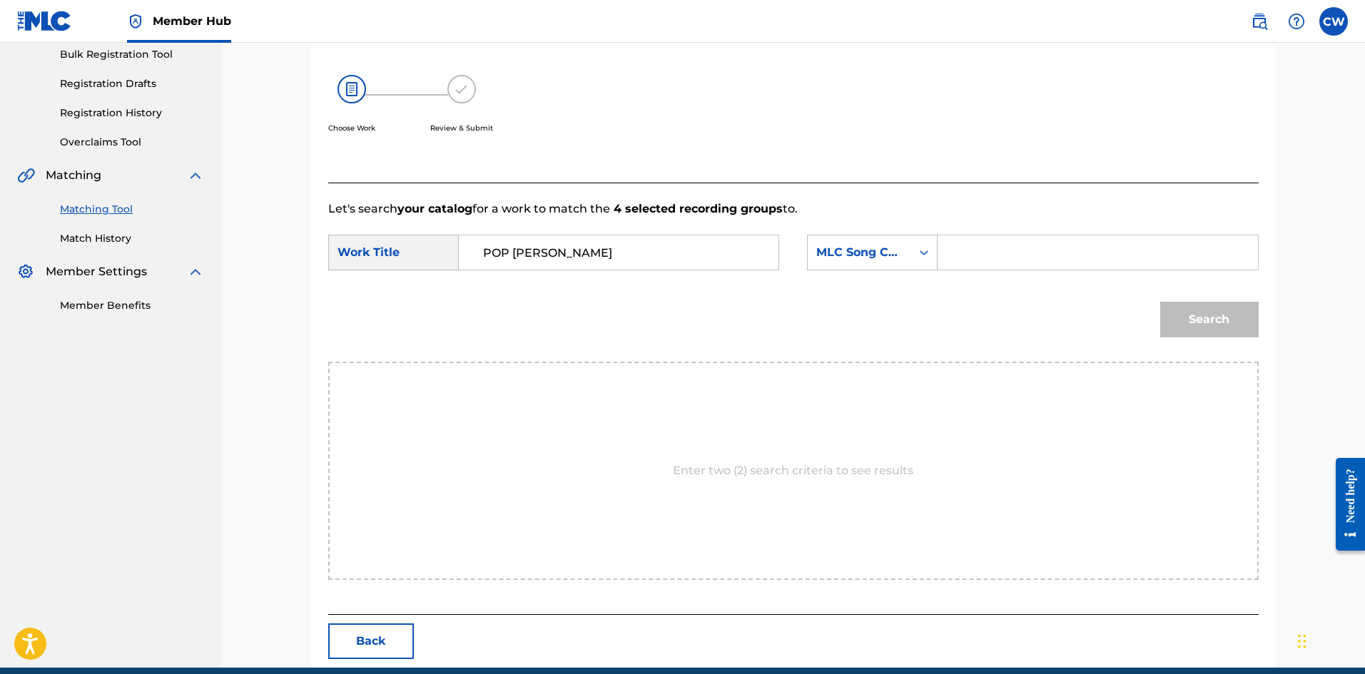
paste input "PI54PS"
type input "PI54PS"
click at [1243, 311] on button "Search" at bounding box center [1209, 320] width 98 height 36
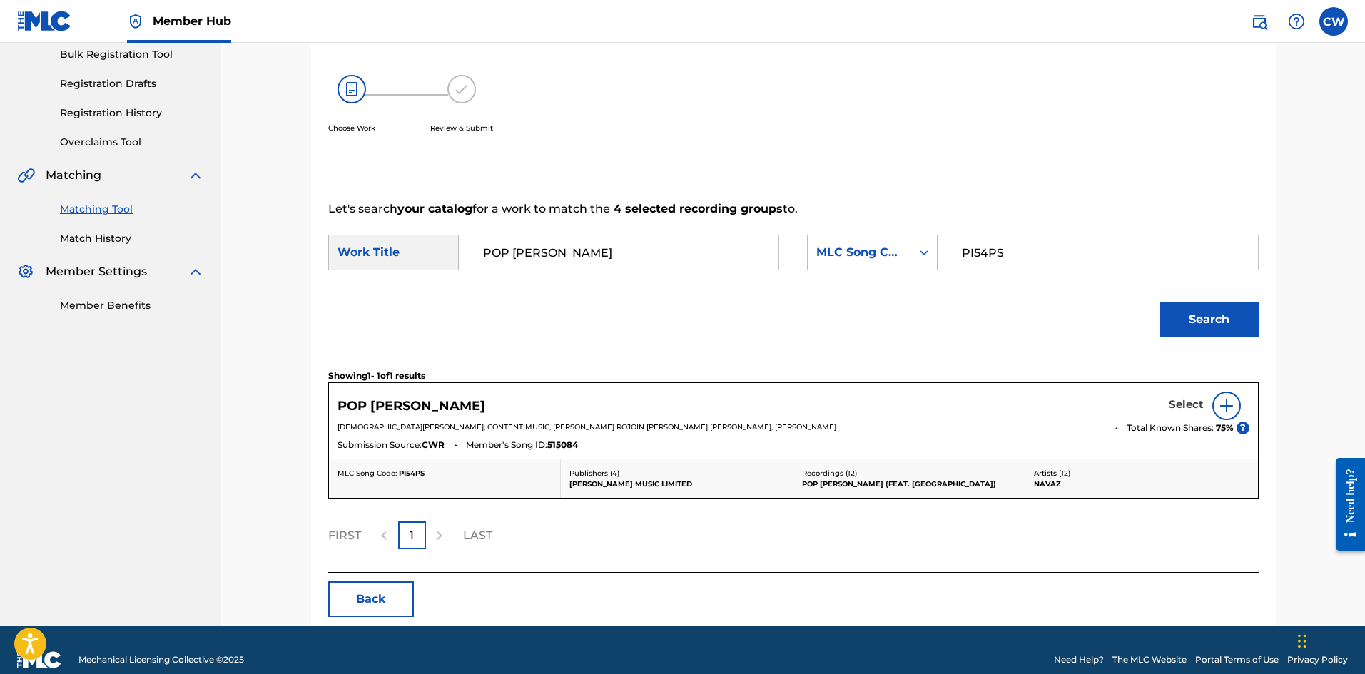
drag, startPoint x: 1209, startPoint y: 403, endPoint x: 1199, endPoint y: 404, distance: 10.0
click at [1208, 403] on div "Select" at bounding box center [1208, 406] width 81 height 29
click at [1193, 404] on h5 "Select" at bounding box center [1185, 405] width 35 height 14
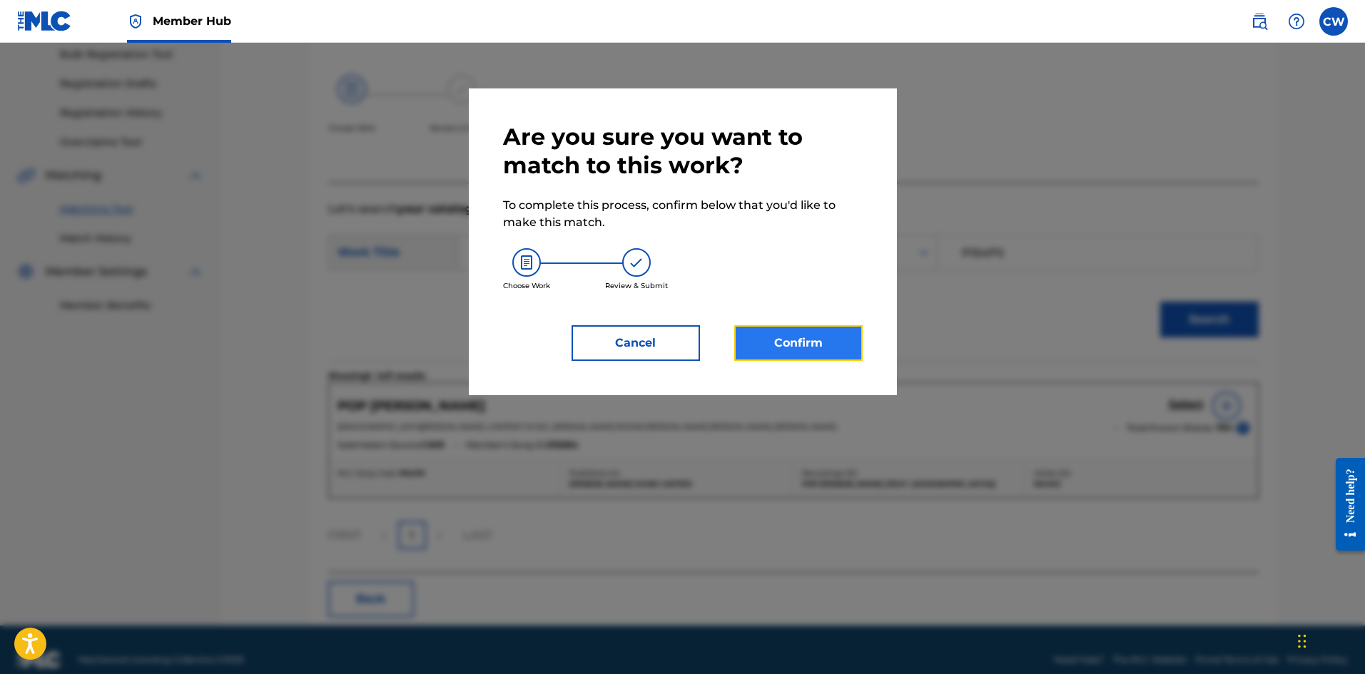
click at [825, 345] on button "Confirm" at bounding box center [798, 343] width 128 height 36
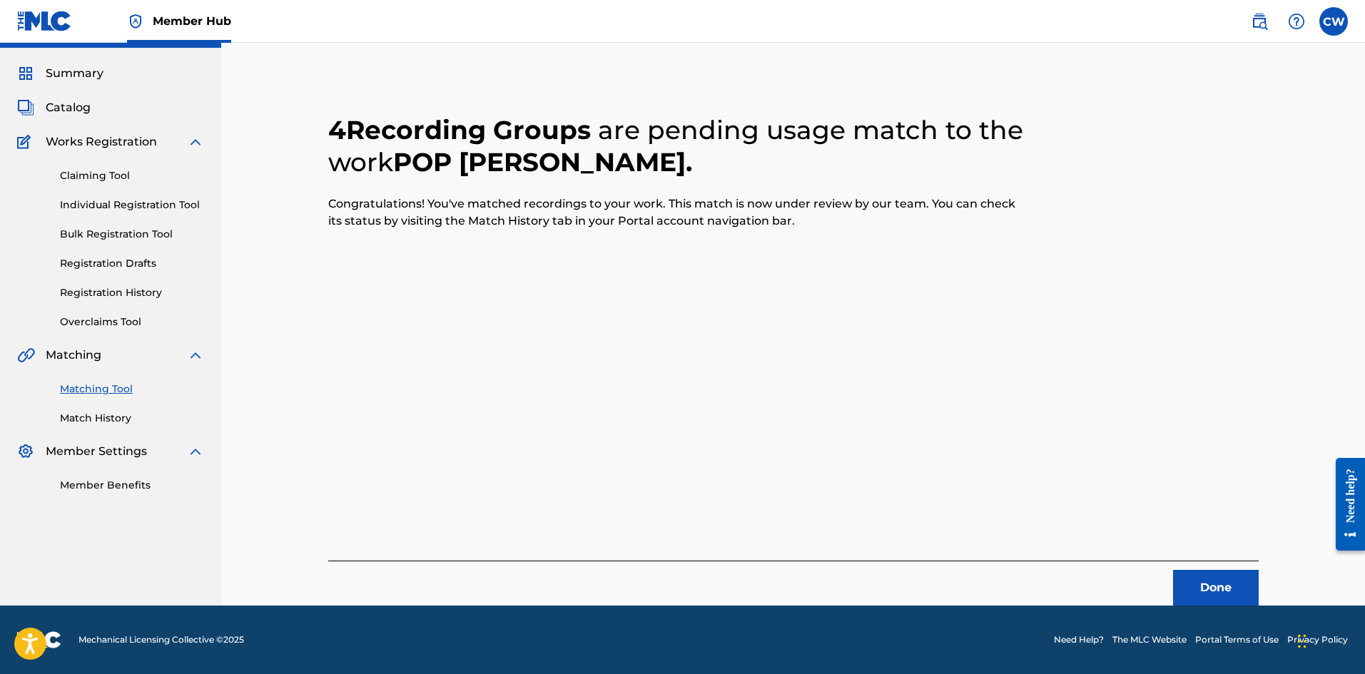
scroll to position [34, 0]
drag, startPoint x: 1243, startPoint y: 569, endPoint x: 1233, endPoint y: 572, distance: 11.1
click at [1239, 569] on div "Done" at bounding box center [793, 583] width 930 height 45
click at [1230, 573] on button "Done" at bounding box center [1216, 588] width 86 height 36
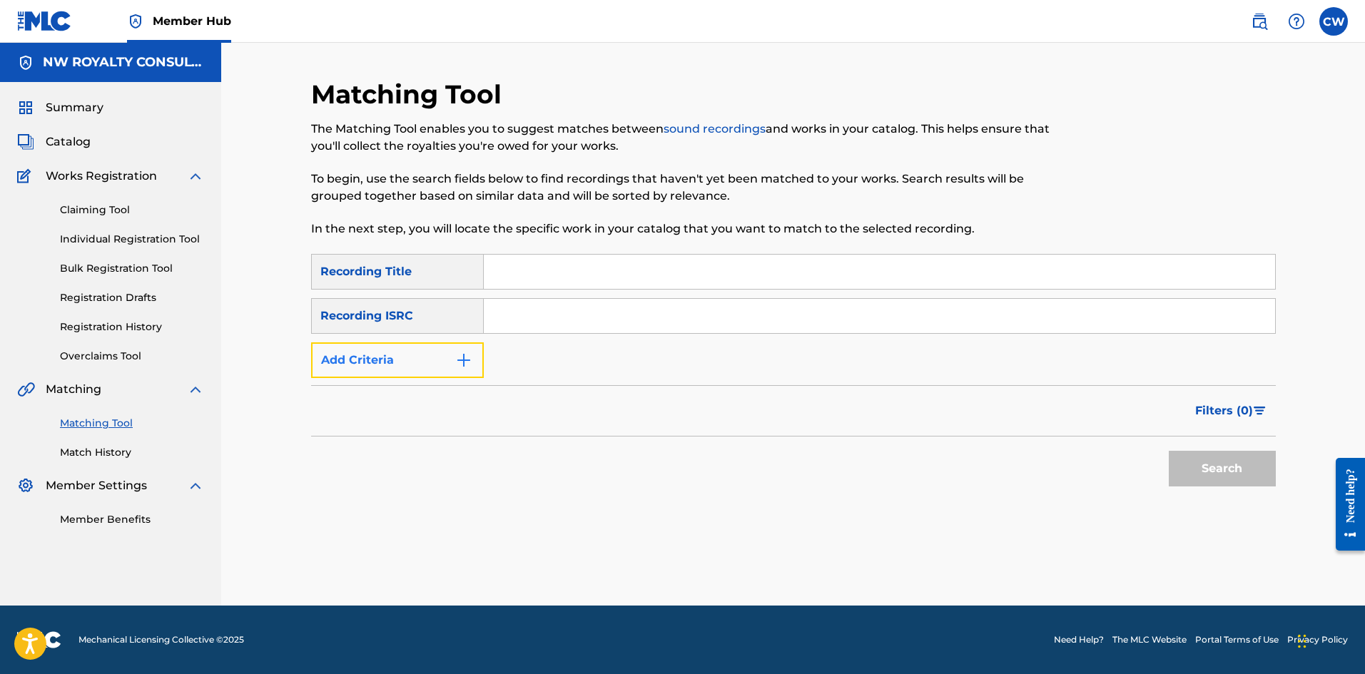
click at [383, 348] on button "Add Criteria" at bounding box center [397, 360] width 173 height 36
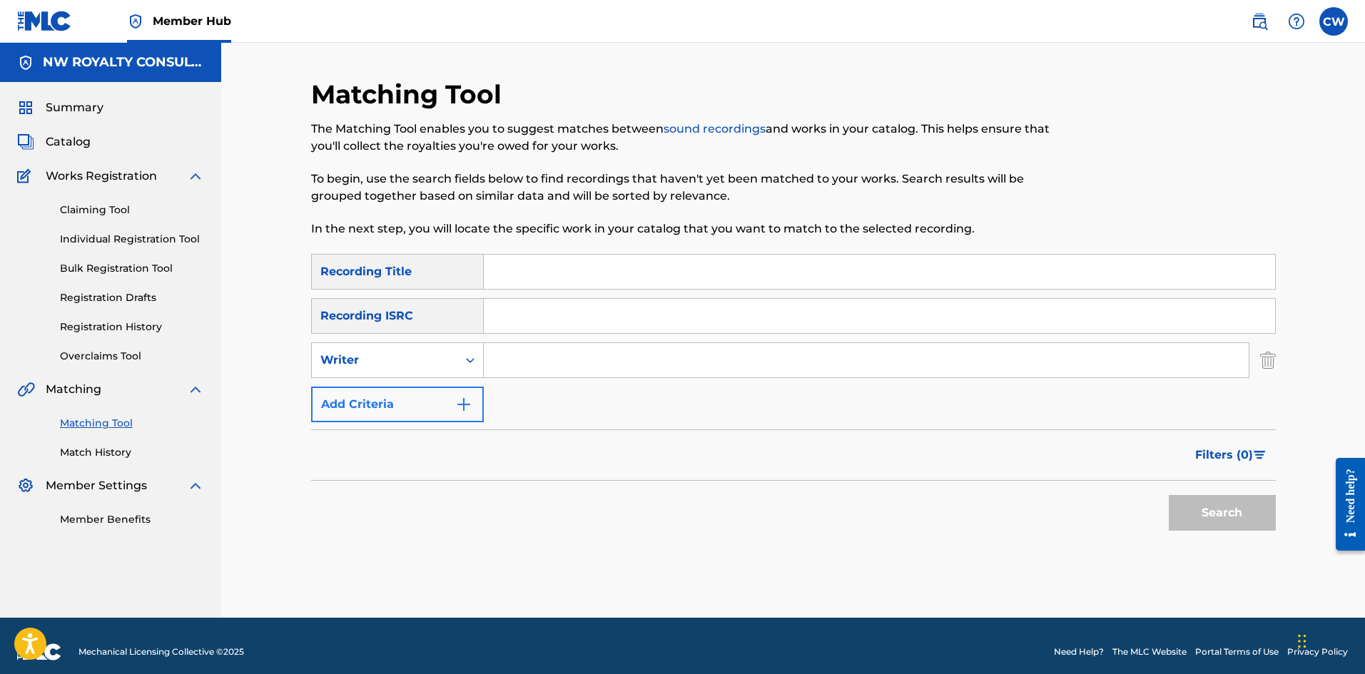
click at [383, 348] on div "Writer" at bounding box center [385, 360] width 146 height 27
click at [389, 399] on div "Recording Artist" at bounding box center [397, 396] width 171 height 36
click at [582, 360] on input "Search Form" at bounding box center [866, 360] width 765 height 34
paste input "FYA DOOPS"
type input "FYA DOOPS"
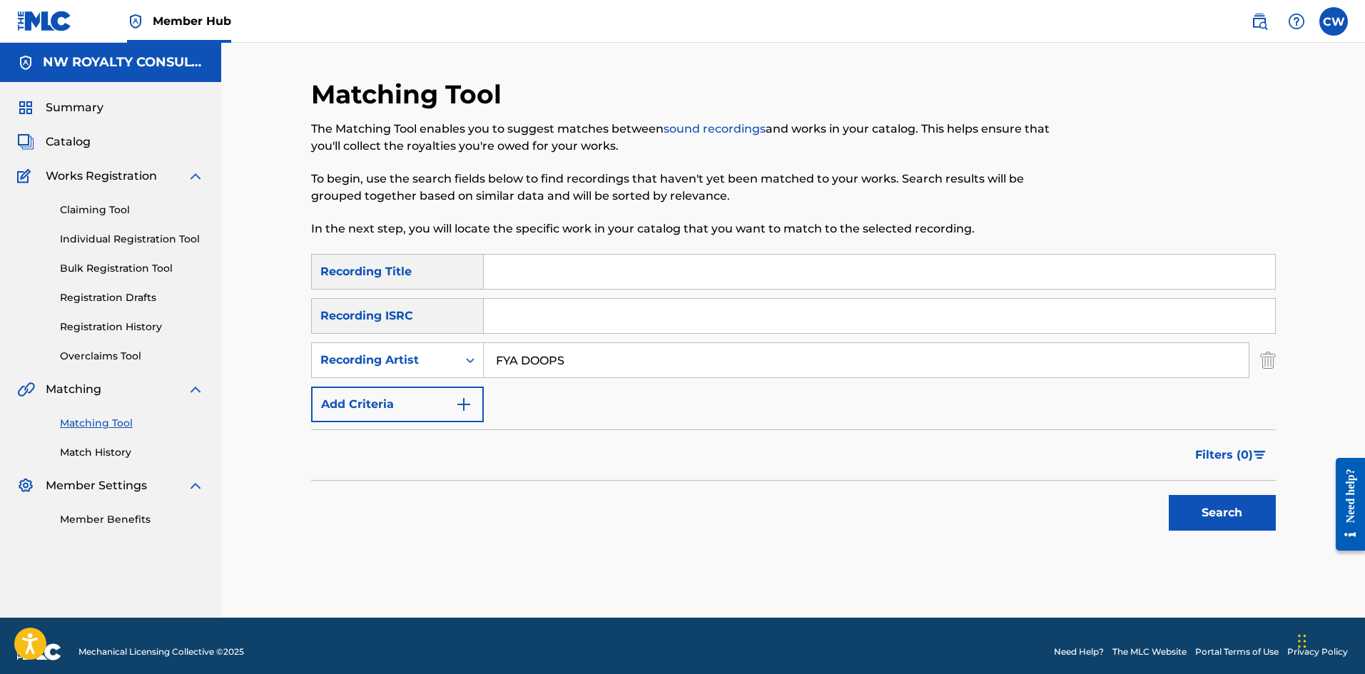
click at [638, 263] on input "Search Form" at bounding box center [879, 272] width 791 height 34
paste input "PORTMORE"
type input "PORTMORE"
click at [1172, 504] on button "Search" at bounding box center [1221, 513] width 107 height 36
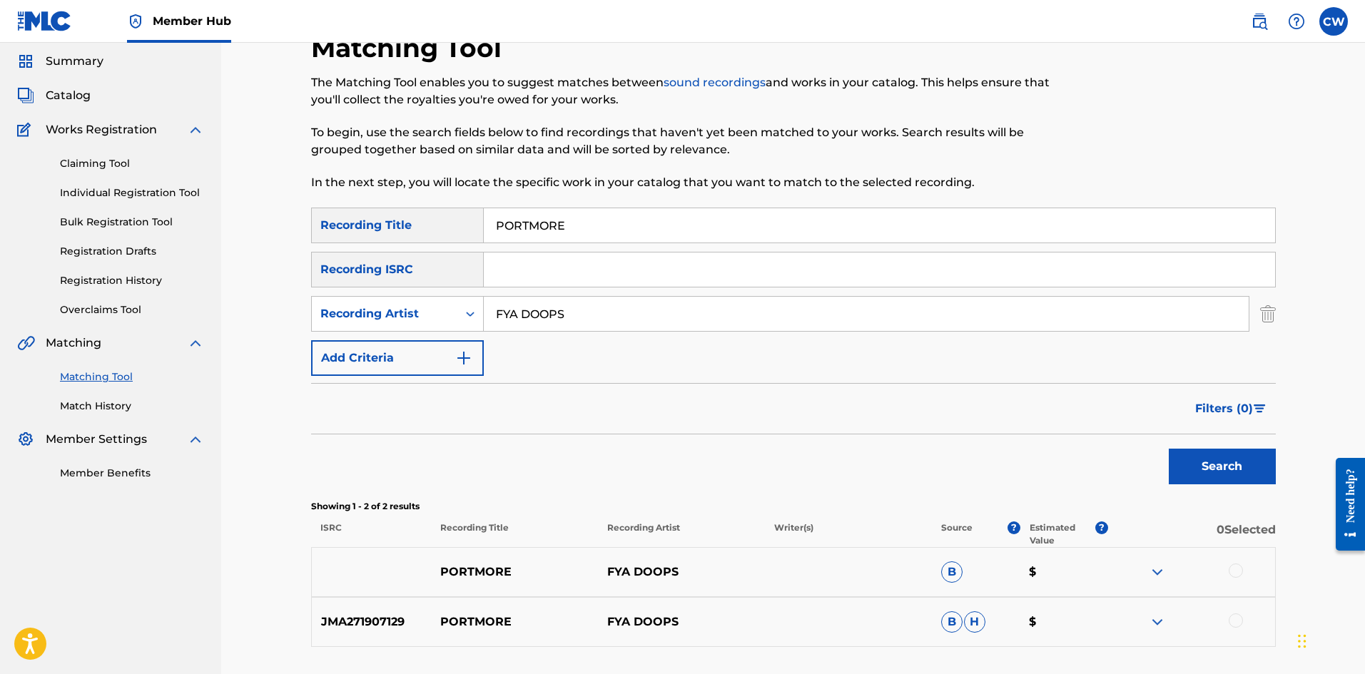
scroll to position [71, 0]
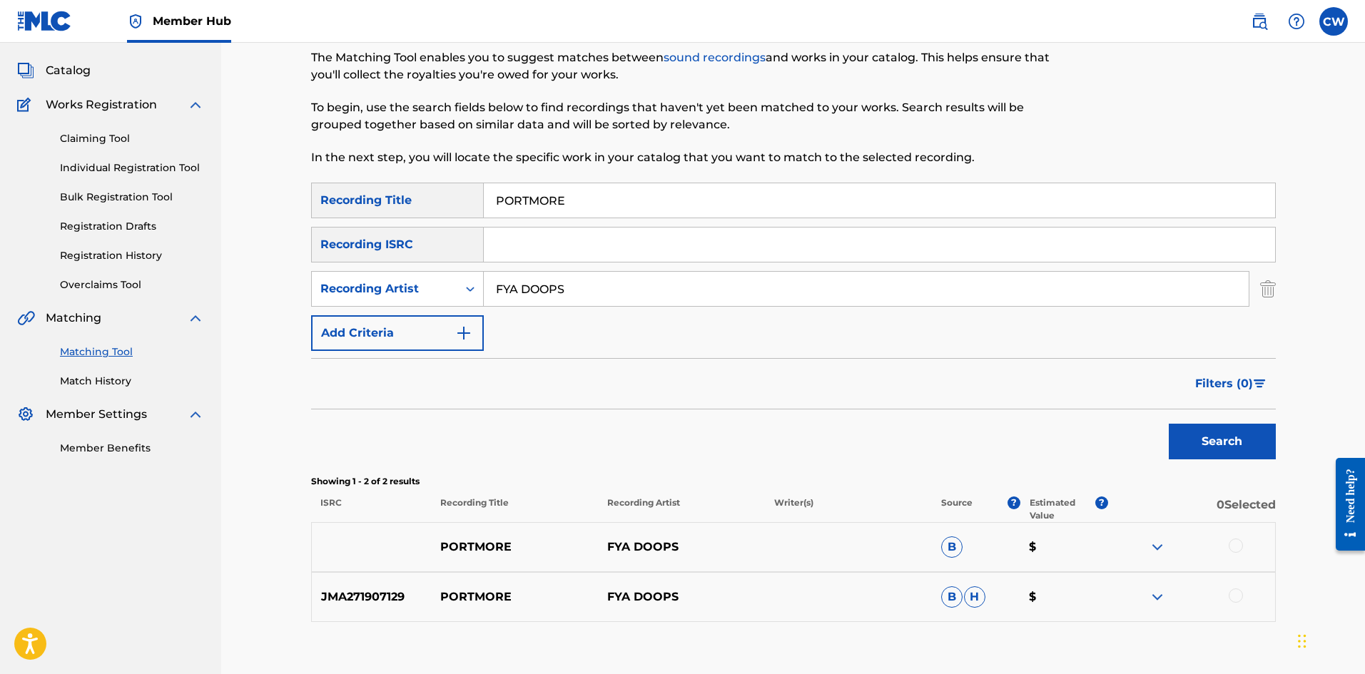
click at [1231, 549] on div at bounding box center [1235, 546] width 14 height 14
click at [1237, 587] on div "JMA271907129 PORTMORE FYA DOOPS B H $" at bounding box center [793, 597] width 964 height 50
click at [1236, 596] on div at bounding box center [1235, 595] width 14 height 14
click at [1029, 554] on button "Match 2 Groups" at bounding box center [1003, 558] width 158 height 36
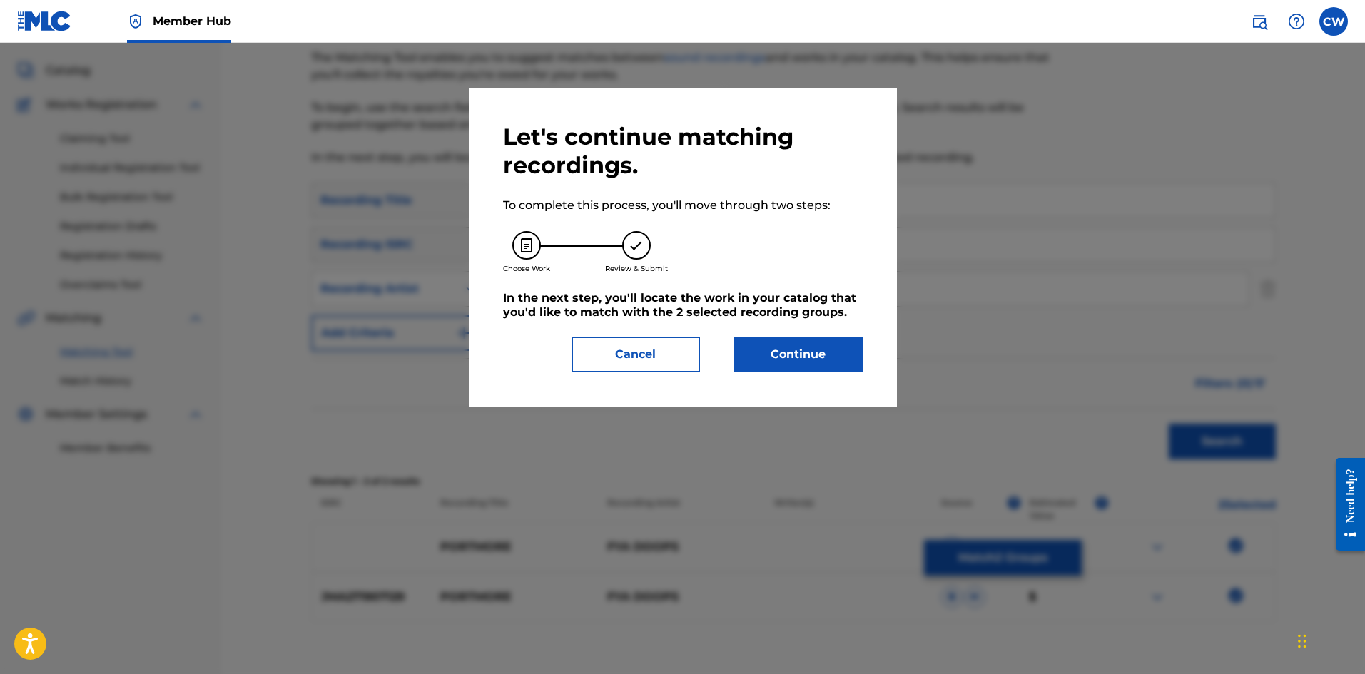
click at [807, 373] on div "Let's continue matching recordings. To complete this process, you'll move throu…" at bounding box center [683, 247] width 428 height 318
click at [785, 364] on button "Continue" at bounding box center [798, 355] width 128 height 36
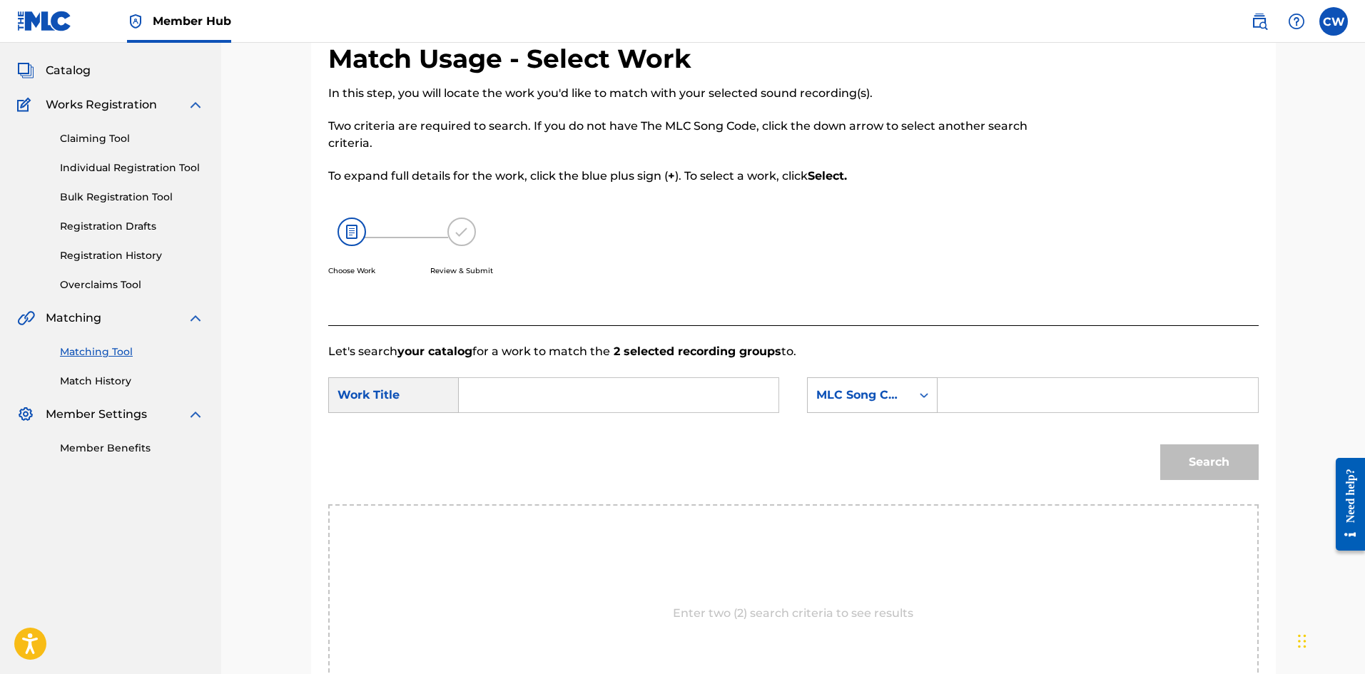
click at [678, 397] on input "Search Form" at bounding box center [618, 395] width 295 height 34
paste input "PORTMORE"
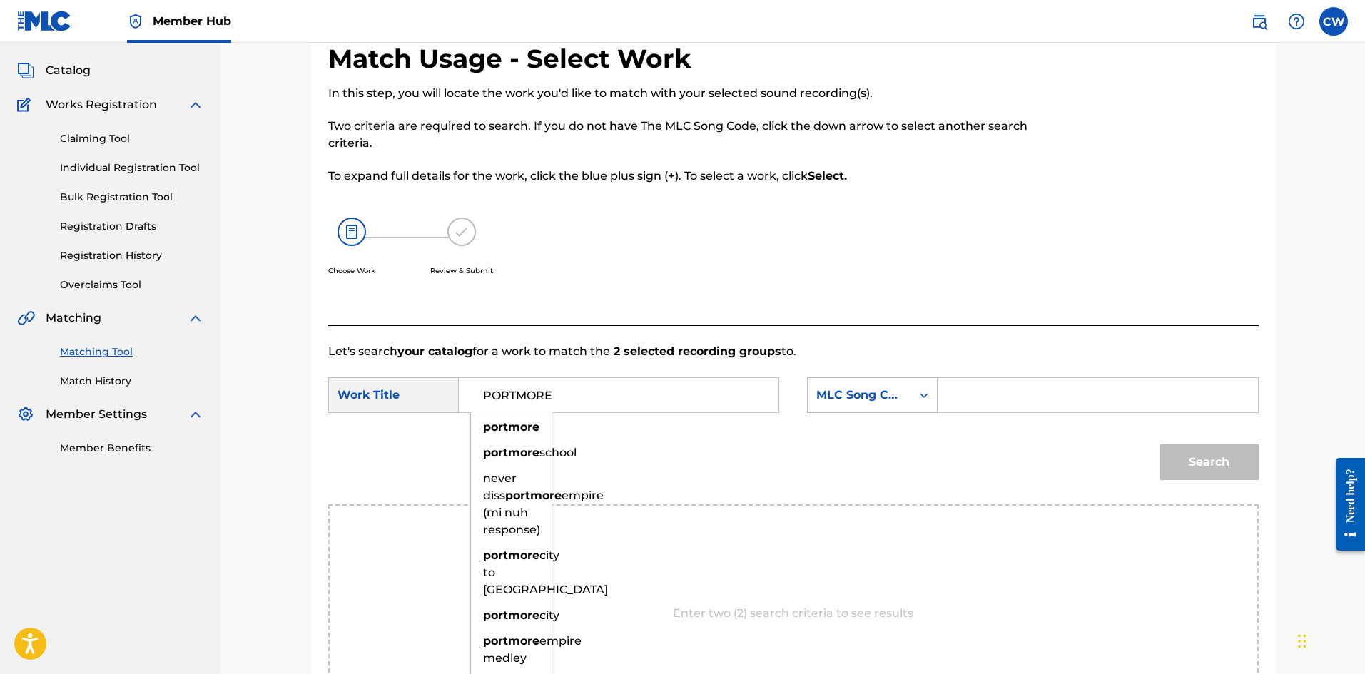
type input "PORTMORE"
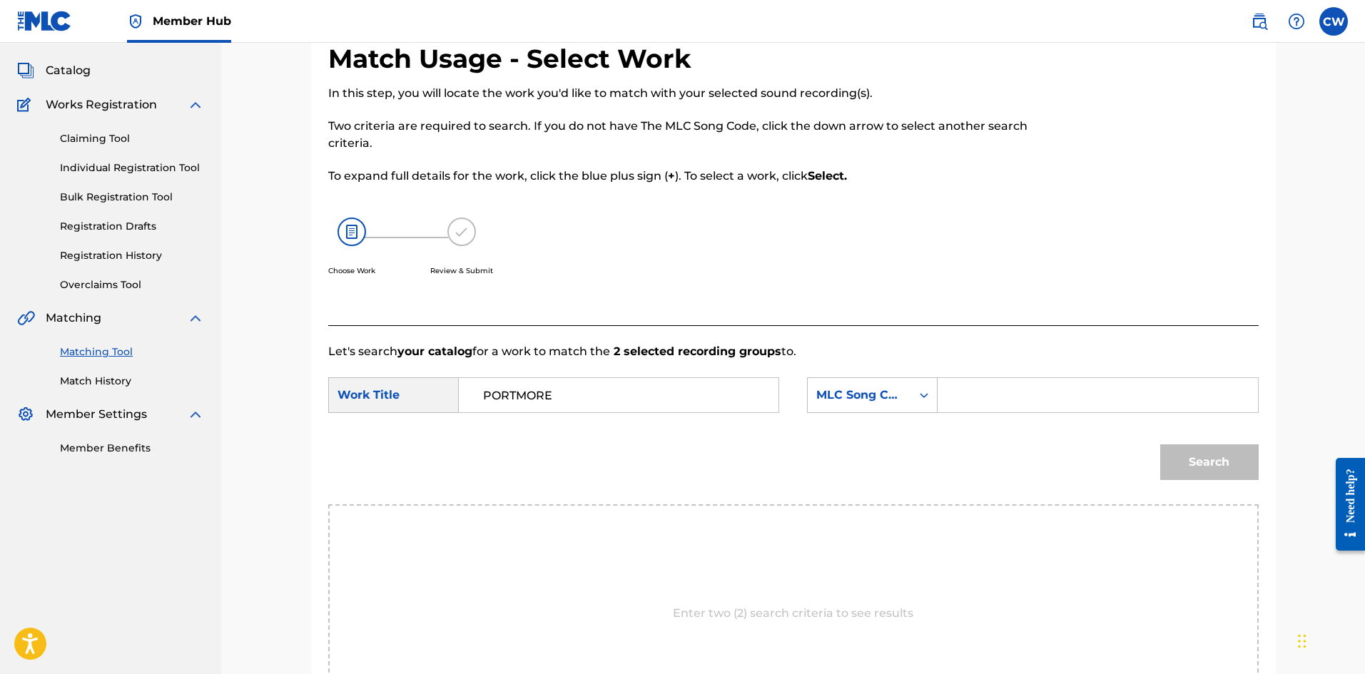
click at [1146, 396] on input "Search Form" at bounding box center [1096, 395] width 295 height 34
paste input "PA0L37"
type input "PA0L37"
click at [1193, 462] on button "Search" at bounding box center [1209, 462] width 98 height 36
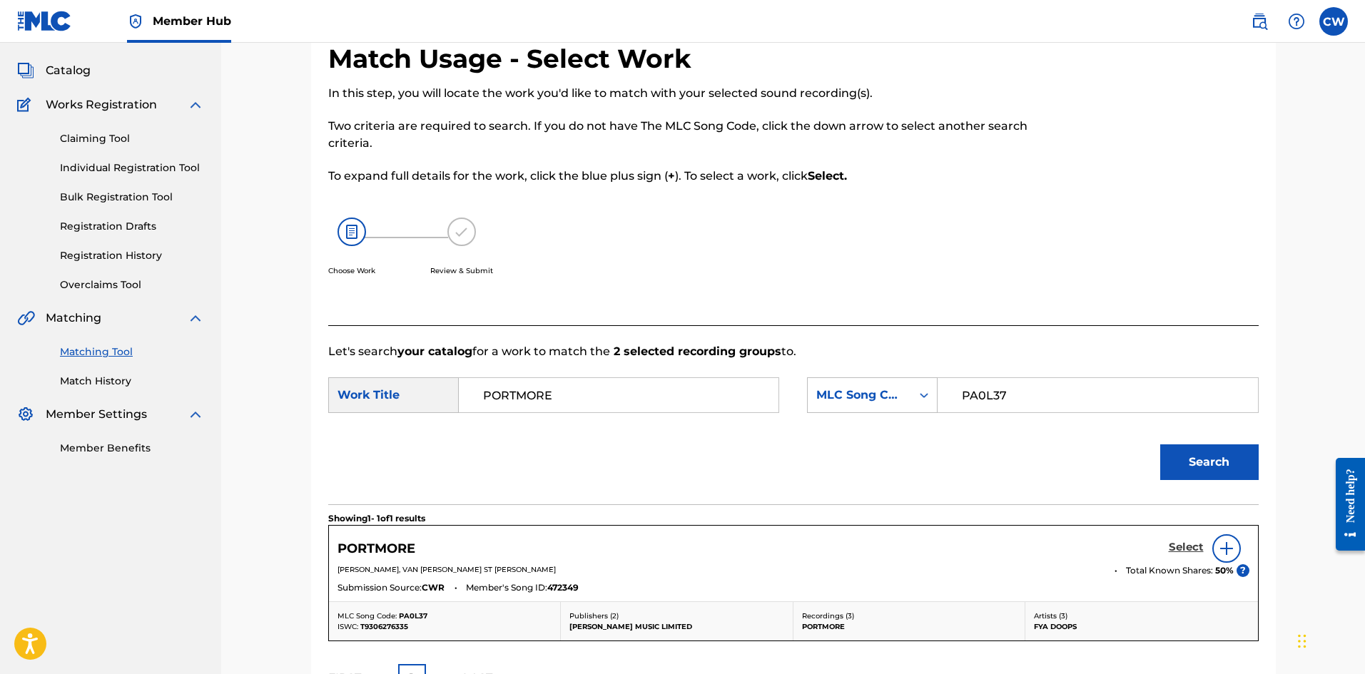
click at [1175, 545] on h5 "Select" at bounding box center [1185, 548] width 35 height 14
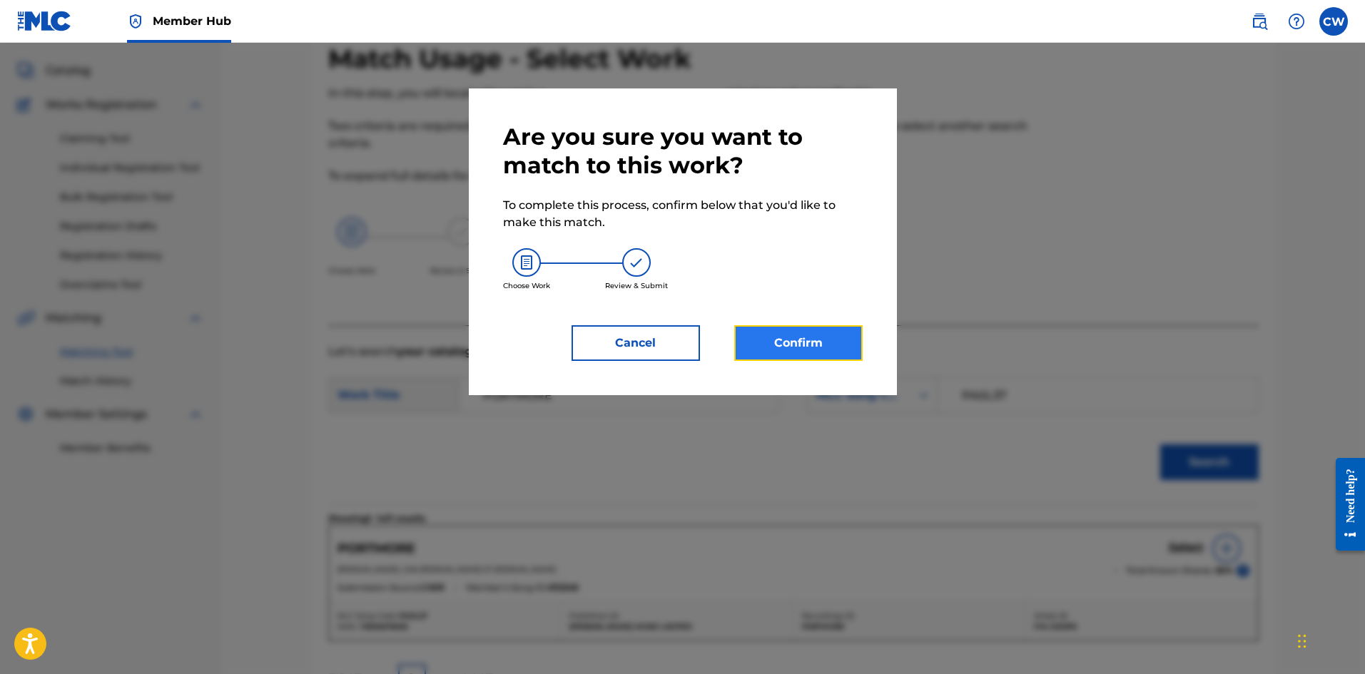
click at [805, 345] on button "Confirm" at bounding box center [798, 343] width 128 height 36
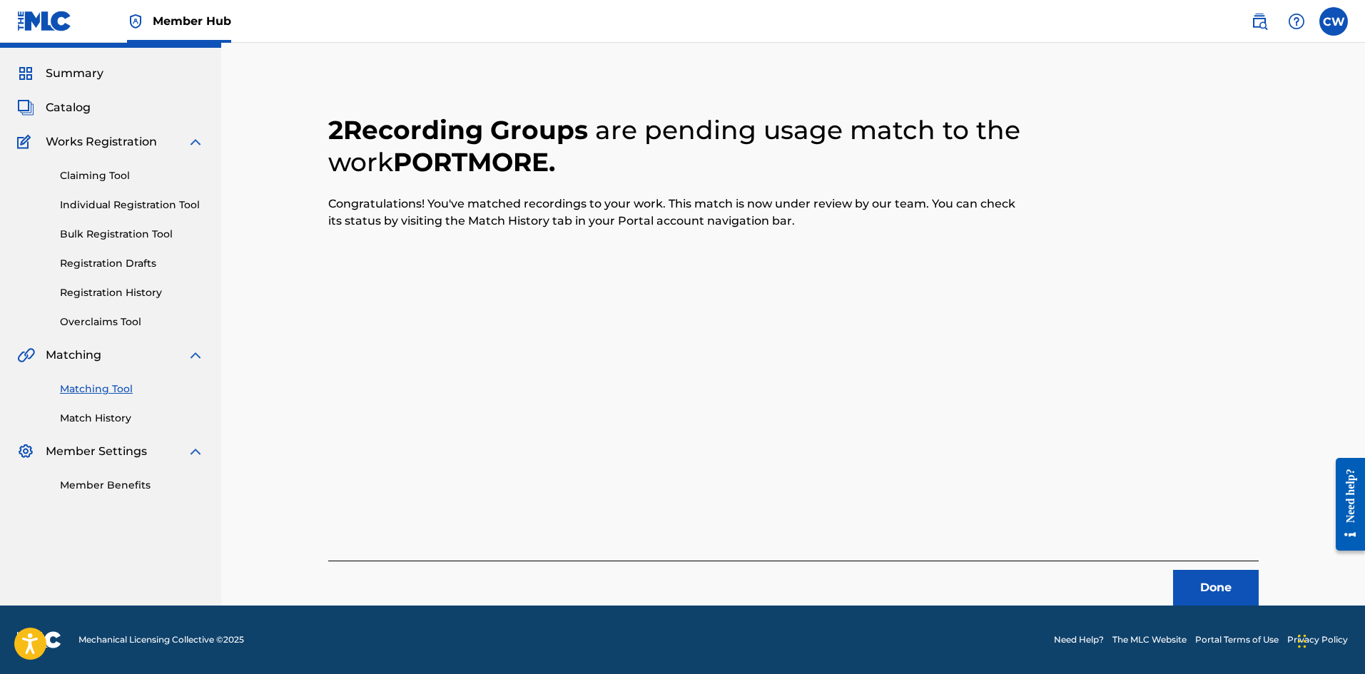
scroll to position [34, 0]
click at [1173, 588] on button "Done" at bounding box center [1216, 588] width 86 height 36
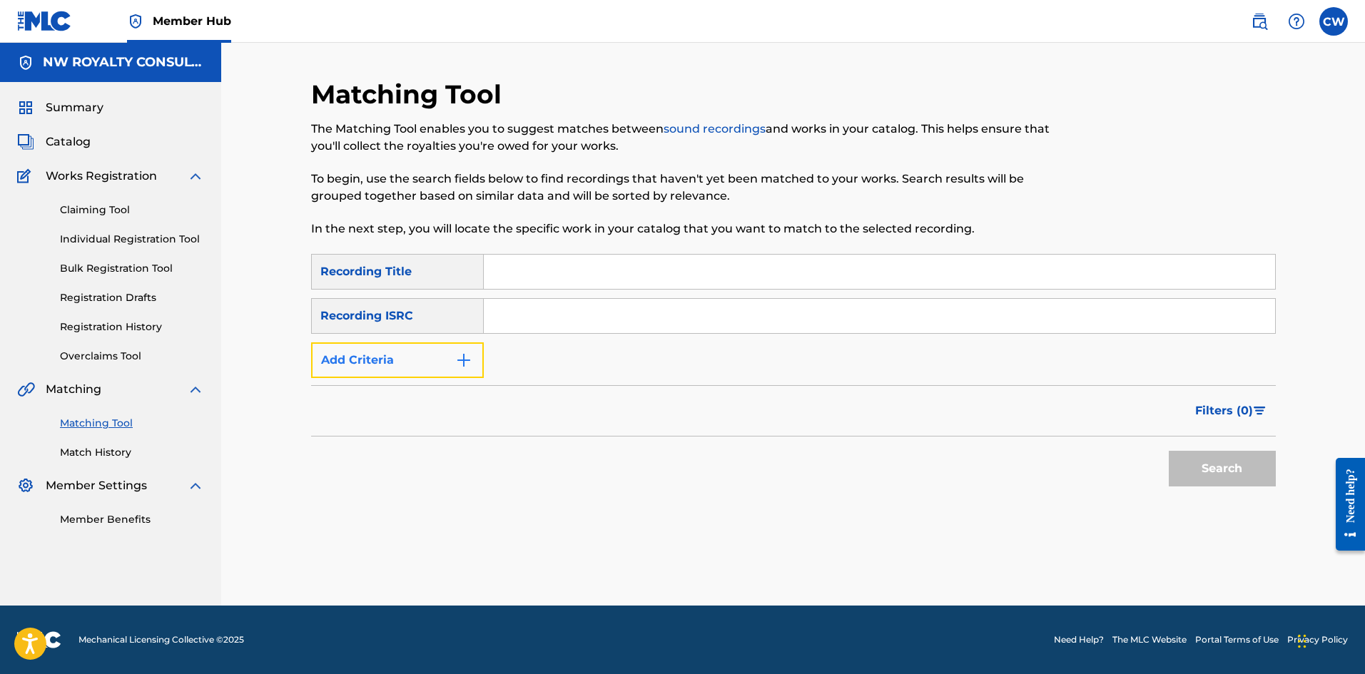
click at [405, 365] on button "Add Criteria" at bounding box center [397, 360] width 173 height 36
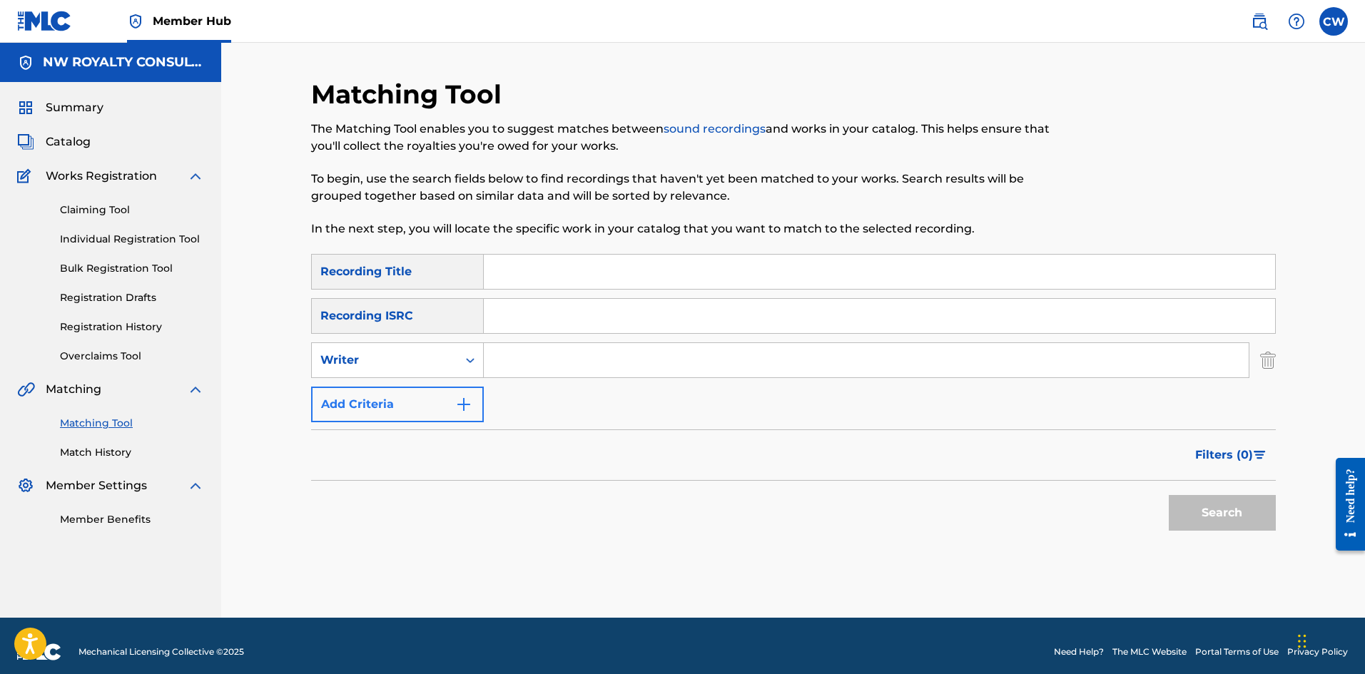
click at [405, 365] on div "Writer" at bounding box center [384, 360] width 128 height 17
click at [404, 397] on div "Recording Artist" at bounding box center [397, 396] width 171 height 36
click at [643, 355] on input "Search Form" at bounding box center [866, 360] width 765 height 34
paste input "MAHDEVA"
type input "MAHDEVA"
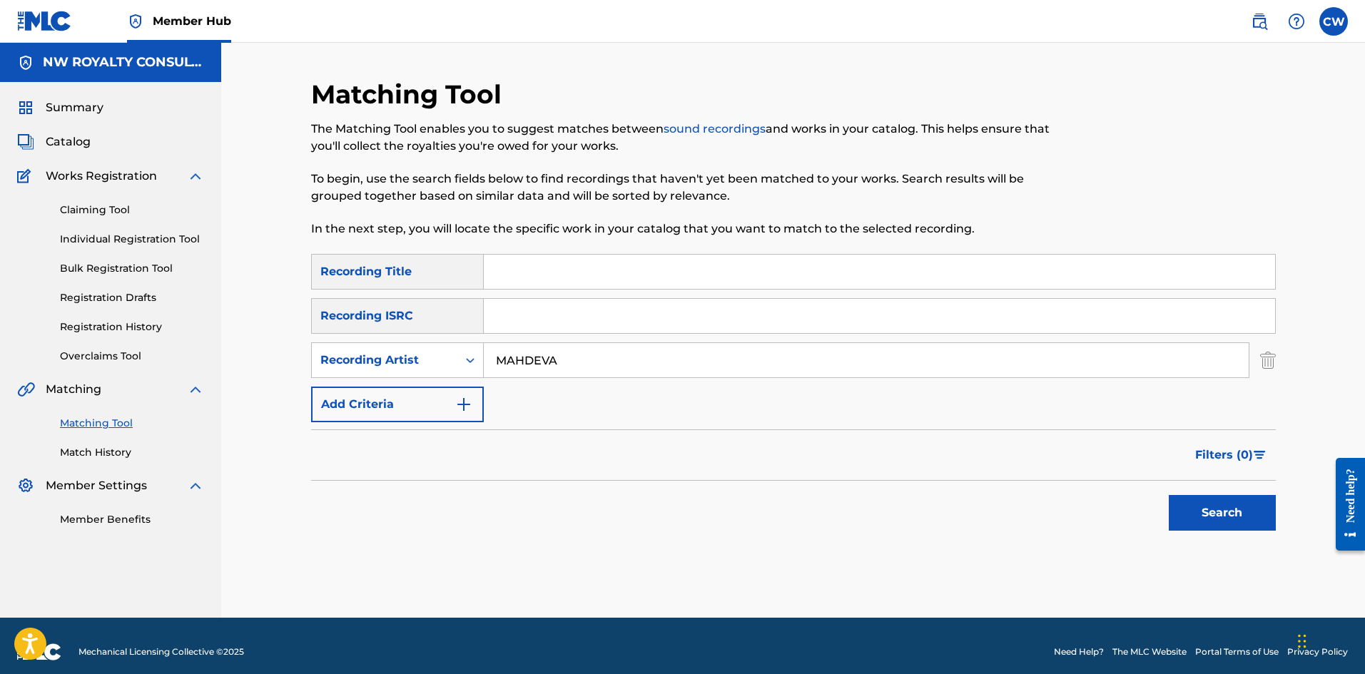
click at [604, 286] on input "Search Form" at bounding box center [879, 272] width 791 height 34
paste input "POSE MODEL G6IXX RIDDIM"
type input "POSE MODEL G6IXX RIDDIM"
click at [1194, 501] on button "Search" at bounding box center [1221, 513] width 107 height 36
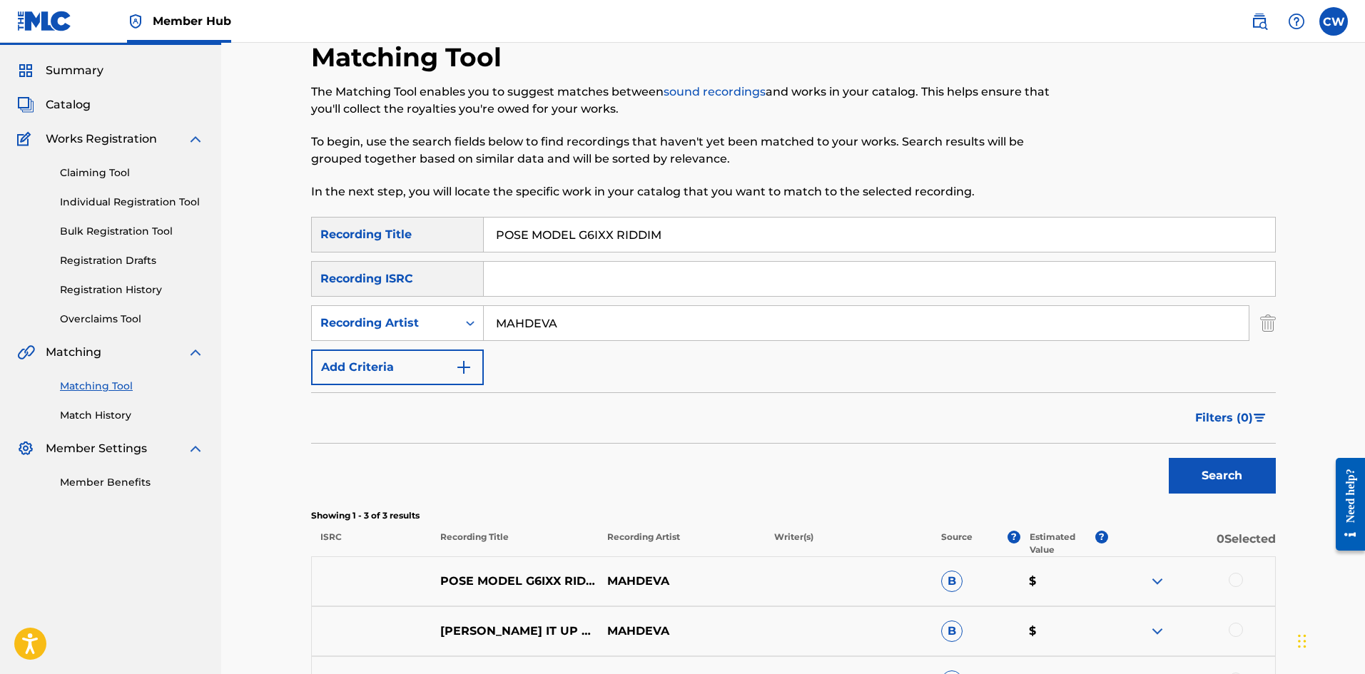
scroll to position [71, 0]
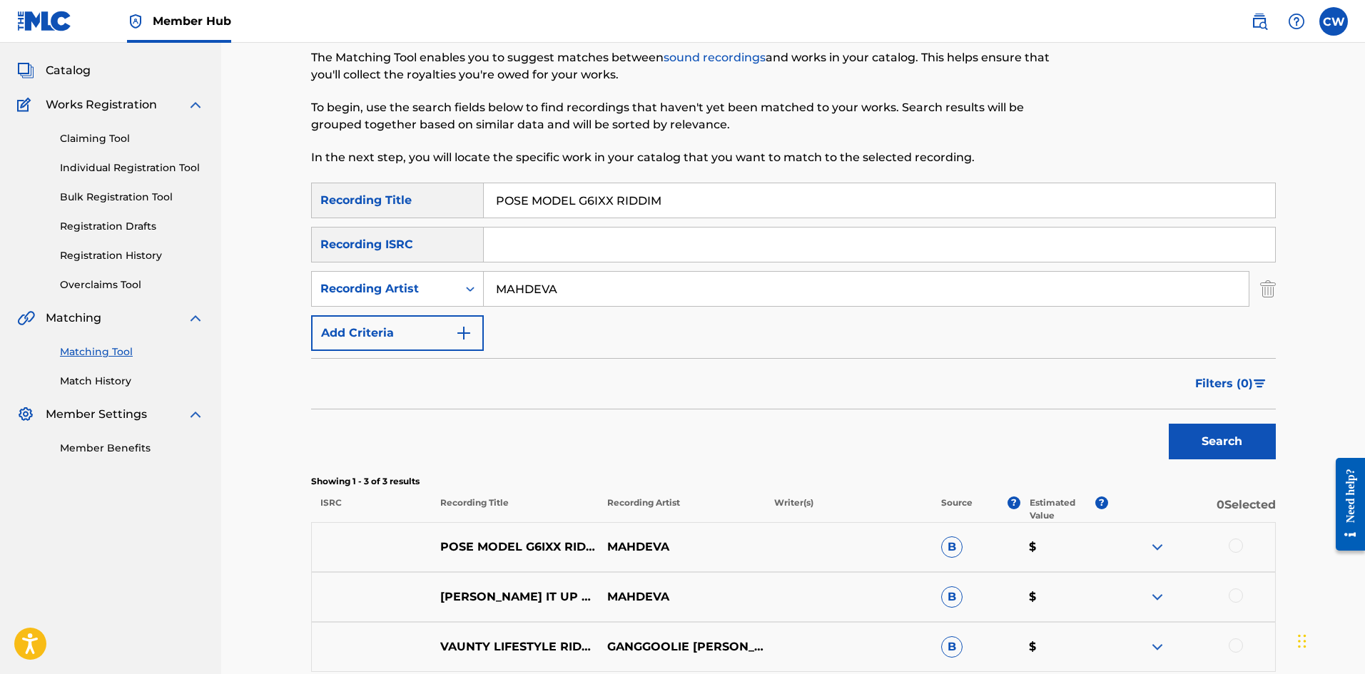
click at [1240, 548] on div at bounding box center [1235, 546] width 14 height 14
click at [1241, 591] on div at bounding box center [1235, 595] width 14 height 14
click at [1242, 591] on img at bounding box center [1235, 595] width 14 height 14
click at [1037, 557] on button "Match 1 Group" at bounding box center [1003, 558] width 158 height 36
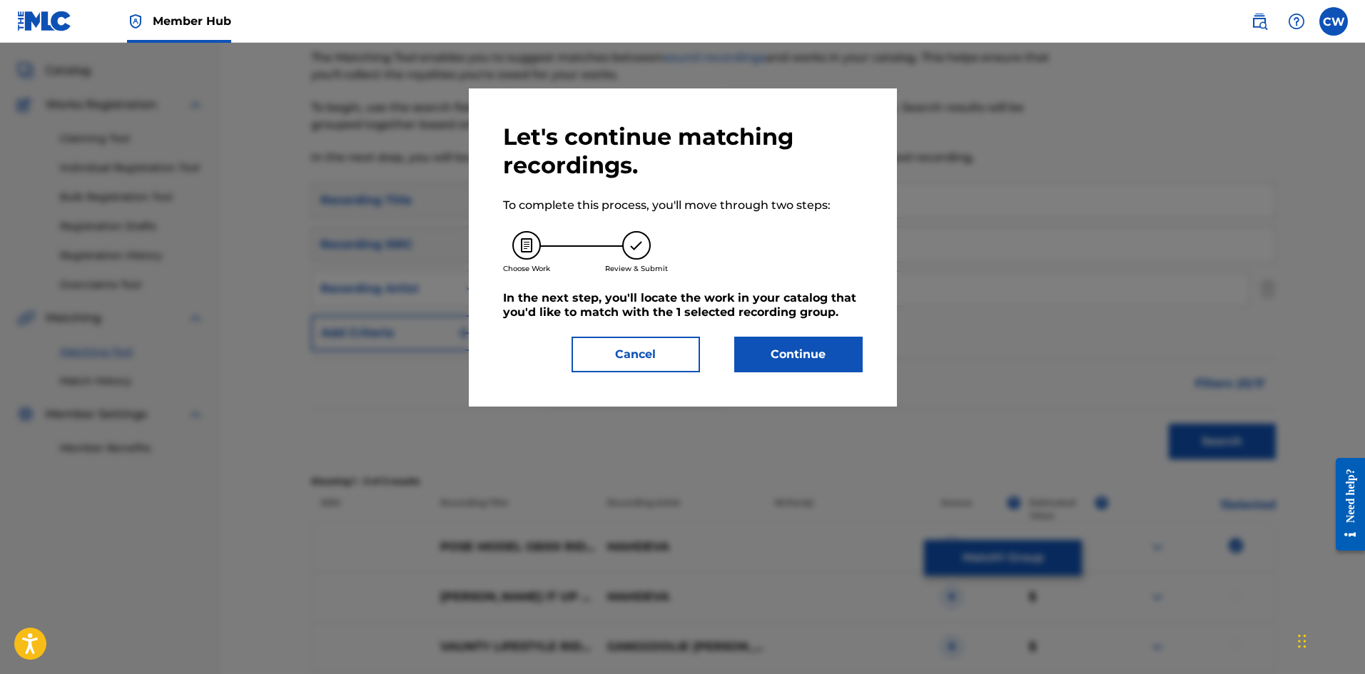
drag, startPoint x: 820, startPoint y: 332, endPoint x: 813, endPoint y: 349, distance: 17.6
click at [818, 333] on div "Let's continue matching recordings. To complete this process, you'll move throu…" at bounding box center [683, 248] width 360 height 250
click at [813, 349] on button "Continue" at bounding box center [798, 355] width 128 height 36
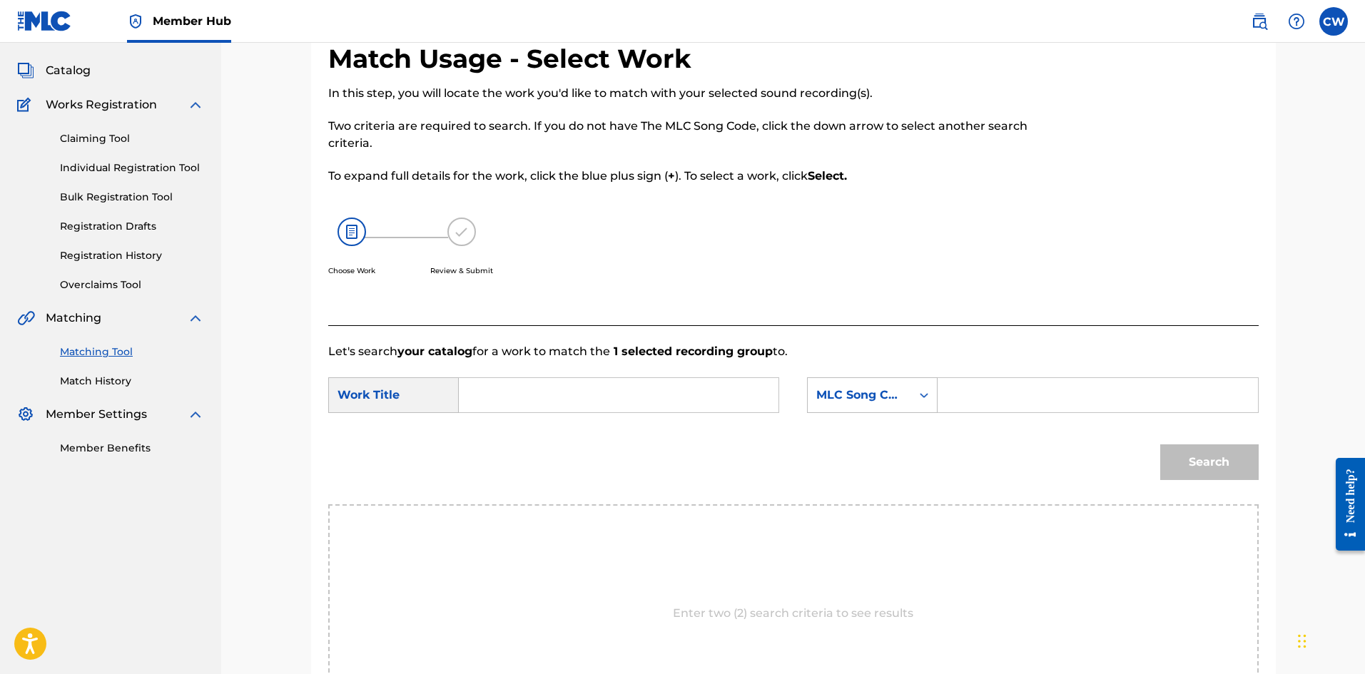
click at [641, 379] on input "Search Form" at bounding box center [618, 395] width 295 height 34
paste input "POSE MODEL G6IXX RIDDIM"
type input "POSE MODEL G6IXX RIDDIM"
click at [1005, 414] on div "SearchWithCriteria033428bb-a191-4be8-aebf-1f70f133bea0 Work Title POSE MODEL G6…" at bounding box center [793, 399] width 930 height 44
click at [1002, 406] on input "Search Form" at bounding box center [1096, 395] width 295 height 34
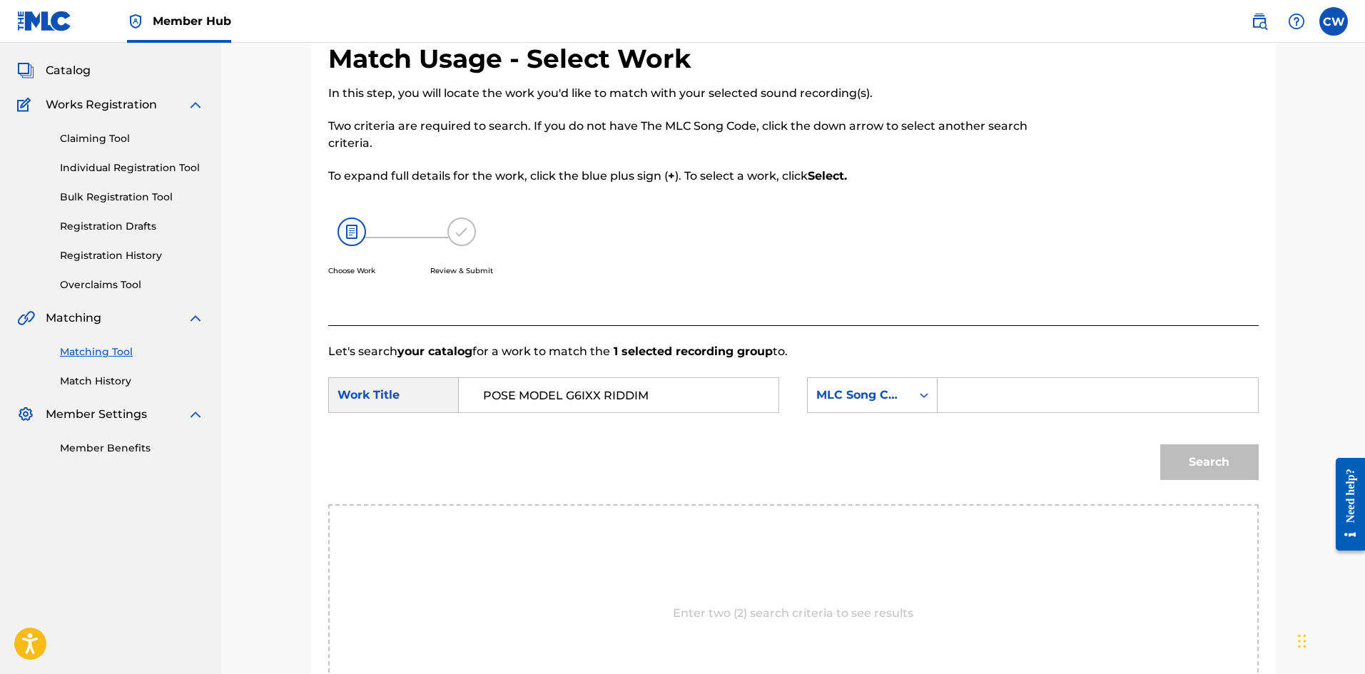
paste input "PE6G2K"
type input "PE6G2K"
click at [1173, 450] on button "Search" at bounding box center [1209, 462] width 98 height 36
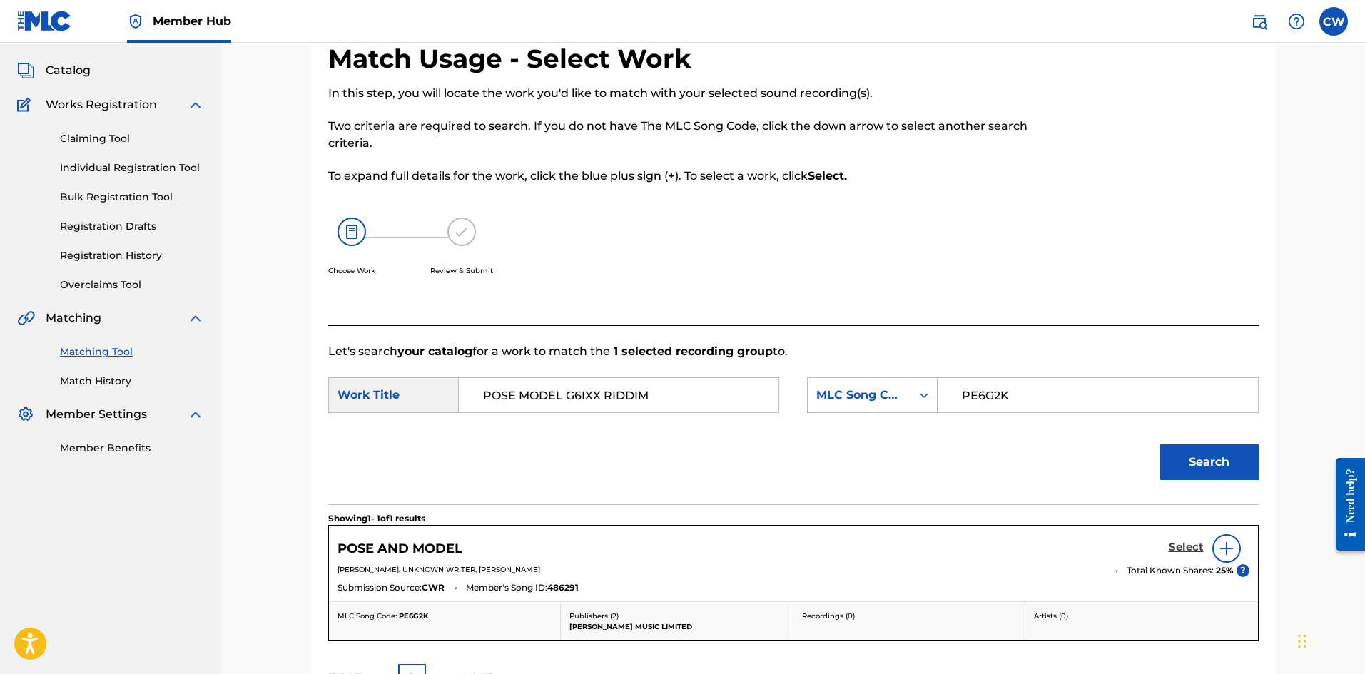
click at [1183, 548] on h5 "Select" at bounding box center [1185, 548] width 35 height 14
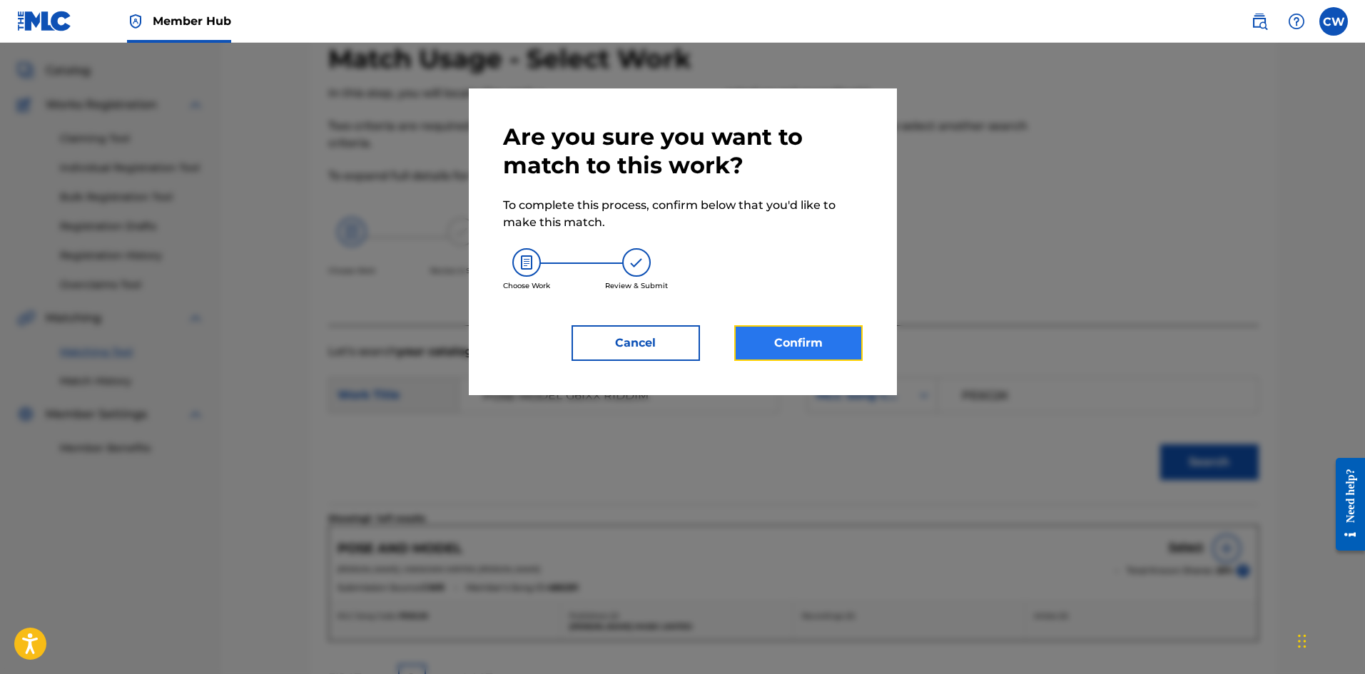
click at [824, 342] on button "Confirm" at bounding box center [798, 343] width 128 height 36
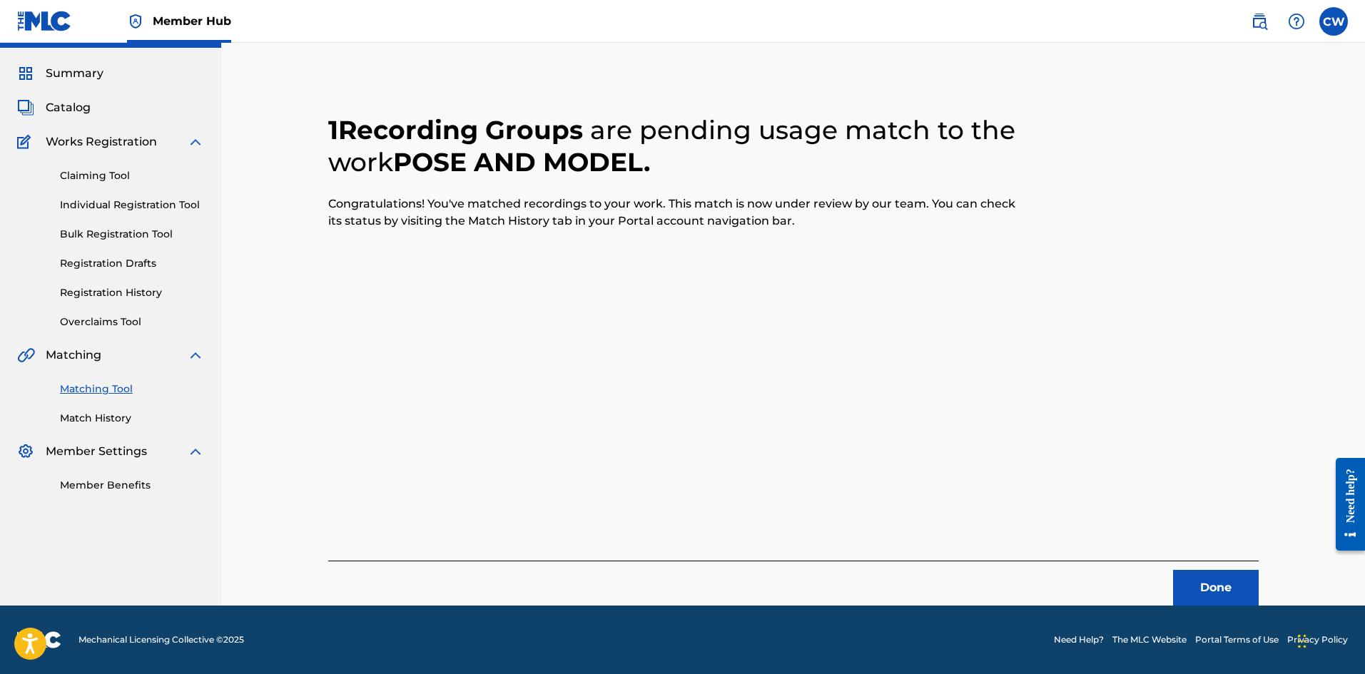
scroll to position [34, 0]
click at [1211, 581] on button "Done" at bounding box center [1216, 588] width 86 height 36
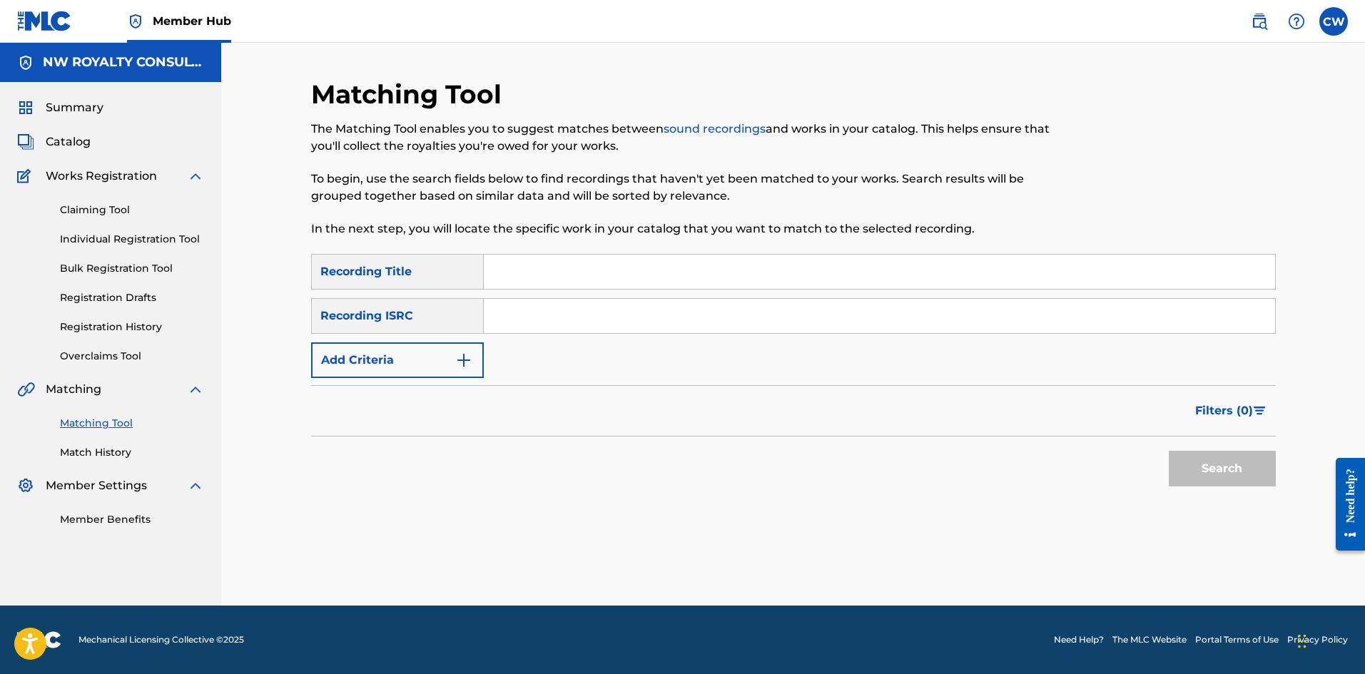
scroll to position [0, 0]
drag, startPoint x: 466, startPoint y: 382, endPoint x: 460, endPoint y: 369, distance: 14.1
click at [463, 375] on form "SearchWithCriteria3933ab93-3744-470c-8a1e-93f51e3509fa Recording Title SearchWi…" at bounding box center [793, 374] width 964 height 240
click at [460, 369] on button "Add Criteria" at bounding box center [397, 360] width 173 height 36
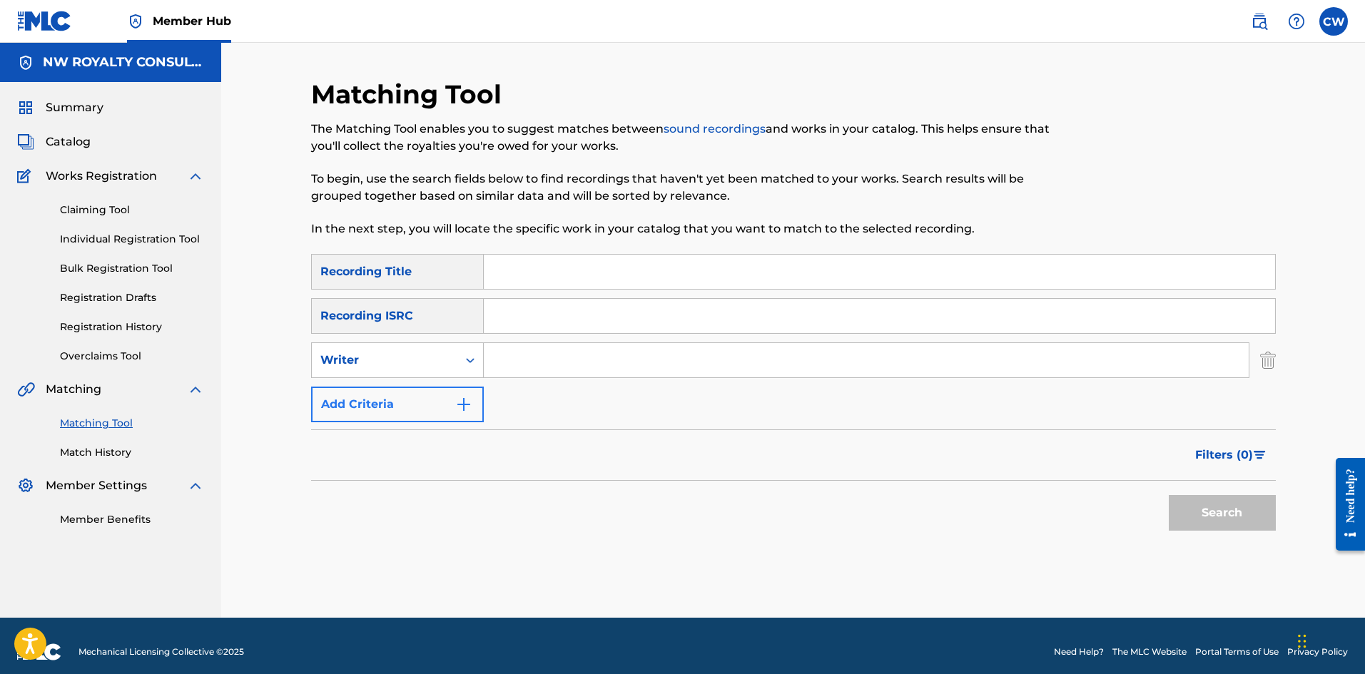
click at [459, 369] on div "Search Form" at bounding box center [470, 360] width 26 height 26
click at [447, 396] on div "Recording Artist" at bounding box center [397, 396] width 171 height 36
drag, startPoint x: 628, startPoint y: 368, endPoint x: 622, endPoint y: 363, distance: 8.1
click at [624, 365] on input "Search Form" at bounding box center [866, 360] width 765 height 34
paste input "[PERSON_NAME]"
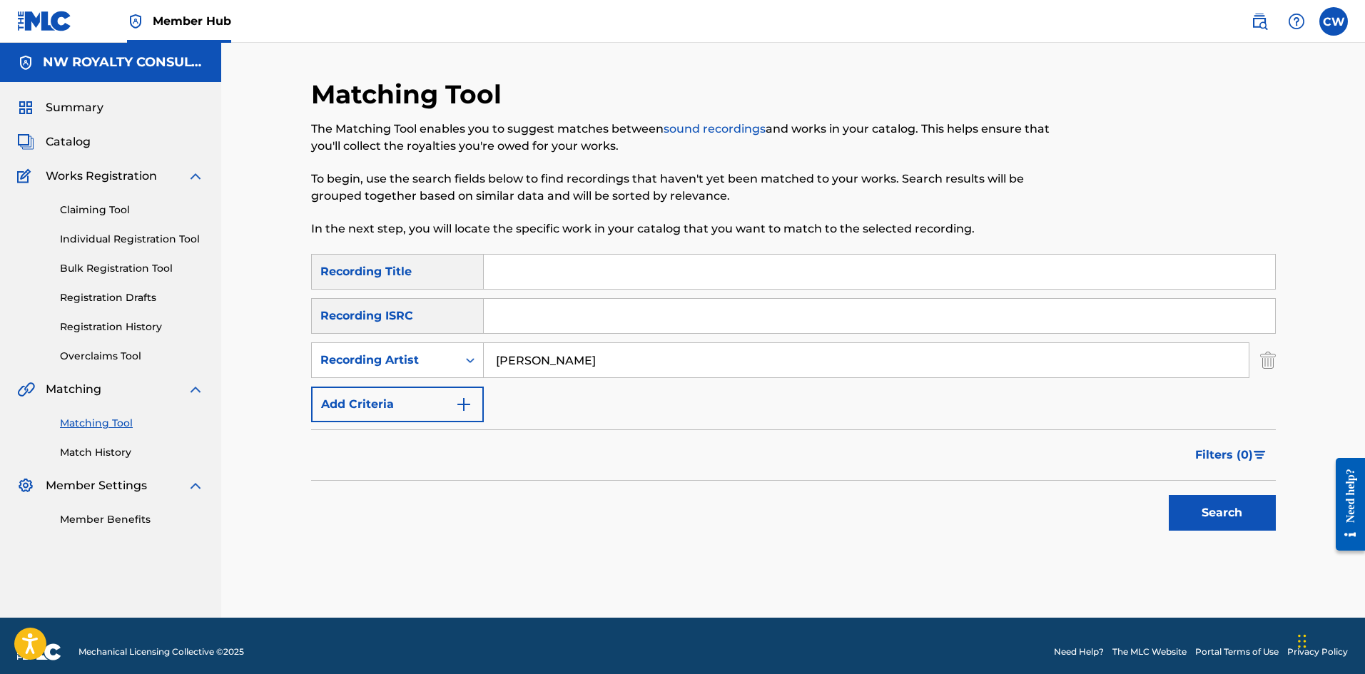
type input "[PERSON_NAME]"
click at [626, 282] on input "Search Form" at bounding box center [879, 272] width 791 height 34
paste input "POSITION GYAL"
type input "POSITION GYAL"
click at [1228, 513] on button "Search" at bounding box center [1221, 513] width 107 height 36
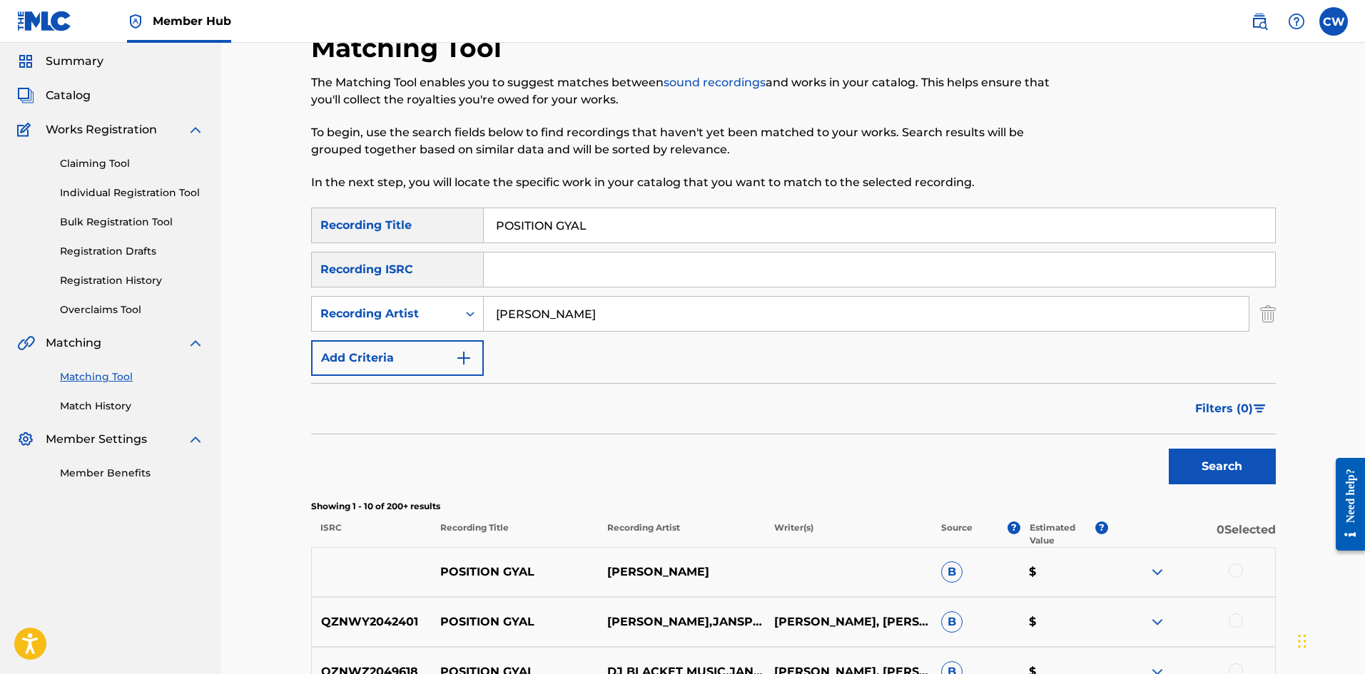
scroll to position [71, 0]
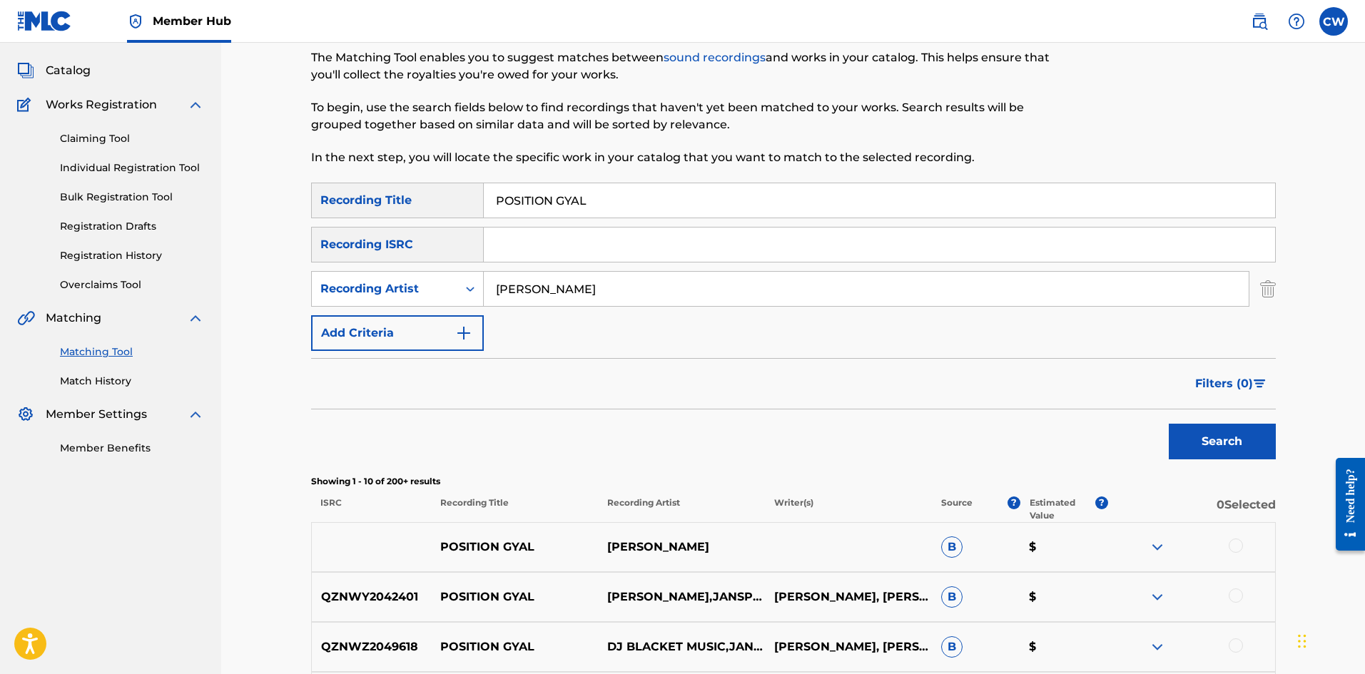
drag, startPoint x: 1236, startPoint y: 547, endPoint x: 1231, endPoint y: 561, distance: 15.1
click at [1236, 548] on div at bounding box center [1235, 546] width 14 height 14
click at [1230, 611] on div "QZNWY2042401 POSITION GYAL [PERSON_NAME],JANSPEE [PERSON_NAME], [PERSON_NAME] $" at bounding box center [793, 597] width 964 height 50
click at [1230, 600] on div at bounding box center [1235, 595] width 14 height 14
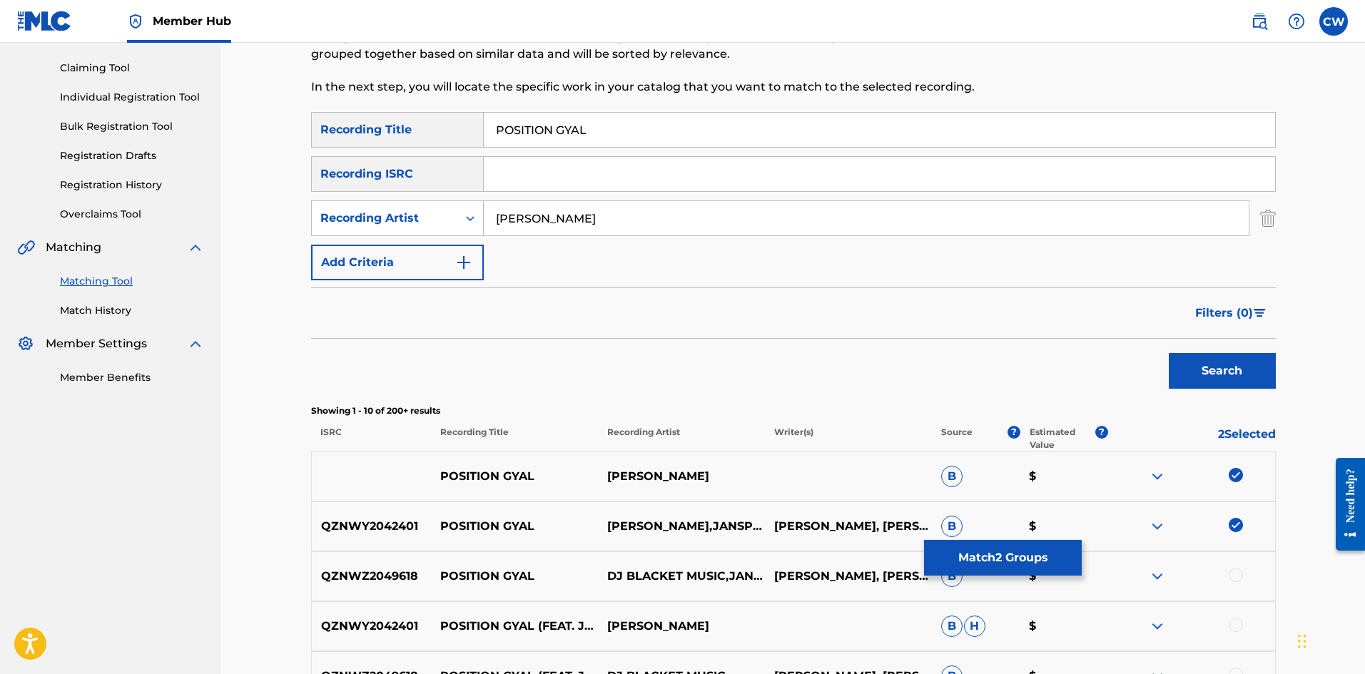
scroll to position [143, 0]
click at [1212, 576] on div at bounding box center [1191, 575] width 167 height 17
click at [1233, 576] on div at bounding box center [1235, 574] width 14 height 14
click at [1230, 619] on div at bounding box center [1235, 624] width 14 height 14
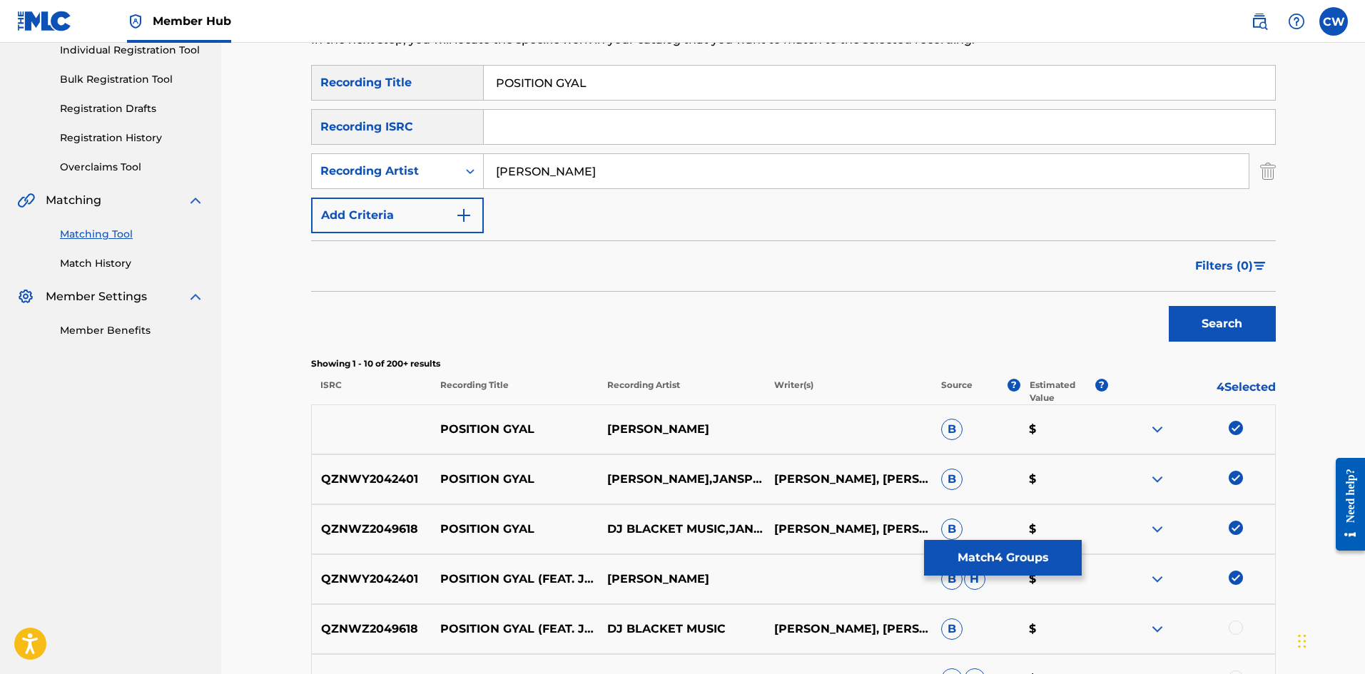
scroll to position [214, 0]
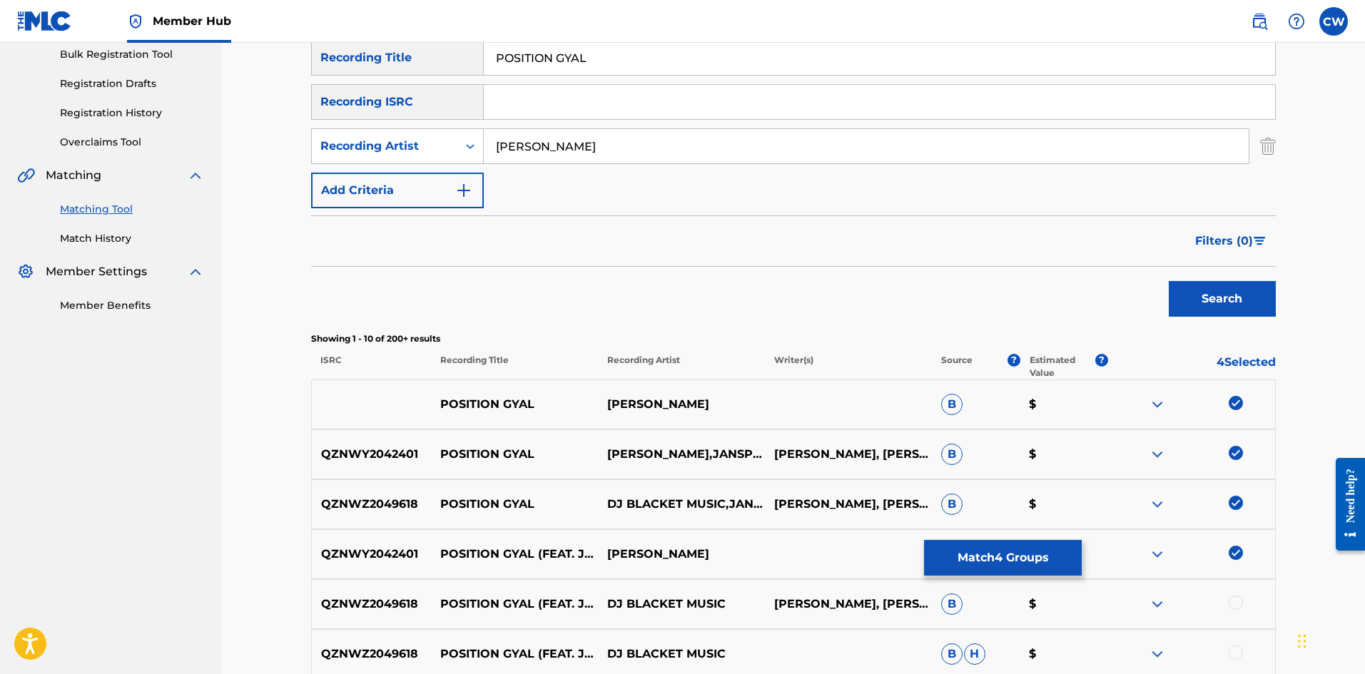
click at [1247, 603] on div at bounding box center [1191, 604] width 167 height 17
click at [1245, 604] on div at bounding box center [1191, 604] width 167 height 17
click at [1241, 605] on div at bounding box center [1235, 603] width 14 height 14
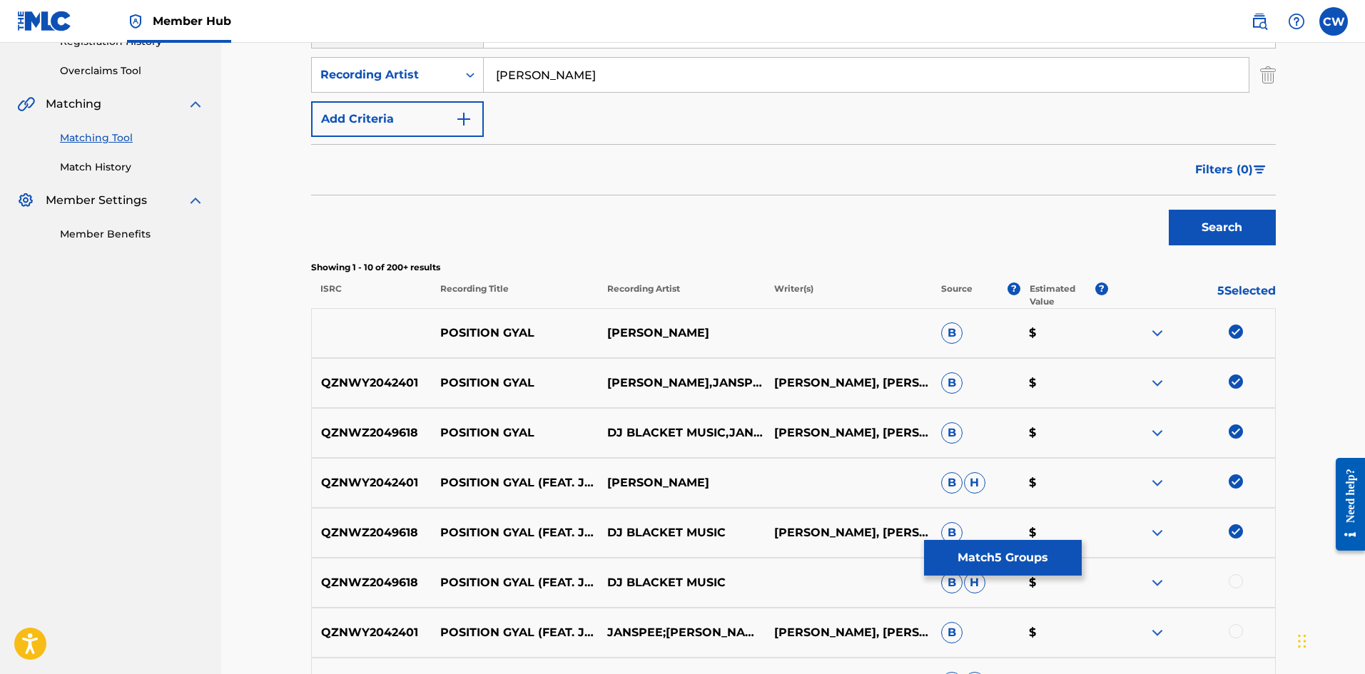
click at [1239, 561] on div "QZNWZ2049618 POSITION GYAL (FEAT. JANSPEE) DJ BLACKET MUSIC B H $" at bounding box center [793, 583] width 964 height 50
click at [1239, 581] on div at bounding box center [1235, 581] width 14 height 14
click at [1235, 632] on div at bounding box center [1235, 631] width 14 height 14
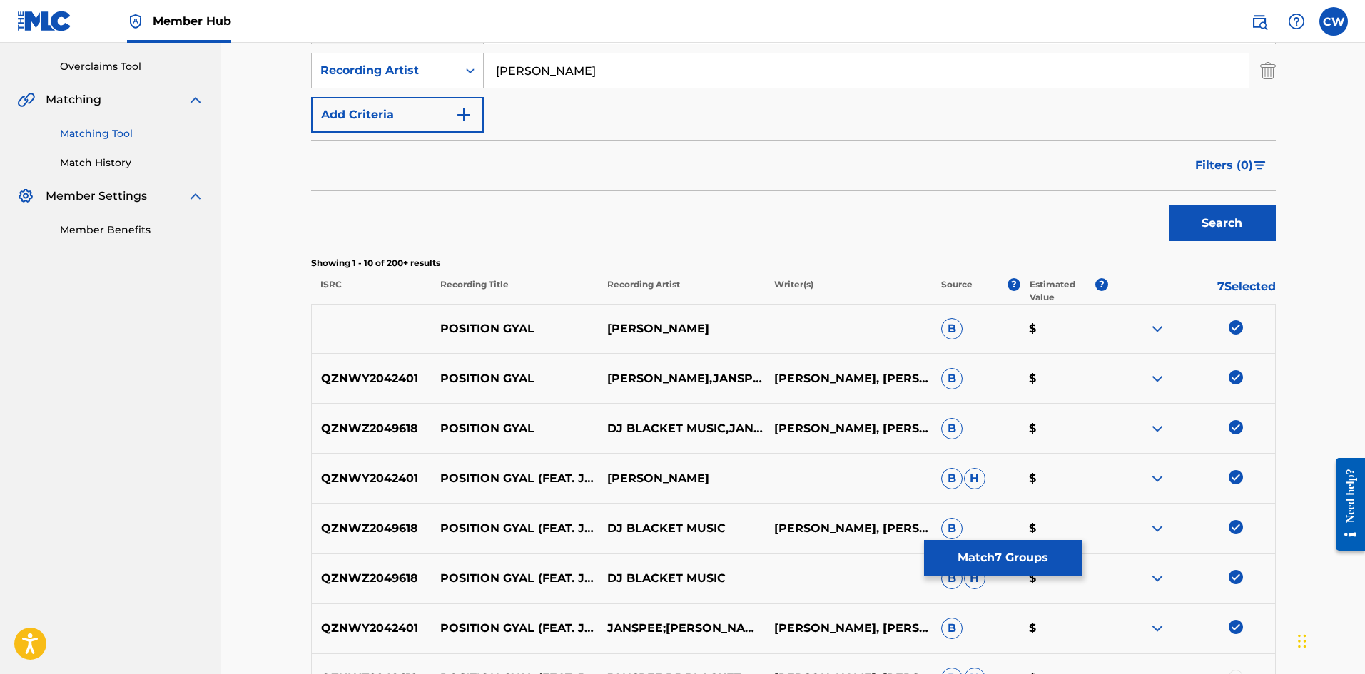
scroll to position [357, 0]
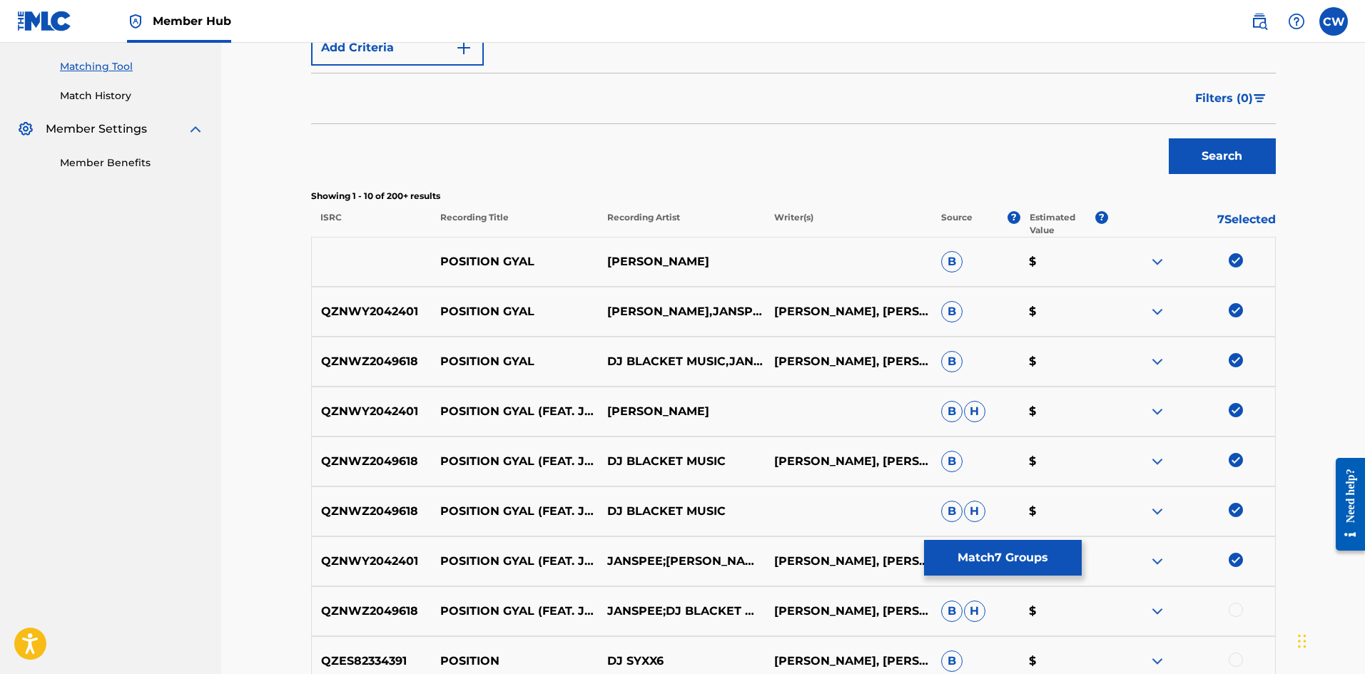
click at [1234, 611] on div at bounding box center [1235, 610] width 14 height 14
click at [1240, 606] on img at bounding box center [1235, 610] width 14 height 14
drag, startPoint x: 942, startPoint y: 576, endPoint x: 949, endPoint y: 571, distance: 7.7
click at [947, 574] on div "SearchWithCriteria3933ab93-3744-470c-8a1e-93f51e3509fa Recording Title POSITION…" at bounding box center [793, 334] width 964 height 875
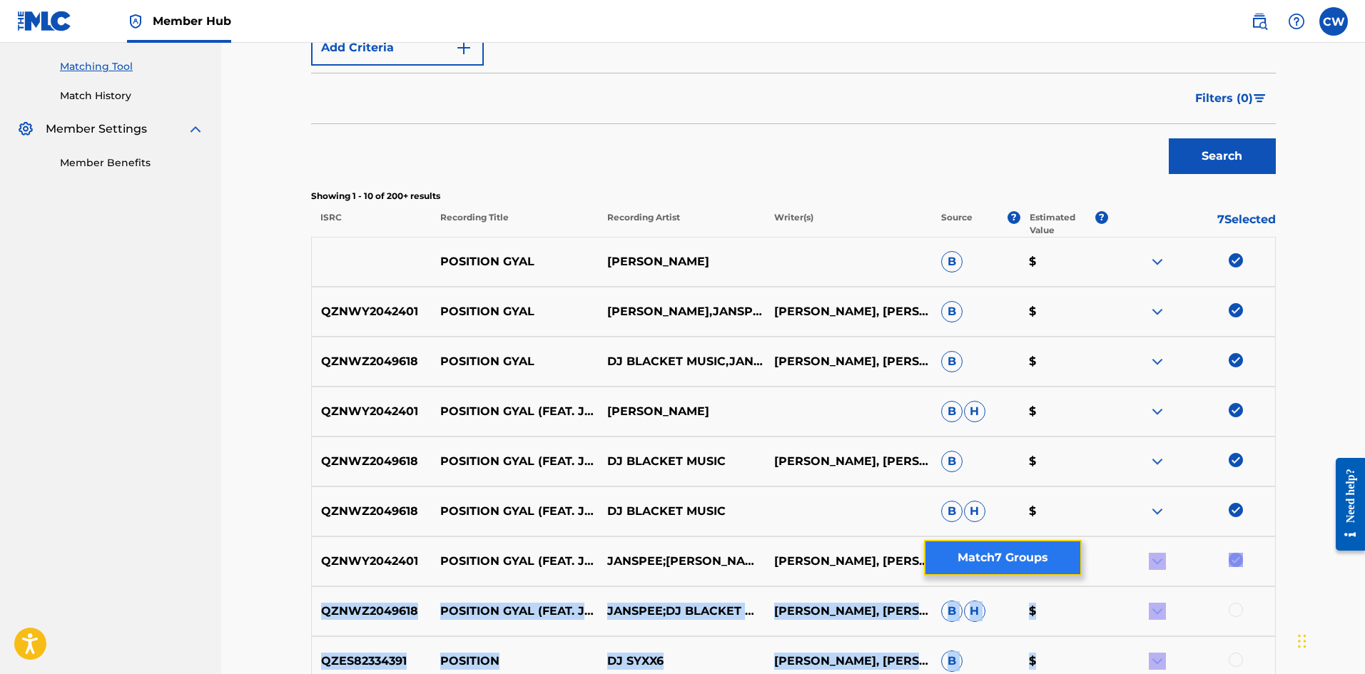
click at [987, 558] on button "Match 7 Groups" at bounding box center [1003, 558] width 158 height 36
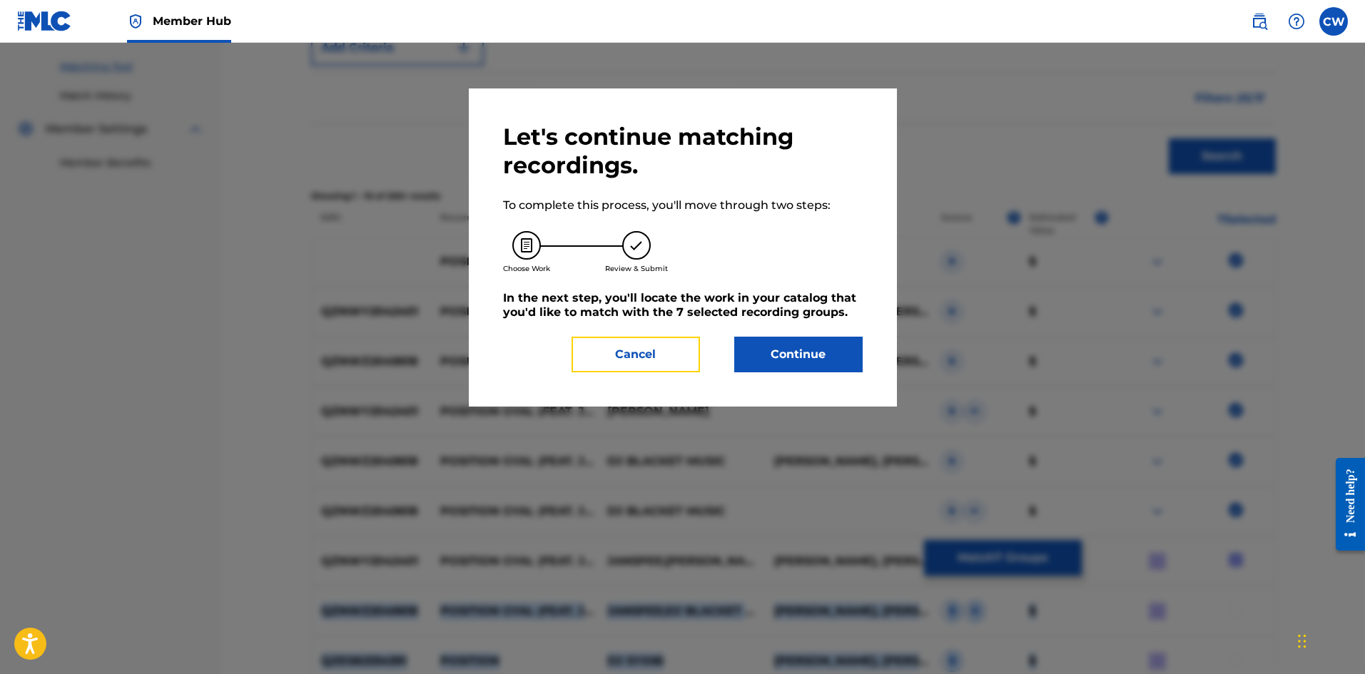
click at [666, 352] on button "Cancel" at bounding box center [635, 355] width 128 height 36
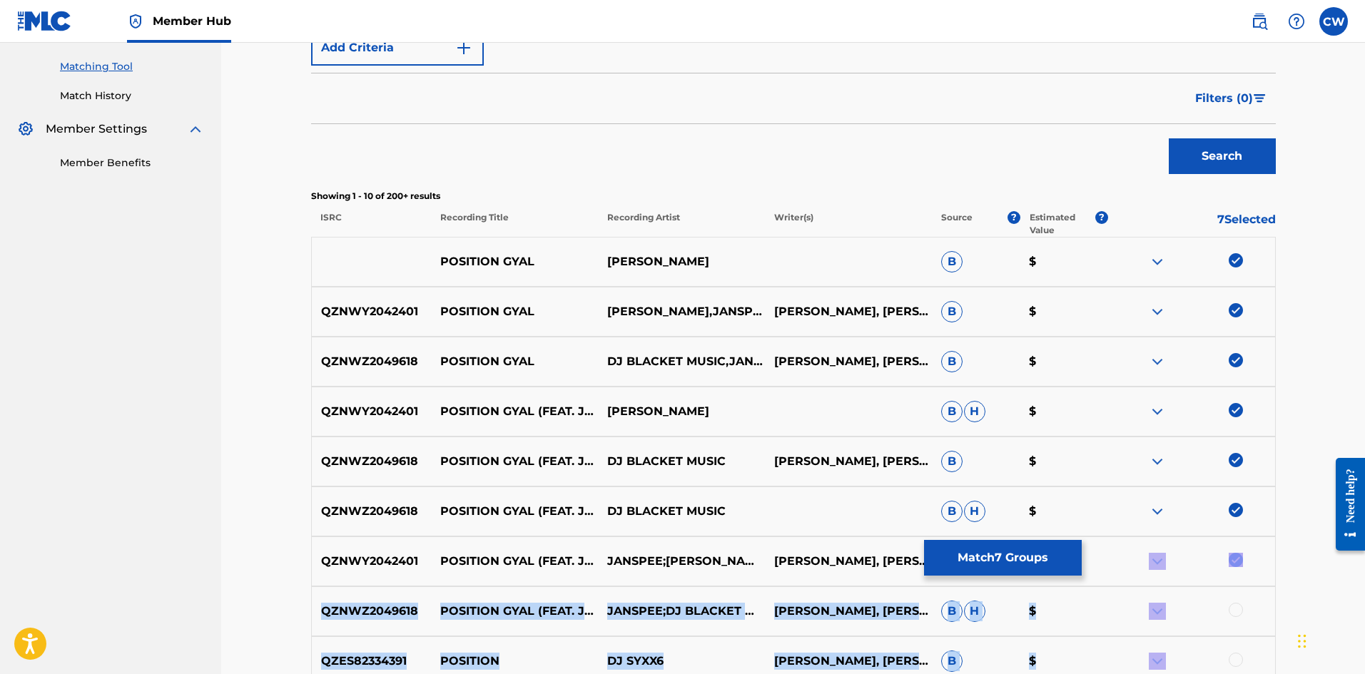
click at [1240, 612] on div at bounding box center [1235, 610] width 14 height 14
click at [1037, 558] on button "Match 8 Groups" at bounding box center [1003, 558] width 158 height 36
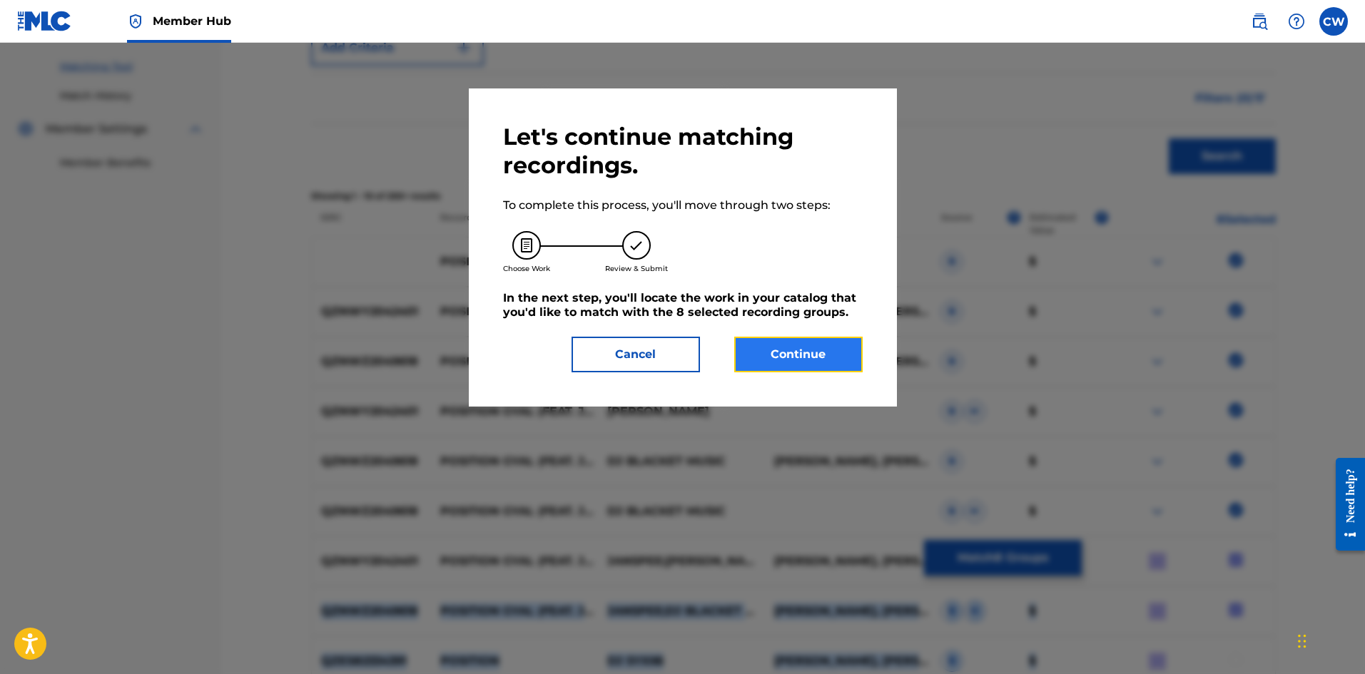
click at [806, 343] on button "Continue" at bounding box center [798, 355] width 128 height 36
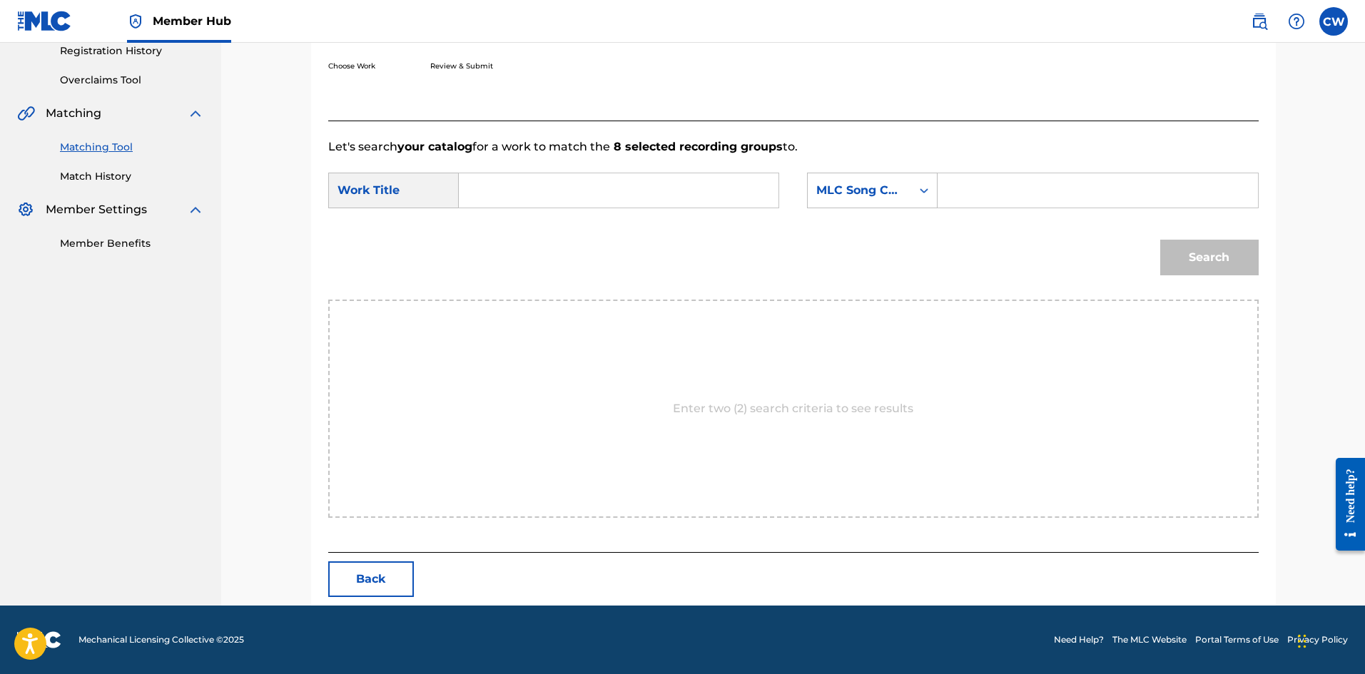
click at [611, 205] on input "Search Form" at bounding box center [618, 190] width 295 height 34
paste input "POSITION GYAL"
type input "POSITION GYAL"
click at [1036, 173] on div "Search Form" at bounding box center [1097, 191] width 320 height 36
drag, startPoint x: 1098, startPoint y: 200, endPoint x: 1106, endPoint y: 204, distance: 8.9
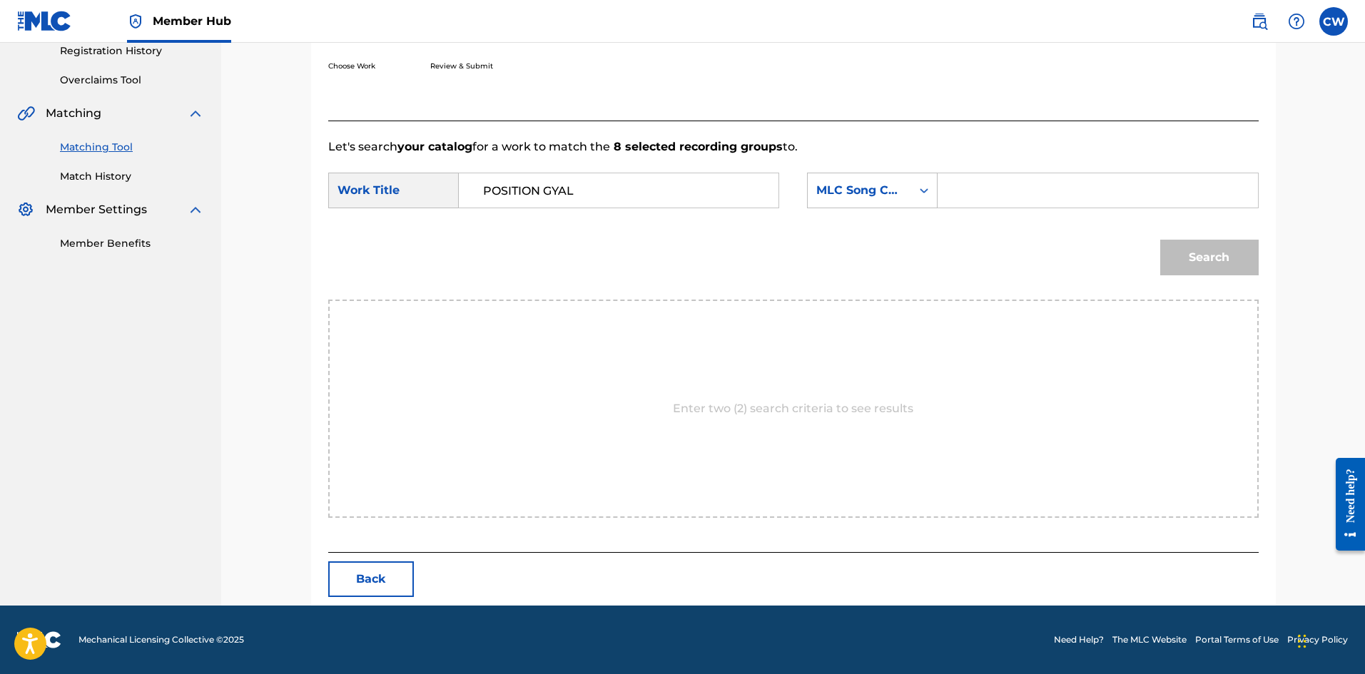
click at [1098, 200] on input "Search Form" at bounding box center [1096, 190] width 295 height 34
paste input "PVB7YI"
type input "PVB7YI"
click at [1206, 240] on div "Search" at bounding box center [1206, 253] width 106 height 57
click at [1208, 250] on button "Search" at bounding box center [1209, 258] width 98 height 36
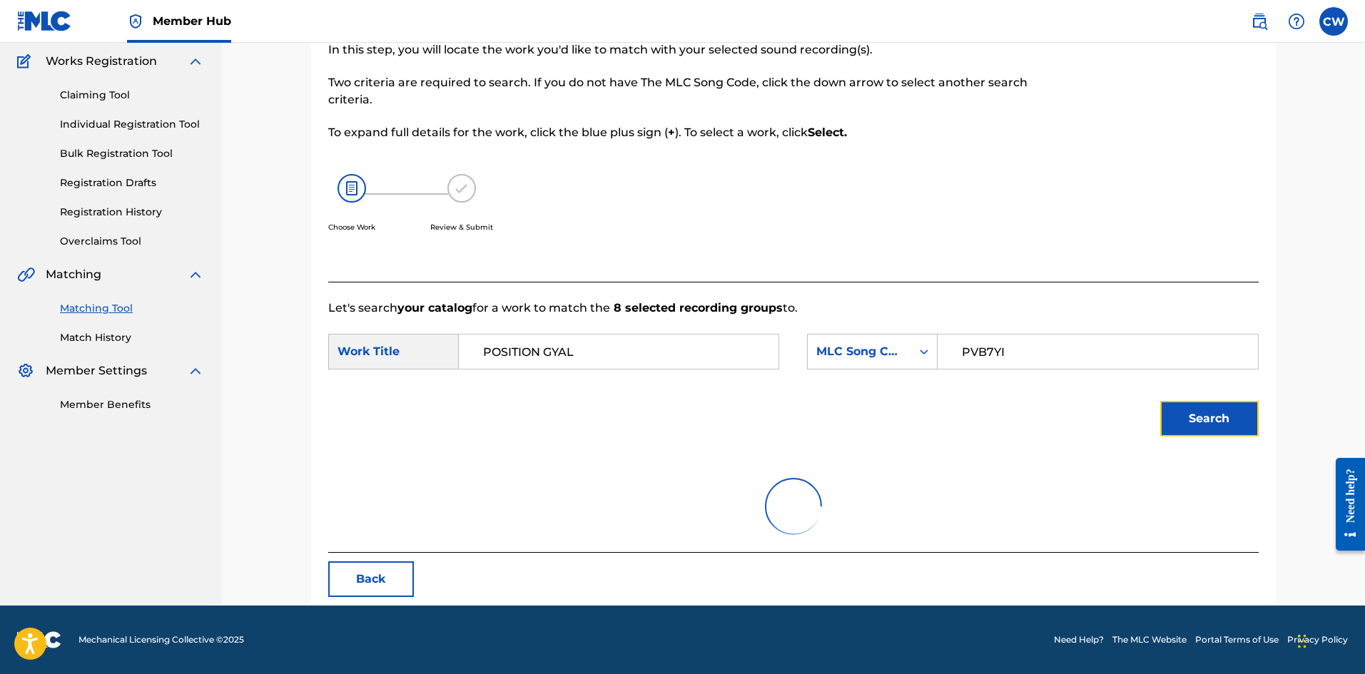
scroll to position [234, 0]
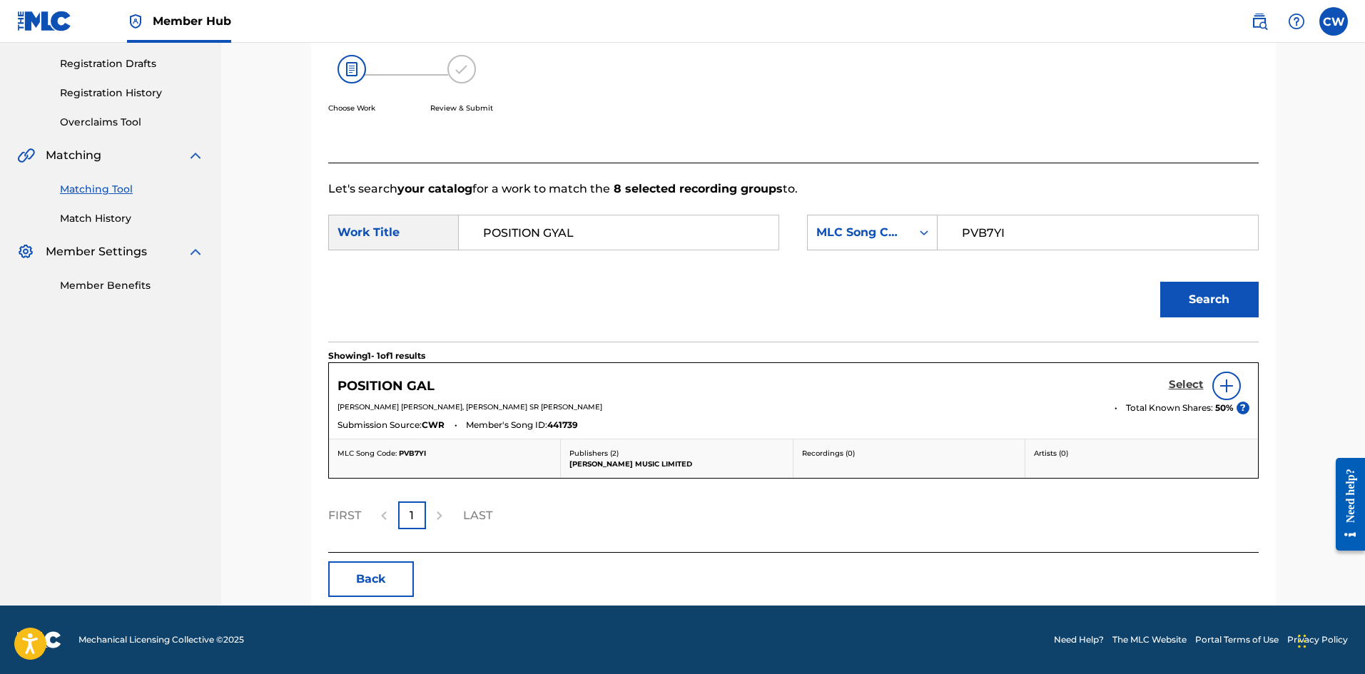
click at [1181, 384] on h5 "Select" at bounding box center [1185, 385] width 35 height 14
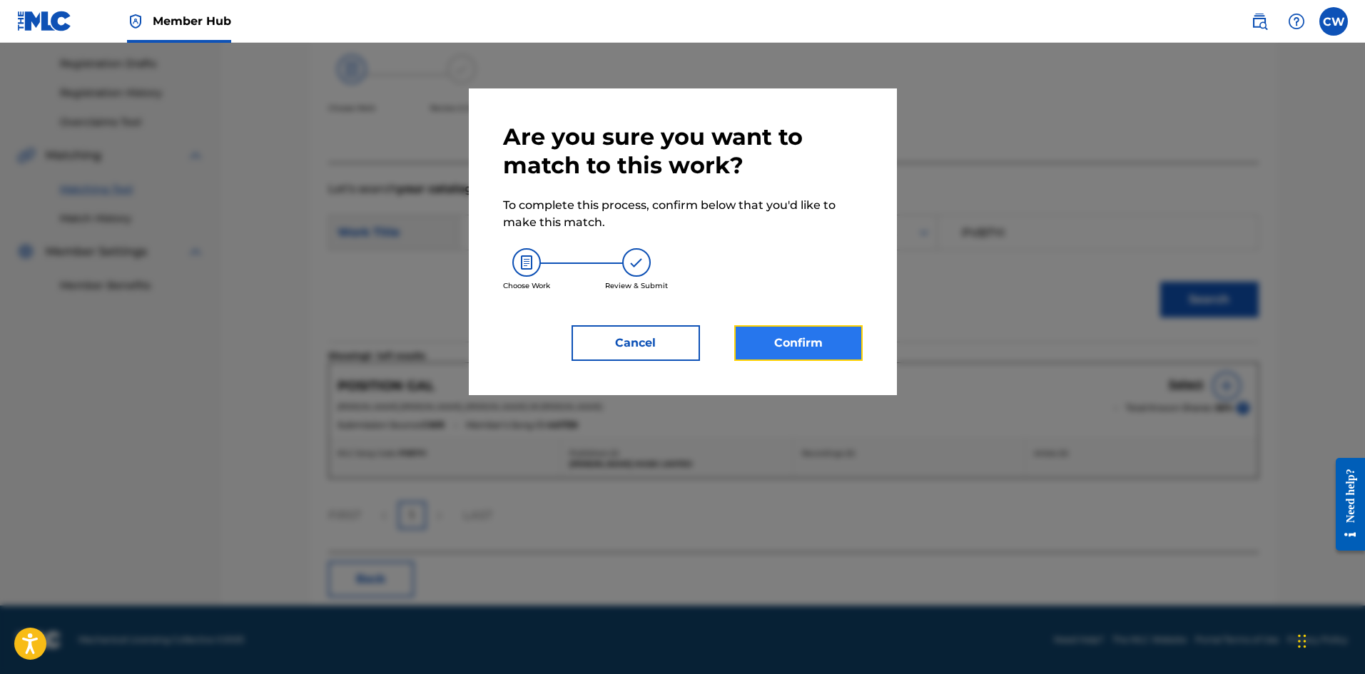
click at [831, 346] on button "Confirm" at bounding box center [798, 343] width 128 height 36
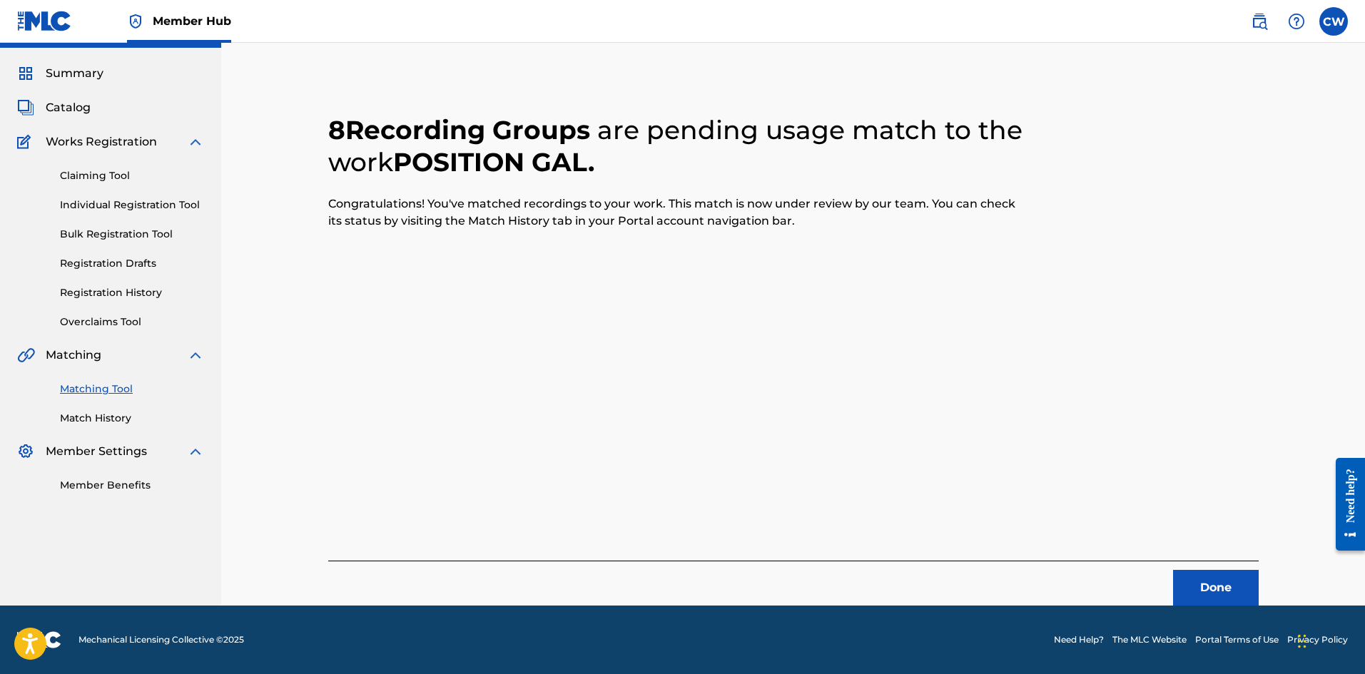
scroll to position [34, 0]
click at [1188, 579] on button "Done" at bounding box center [1216, 588] width 86 height 36
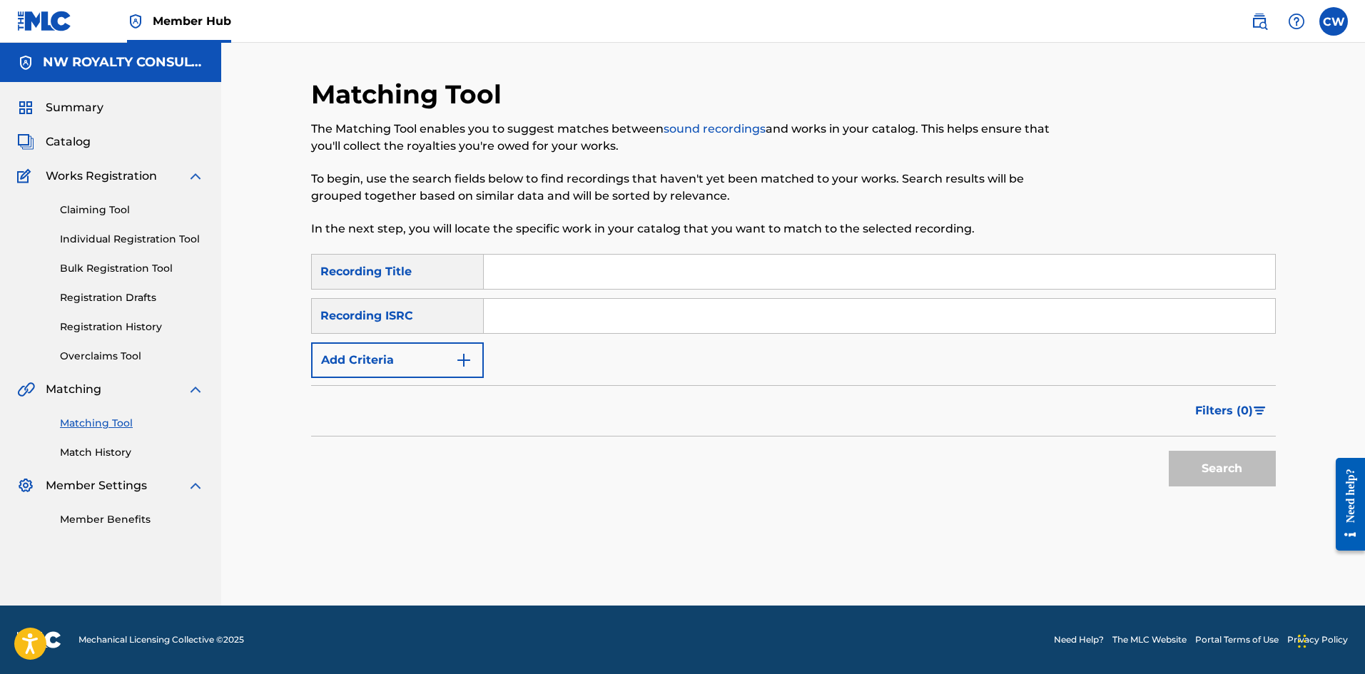
scroll to position [0, 0]
click at [417, 347] on button "Add Criteria" at bounding box center [397, 360] width 173 height 36
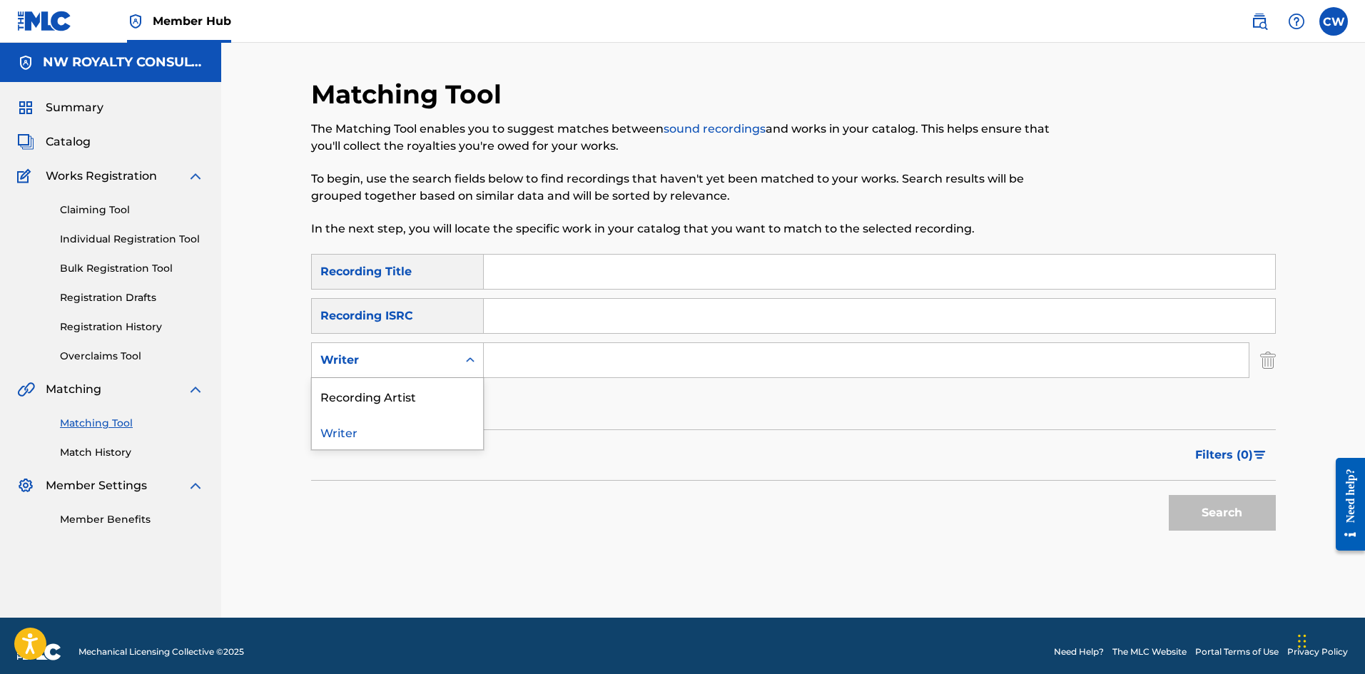
click at [417, 347] on div "Writer" at bounding box center [385, 360] width 146 height 27
click at [414, 381] on div "Recording Artist" at bounding box center [397, 396] width 171 height 36
click at [530, 347] on input "Search Form" at bounding box center [866, 360] width 765 height 34
paste input "[PERSON_NAME]"
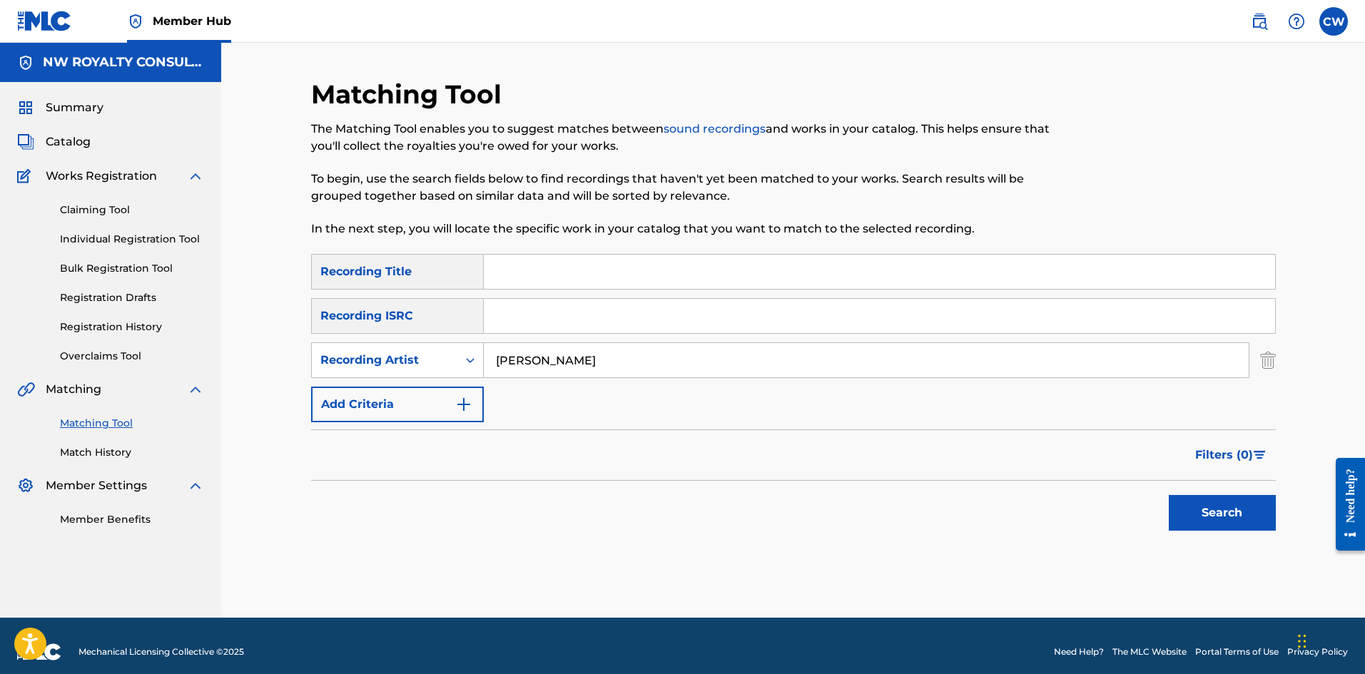
type input "[PERSON_NAME]"
click at [629, 292] on div "SearchWithCriteria3933ab93-3744-470c-8a1e-93f51e3509fa Recording Title SearchWi…" at bounding box center [793, 338] width 964 height 168
drag, startPoint x: 793, startPoint y: 305, endPoint x: 794, endPoint y: 297, distance: 7.2
click at [793, 301] on input "Search Form" at bounding box center [879, 316] width 791 height 34
click at [793, 292] on div "SearchWithCriteria3933ab93-3744-470c-8a1e-93f51e3509fa Recording Title SearchWi…" at bounding box center [793, 338] width 964 height 168
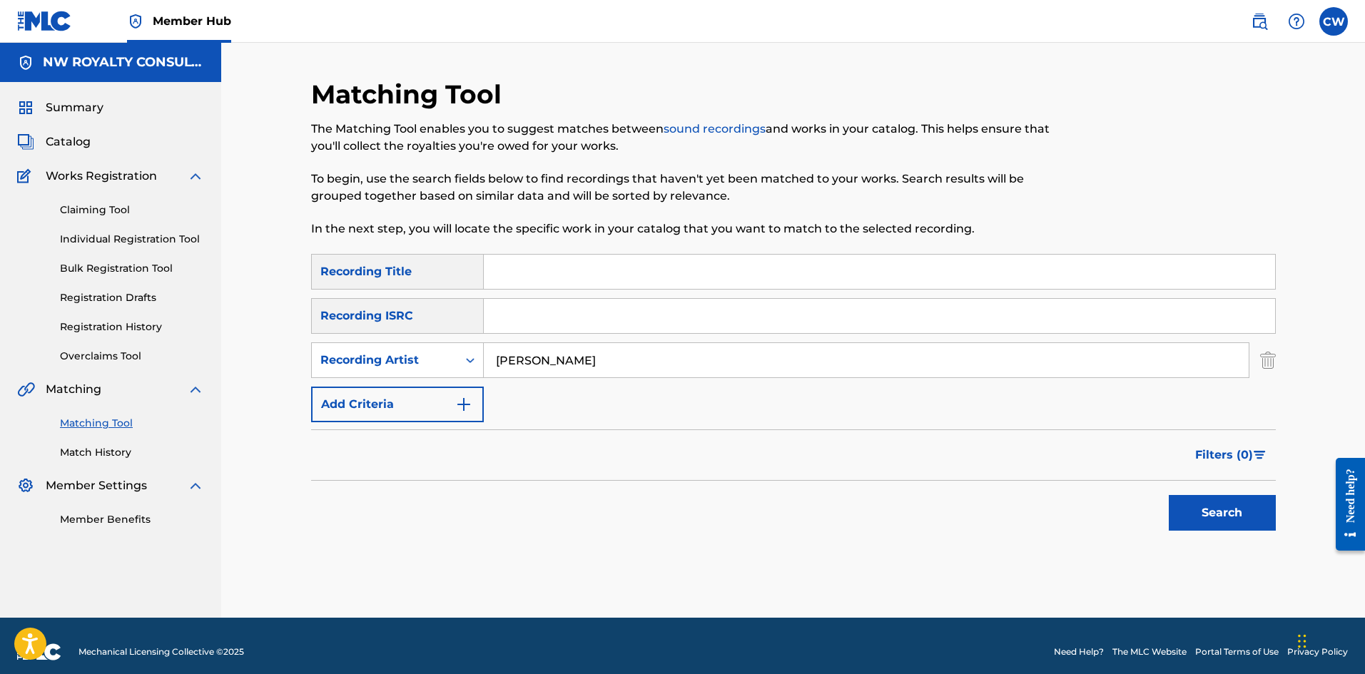
click at [790, 288] on input "Search Form" at bounding box center [879, 272] width 791 height 34
paste input "POSITIVE NOTHING NEGATIVE"
type input "POSITIVE NOTHING NEGATIVE"
click at [1198, 519] on button "Search" at bounding box center [1221, 513] width 107 height 36
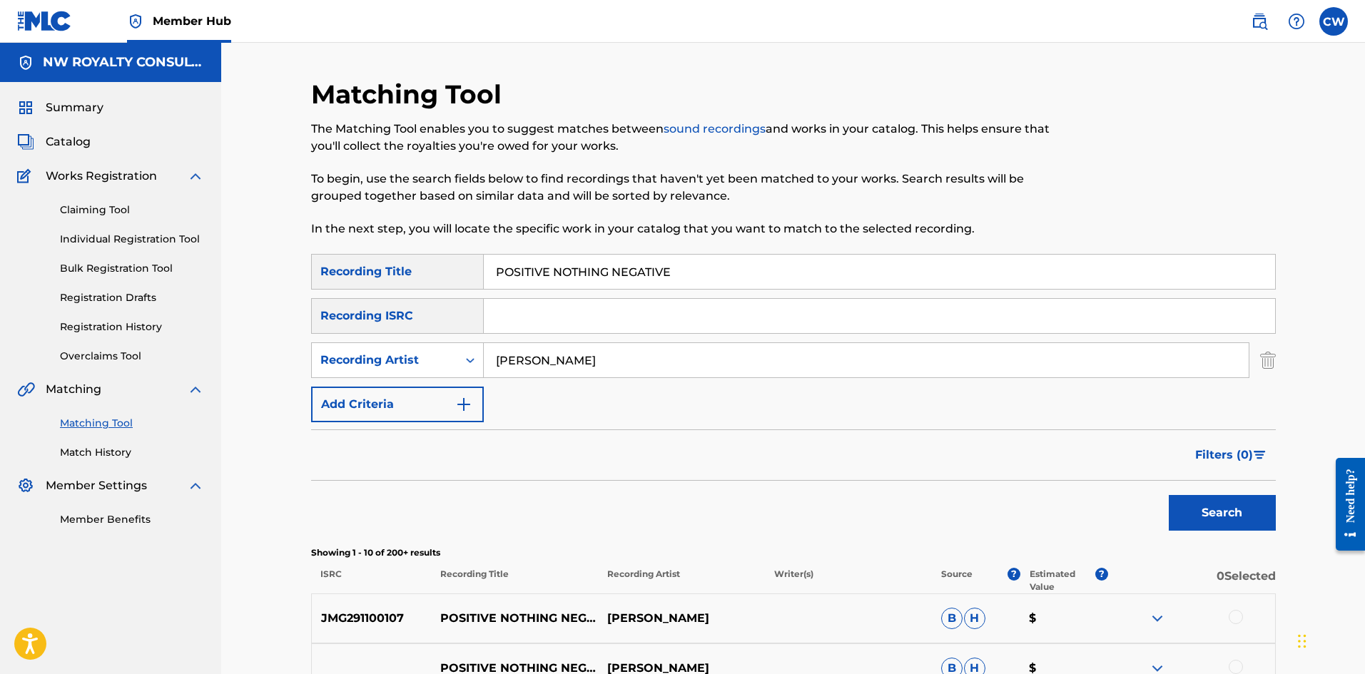
scroll to position [71, 0]
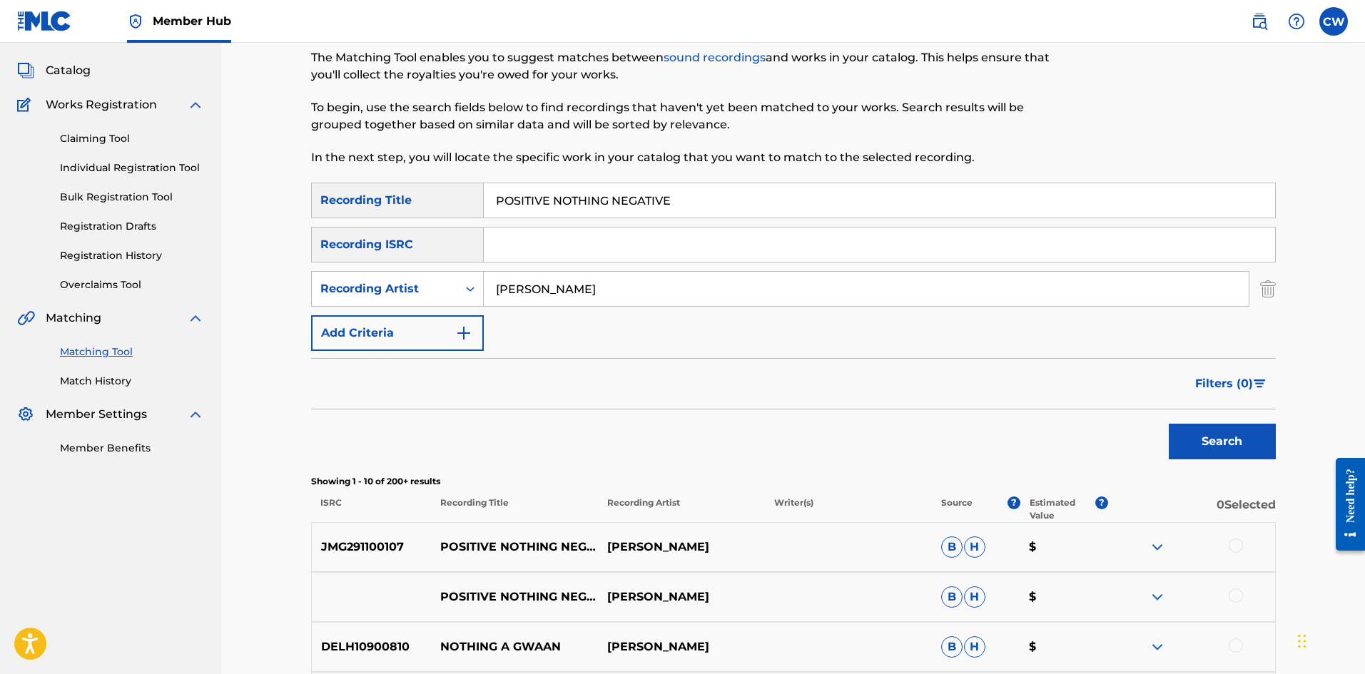
click at [1233, 546] on div at bounding box center [1235, 546] width 14 height 14
click at [1239, 599] on div at bounding box center [1235, 595] width 14 height 14
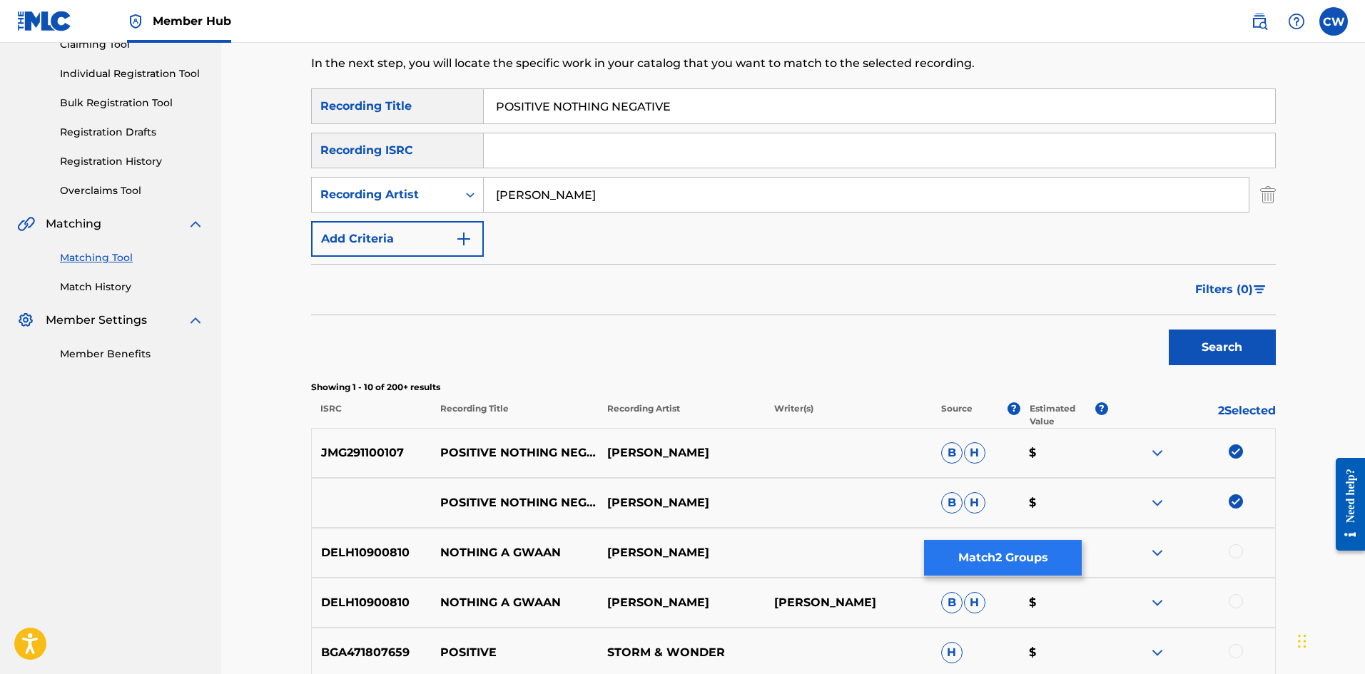
scroll to position [214, 0]
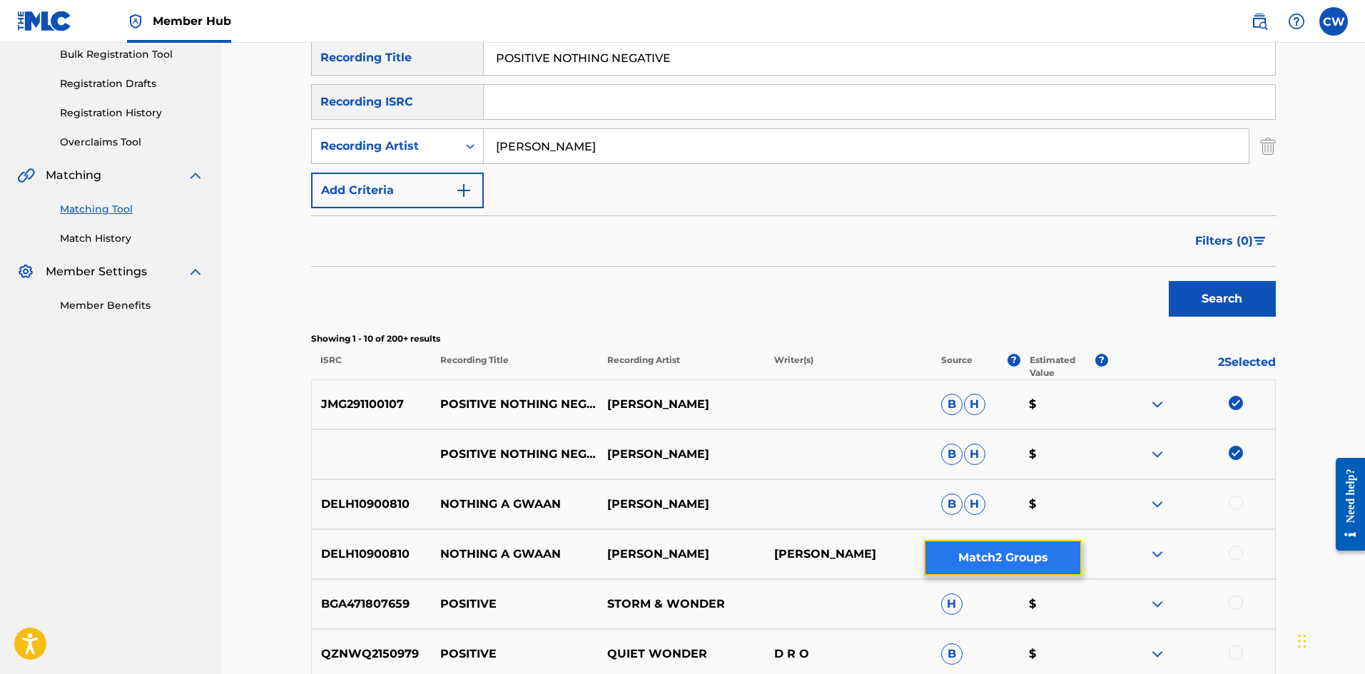
click at [1054, 555] on button "Match 2 Groups" at bounding box center [1003, 558] width 158 height 36
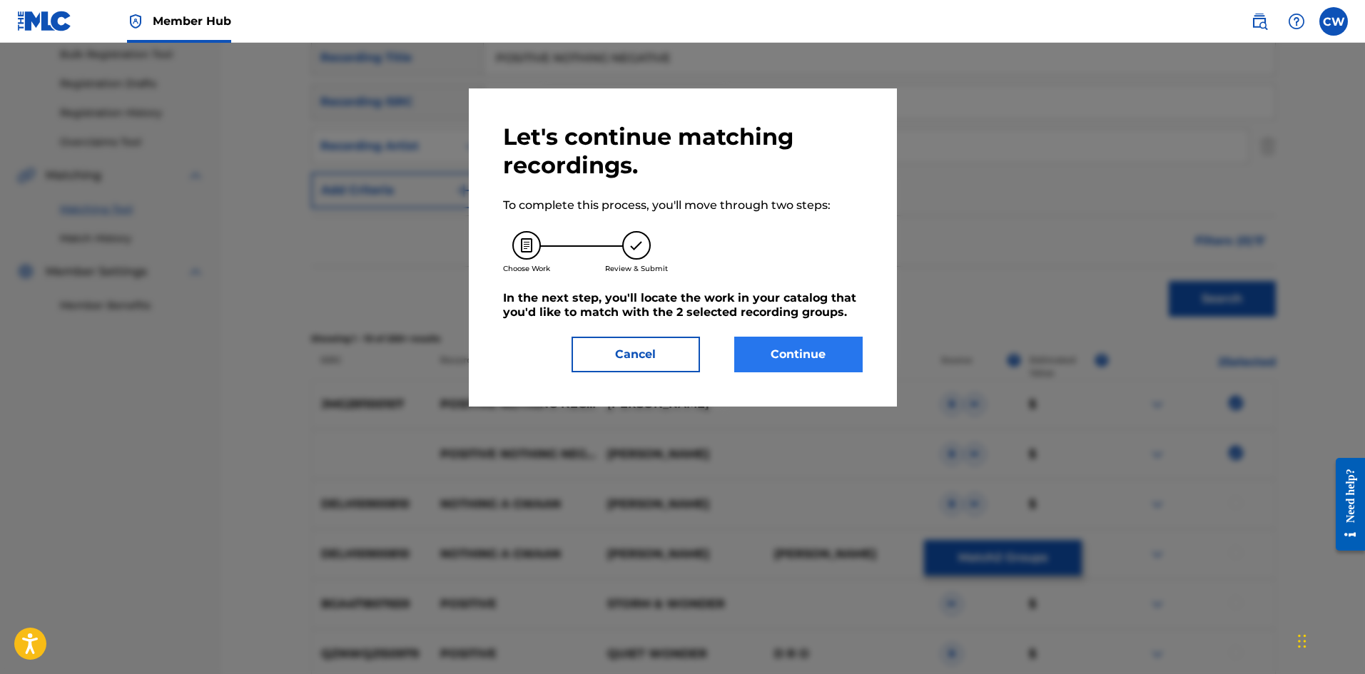
drag, startPoint x: 804, startPoint y: 373, endPoint x: 802, endPoint y: 362, distance: 10.9
click at [803, 372] on div "Let's continue matching recordings. To complete this process, you'll move throu…" at bounding box center [683, 247] width 428 height 318
click at [802, 362] on button "Continue" at bounding box center [798, 355] width 128 height 36
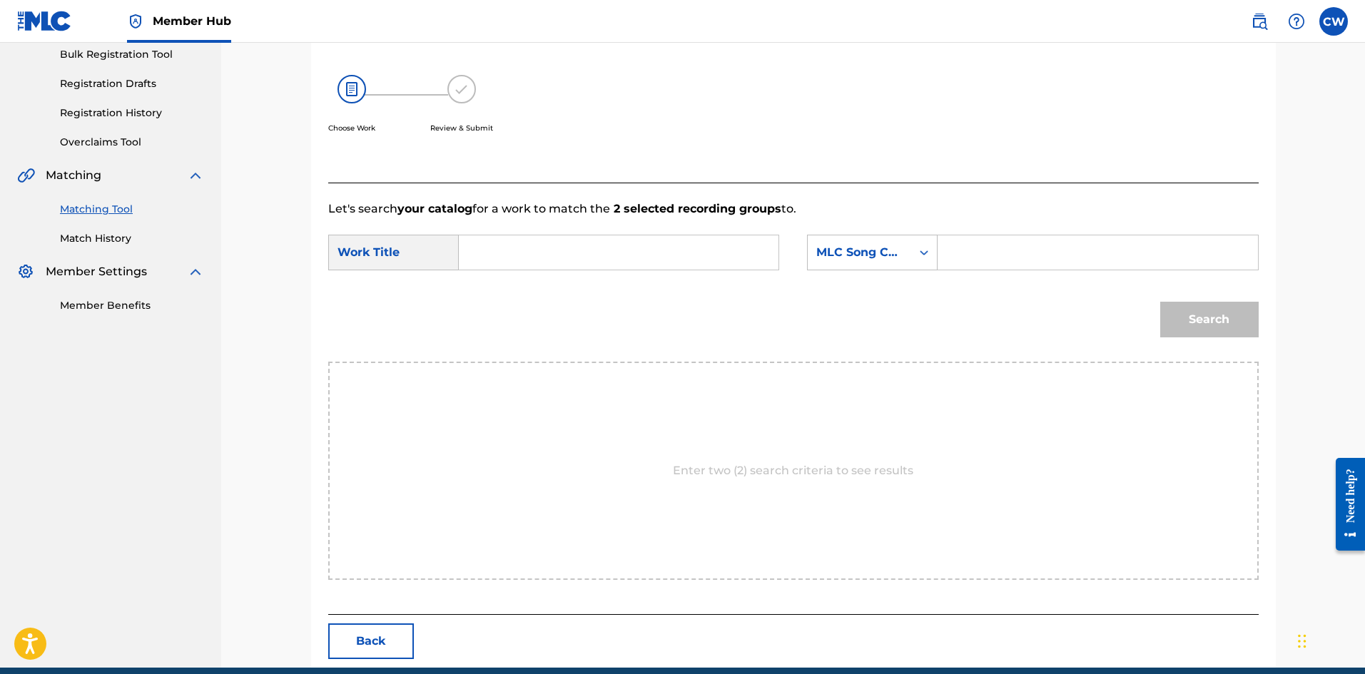
click at [647, 239] on input "Search Form" at bounding box center [618, 252] width 295 height 34
paste input "POSITIVE NOTHING NEGATIVE"
type input "POSITIVE NOTHING NEGATIVE"
drag, startPoint x: 989, startPoint y: 243, endPoint x: 995, endPoint y: 247, distance: 7.7
click at [989, 243] on input "Search Form" at bounding box center [1096, 252] width 295 height 34
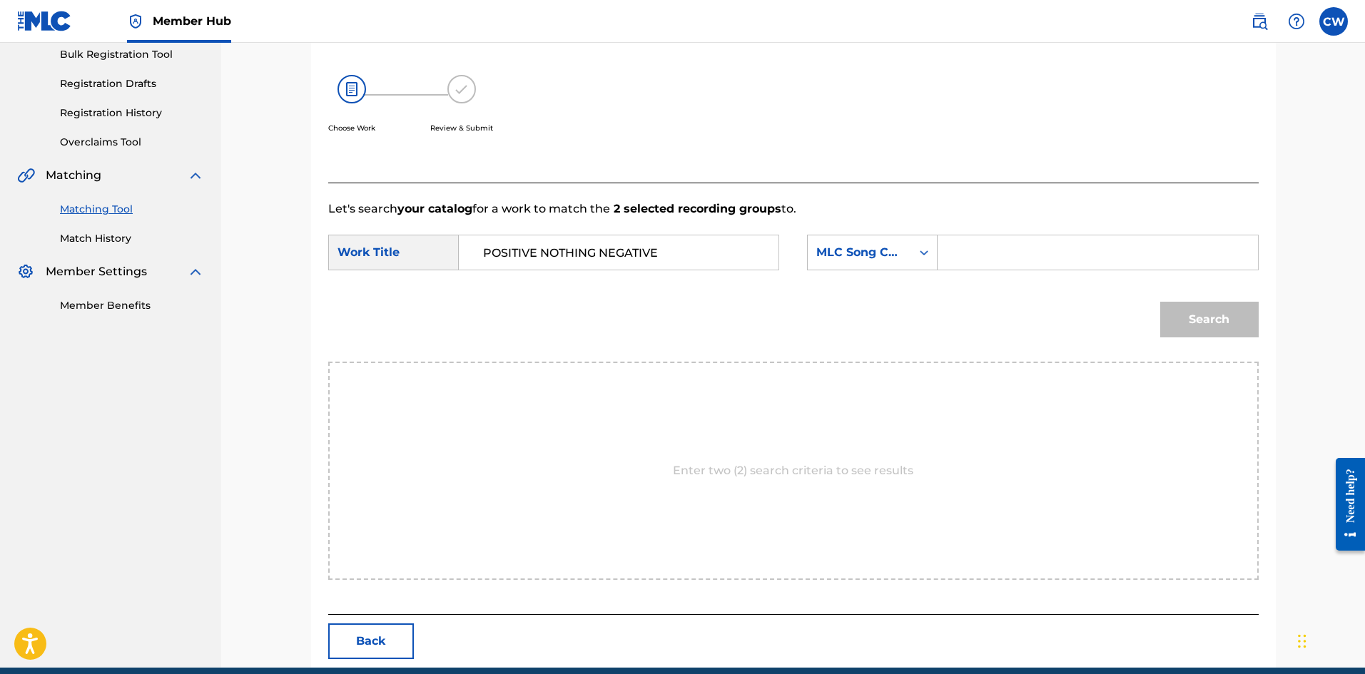
paste input "PA1LER"
type input "PA1LER"
click at [1185, 317] on button "Search" at bounding box center [1209, 320] width 98 height 36
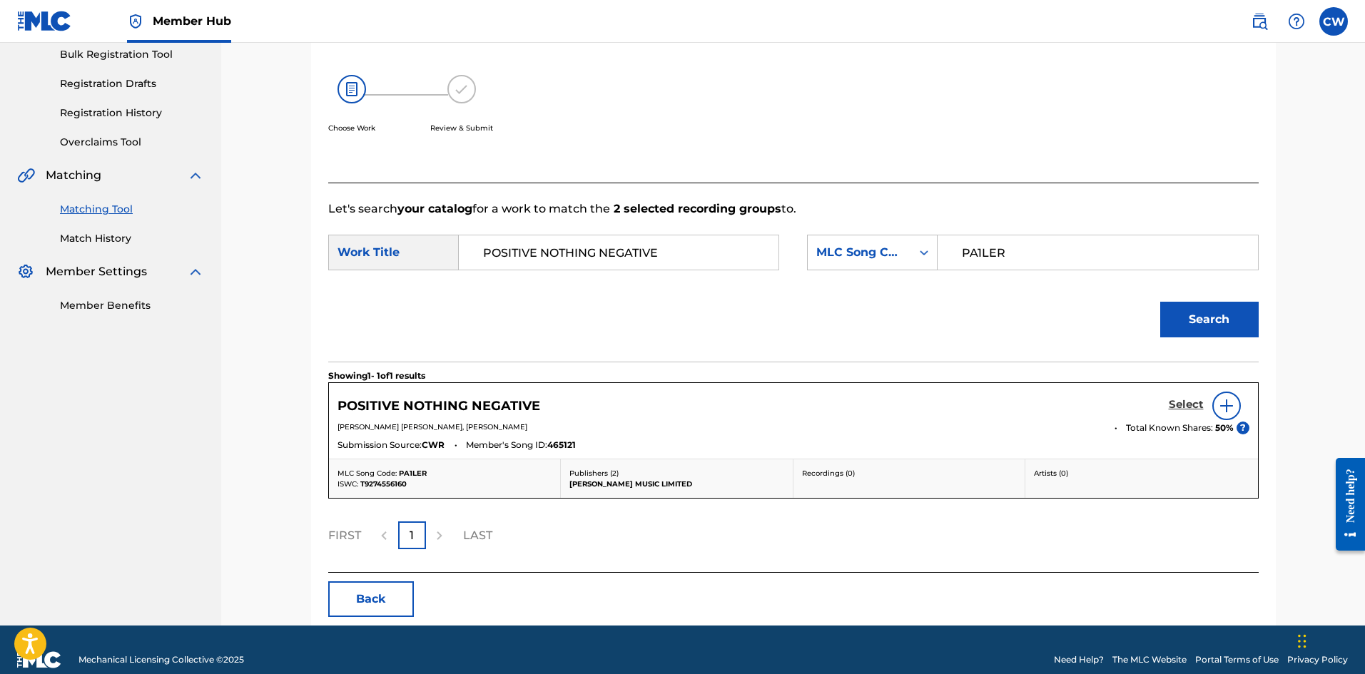
click at [1172, 398] on h5 "Select" at bounding box center [1185, 405] width 35 height 14
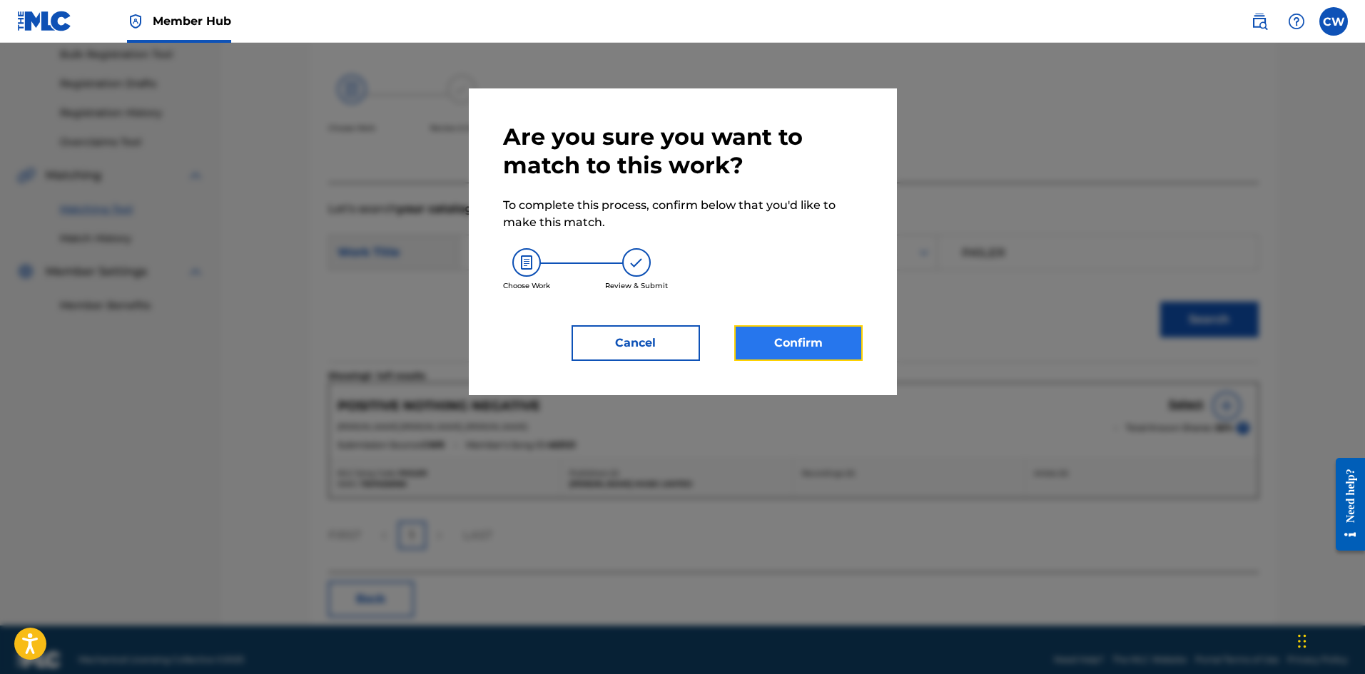
click at [762, 337] on button "Confirm" at bounding box center [798, 343] width 128 height 36
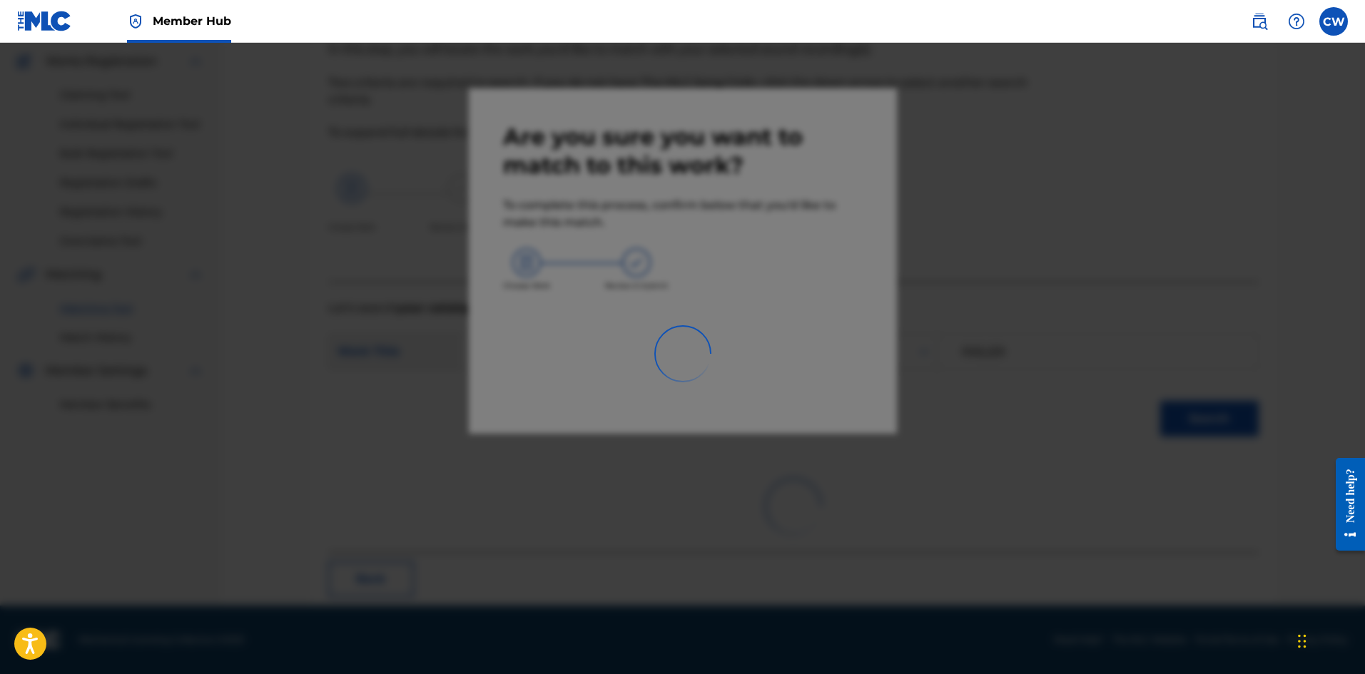
scroll to position [34, 0]
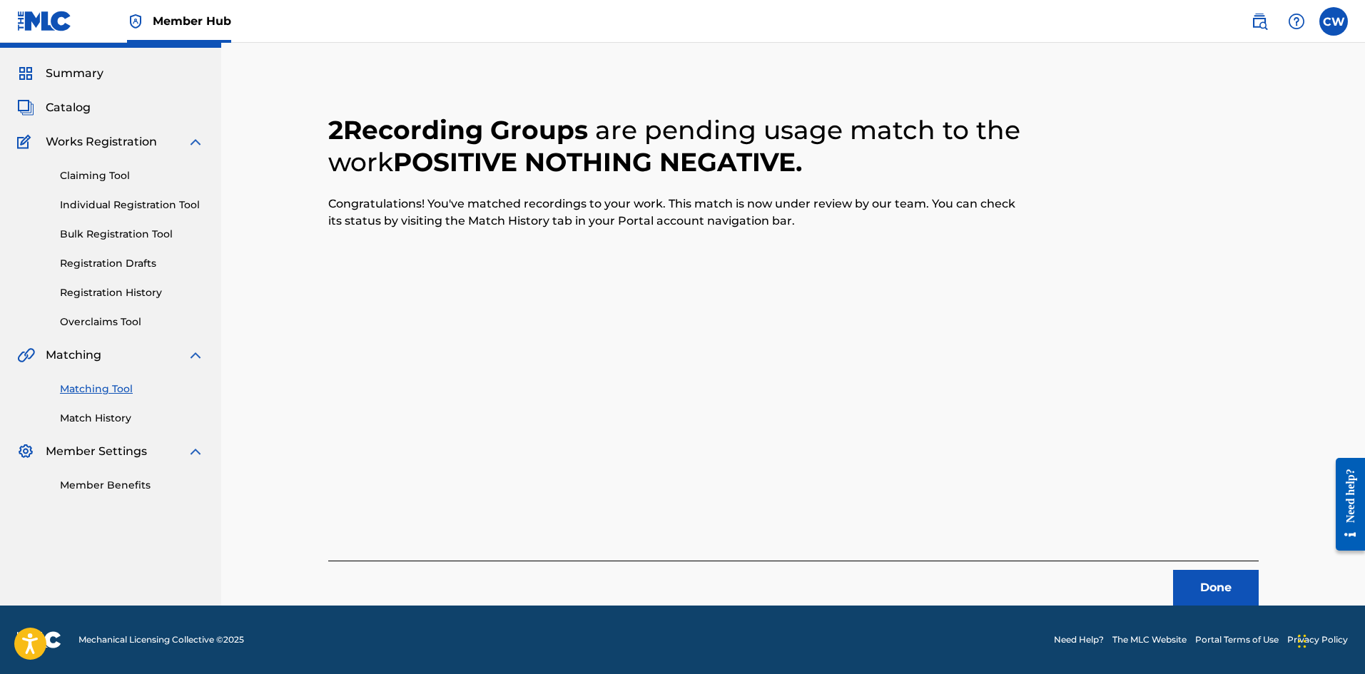
click at [1218, 561] on div "Done" at bounding box center [793, 583] width 930 height 45
click at [1214, 571] on button "Done" at bounding box center [1216, 588] width 86 height 36
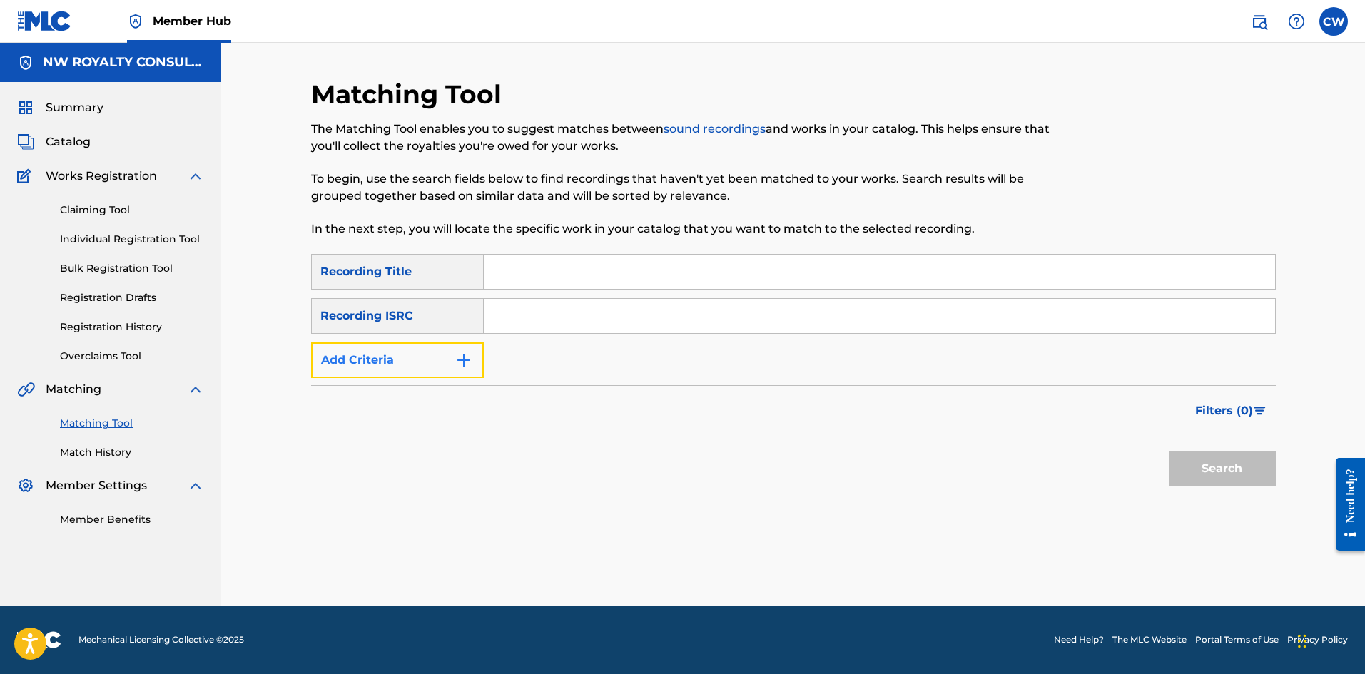
click at [420, 373] on button "Add Criteria" at bounding box center [397, 360] width 173 height 36
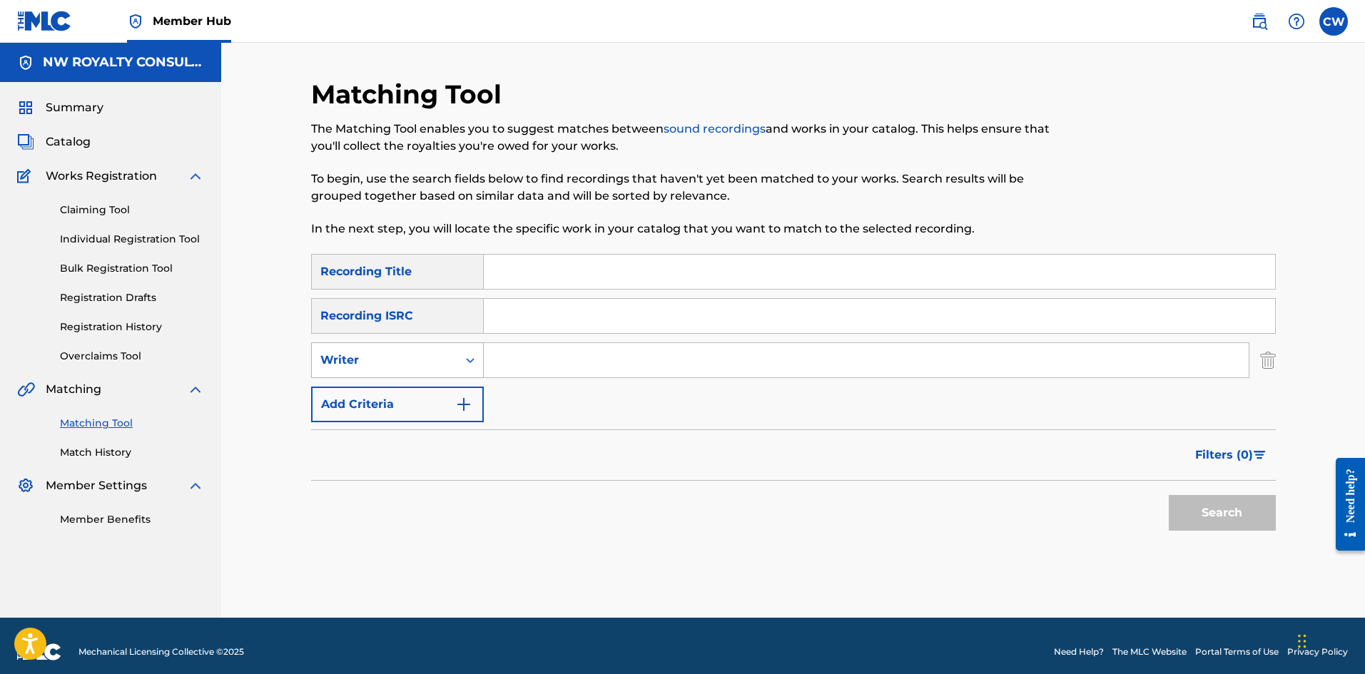
click at [416, 366] on div "Writer" at bounding box center [384, 360] width 128 height 17
click at [415, 394] on div "Recording Artist" at bounding box center [397, 396] width 171 height 36
click at [579, 344] on input "Search Form" at bounding box center [866, 360] width 765 height 34
paste input "[PERSON_NAME]"
type input "[PERSON_NAME]"
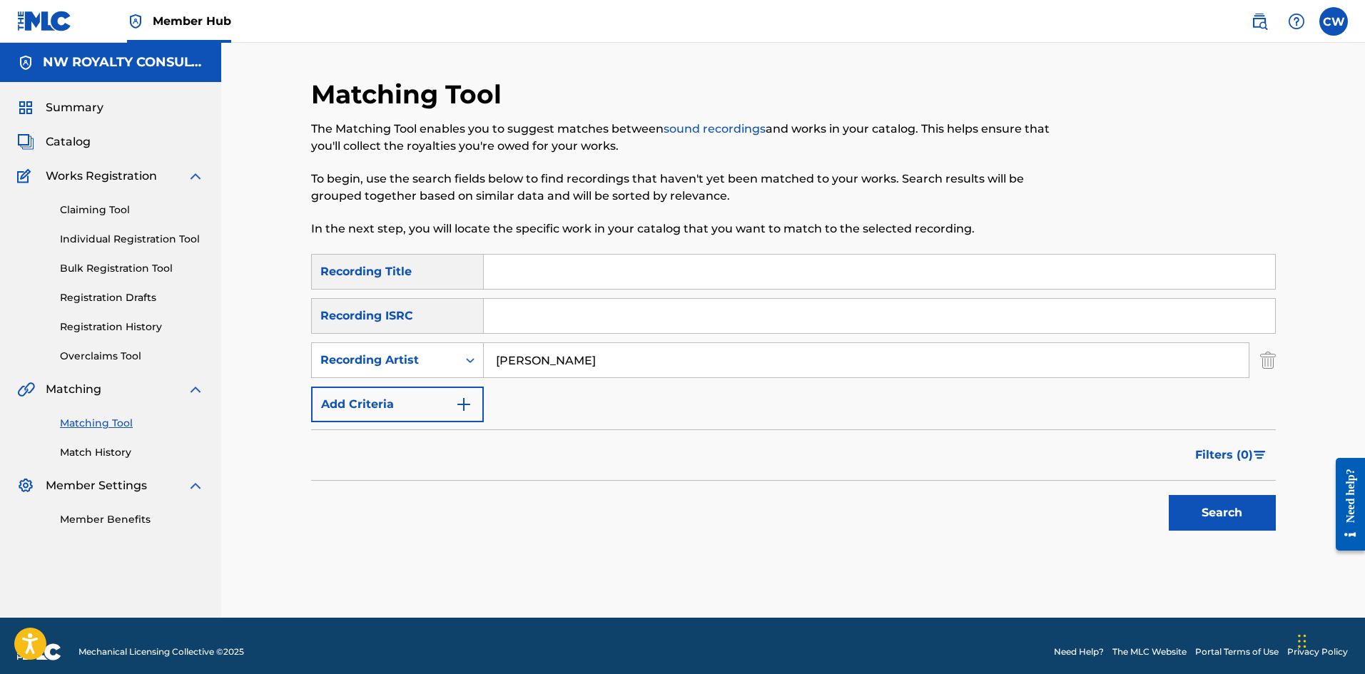
drag, startPoint x: 486, startPoint y: 285, endPoint x: 494, endPoint y: 282, distance: 9.0
click at [490, 283] on input "Search Form" at bounding box center [879, 272] width 791 height 34
paste input "POTHOLES"
type input "POTHOLES"
click at [1216, 519] on button "Search" at bounding box center [1221, 513] width 107 height 36
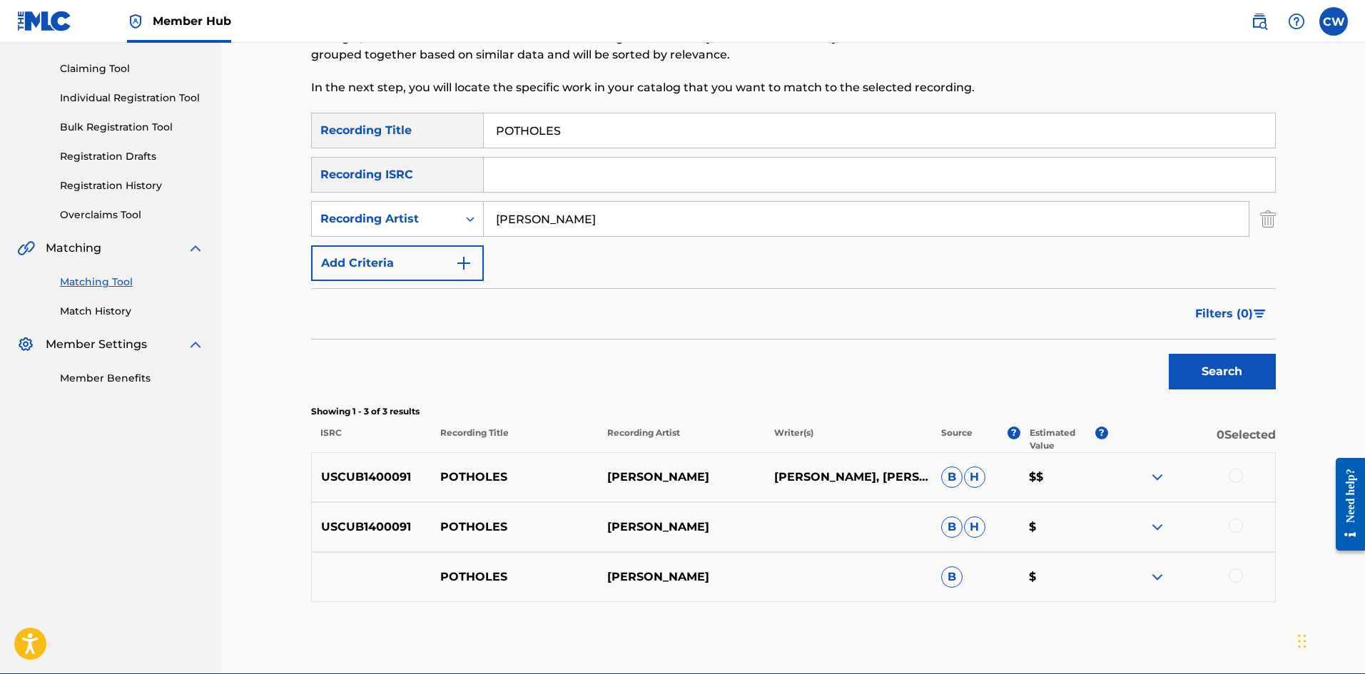
scroll to position [143, 0]
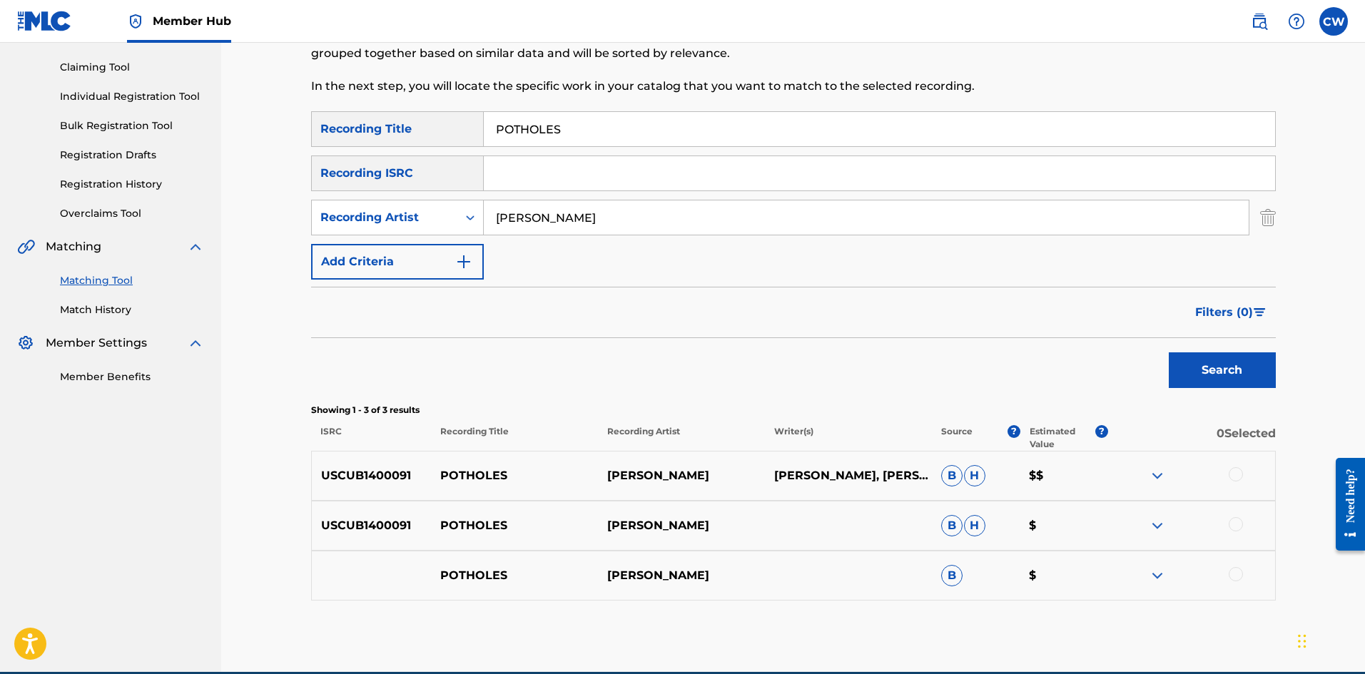
click at [1240, 471] on div at bounding box center [1235, 474] width 14 height 14
click at [1236, 531] on div at bounding box center [1191, 525] width 167 height 17
click at [1233, 524] on div at bounding box center [1235, 524] width 14 height 14
drag, startPoint x: 1242, startPoint y: 595, endPoint x: 1242, endPoint y: 582, distance: 12.8
click at [1242, 590] on div "POTHOLES THRILLER U B $" at bounding box center [793, 576] width 964 height 50
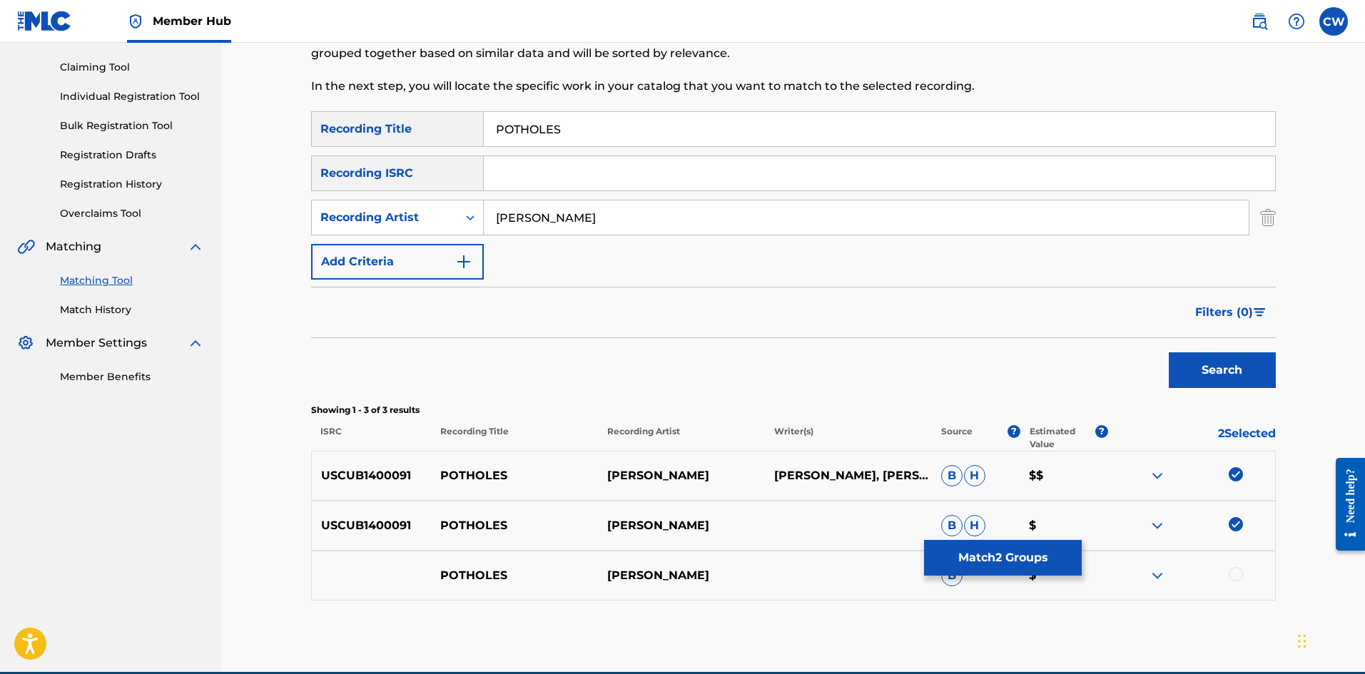
click at [1242, 581] on div at bounding box center [1191, 575] width 167 height 17
click at [1235, 575] on div at bounding box center [1235, 574] width 14 height 14
click at [1035, 550] on button "Match 3 Groups" at bounding box center [1003, 558] width 158 height 36
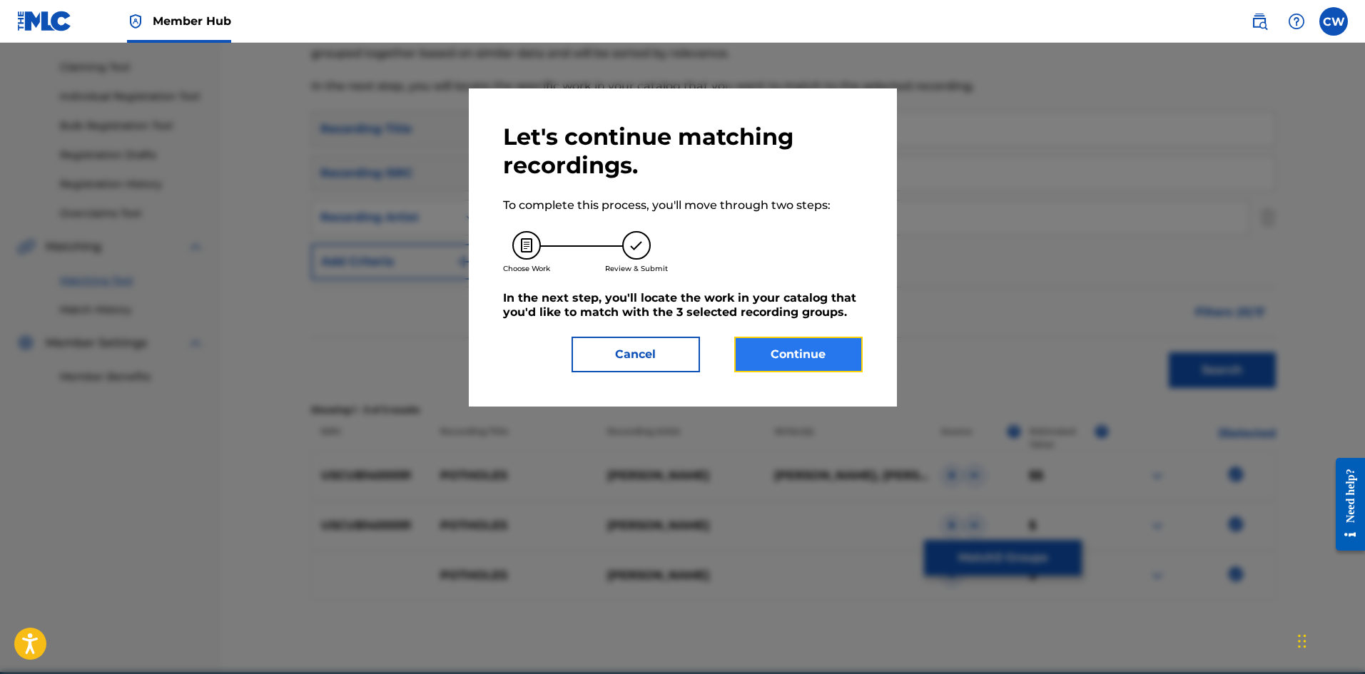
click at [770, 355] on button "Continue" at bounding box center [798, 355] width 128 height 36
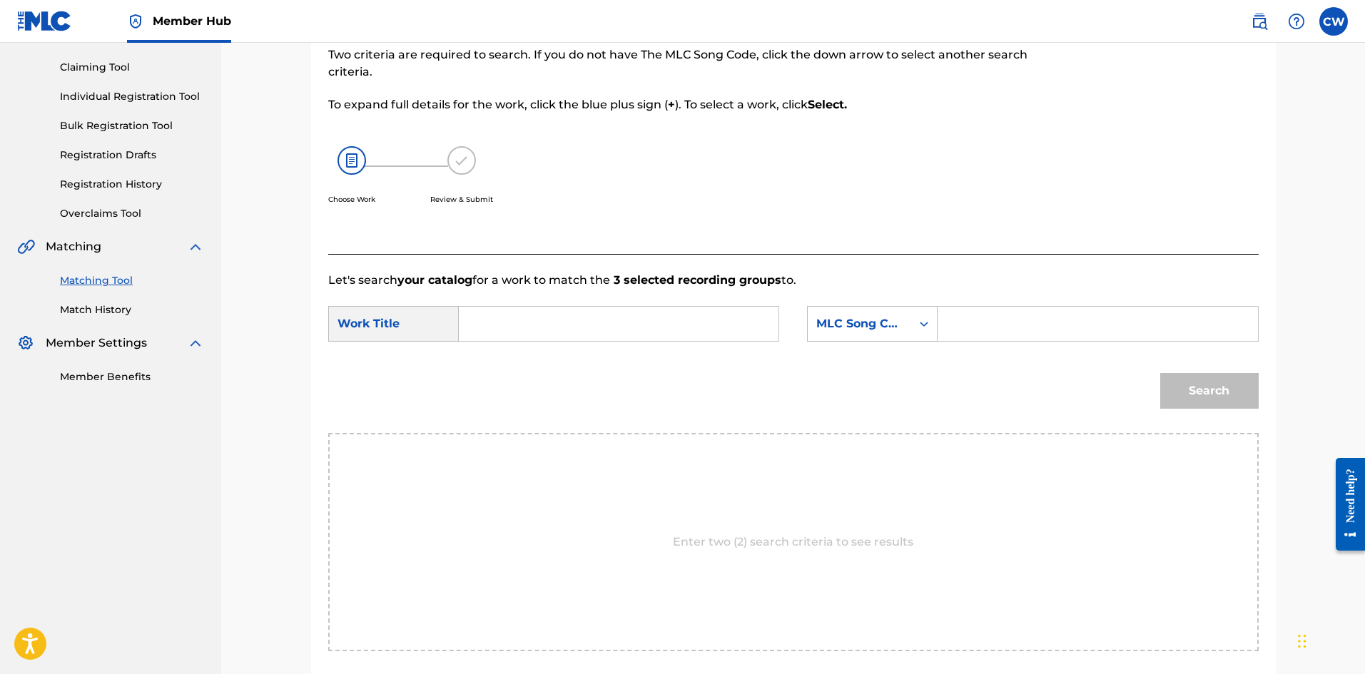
click at [636, 319] on input "Search Form" at bounding box center [618, 324] width 295 height 34
paste input "POTHOLES"
type input "POTHOLES"
drag, startPoint x: 1005, startPoint y: 340, endPoint x: 1005, endPoint y: 331, distance: 9.3
click at [1005, 337] on form "SearchWithCriteria033428bb-a191-4be8-aebf-1f70f133bea0 Work Title POTHOLES Sear…" at bounding box center [793, 361] width 930 height 144
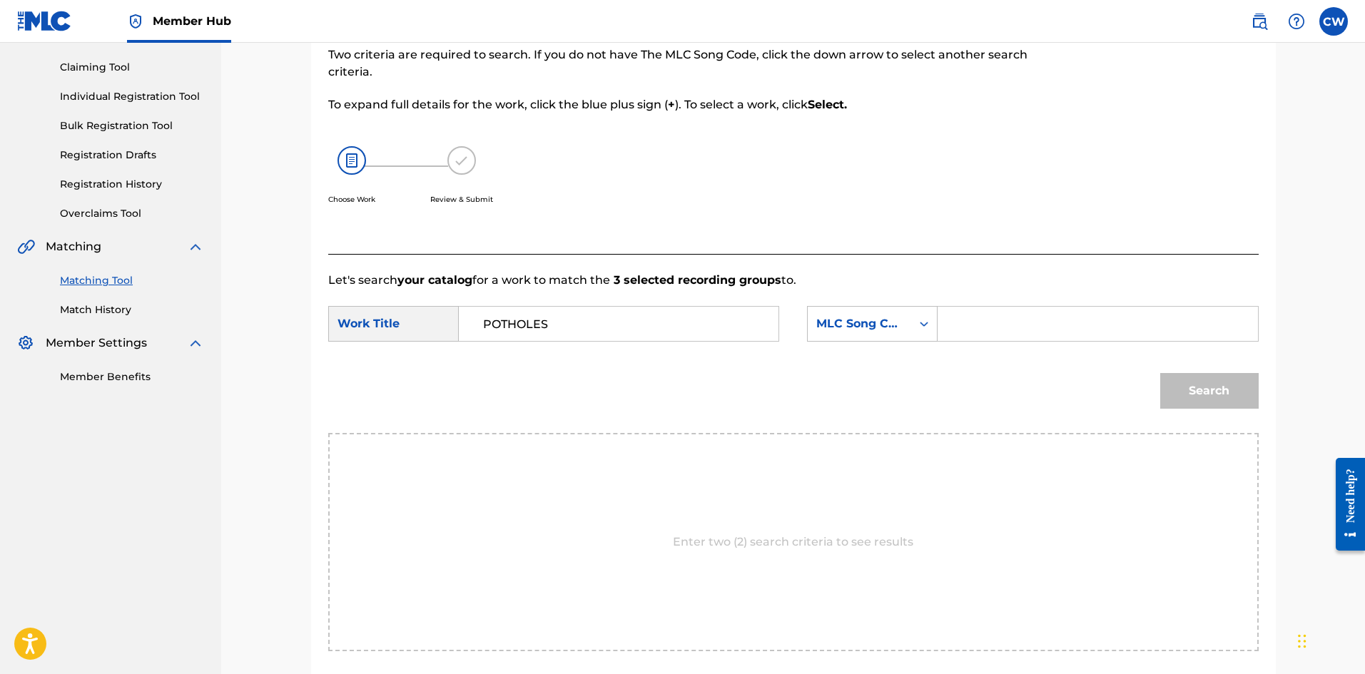
drag, startPoint x: 1005, startPoint y: 331, endPoint x: 1068, endPoint y: 340, distance: 63.5
click at [1005, 331] on input "Search Form" at bounding box center [1096, 324] width 295 height 34
paste input "PA45QW"
type input "PA45QW"
click at [1193, 366] on div "Search" at bounding box center [1206, 387] width 106 height 57
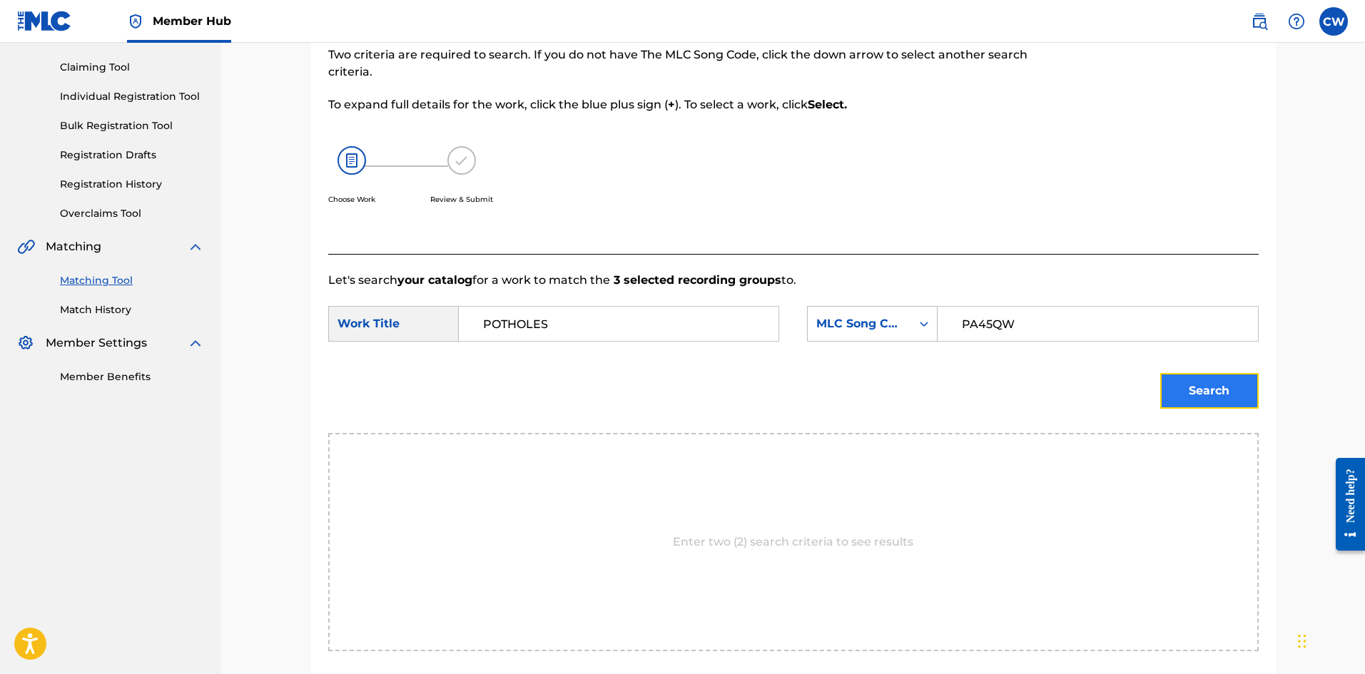
click at [1196, 384] on button "Search" at bounding box center [1209, 391] width 98 height 36
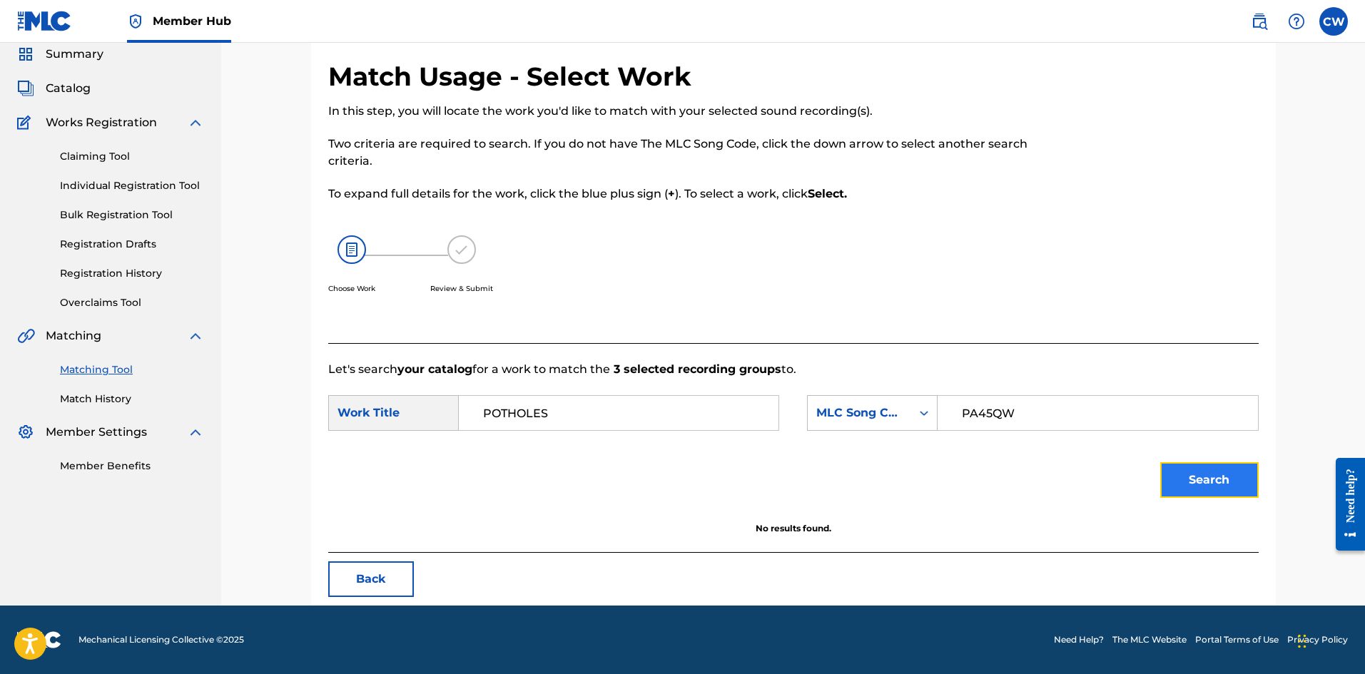
scroll to position [53, 0]
